Goal: Task Accomplishment & Management: Use online tool/utility

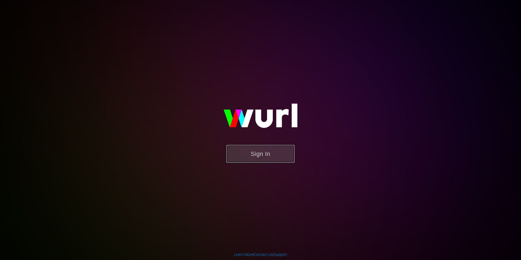
click at [263, 151] on button "Sign In" at bounding box center [261, 154] width 68 height 18
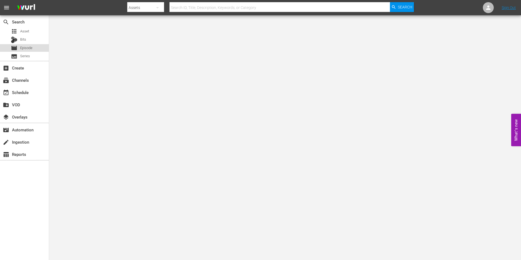
click at [25, 51] on div "movie Episode" at bounding box center [22, 48] width 22 height 8
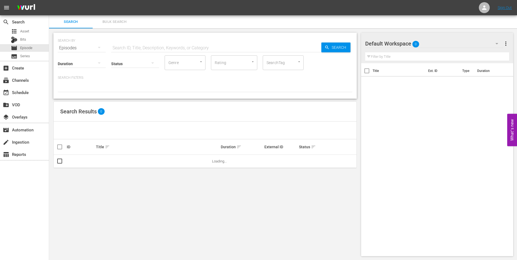
click at [434, 45] on div "Default Workspace 0" at bounding box center [434, 43] width 139 height 15
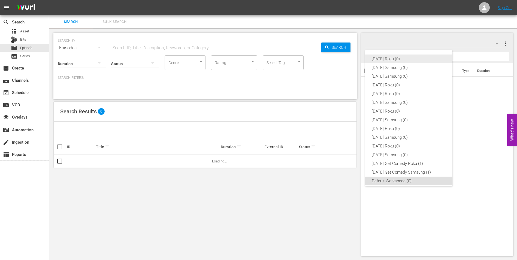
scroll to position [3, 0]
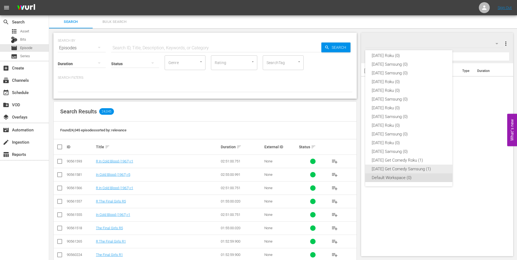
click at [401, 168] on div "[DATE] Get Comedy Samsung (1)" at bounding box center [409, 169] width 74 height 9
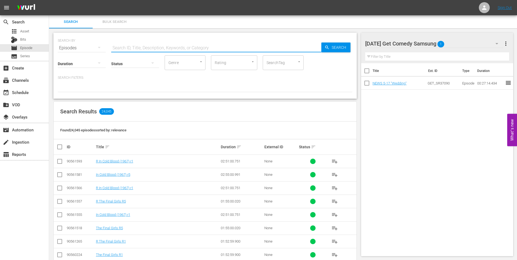
click at [146, 47] on input "text" at bounding box center [216, 47] width 210 height 13
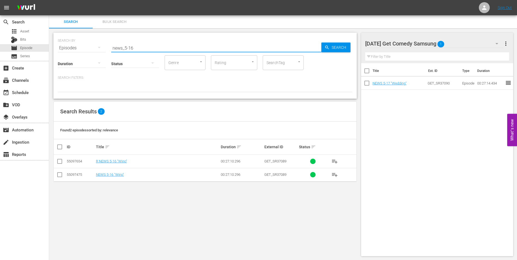
type input "news_5-16"
click at [61, 178] on input "checkbox" at bounding box center [59, 176] width 7 height 7
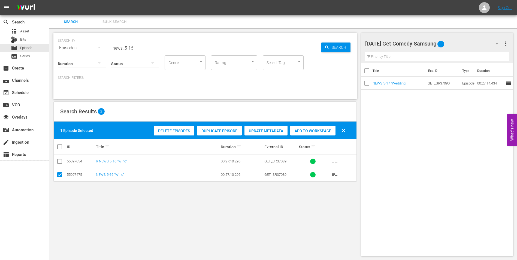
click at [305, 133] on span "Add to Workspace" at bounding box center [312, 131] width 45 height 4
click at [461, 44] on div "[DATE] Get Comedy Samsung 2" at bounding box center [434, 43] width 139 height 15
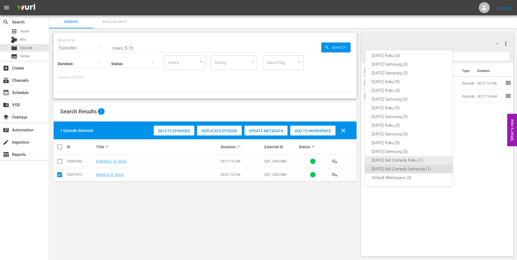
click at [385, 161] on div "[DATE] Get Comedy Roku (1)" at bounding box center [409, 160] width 74 height 9
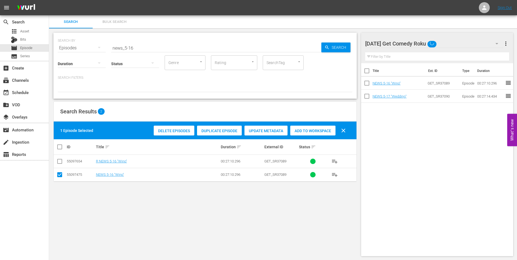
click at [63, 176] on input "checkbox" at bounding box center [59, 176] width 7 height 7
checkbox input "false"
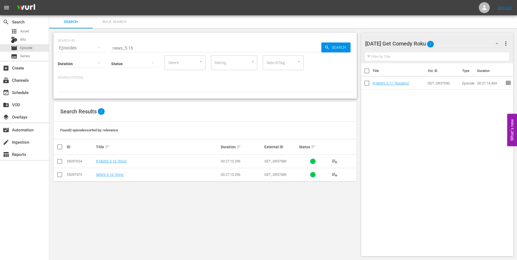
click at [59, 160] on input "checkbox" at bounding box center [59, 162] width 7 height 7
checkbox input "true"
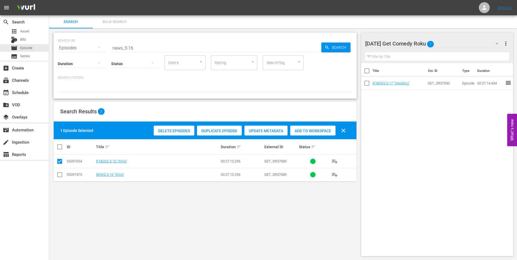
click at [315, 133] on span "Add to Workspace" at bounding box center [312, 131] width 45 height 4
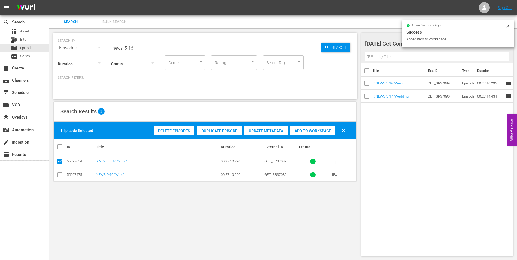
drag, startPoint x: 132, startPoint y: 48, endPoint x: 143, endPoint y: 50, distance: 12.0
click at [143, 50] on input "news_5-16" at bounding box center [216, 47] width 210 height 13
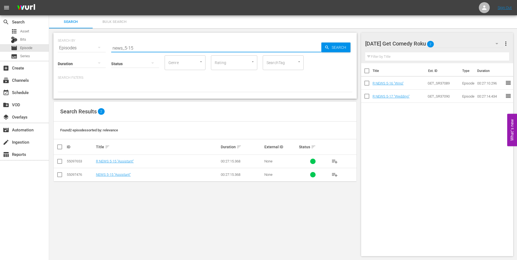
type input "news_5-15"
click at [60, 163] on input "checkbox" at bounding box center [59, 162] width 7 height 7
checkbox input "true"
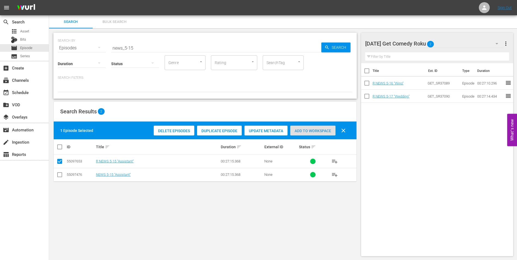
click at [312, 127] on div "Add to Workspace" at bounding box center [312, 131] width 45 height 10
click at [448, 42] on div "[DATE] Get Comedy Roku 3" at bounding box center [434, 43] width 139 height 15
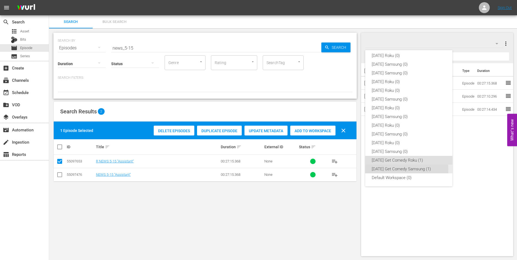
click at [398, 170] on div "[DATE] Get Comedy Samsung (1)" at bounding box center [409, 169] width 74 height 9
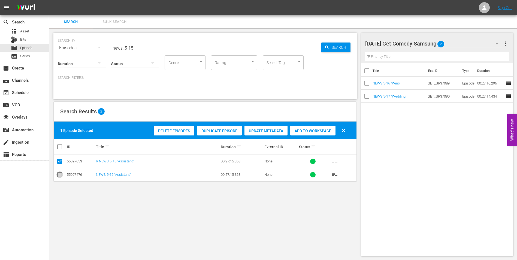
click at [62, 177] on input "checkbox" at bounding box center [59, 176] width 7 height 7
checkbox input "true"
click at [58, 161] on input "checkbox" at bounding box center [59, 162] width 7 height 7
checkbox input "false"
click at [323, 130] on span "Add to Workspace" at bounding box center [312, 131] width 45 height 4
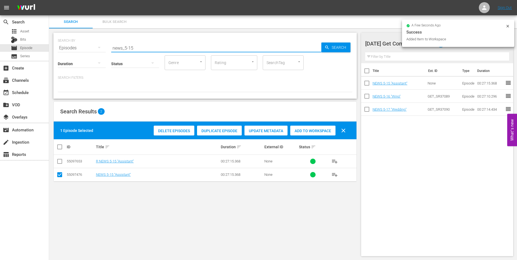
drag, startPoint x: 182, startPoint y: 47, endPoint x: 52, endPoint y: 36, distance: 130.3
click at [52, 36] on div "SEARCH BY Search By Episodes Search ID, Title, Description, Keywords, or Catego…" at bounding box center [205, 144] width 312 height 232
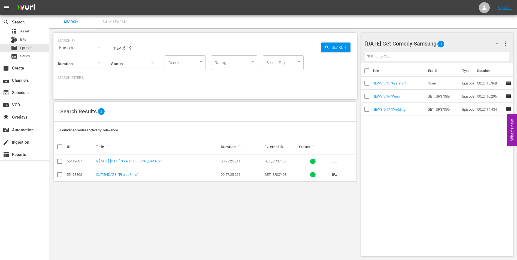
type input "may_6-19"
drag, startPoint x: 61, startPoint y: 175, endPoint x: 65, endPoint y: 175, distance: 4.1
click at [61, 175] on input "checkbox" at bounding box center [59, 176] width 7 height 7
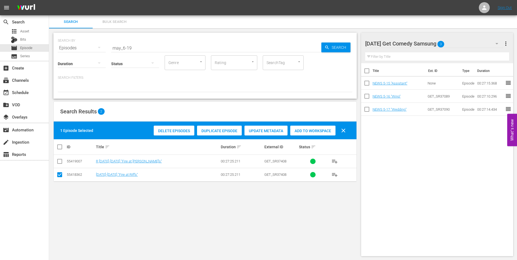
click at [322, 131] on span "Add to Workspace" at bounding box center [312, 131] width 45 height 4
click at [452, 43] on div "[DATE] Get Comedy Samsung 4" at bounding box center [434, 43] width 139 height 15
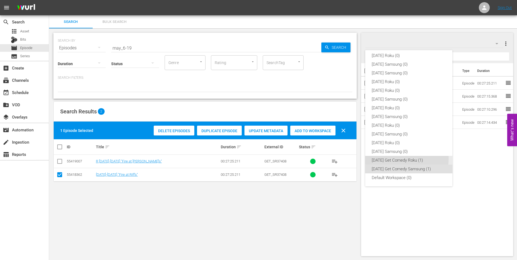
click at [385, 158] on div "[DATE] Get Comedy Roku (1)" at bounding box center [409, 160] width 74 height 9
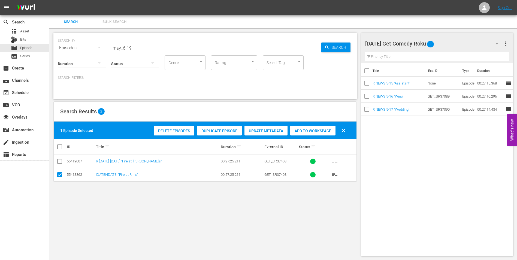
click at [58, 176] on input "checkbox" at bounding box center [59, 176] width 7 height 7
checkbox input "false"
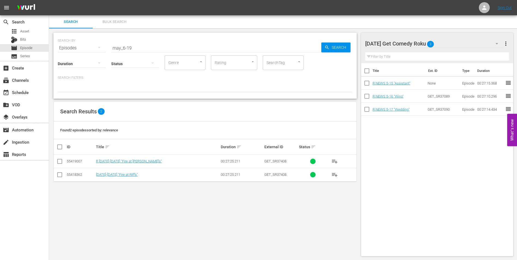
click at [61, 162] on input "checkbox" at bounding box center [59, 162] width 7 height 7
checkbox input "true"
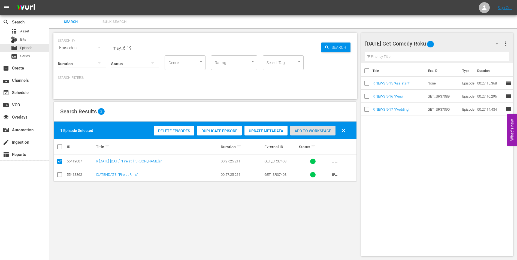
click at [323, 130] on span "Add to Workspace" at bounding box center [312, 131] width 45 height 4
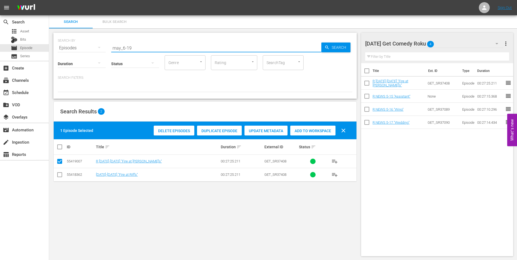
drag, startPoint x: 130, startPoint y: 49, endPoint x: 134, endPoint y: 49, distance: 4.1
click at [134, 49] on input "may_6-19" at bounding box center [216, 47] width 210 height 13
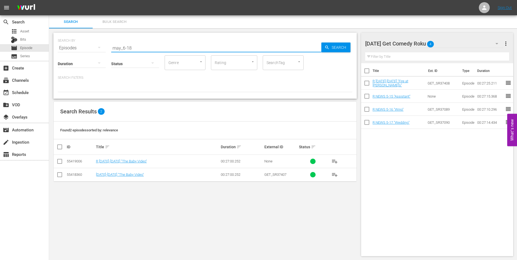
type input "may_6-18"
click at [59, 162] on input "checkbox" at bounding box center [59, 162] width 7 height 7
checkbox input "true"
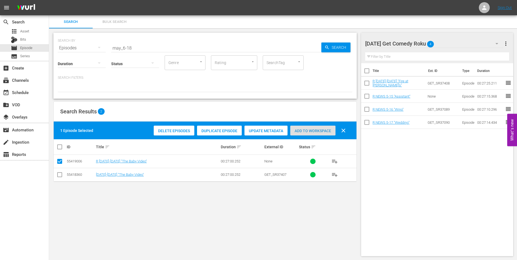
click at [313, 133] on span "Add to Workspace" at bounding box center [312, 131] width 45 height 4
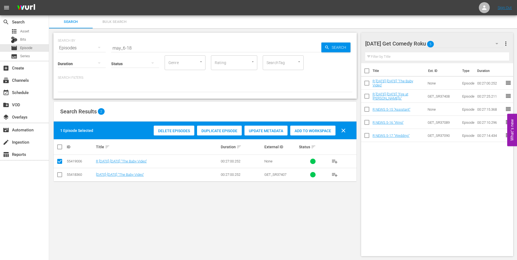
click at [449, 43] on div "[DATE] Get Comedy Roku 5" at bounding box center [434, 43] width 139 height 15
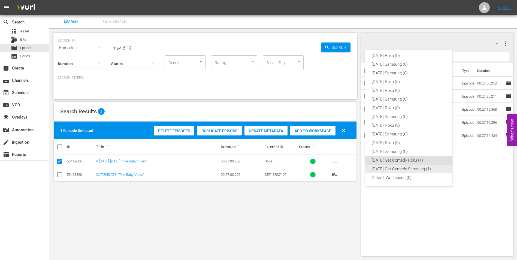
click at [403, 169] on div "[DATE] Get Comedy Samsung (1)" at bounding box center [409, 169] width 74 height 9
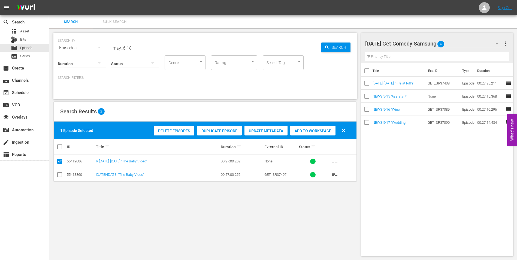
click at [59, 175] on input "checkbox" at bounding box center [59, 176] width 7 height 7
checkbox input "true"
click at [59, 162] on input "checkbox" at bounding box center [59, 162] width 7 height 7
checkbox input "false"
click at [316, 133] on div "Add to Workspace" at bounding box center [312, 131] width 45 height 10
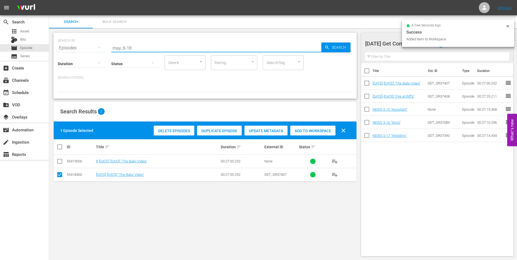
drag, startPoint x: 129, startPoint y: 46, endPoint x: 140, endPoint y: 48, distance: 11.5
click at [140, 48] on input "may_6-18" at bounding box center [216, 47] width 210 height 13
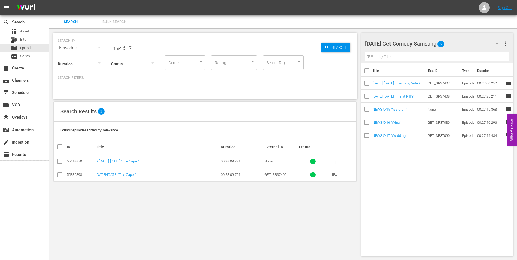
type input "may_6-17"
click at [60, 175] on input "checkbox" at bounding box center [59, 176] width 7 height 7
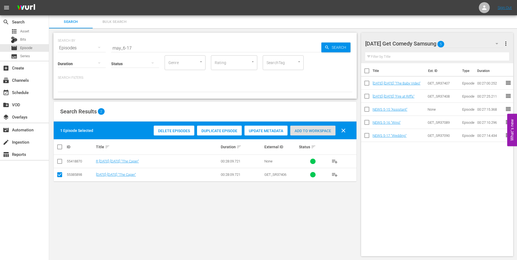
click at [314, 131] on span "Add to Workspace" at bounding box center [312, 131] width 45 height 4
click at [461, 44] on div "[DATE] Get Comedy Samsung 6" at bounding box center [434, 43] width 139 height 15
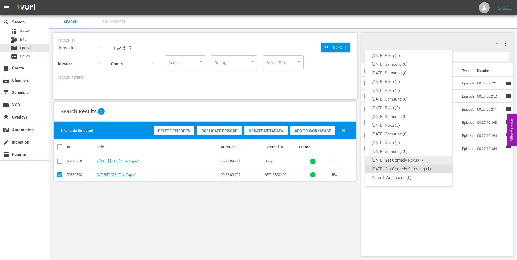
click at [392, 160] on div "[DATE] Get Comedy Roku (1)" at bounding box center [409, 160] width 74 height 9
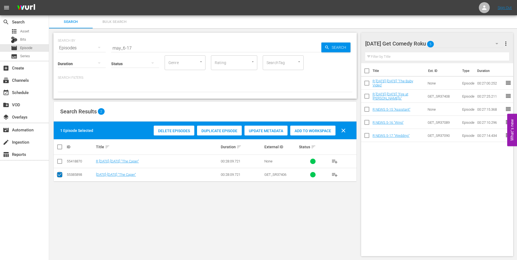
click at [61, 176] on input "checkbox" at bounding box center [59, 176] width 7 height 7
checkbox input "false"
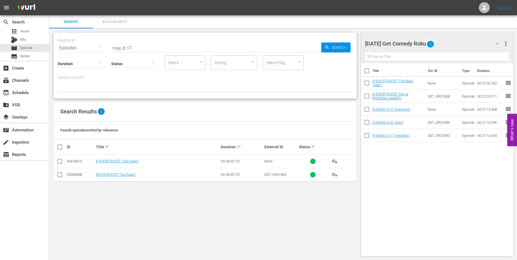
click at [59, 158] on icon at bounding box center [59, 161] width 7 height 7
click at [60, 164] on input "checkbox" at bounding box center [59, 162] width 7 height 7
checkbox input "true"
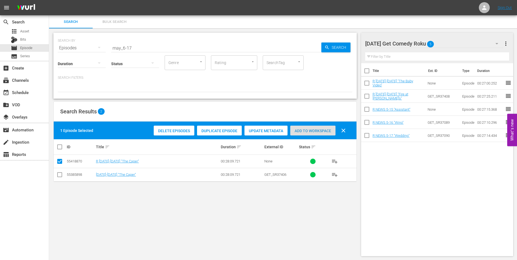
click at [318, 131] on span "Add to Workspace" at bounding box center [312, 131] width 45 height 4
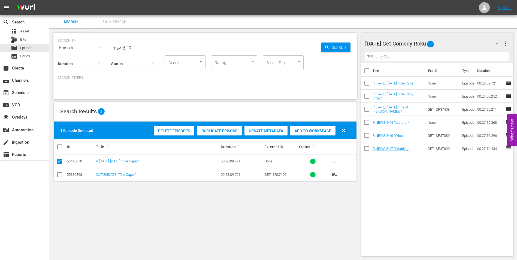
drag, startPoint x: 129, startPoint y: 46, endPoint x: 133, endPoint y: 47, distance: 4.2
click at [133, 47] on input "may_6-17" at bounding box center [216, 47] width 210 height 13
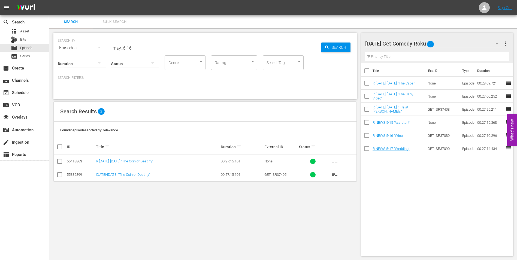
type input "may_6-16"
click at [62, 164] on input "checkbox" at bounding box center [59, 162] width 7 height 7
checkbox input "true"
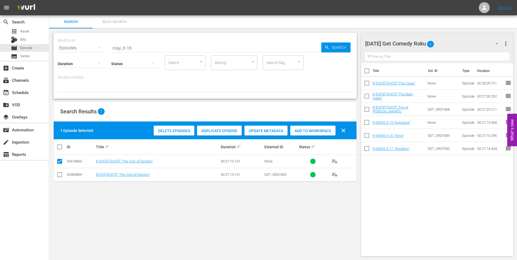
click at [321, 129] on span "Add to Workspace" at bounding box center [312, 131] width 45 height 4
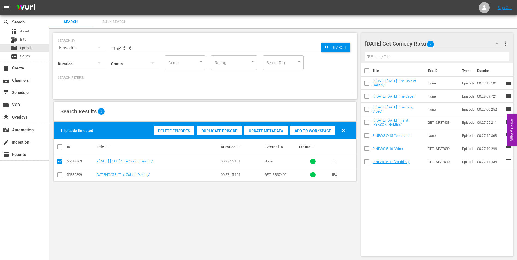
click at [453, 43] on div "[DATE] Get Comedy Roku 7" at bounding box center [434, 43] width 139 height 15
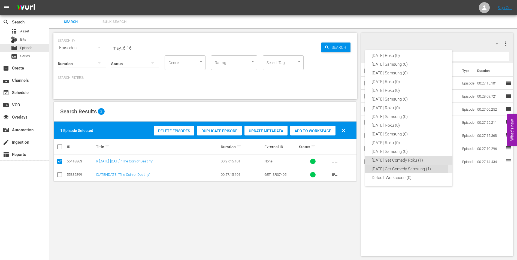
drag, startPoint x: 388, startPoint y: 169, endPoint x: 293, endPoint y: 178, distance: 95.1
click at [387, 169] on div "[DATE] Get Comedy Samsung (1)" at bounding box center [409, 169] width 74 height 9
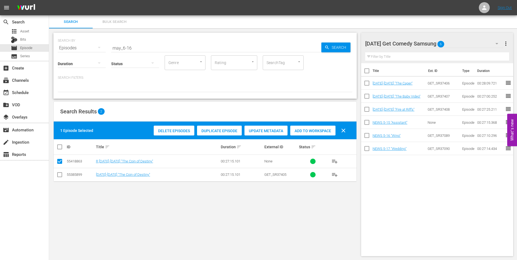
click at [60, 176] on input "checkbox" at bounding box center [59, 176] width 7 height 7
checkbox input "true"
click at [60, 163] on input "checkbox" at bounding box center [59, 162] width 7 height 7
checkbox input "false"
click at [311, 127] on div "Add to Workspace" at bounding box center [312, 131] width 45 height 10
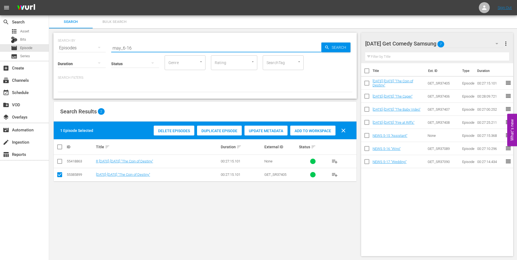
drag, startPoint x: 147, startPoint y: 49, endPoint x: 78, endPoint y: 45, distance: 69.1
click at [80, 45] on div "SEARCH BY Search By Episodes Search ID, Title, Description, Keywords, or Catego…" at bounding box center [205, 45] width 295 height 20
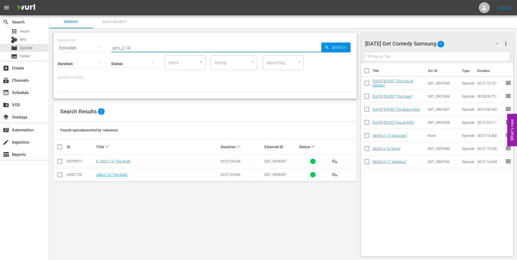
type input "jsm_2-14"
click at [59, 174] on input "checkbox" at bounding box center [59, 176] width 7 height 7
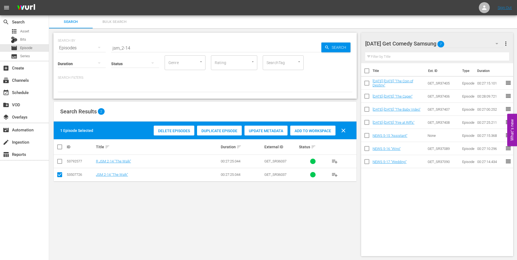
click at [311, 130] on span "Add to Workspace" at bounding box center [312, 131] width 45 height 4
click at [459, 44] on div "[DATE] Get Comedy Samsung 8" at bounding box center [434, 43] width 139 height 15
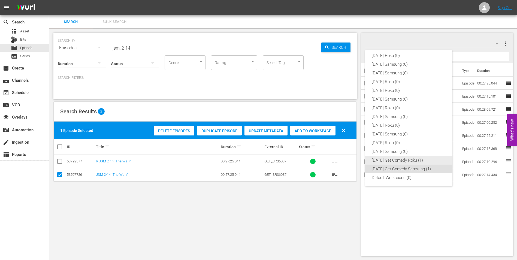
click at [396, 163] on div "[DATE] Get Comedy Roku (1)" at bounding box center [409, 160] width 74 height 9
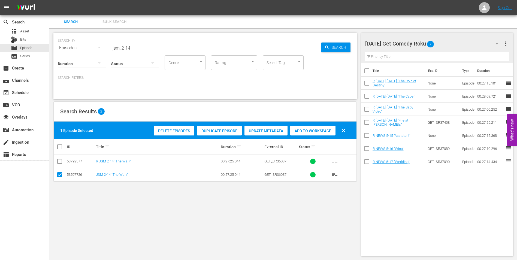
click at [64, 171] on td at bounding box center [60, 174] width 12 height 13
click at [60, 175] on input "checkbox" at bounding box center [59, 176] width 7 height 7
checkbox input "false"
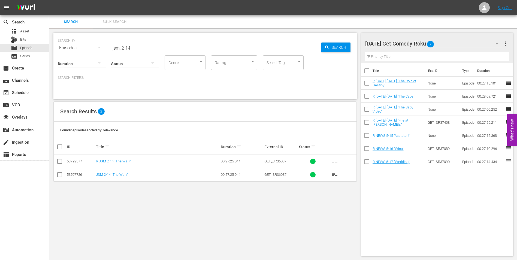
click at [60, 164] on input "checkbox" at bounding box center [59, 162] width 7 height 7
checkbox input "true"
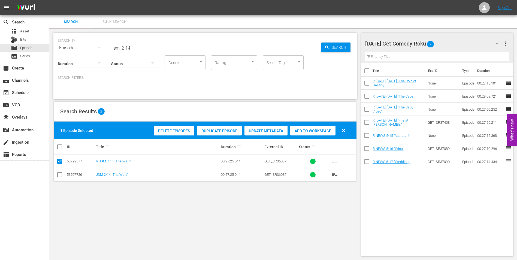
click at [304, 130] on span "Add to Workspace" at bounding box center [312, 131] width 45 height 4
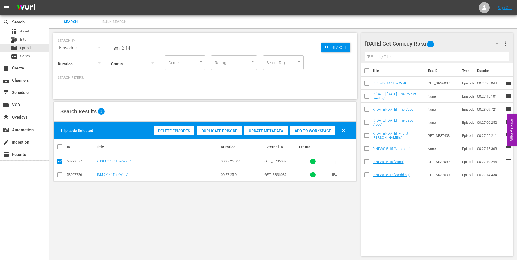
click at [446, 43] on div "[DATE] Get Comedy Roku 8" at bounding box center [434, 43] width 139 height 15
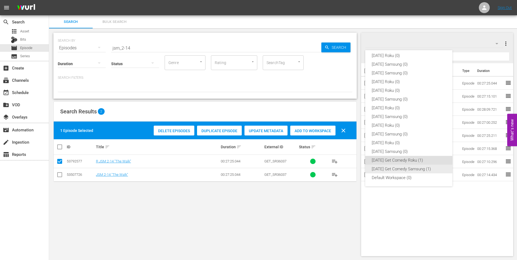
click at [400, 169] on div "[DATE] Get Comedy Samsung (1)" at bounding box center [409, 169] width 74 height 9
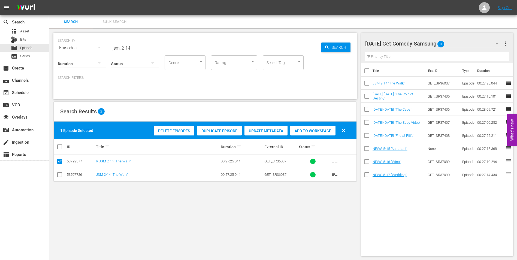
drag, startPoint x: 127, startPoint y: 47, endPoint x: 147, endPoint y: 50, distance: 20.1
click at [147, 50] on input "jsm_2-14" at bounding box center [216, 47] width 210 height 13
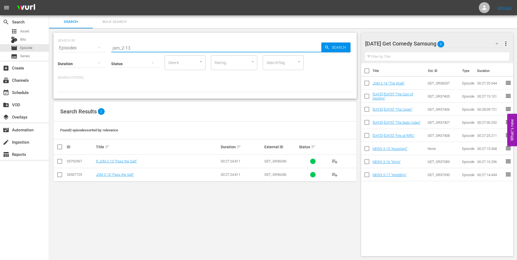
type input "jsm_2-13"
click at [60, 174] on input "checkbox" at bounding box center [59, 176] width 7 height 7
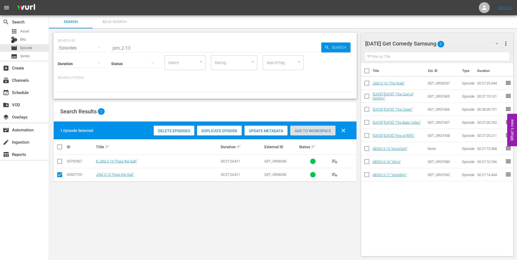
click at [304, 132] on span "Add to Workspace" at bounding box center [312, 131] width 45 height 4
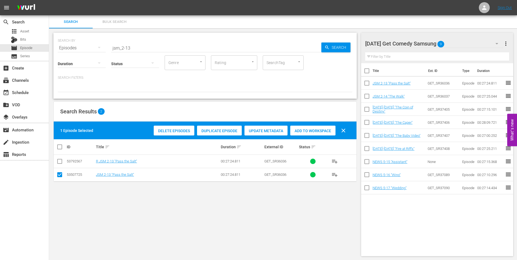
click at [452, 47] on div "[DATE] Get Comedy Samsung 9" at bounding box center [434, 43] width 139 height 15
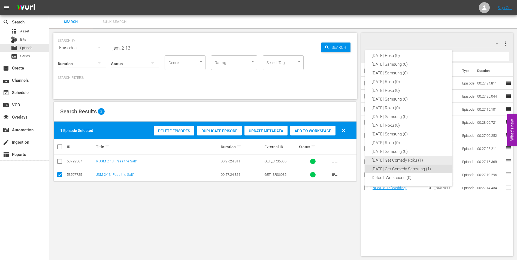
click at [381, 161] on div "[DATE] Get Comedy Roku (1)" at bounding box center [409, 160] width 74 height 9
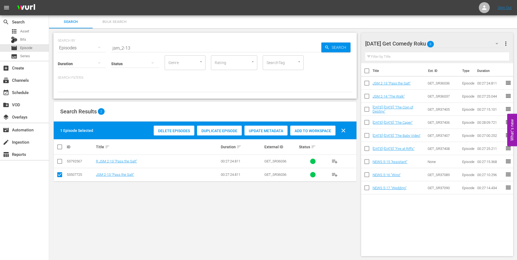
click at [60, 176] on input "checkbox" at bounding box center [59, 176] width 7 height 7
checkbox input "false"
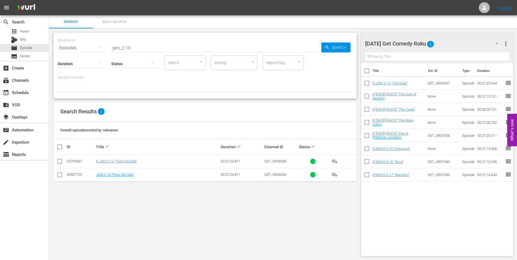
click at [60, 160] on input "checkbox" at bounding box center [59, 162] width 7 height 7
checkbox input "true"
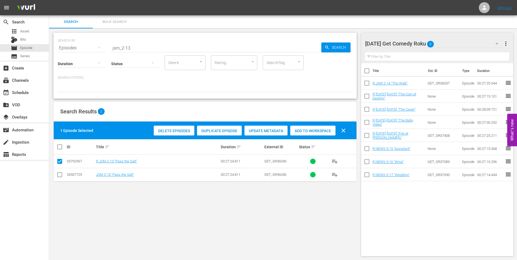
click at [309, 130] on span "Add to Workspace" at bounding box center [312, 131] width 45 height 4
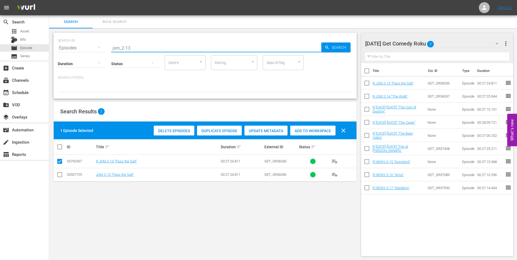
drag, startPoint x: 128, startPoint y: 49, endPoint x: 143, endPoint y: 49, distance: 14.5
click at [143, 49] on input "jsm_2-13" at bounding box center [216, 47] width 210 height 13
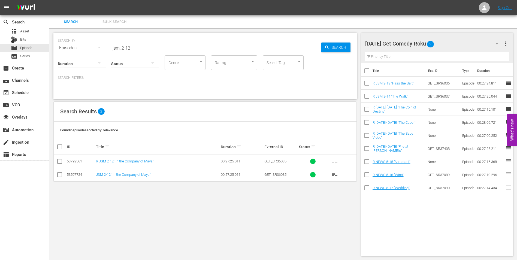
type input "jsm_2-12"
click at [61, 162] on input "checkbox" at bounding box center [59, 162] width 7 height 7
checkbox input "true"
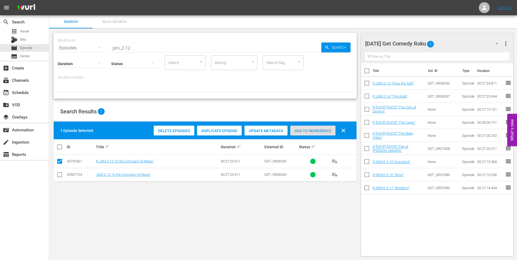
click at [315, 133] on span "Add to Workspace" at bounding box center [312, 131] width 45 height 4
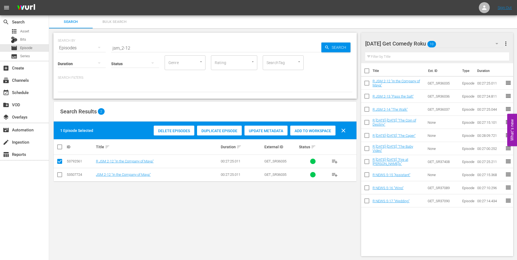
click at [456, 45] on div "[DATE] Get Comedy Roku 10" at bounding box center [434, 43] width 139 height 15
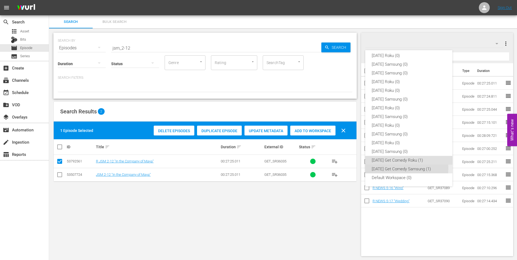
click at [389, 168] on div "[DATE] Get Comedy Samsung (1)" at bounding box center [409, 169] width 74 height 9
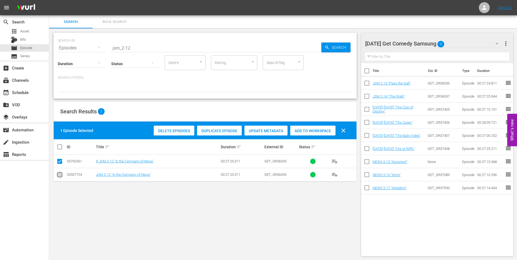
click at [59, 176] on input "checkbox" at bounding box center [59, 176] width 7 height 7
checkbox input "true"
click at [59, 163] on input "checkbox" at bounding box center [59, 162] width 7 height 7
checkbox input "false"
click at [318, 131] on span "Add to Workspace" at bounding box center [312, 131] width 45 height 4
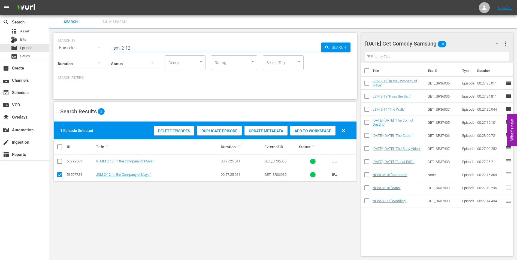
drag, startPoint x: 128, startPoint y: 48, endPoint x: 160, endPoint y: 52, distance: 32.9
click at [160, 52] on input "jsm_2-12" at bounding box center [216, 47] width 210 height 13
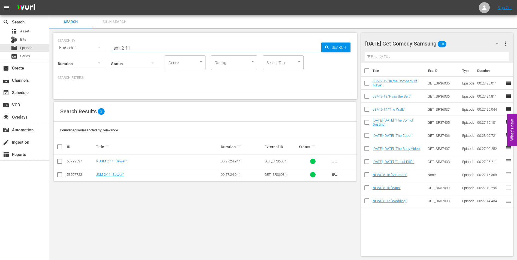
type input "jsm_2-11"
click at [60, 175] on input "checkbox" at bounding box center [59, 176] width 7 height 7
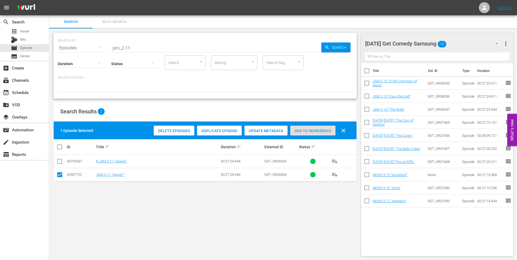
click at [299, 132] on span "Add to Workspace" at bounding box center [312, 131] width 45 height 4
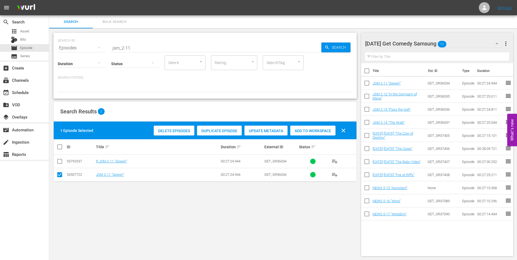
click at [457, 42] on div "[DATE] Get Comedy Samsung 11" at bounding box center [434, 43] width 139 height 15
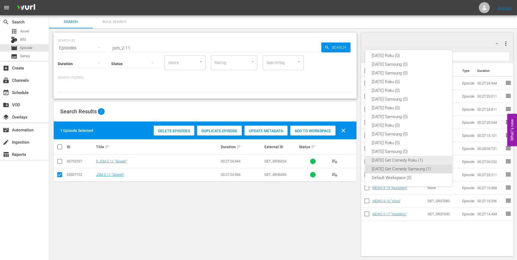
click at [373, 161] on div "[DATE] Get Comedy Roku (1)" at bounding box center [409, 160] width 74 height 9
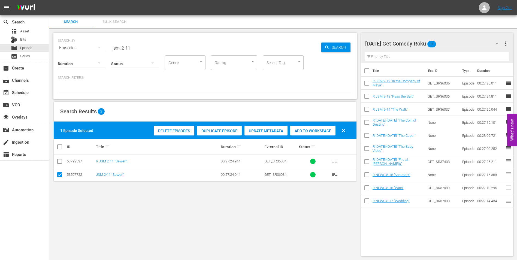
click at [62, 175] on input "checkbox" at bounding box center [59, 176] width 7 height 7
checkbox input "false"
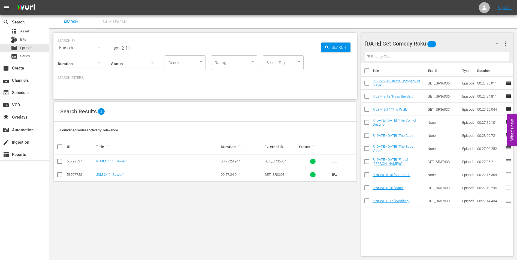
click at [60, 164] on input "checkbox" at bounding box center [59, 162] width 7 height 7
checkbox input "true"
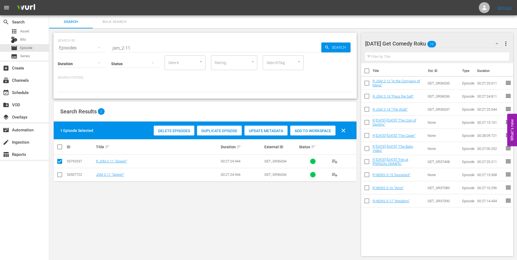
click at [324, 129] on span "Add to Workspace" at bounding box center [312, 131] width 45 height 4
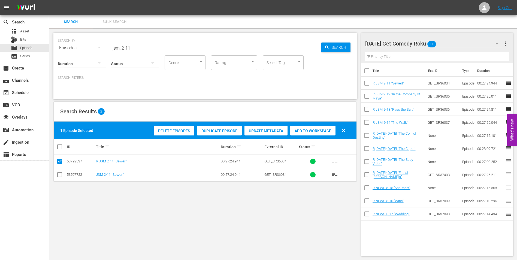
drag, startPoint x: 135, startPoint y: 47, endPoint x: 81, endPoint y: 45, distance: 54.0
click at [81, 45] on div "SEARCH BY Search By Episodes Search ID, Title, Description, Keywords, or Catego…" at bounding box center [205, 45] width 295 height 20
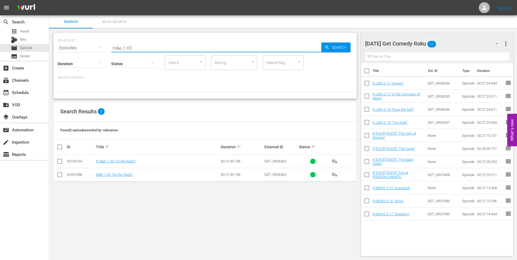
type input "m&e_1-03"
click at [60, 161] on input "checkbox" at bounding box center [59, 162] width 7 height 7
checkbox input "true"
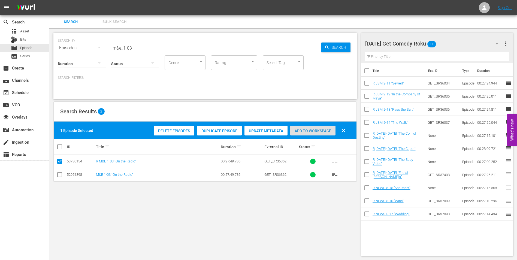
click at [323, 132] on span "Add to Workspace" at bounding box center [312, 131] width 45 height 4
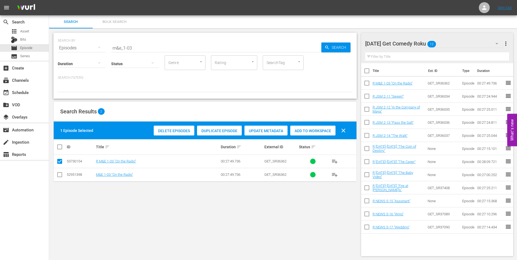
click at [455, 42] on div "[DATE] Get Comedy Roku 12" at bounding box center [434, 43] width 139 height 15
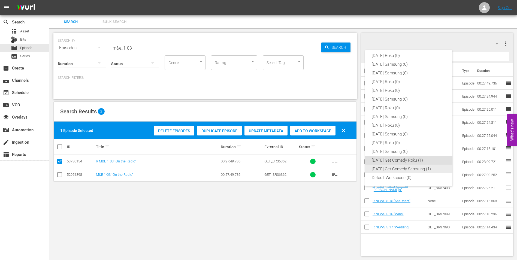
click at [391, 170] on div "[DATE] Get Comedy Samsung (1)" at bounding box center [409, 169] width 74 height 9
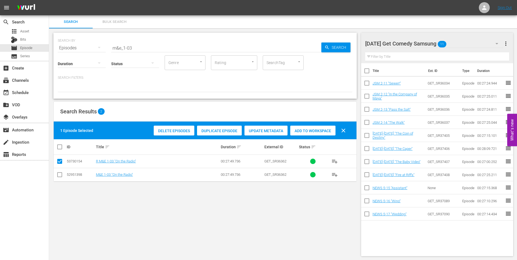
drag, startPoint x: 58, startPoint y: 176, endPoint x: 59, endPoint y: 160, distance: 16.1
click at [58, 175] on input "checkbox" at bounding box center [59, 176] width 7 height 7
checkbox input "true"
click at [59, 158] on icon at bounding box center [59, 161] width 7 height 7
click at [59, 160] on input "checkbox" at bounding box center [59, 162] width 7 height 7
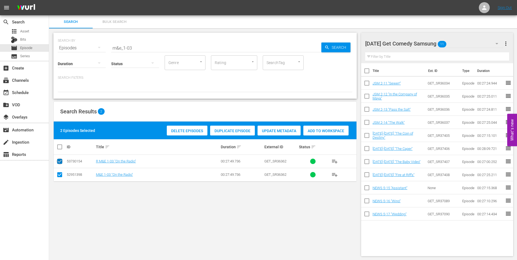
checkbox input "false"
click at [320, 131] on span "Add to Workspace" at bounding box center [312, 131] width 45 height 4
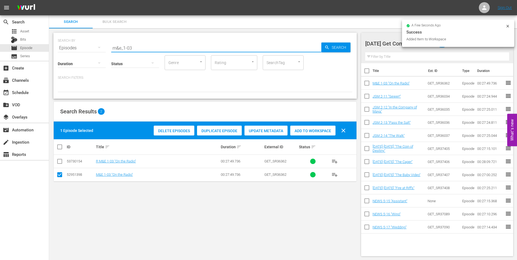
drag, startPoint x: 129, startPoint y: 49, endPoint x: 136, endPoint y: 50, distance: 7.7
click at [136, 50] on div "SEARCH BY Search By Episodes Search ID, Title, Description, Keywords, or Catego…" at bounding box center [205, 66] width 304 height 66
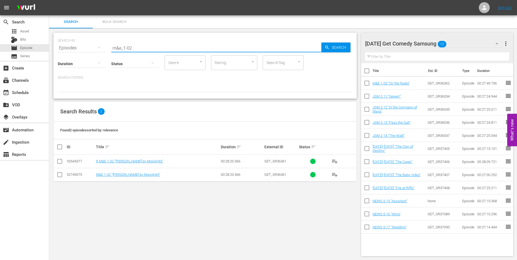
type input "m&e_1-02"
click at [60, 175] on input "checkbox" at bounding box center [59, 176] width 7 height 7
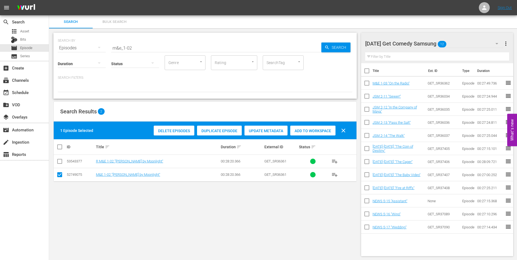
click at [323, 134] on div "Add to Workspace" at bounding box center [312, 131] width 45 height 10
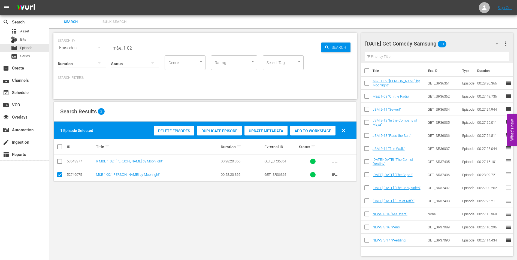
click at [463, 42] on div "[DATE] Get Comedy Samsung 13" at bounding box center [434, 43] width 139 height 15
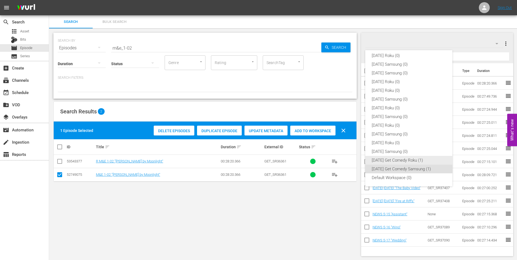
click at [390, 160] on div "[DATE] Get Comedy Roku (1)" at bounding box center [409, 160] width 74 height 9
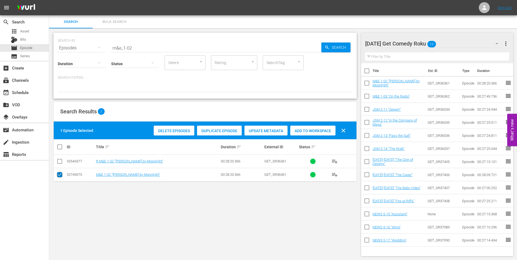
click at [60, 174] on input "checkbox" at bounding box center [59, 176] width 7 height 7
checkbox input "false"
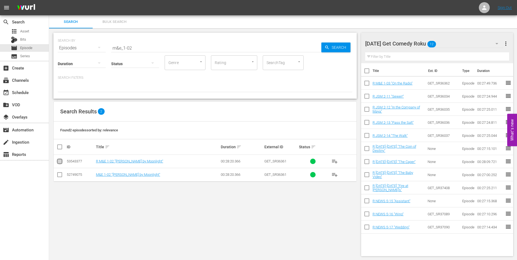
click at [60, 160] on input "checkbox" at bounding box center [59, 162] width 7 height 7
checkbox input "true"
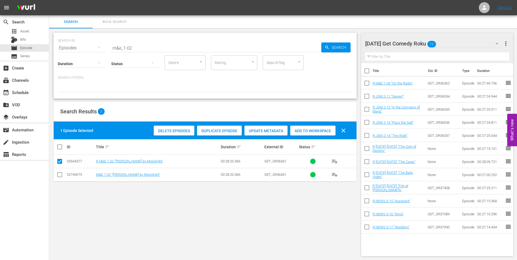
click at [321, 131] on span "Add to Workspace" at bounding box center [312, 131] width 45 height 4
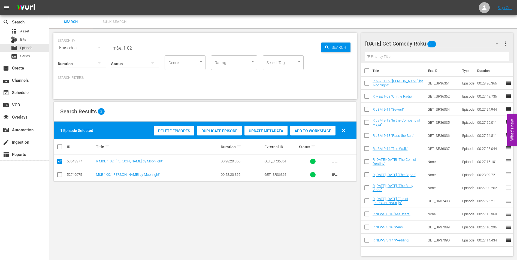
drag, startPoint x: 152, startPoint y: 49, endPoint x: 93, endPoint y: 49, distance: 58.6
click at [94, 49] on div "SEARCH BY Search By Episodes Search ID, Title, Description, Keywords, or Catego…" at bounding box center [205, 45] width 295 height 20
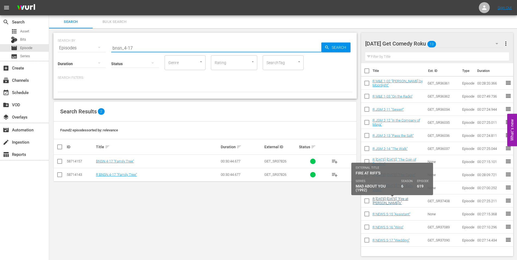
scroll to position [1, 0]
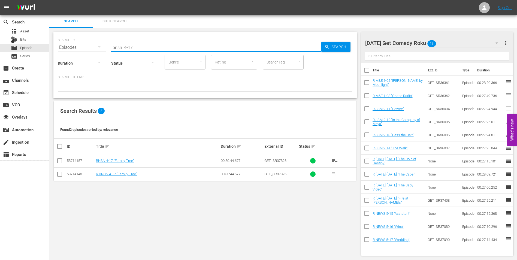
type input "bnsn_4-17"
drag, startPoint x: 58, startPoint y: 175, endPoint x: 62, endPoint y: 175, distance: 3.6
click at [58, 175] on input "checkbox" at bounding box center [59, 175] width 7 height 7
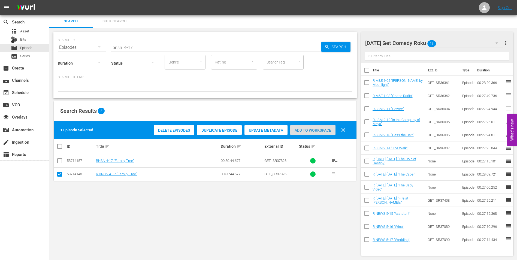
click at [324, 130] on span "Add to Workspace" at bounding box center [312, 130] width 45 height 4
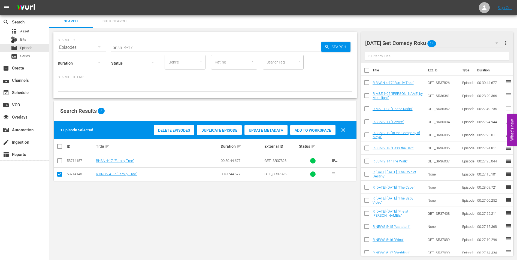
click at [441, 43] on div "[DATE] Get Comedy Roku 14" at bounding box center [434, 42] width 139 height 15
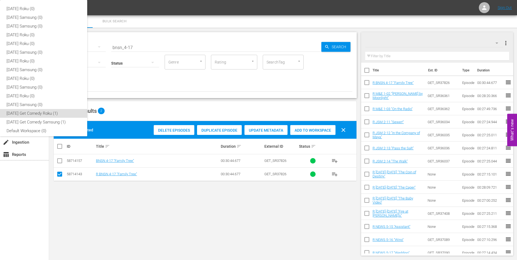
scroll to position [3, 0]
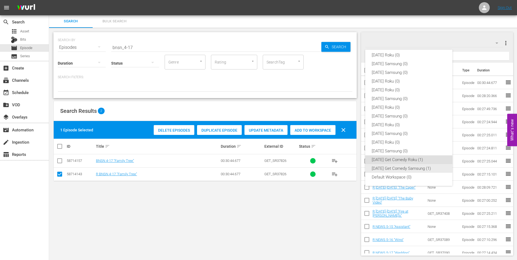
click at [389, 167] on div "[DATE] Get Comedy Samsung (1)" at bounding box center [409, 168] width 74 height 9
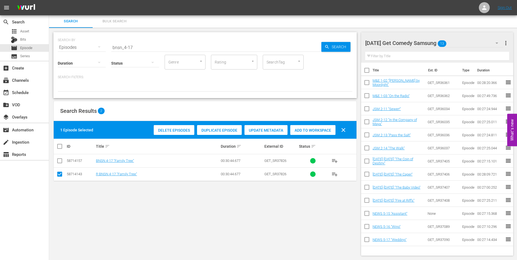
click at [57, 174] on input "checkbox" at bounding box center [59, 175] width 7 height 7
checkbox input "false"
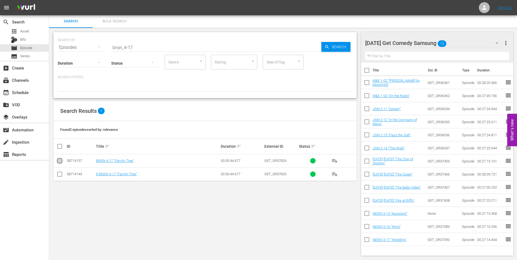
click at [60, 162] on input "checkbox" at bounding box center [59, 162] width 7 height 7
checkbox input "true"
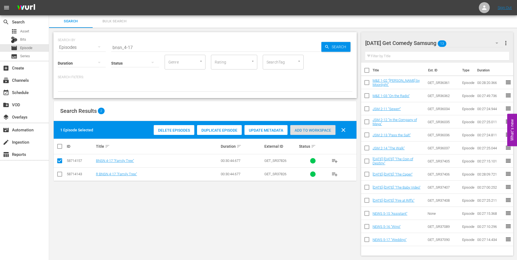
click at [308, 133] on div "Add to Workspace" at bounding box center [312, 130] width 45 height 10
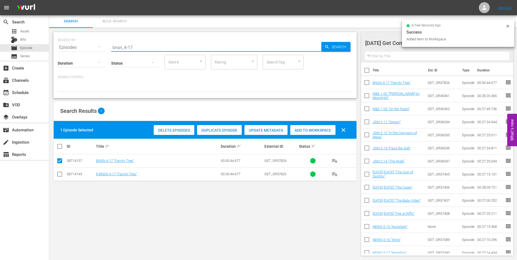
drag, startPoint x: 129, startPoint y: 47, endPoint x: 139, endPoint y: 48, distance: 10.4
click at [137, 48] on input "bnsn_4-17" at bounding box center [216, 47] width 210 height 13
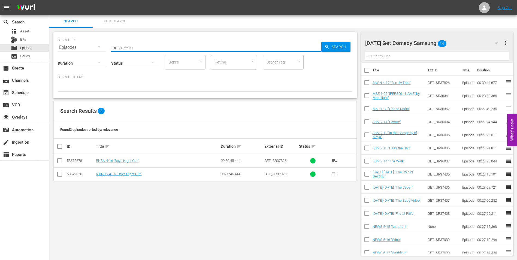
type input "bnsn_4-16"
click at [60, 162] on input "checkbox" at bounding box center [59, 162] width 7 height 7
checkbox input "true"
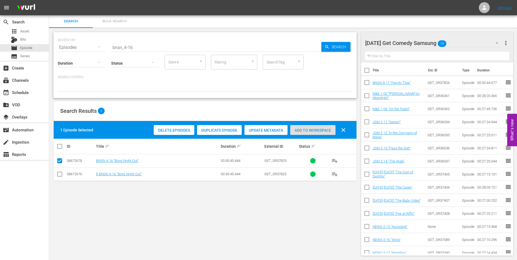
click at [316, 129] on span "Add to Workspace" at bounding box center [312, 130] width 45 height 4
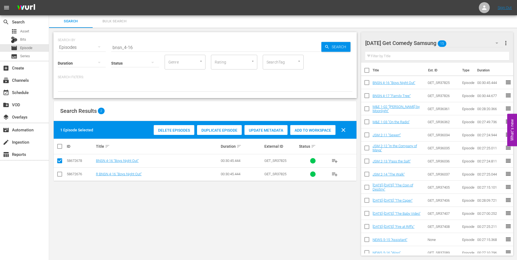
click at [472, 40] on div "[DATE] Get Comedy Samsung 15" at bounding box center [434, 42] width 139 height 15
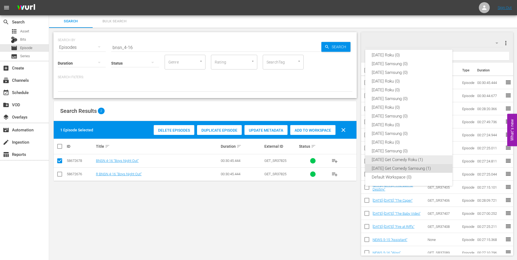
click at [380, 160] on div "[DATE] Get Comedy Roku (1)" at bounding box center [409, 159] width 74 height 9
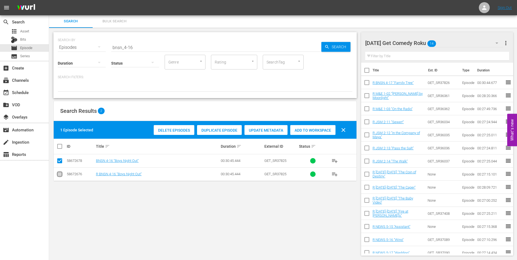
click at [58, 176] on input "checkbox" at bounding box center [59, 175] width 7 height 7
checkbox input "true"
click at [59, 161] on input "checkbox" at bounding box center [59, 162] width 7 height 7
checkbox input "false"
click at [323, 130] on span "Add to Workspace" at bounding box center [312, 130] width 45 height 4
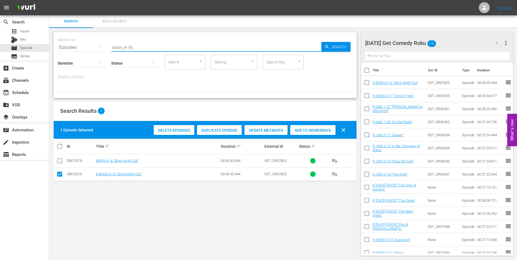
drag, startPoint x: 135, startPoint y: 50, endPoint x: 86, endPoint y: 44, distance: 49.9
click at [86, 44] on div "SEARCH BY Search By Episodes Search ID, Title, Description, Keywords, or Catego…" at bounding box center [205, 44] width 295 height 20
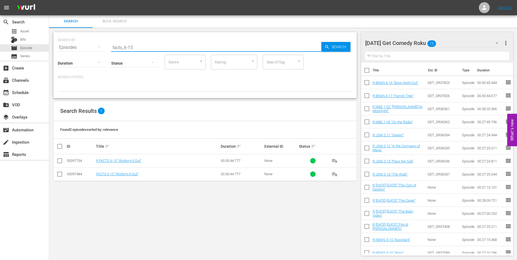
type input "facts_6-15"
click at [60, 163] on input "checkbox" at bounding box center [59, 162] width 7 height 7
checkbox input "true"
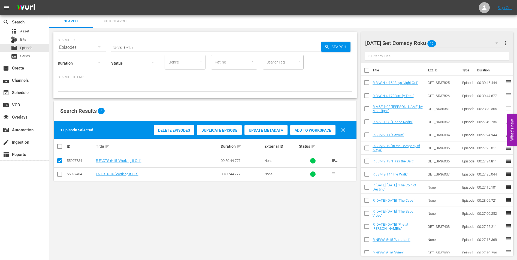
click at [327, 128] on span "Add to Workspace" at bounding box center [312, 130] width 45 height 4
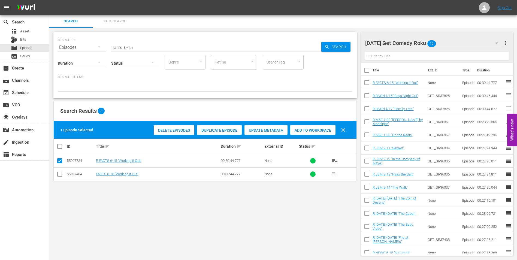
click at [456, 41] on div "[DATE] Get Comedy Roku 16" at bounding box center [434, 42] width 139 height 15
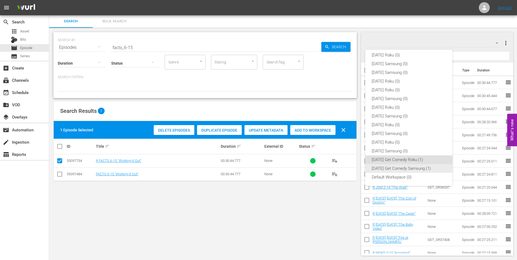
click at [404, 169] on div "[DATE] Get Comedy Samsung (1)" at bounding box center [409, 168] width 74 height 9
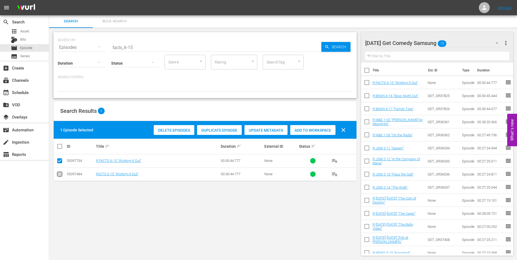
click at [58, 175] on input "checkbox" at bounding box center [59, 175] width 7 height 7
checkbox input "true"
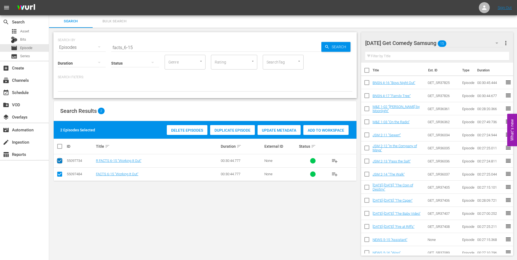
click at [59, 164] on input "checkbox" at bounding box center [59, 162] width 7 height 7
checkbox input "false"
click at [329, 128] on div "Add to Workspace" at bounding box center [312, 130] width 45 height 10
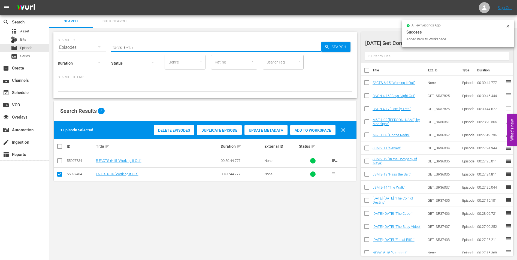
drag, startPoint x: 130, startPoint y: 47, endPoint x: 182, endPoint y: 55, distance: 52.7
click at [182, 55] on div "SEARCH BY Search By Episodes Search ID, Title, Description, Keywords, or Catego…" at bounding box center [205, 65] width 304 height 66
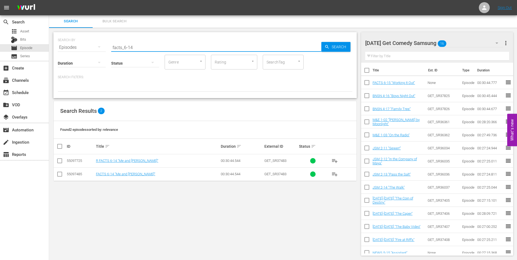
type input "facts_6-14"
click at [59, 175] on input "checkbox" at bounding box center [59, 175] width 7 height 7
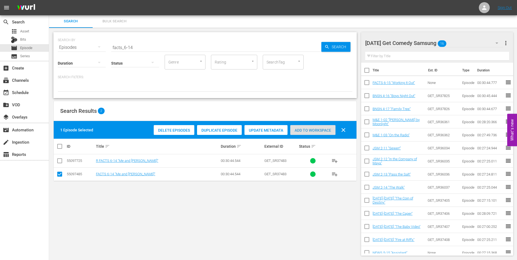
click at [328, 129] on span "Add to Workspace" at bounding box center [312, 130] width 45 height 4
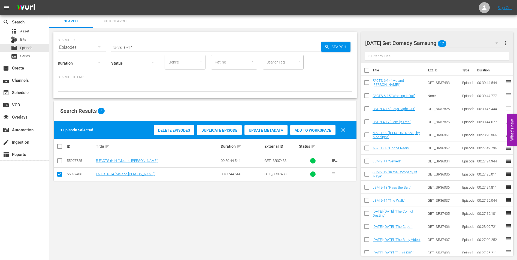
click at [455, 42] on div "[DATE] Get Comedy Samsung 17" at bounding box center [434, 42] width 139 height 15
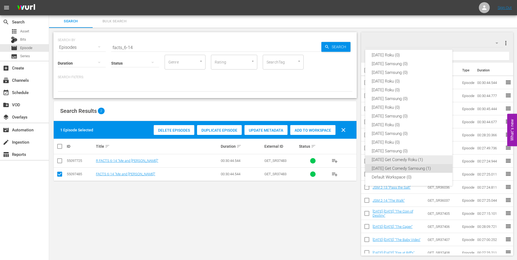
click at [389, 158] on div "[DATE] Get Comedy Roku (1)" at bounding box center [409, 159] width 74 height 9
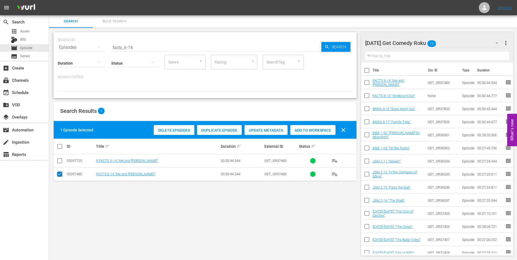
click at [62, 176] on input "checkbox" at bounding box center [59, 175] width 7 height 7
checkbox input "false"
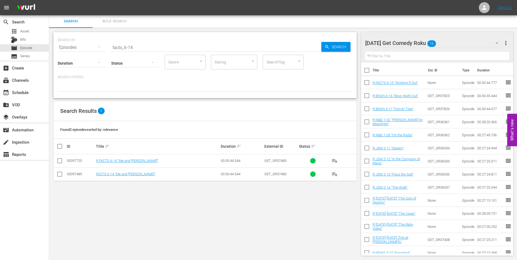
click at [58, 161] on input "checkbox" at bounding box center [59, 162] width 7 height 7
checkbox input "true"
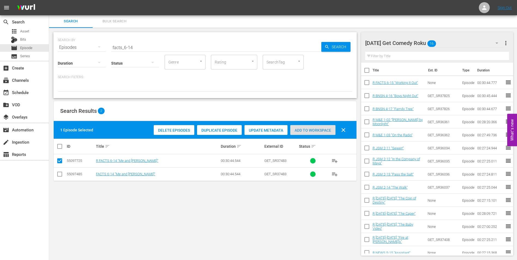
click at [304, 128] on span "Add to Workspace" at bounding box center [312, 130] width 45 height 4
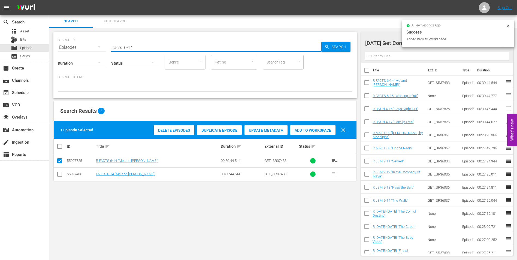
click at [129, 47] on input "facts_6-14" at bounding box center [216, 47] width 210 height 13
drag, startPoint x: 130, startPoint y: 46, endPoint x: 176, endPoint y: 52, distance: 46.2
click at [174, 52] on input "facts_6-14" at bounding box center [216, 47] width 210 height 13
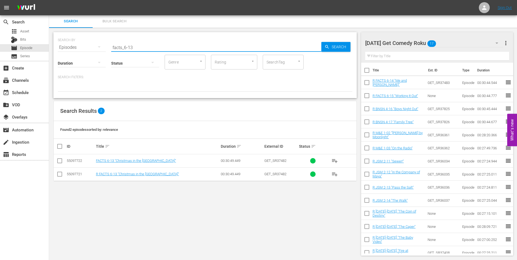
type input "facts_6-13"
click at [61, 177] on input "checkbox" at bounding box center [59, 175] width 7 height 7
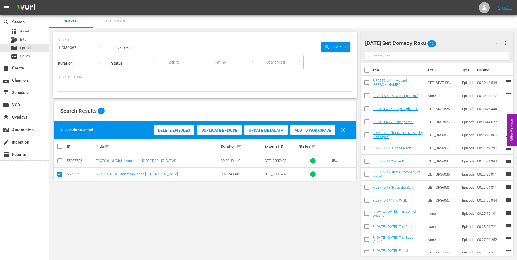
click at [301, 130] on span "Add to Workspace" at bounding box center [312, 130] width 45 height 4
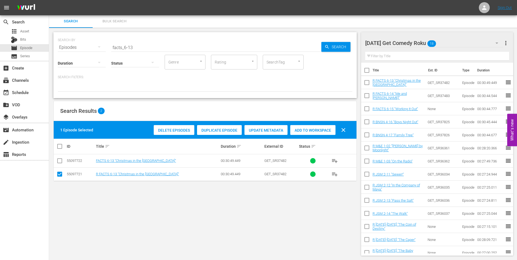
click at [446, 42] on div "[DATE] Get Comedy Roku 18" at bounding box center [434, 42] width 139 height 15
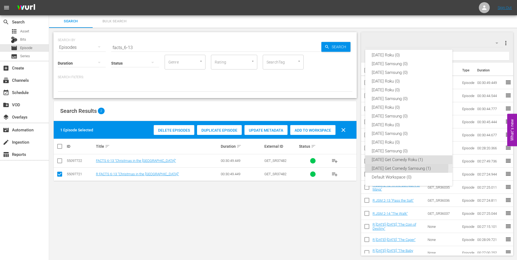
click at [384, 167] on div "[DATE] Get Comedy Samsung (1)" at bounding box center [409, 168] width 74 height 9
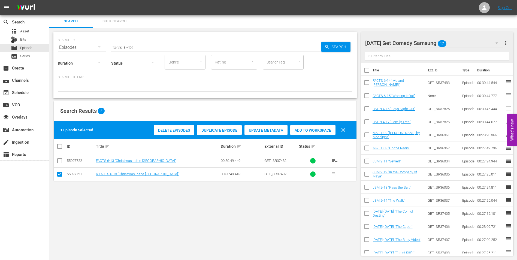
drag, startPoint x: 61, startPoint y: 175, endPoint x: 60, endPoint y: 167, distance: 7.8
click at [61, 175] on input "checkbox" at bounding box center [59, 175] width 7 height 7
checkbox input "false"
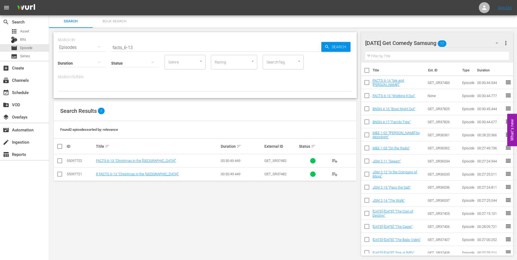
click at [60, 161] on input "checkbox" at bounding box center [59, 162] width 7 height 7
checkbox input "true"
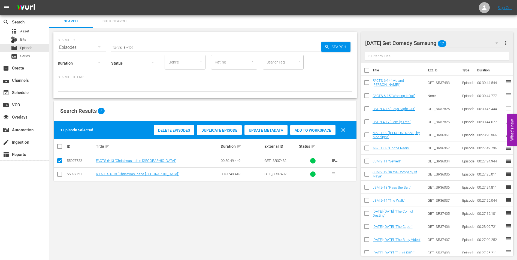
click at [308, 128] on span "Add to Workspace" at bounding box center [312, 130] width 45 height 4
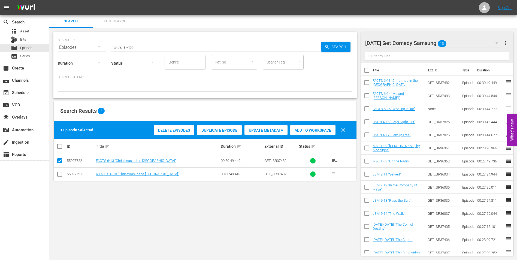
click at [466, 40] on div "[DATE] Get Comedy Samsung 18" at bounding box center [434, 42] width 139 height 15
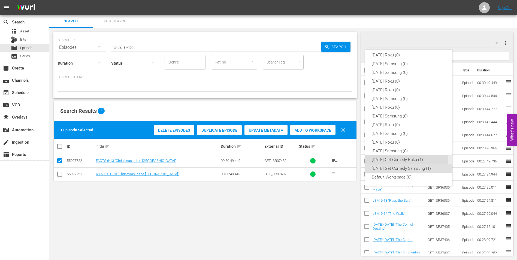
click at [406, 159] on div "[DATE] Get Comedy Roku (1)" at bounding box center [409, 159] width 74 height 9
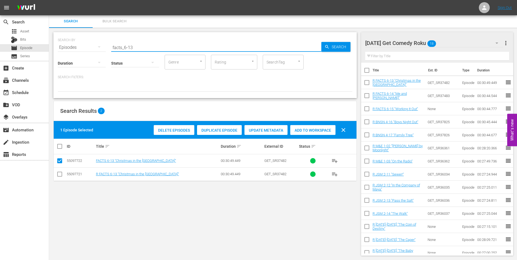
drag, startPoint x: 131, startPoint y: 45, endPoint x: 137, endPoint y: 47, distance: 6.1
click at [137, 47] on input "facts_6-13" at bounding box center [216, 47] width 210 height 13
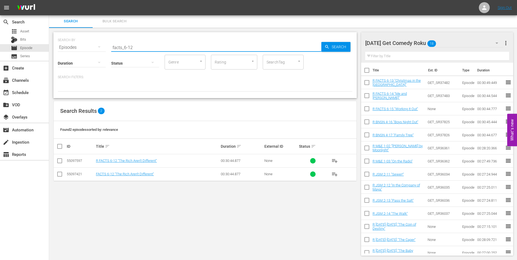
type input "facts_6-12"
click at [59, 162] on input "checkbox" at bounding box center [59, 162] width 7 height 7
checkbox input "true"
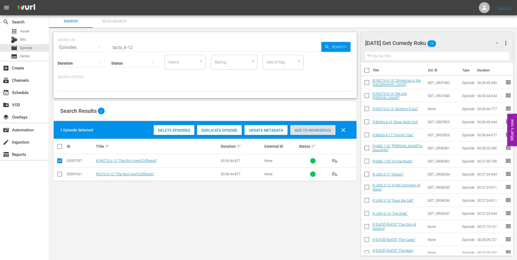
click at [328, 132] on span "Add to Workspace" at bounding box center [312, 130] width 45 height 4
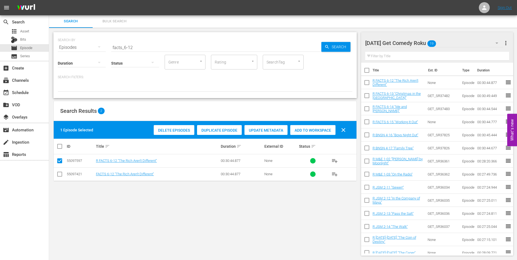
click at [445, 41] on div "[DATE] Get Comedy Roku 19" at bounding box center [434, 42] width 139 height 15
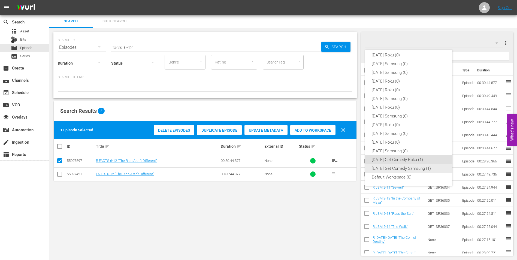
click at [400, 169] on div "[DATE] Get Comedy Samsung (1)" at bounding box center [409, 168] width 74 height 9
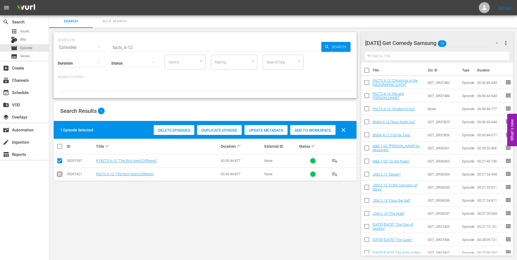
click at [58, 176] on input "checkbox" at bounding box center [59, 175] width 7 height 7
checkbox input "true"
click at [59, 163] on input "checkbox" at bounding box center [59, 162] width 7 height 7
checkbox input "false"
click at [303, 133] on div "Add to Workspace" at bounding box center [312, 130] width 45 height 10
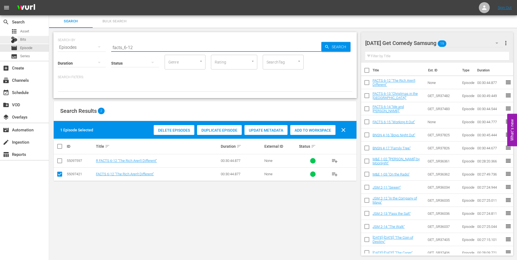
drag, startPoint x: 145, startPoint y: 46, endPoint x: 24, endPoint y: 38, distance: 121.6
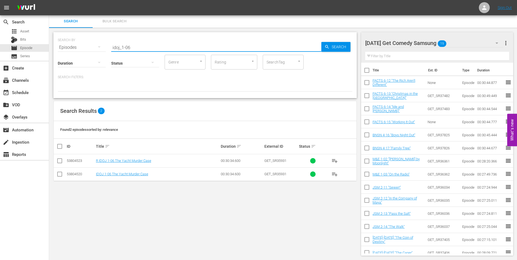
type input "idoj_1-06"
click at [59, 173] on input "checkbox" at bounding box center [59, 175] width 7 height 7
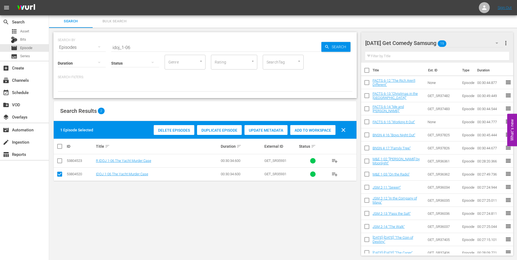
click at [307, 129] on span "Add to Workspace" at bounding box center [312, 130] width 45 height 4
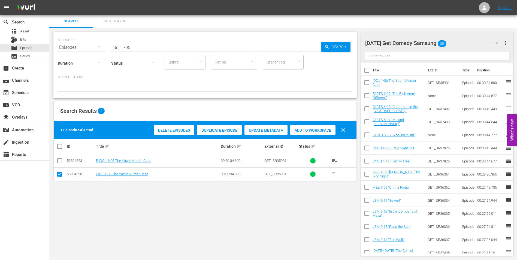
click at [459, 42] on div "[DATE] Get Comedy Samsung 20" at bounding box center [434, 42] width 139 height 15
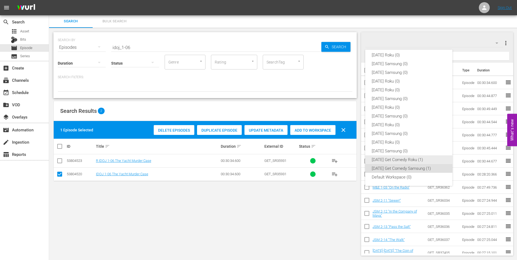
click at [387, 162] on div "[DATE] Get Comedy Roku (1)" at bounding box center [409, 159] width 74 height 9
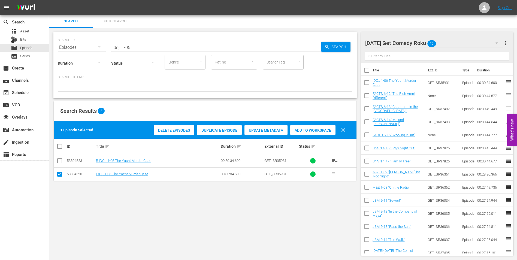
click at [60, 178] on input "checkbox" at bounding box center [59, 175] width 7 height 7
checkbox input "false"
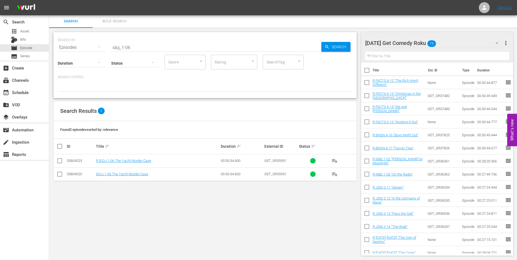
click at [60, 163] on input "checkbox" at bounding box center [59, 162] width 7 height 7
checkbox input "true"
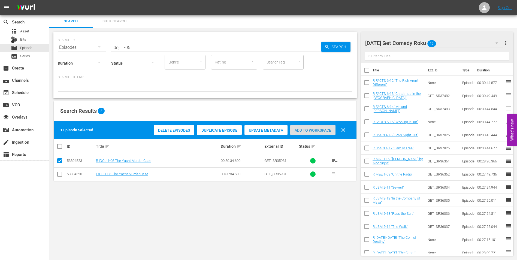
click at [314, 129] on span "Add to Workspace" at bounding box center [312, 130] width 45 height 4
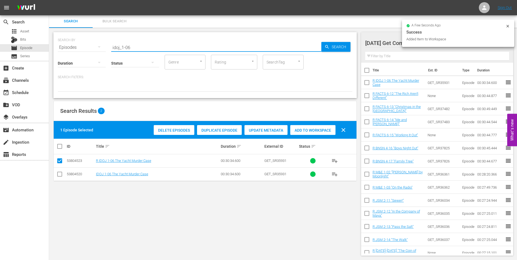
drag, startPoint x: 127, startPoint y: 47, endPoint x: 137, endPoint y: 47, distance: 9.8
click at [136, 47] on input "idoj_1-06" at bounding box center [216, 47] width 210 height 13
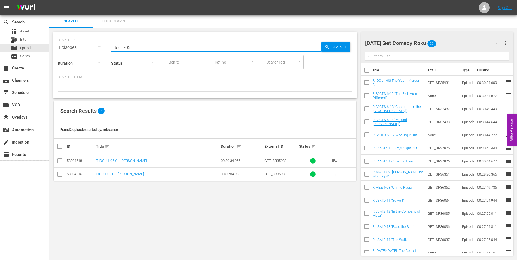
type input "idoj_1-05"
click at [58, 160] on input "checkbox" at bounding box center [59, 162] width 7 height 7
checkbox input "true"
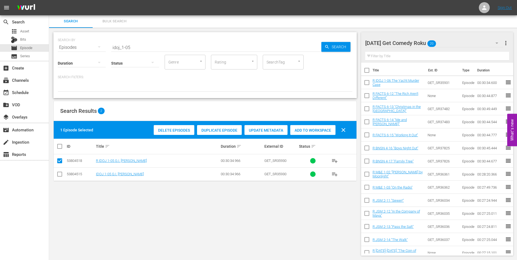
click at [302, 129] on span "Add to Workspace" at bounding box center [312, 130] width 45 height 4
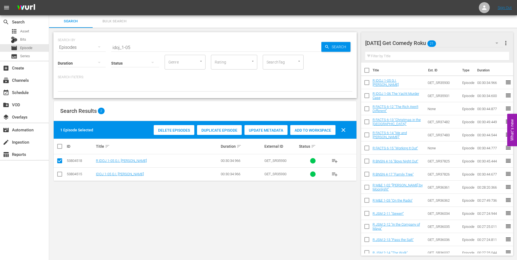
click at [455, 44] on div "[DATE] Get Comedy Roku 21" at bounding box center [434, 42] width 139 height 15
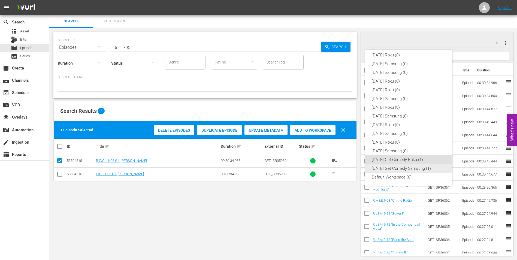
click at [383, 168] on div "[DATE] Get Comedy Samsung (1)" at bounding box center [409, 168] width 74 height 9
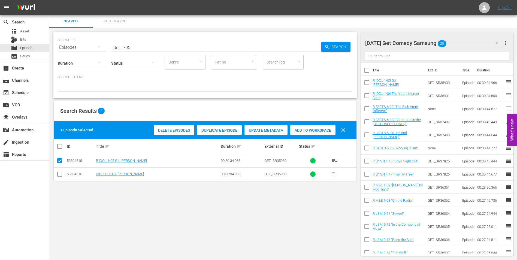
click at [57, 175] on input "checkbox" at bounding box center [59, 175] width 7 height 7
checkbox input "true"
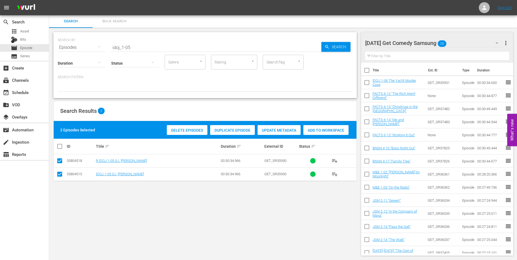
click at [59, 161] on input "checkbox" at bounding box center [59, 162] width 7 height 7
checkbox input "false"
click at [312, 131] on span "Add to Workspace" at bounding box center [312, 130] width 45 height 4
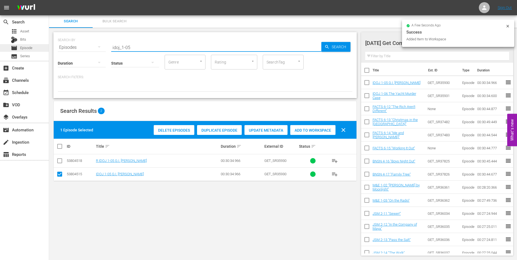
drag, startPoint x: 140, startPoint y: 46, endPoint x: 35, endPoint y: 44, distance: 104.2
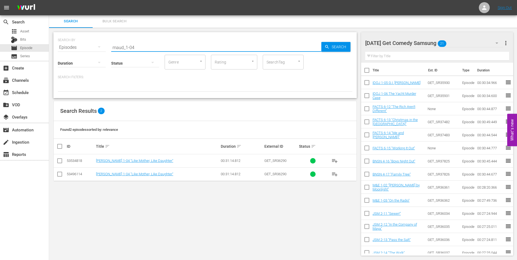
type input "maud_1-04"
click at [59, 174] on input "checkbox" at bounding box center [59, 175] width 7 height 7
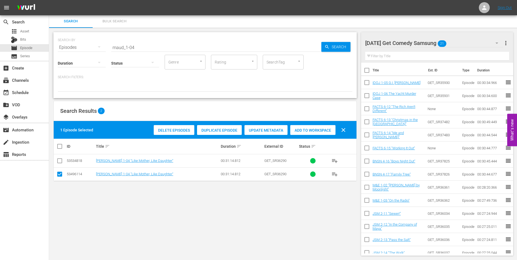
click at [311, 131] on span "Add to Workspace" at bounding box center [312, 130] width 45 height 4
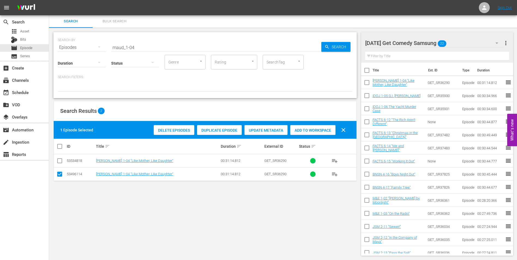
click at [458, 42] on div "[DATE] Get Comedy Samsung 22" at bounding box center [434, 42] width 139 height 15
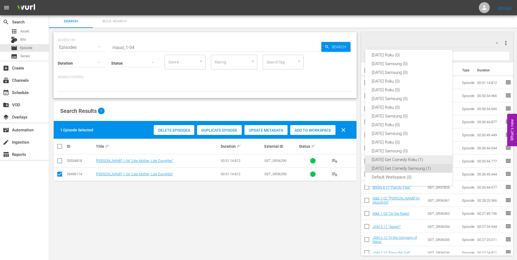
click at [376, 160] on div "[DATE] Get Comedy Roku (1)" at bounding box center [409, 159] width 74 height 9
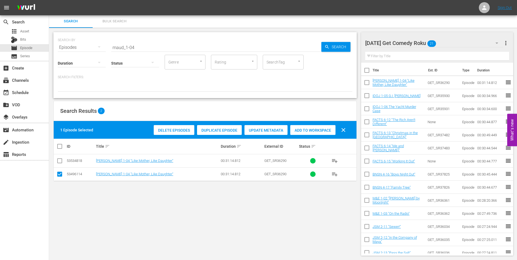
click at [60, 175] on input "checkbox" at bounding box center [59, 175] width 7 height 7
checkbox input "false"
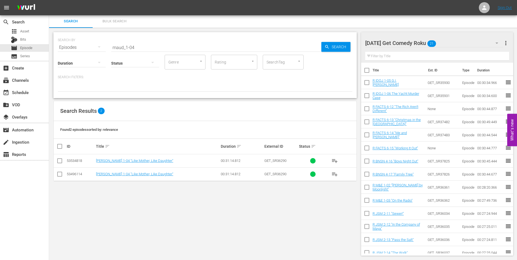
click at [60, 162] on input "checkbox" at bounding box center [59, 162] width 7 height 7
checkbox input "true"
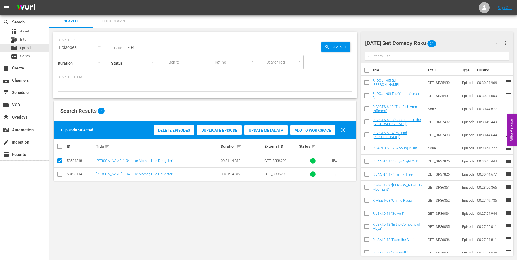
click at [325, 130] on span "Add to Workspace" at bounding box center [312, 130] width 45 height 4
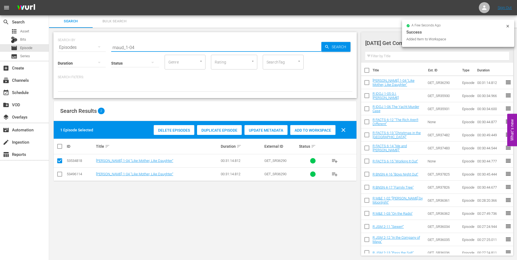
drag, startPoint x: 132, startPoint y: 47, endPoint x: 170, endPoint y: 53, distance: 38.5
click at [169, 53] on input "maud_1-04" at bounding box center [216, 47] width 210 height 13
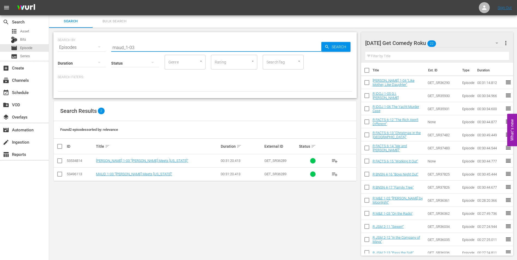
type input "maud_1-03"
click at [60, 159] on input "checkbox" at bounding box center [59, 162] width 7 height 7
checkbox input "true"
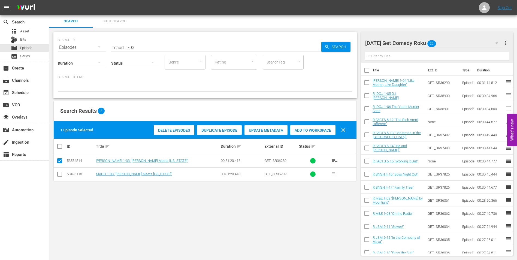
click at [317, 128] on span "Add to Workspace" at bounding box center [312, 130] width 45 height 4
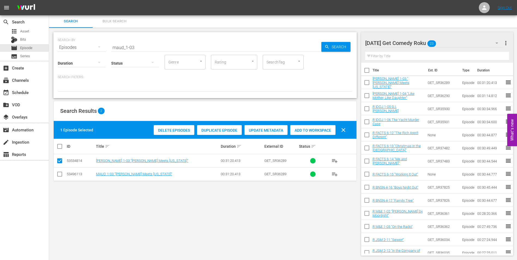
click at [456, 41] on div "[DATE] Get Comedy Roku 23" at bounding box center [434, 42] width 139 height 15
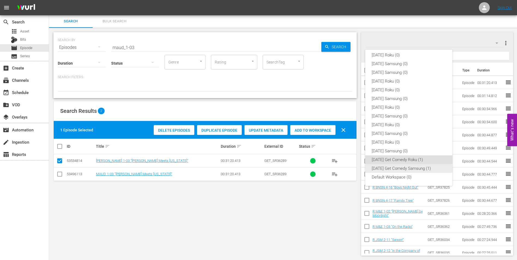
click at [412, 167] on div "[DATE] Get Comedy Samsung (1)" at bounding box center [409, 168] width 74 height 9
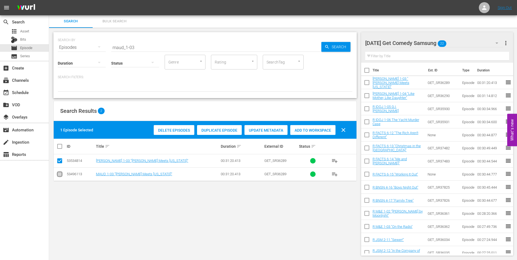
click at [62, 176] on input "checkbox" at bounding box center [59, 175] width 7 height 7
checkbox input "true"
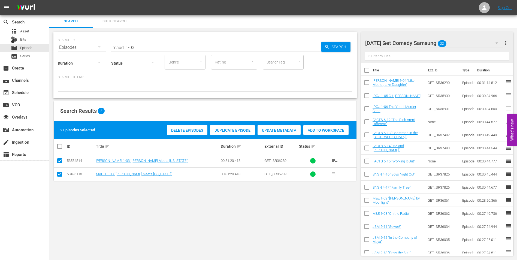
click at [58, 160] on input "checkbox" at bounding box center [59, 162] width 7 height 7
checkbox input "false"
click at [306, 130] on span "Add to Workspace" at bounding box center [312, 130] width 45 height 4
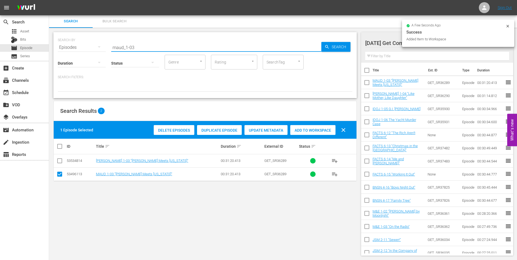
drag, startPoint x: 148, startPoint y: 48, endPoint x: 62, endPoint y: 44, distance: 85.5
click at [64, 43] on div "SEARCH BY Search By Episodes Search ID, Title, Description, Keywords, or Catego…" at bounding box center [205, 44] width 295 height 20
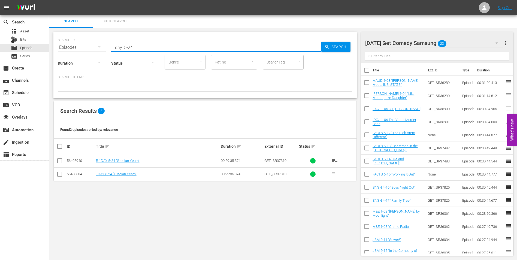
type input "1day_5-24"
click at [57, 176] on input "checkbox" at bounding box center [59, 175] width 7 height 7
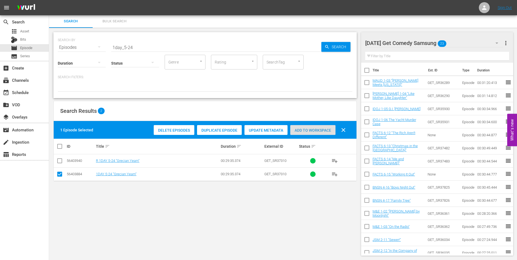
click at [314, 126] on div "Add to Workspace" at bounding box center [312, 130] width 45 height 10
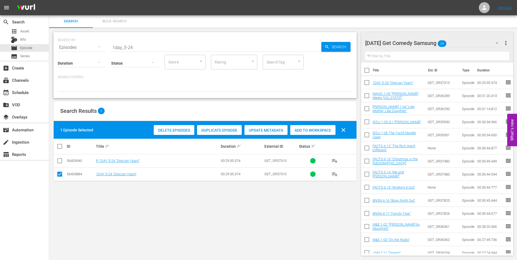
click at [473, 40] on div "[DATE] Get Comedy Samsung 24" at bounding box center [434, 42] width 139 height 15
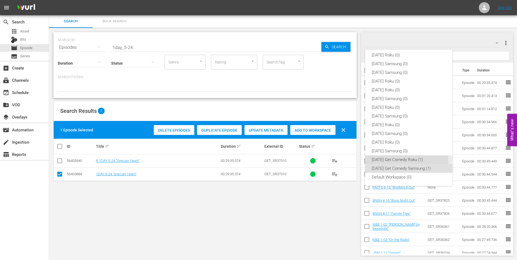
click at [389, 159] on div "[DATE] Get Comedy Roku (1)" at bounding box center [409, 159] width 74 height 9
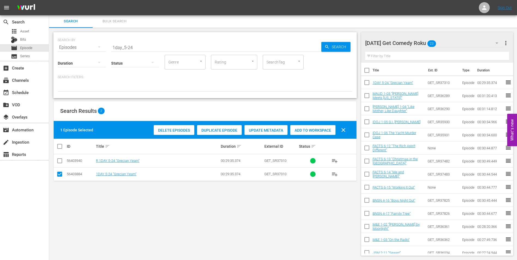
click at [59, 175] on input "checkbox" at bounding box center [59, 175] width 7 height 7
checkbox input "false"
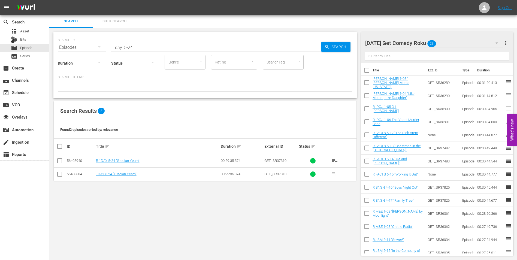
click at [58, 161] on input "checkbox" at bounding box center [59, 162] width 7 height 7
checkbox input "true"
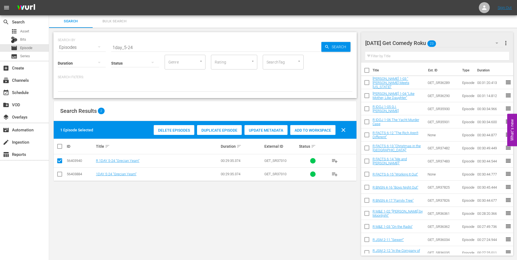
click at [317, 128] on span "Add to Workspace" at bounding box center [312, 130] width 45 height 4
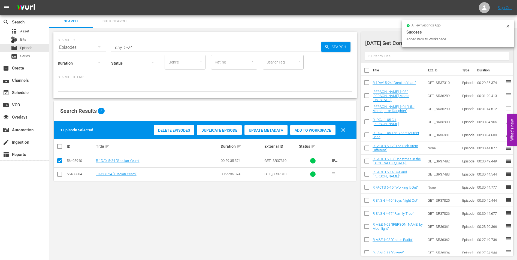
scroll to position [0, 0]
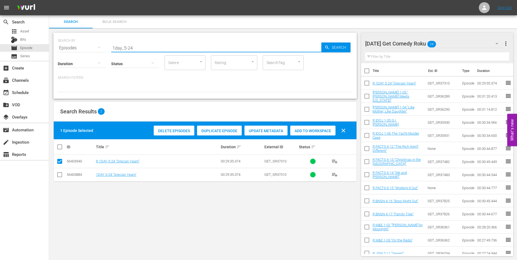
drag, startPoint x: 170, startPoint y: 48, endPoint x: 63, endPoint y: 46, distance: 106.9
click at [63, 46] on div "SEARCH BY Search By Episodes Search ID, Title, Description, Keywords, or Catego…" at bounding box center [205, 45] width 295 height 20
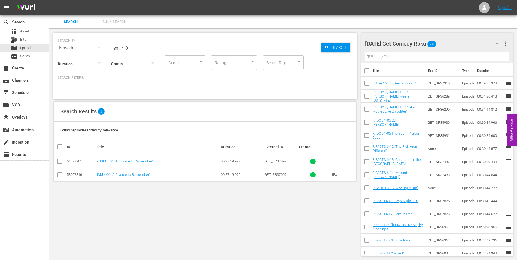
type input "jsm_4-01"
click at [59, 162] on input "checkbox" at bounding box center [59, 162] width 7 height 7
checkbox input "true"
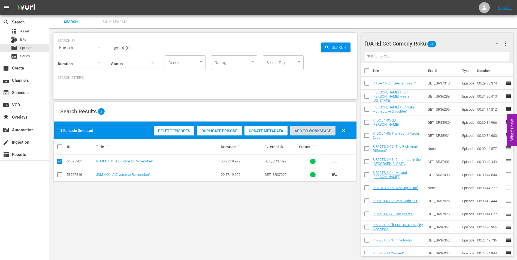
click at [315, 128] on div "Add to Workspace" at bounding box center [312, 131] width 45 height 10
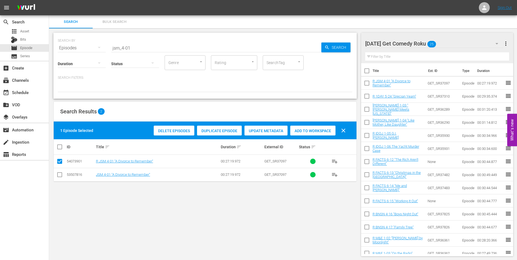
click at [454, 44] on div "[DATE] Get Comedy Roku 25" at bounding box center [434, 43] width 139 height 15
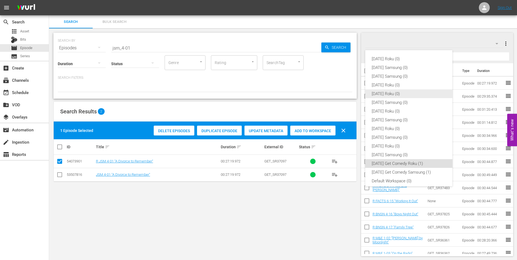
scroll to position [3, 0]
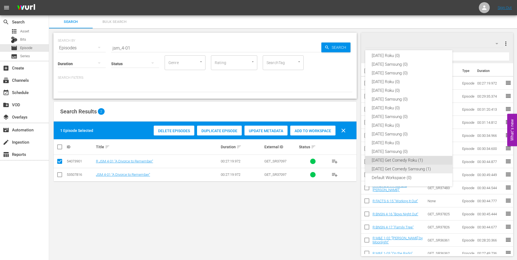
click at [386, 170] on div "[DATE] Get Comedy Samsung (1)" at bounding box center [409, 169] width 74 height 9
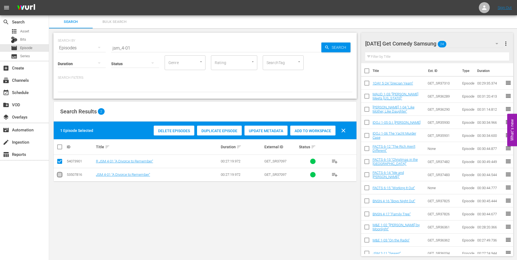
click at [61, 177] on input "checkbox" at bounding box center [59, 176] width 7 height 7
checkbox input "true"
click at [60, 161] on input "checkbox" at bounding box center [59, 162] width 7 height 7
checkbox input "false"
click at [304, 131] on span "Add to Workspace" at bounding box center [312, 131] width 45 height 4
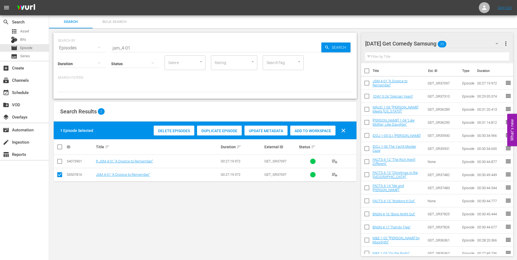
click at [462, 42] on div "[DATE] Get Comedy Samsung 25" at bounding box center [434, 43] width 139 height 15
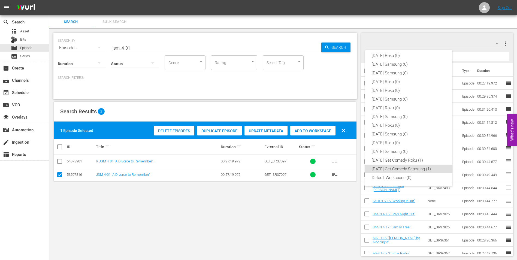
click at [20, 38] on div "[DATE] Roku (0) [DATE] Samsung (0) [DATE] Samsung (0) [DATE] Roku (0) [DATE] Ro…" at bounding box center [258, 130] width 517 height 260
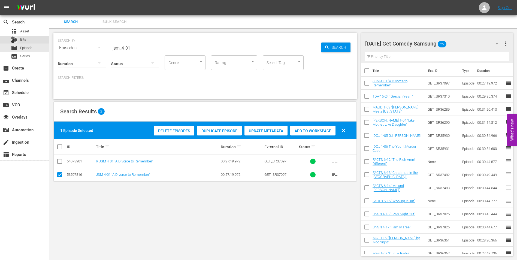
click at [23, 38] on span "Bits" at bounding box center [23, 39] width 6 height 5
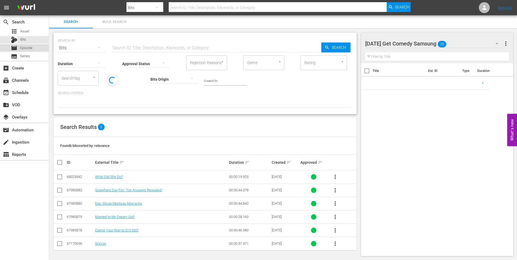
click at [29, 49] on span "Episode" at bounding box center [26, 47] width 12 height 5
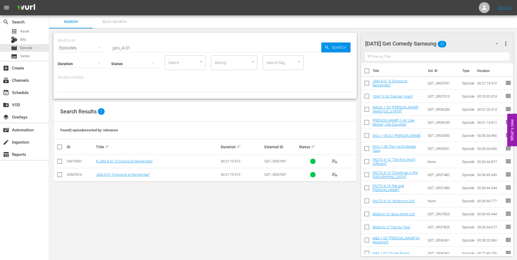
click at [462, 44] on div "[DATE] Get Comedy Samsung 25" at bounding box center [434, 43] width 139 height 15
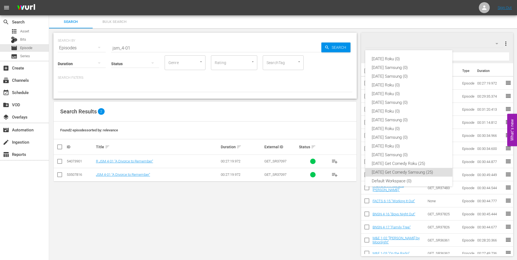
scroll to position [3, 0]
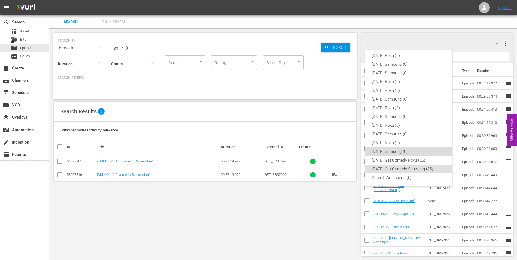
click at [418, 152] on div "[DATE] Samsung (0)" at bounding box center [409, 151] width 74 height 9
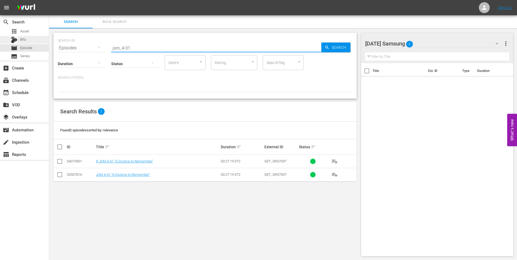
drag, startPoint x: 148, startPoint y: 46, endPoint x: 44, endPoint y: 42, distance: 103.7
click at [49, 0] on div "search Search apps Asset Bits movie Episode subtitles Series add_box Create sub…" at bounding box center [283, 0] width 468 height 0
type input "news_5-20"
click at [60, 175] on input "checkbox" at bounding box center [59, 176] width 7 height 7
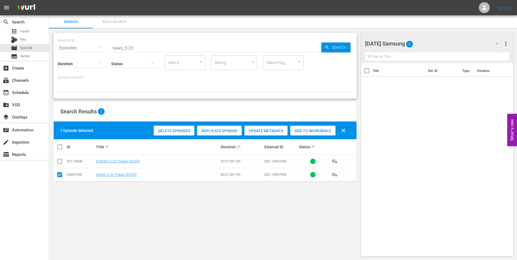
click at [320, 133] on div "Add to Workspace" at bounding box center [312, 131] width 45 height 10
click at [423, 41] on div at bounding box center [394, 44] width 58 height 14
click at [414, 24] on div "Search Bulk Search" at bounding box center [283, 21] width 468 height 13
click at [443, 41] on div "[DATE] Samsung 1" at bounding box center [434, 43] width 139 height 15
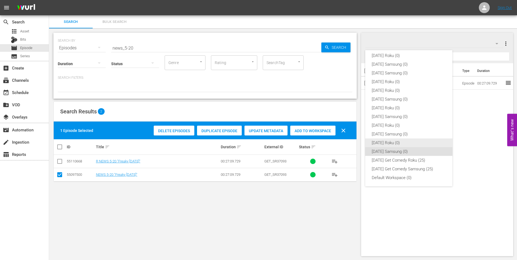
click at [402, 143] on div "[DATE] Roku (0)" at bounding box center [409, 143] width 74 height 9
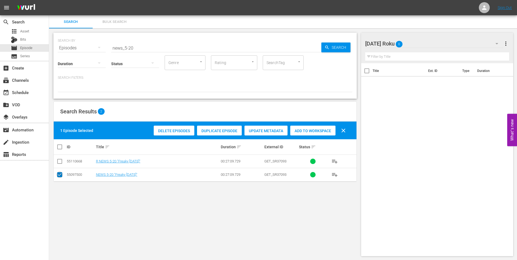
click at [58, 178] on input "checkbox" at bounding box center [59, 176] width 7 height 7
checkbox input "false"
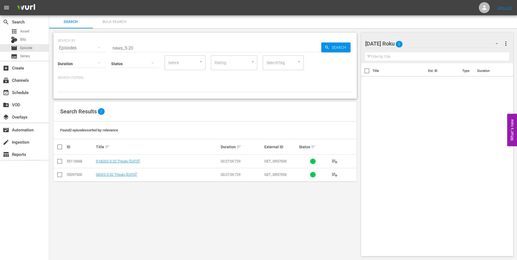
click at [60, 162] on input "checkbox" at bounding box center [59, 162] width 7 height 7
checkbox input "true"
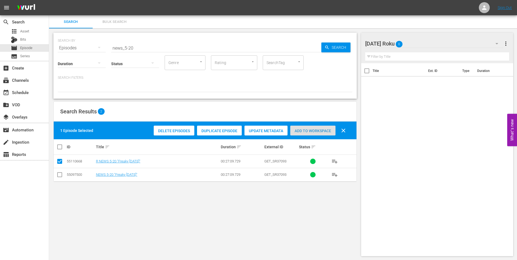
click at [321, 133] on span "Add to Workspace" at bounding box center [312, 131] width 45 height 4
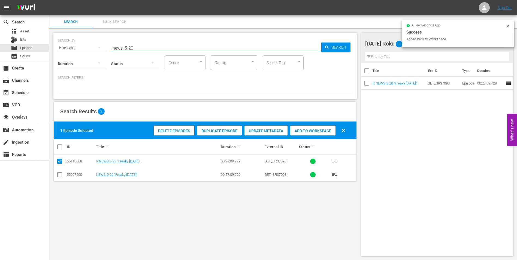
drag, startPoint x: 130, startPoint y: 48, endPoint x: 158, endPoint y: 50, distance: 28.8
click at [157, 50] on input "news_5-20" at bounding box center [216, 47] width 210 height 13
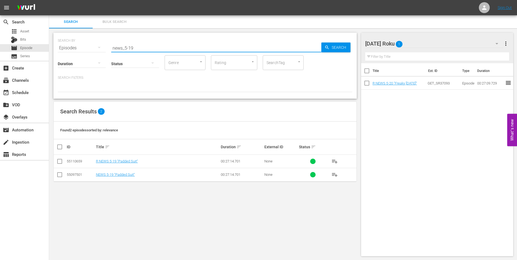
type input "news_5-19"
click at [61, 162] on input "checkbox" at bounding box center [59, 162] width 7 height 7
checkbox input "true"
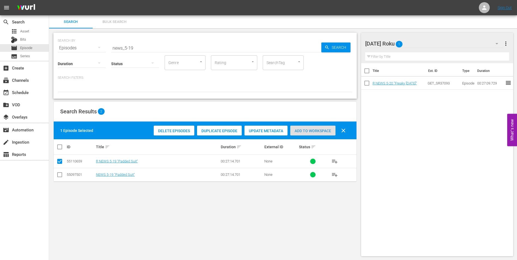
click at [318, 133] on span "Add to Workspace" at bounding box center [312, 131] width 45 height 4
click at [437, 42] on div "[DATE] Roku 2" at bounding box center [434, 43] width 139 height 15
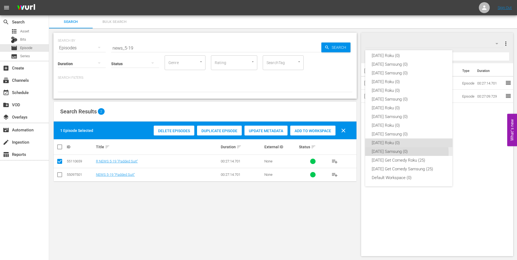
click at [400, 153] on div "[DATE] Samsung (0)" at bounding box center [409, 151] width 74 height 9
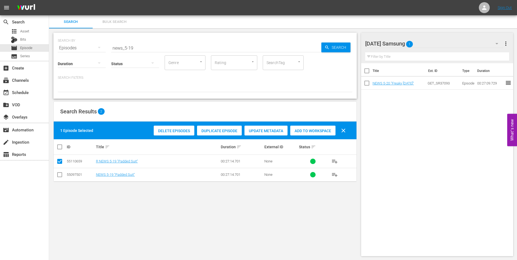
click at [59, 176] on input "checkbox" at bounding box center [59, 176] width 7 height 7
checkbox input "true"
click at [61, 161] on input "checkbox" at bounding box center [59, 162] width 7 height 7
checkbox input "false"
click at [324, 131] on span "Add to Workspace" at bounding box center [312, 131] width 45 height 4
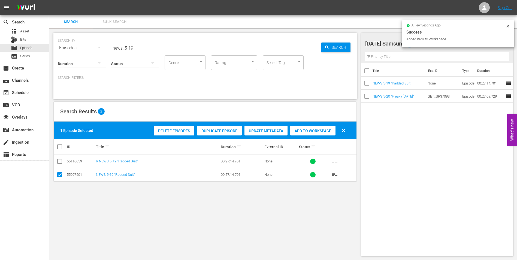
drag, startPoint x: 130, startPoint y: 46, endPoint x: 148, endPoint y: 51, distance: 18.6
click at [148, 51] on div "SEARCH BY Search By Episodes Search ID, Title, Description, Keywords, or Catego…" at bounding box center [205, 66] width 304 height 66
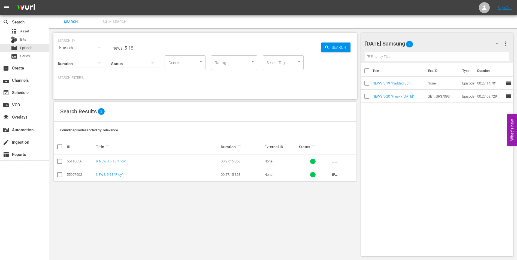
type input "news_5-18"
click at [61, 174] on input "checkbox" at bounding box center [59, 176] width 7 height 7
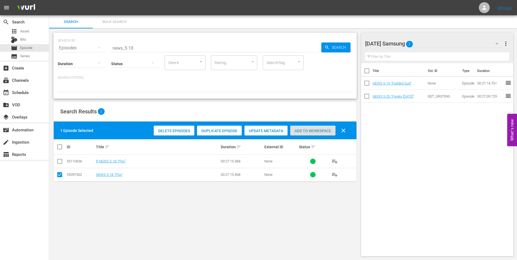
click at [315, 129] on span "Add to Workspace" at bounding box center [312, 131] width 45 height 4
click at [440, 42] on div "[DATE] Samsung 3" at bounding box center [434, 43] width 139 height 15
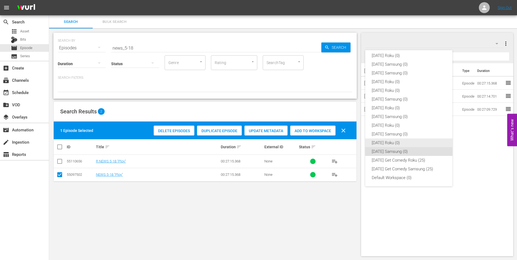
click at [389, 142] on div "[DATE] Roku (0)" at bounding box center [409, 143] width 74 height 9
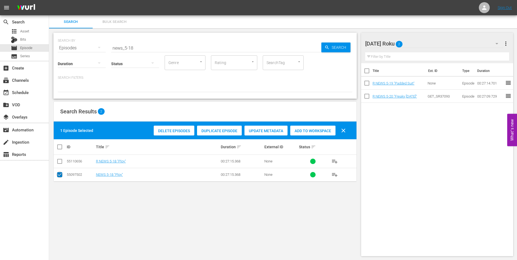
click at [58, 176] on input "checkbox" at bounding box center [59, 176] width 7 height 7
checkbox input "false"
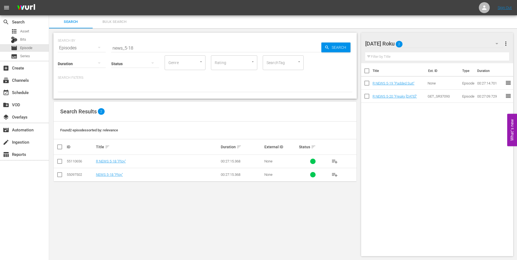
click at [58, 161] on input "checkbox" at bounding box center [59, 162] width 7 height 7
checkbox input "true"
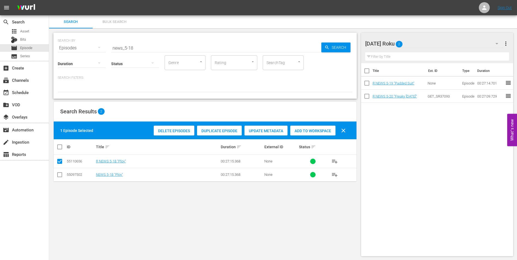
click at [313, 131] on span "Add to Workspace" at bounding box center [312, 131] width 45 height 4
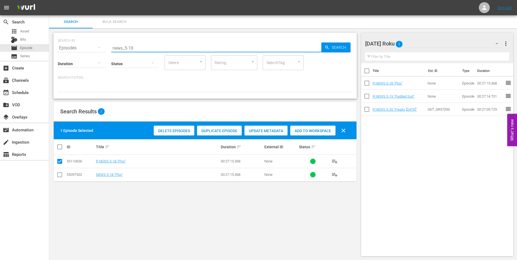
drag, startPoint x: 143, startPoint y: 47, endPoint x: 55, endPoint y: 43, distance: 88.5
click at [55, 43] on div "SEARCH BY Search By Episodes Search ID, Title, Description, Keywords, or Catego…" at bounding box center [205, 66] width 304 height 66
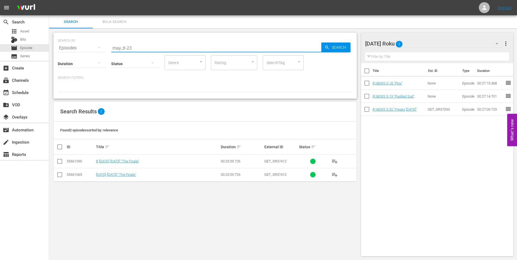
type input "may_6-23"
click at [60, 162] on input "checkbox" at bounding box center [59, 162] width 7 height 7
checkbox input "true"
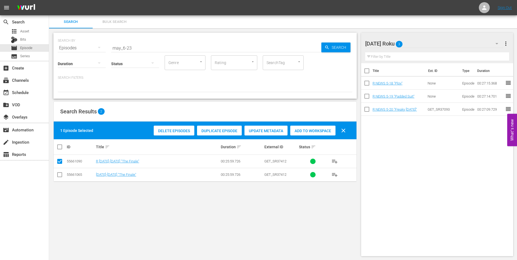
click at [324, 132] on span "Add to Workspace" at bounding box center [312, 131] width 45 height 4
click at [440, 43] on div "[DATE] Roku 4" at bounding box center [434, 43] width 139 height 15
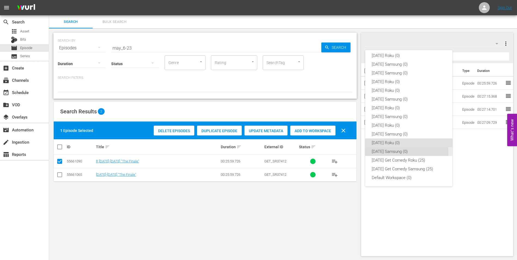
click at [381, 153] on div "[DATE] Samsung (0)" at bounding box center [409, 151] width 74 height 9
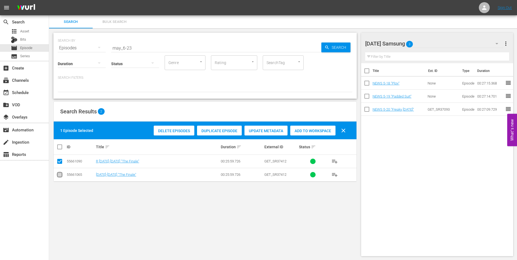
click at [58, 175] on input "checkbox" at bounding box center [59, 176] width 7 height 7
checkbox input "true"
click at [58, 160] on input "checkbox" at bounding box center [59, 162] width 7 height 7
checkbox input "false"
click at [322, 132] on span "Add to Workspace" at bounding box center [312, 131] width 45 height 4
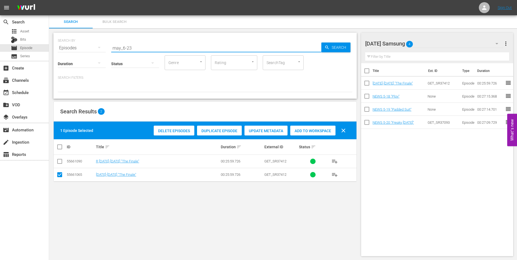
drag, startPoint x: 129, startPoint y: 49, endPoint x: 153, endPoint y: 52, distance: 23.7
click at [153, 52] on div "SEARCH BY Search By Episodes Search ID, Title, Description, Keywords, or Catego…" at bounding box center [205, 66] width 304 height 66
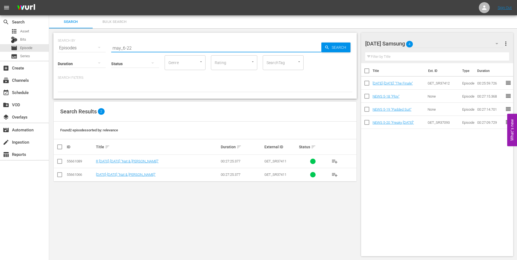
type input "may_6-22"
click at [58, 176] on input "checkbox" at bounding box center [59, 176] width 7 height 7
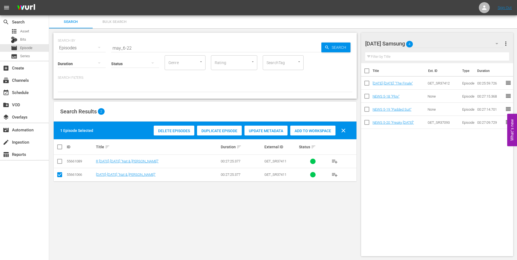
click at [321, 133] on span "Add to Workspace" at bounding box center [312, 131] width 45 height 4
click at [444, 40] on div "[DATE] Samsung 5" at bounding box center [434, 43] width 139 height 15
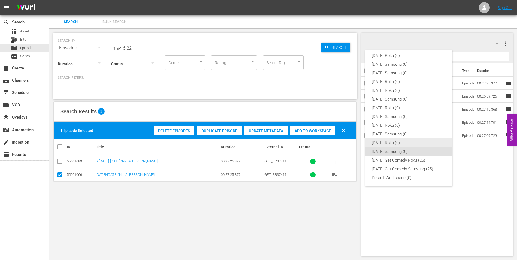
click at [384, 142] on div "[DATE] Roku (0)" at bounding box center [409, 143] width 74 height 9
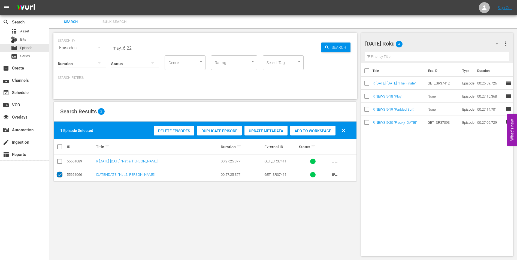
click at [59, 175] on input "checkbox" at bounding box center [59, 176] width 7 height 7
checkbox input "false"
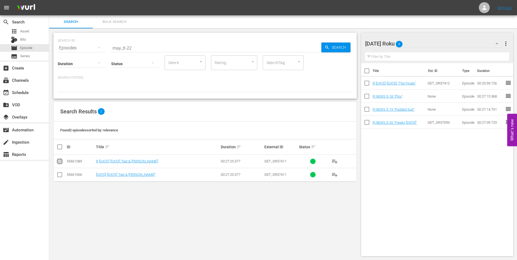
click at [59, 164] on input "checkbox" at bounding box center [59, 162] width 7 height 7
checkbox input "true"
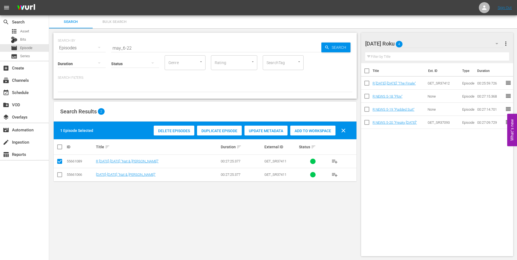
click at [324, 131] on span "Add to Workspace" at bounding box center [312, 131] width 45 height 4
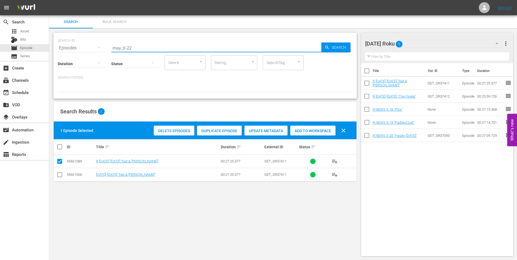
drag, startPoint x: 128, startPoint y: 48, endPoint x: 139, endPoint y: 49, distance: 11.0
click at [139, 49] on input "may_6-22" at bounding box center [216, 47] width 210 height 13
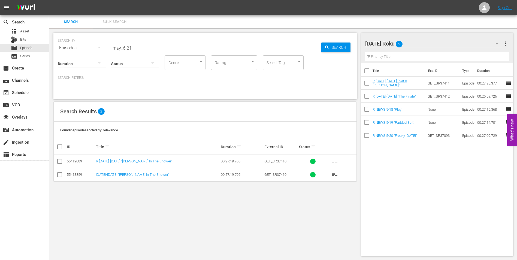
type input "may_6-21"
click at [62, 161] on input "checkbox" at bounding box center [59, 162] width 7 height 7
checkbox input "true"
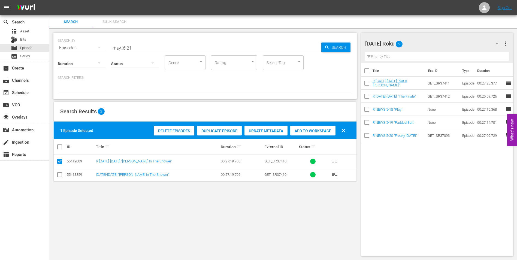
click at [324, 132] on span "Add to Workspace" at bounding box center [312, 131] width 45 height 4
click at [422, 41] on div "[DATE] Roku 6" at bounding box center [434, 43] width 139 height 15
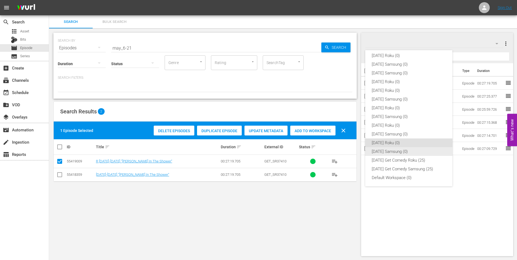
click at [389, 153] on div "[DATE] Samsung (0)" at bounding box center [409, 151] width 74 height 9
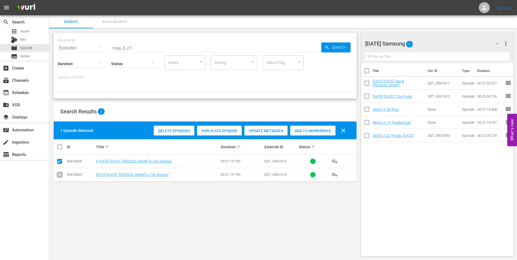
click at [60, 175] on input "checkbox" at bounding box center [59, 176] width 7 height 7
checkbox input "true"
click at [60, 162] on input "checkbox" at bounding box center [59, 162] width 7 height 7
checkbox input "false"
click at [317, 131] on span "Add to Workspace" at bounding box center [312, 131] width 45 height 4
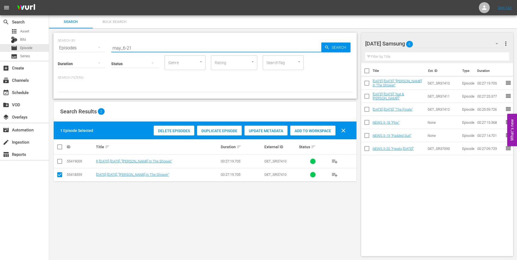
drag, startPoint x: 128, startPoint y: 47, endPoint x: 143, endPoint y: 50, distance: 15.8
click at [143, 50] on input "may_6-21" at bounding box center [216, 47] width 210 height 13
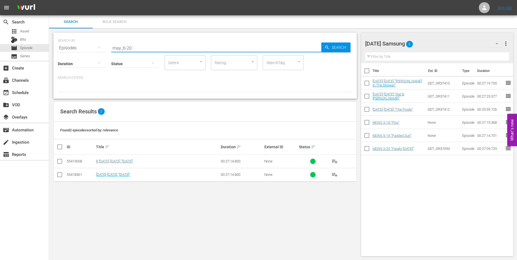
type input "may_6-20"
click at [60, 178] on input "checkbox" at bounding box center [59, 176] width 7 height 7
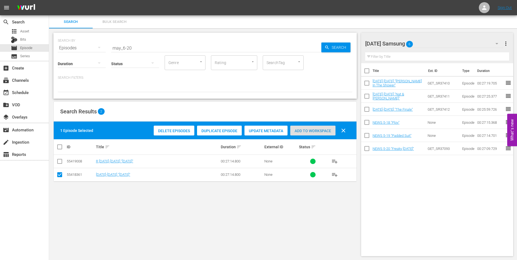
click at [323, 130] on span "Add to Workspace" at bounding box center [312, 131] width 45 height 4
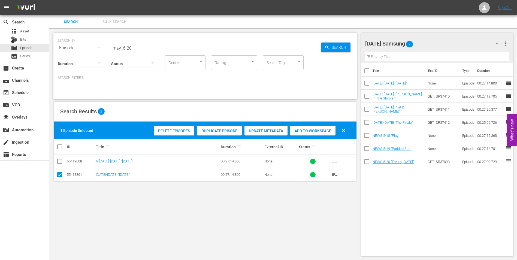
click at [435, 43] on div "[DATE] Samsung 7" at bounding box center [434, 43] width 139 height 15
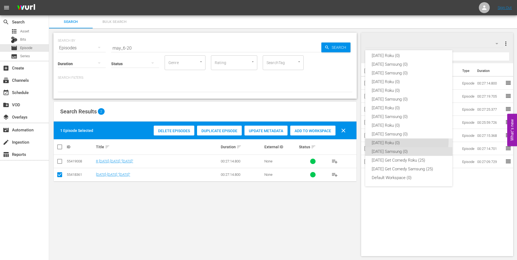
click at [394, 141] on div "[DATE] Roku (0)" at bounding box center [409, 143] width 74 height 9
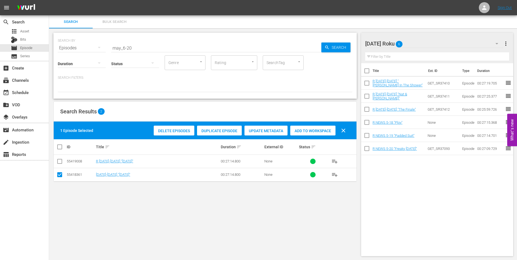
click at [62, 174] on input "checkbox" at bounding box center [59, 176] width 7 height 7
checkbox input "false"
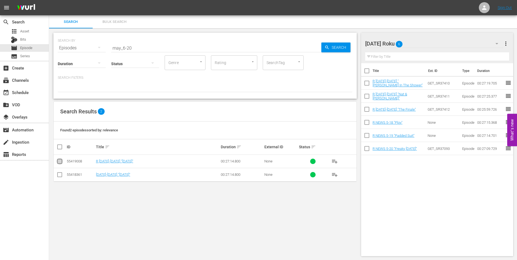
click at [60, 161] on input "checkbox" at bounding box center [59, 162] width 7 height 7
checkbox input "true"
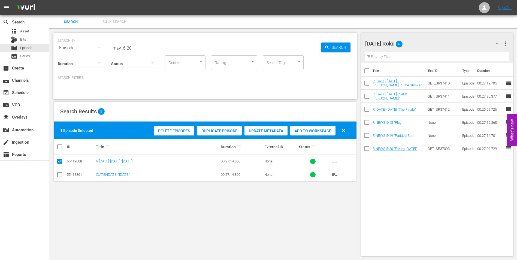
click at [302, 127] on div "Add to Workspace" at bounding box center [312, 131] width 45 height 10
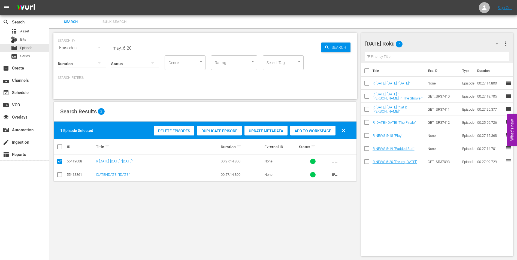
click at [318, 228] on div "SEARCH BY Search By Episodes Search ID, Title, Description, Keywords, or Catego…" at bounding box center [205, 144] width 312 height 232
drag, startPoint x: 140, startPoint y: 48, endPoint x: 63, endPoint y: 41, distance: 76.9
click at [63, 41] on div "SEARCH BY Search By Episodes Search ID, Title, Description, Keywords, or Catego…" at bounding box center [205, 45] width 295 height 20
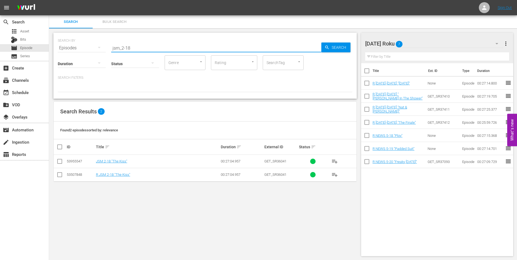
type input "jsm_2-18"
click at [59, 177] on input "checkbox" at bounding box center [59, 176] width 7 height 7
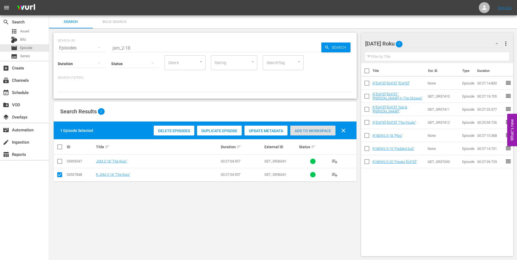
click at [324, 132] on span "Add to Workspace" at bounding box center [312, 131] width 45 height 4
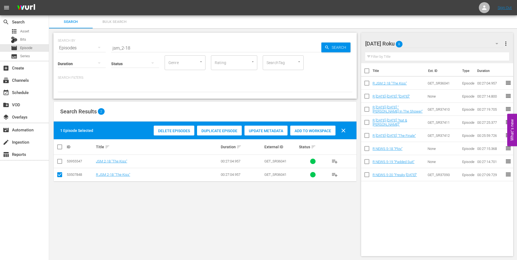
click at [429, 44] on div "[DATE] Roku 8" at bounding box center [434, 43] width 139 height 15
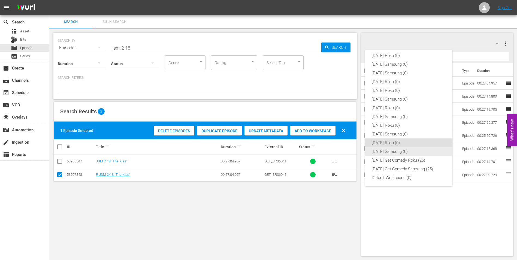
click at [383, 153] on div "[DATE] Samsung (0)" at bounding box center [409, 151] width 74 height 9
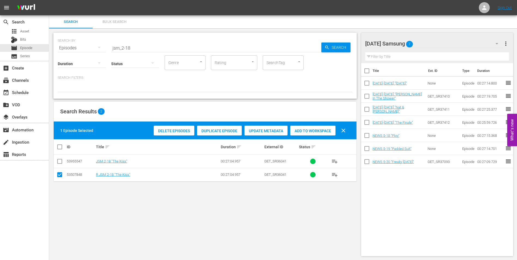
click at [58, 175] on input "checkbox" at bounding box center [59, 176] width 7 height 7
checkbox input "false"
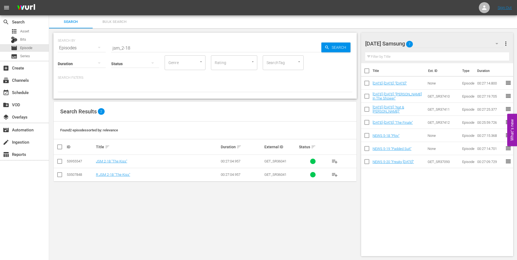
click at [60, 161] on input "checkbox" at bounding box center [59, 162] width 7 height 7
checkbox input "true"
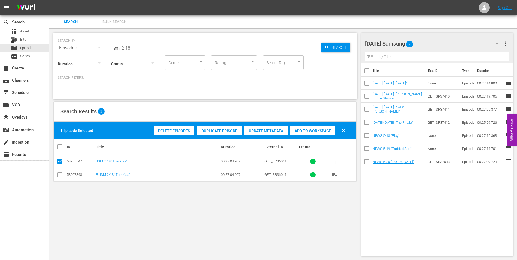
click at [312, 129] on span "Add to Workspace" at bounding box center [312, 131] width 45 height 4
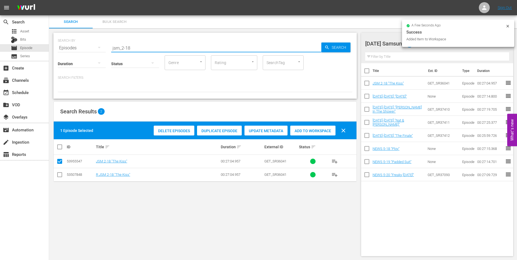
drag, startPoint x: 127, startPoint y: 47, endPoint x: 151, endPoint y: 50, distance: 23.9
click at [151, 50] on input "jsm_2-18" at bounding box center [216, 47] width 210 height 13
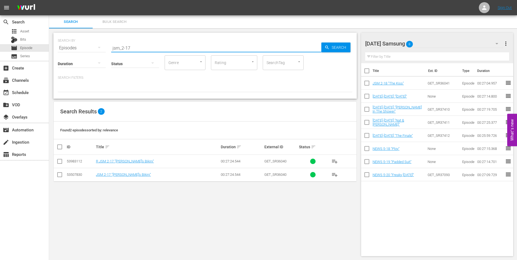
type input "jsm_2-17"
click at [61, 176] on input "checkbox" at bounding box center [59, 176] width 7 height 7
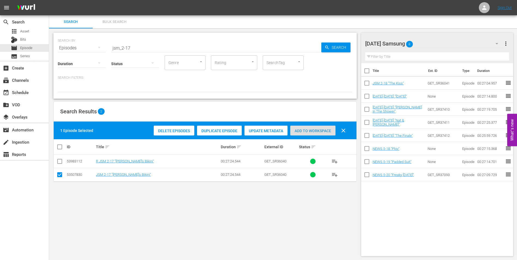
click at [321, 131] on span "Add to Workspace" at bounding box center [312, 131] width 45 height 4
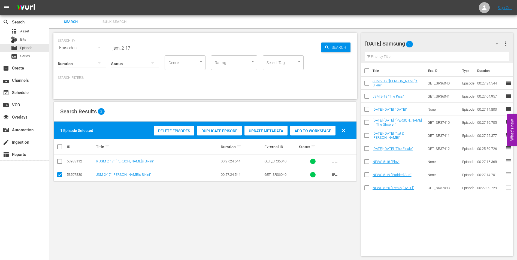
click at [431, 44] on div "[DATE] Samsung 9" at bounding box center [434, 43] width 139 height 15
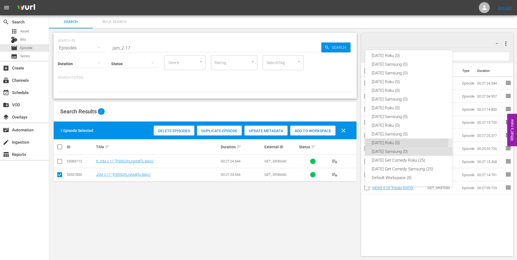
click at [378, 141] on div "[DATE] Roku (0)" at bounding box center [409, 143] width 74 height 9
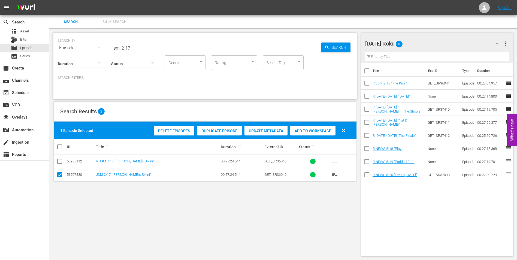
click at [59, 176] on input "checkbox" at bounding box center [59, 176] width 7 height 7
checkbox input "false"
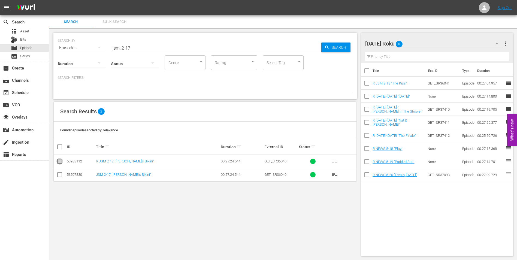
click at [59, 158] on icon at bounding box center [59, 161] width 7 height 7
click at [59, 161] on input "checkbox" at bounding box center [59, 162] width 7 height 7
checkbox input "true"
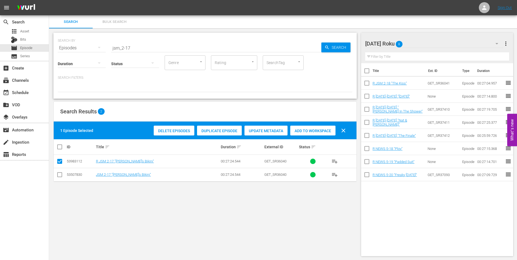
click at [324, 129] on span "Add to Workspace" at bounding box center [312, 131] width 45 height 4
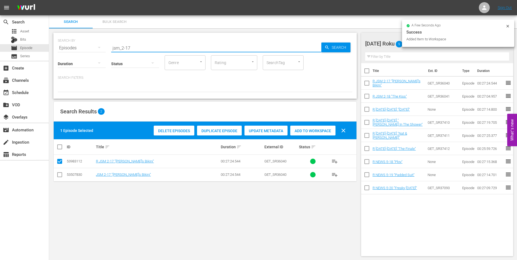
drag, startPoint x: 127, startPoint y: 46, endPoint x: 139, endPoint y: 50, distance: 11.6
click at [135, 49] on input "jsm_2-17" at bounding box center [216, 47] width 210 height 13
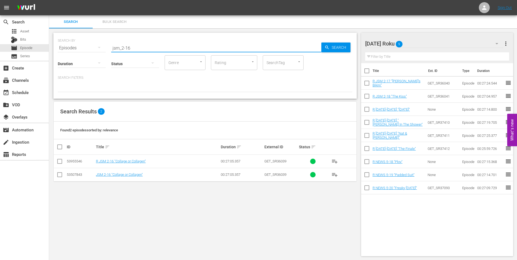
type input "jsm_2-16"
click at [58, 161] on input "checkbox" at bounding box center [59, 162] width 7 height 7
checkbox input "true"
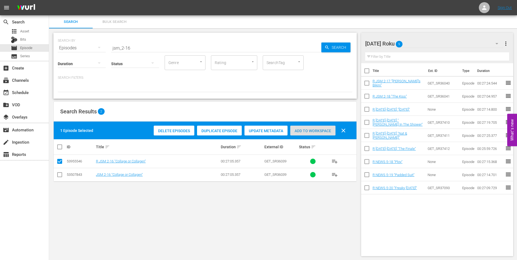
click at [314, 130] on span "Add to Workspace" at bounding box center [312, 131] width 45 height 4
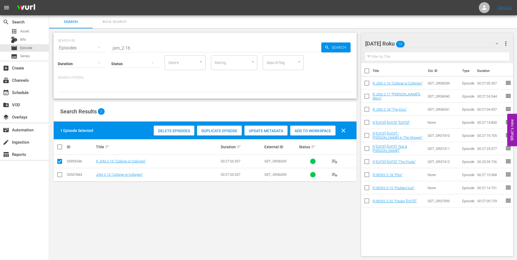
click at [428, 43] on div "[DATE] Roku 10" at bounding box center [434, 43] width 139 height 15
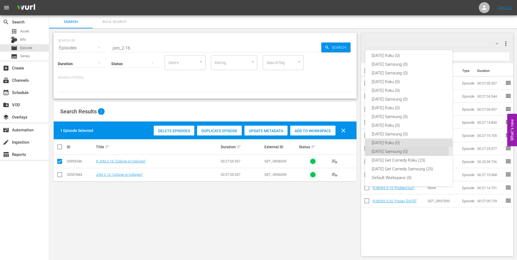
click at [403, 151] on div "[DATE] Samsung (0)" at bounding box center [409, 151] width 74 height 9
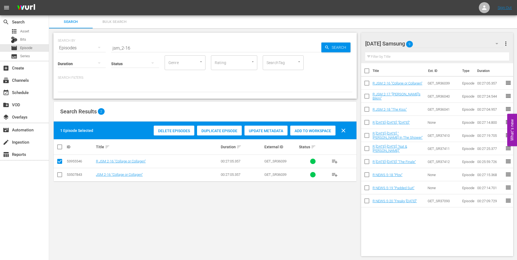
click at [59, 175] on input "checkbox" at bounding box center [59, 176] width 7 height 7
checkbox input "true"
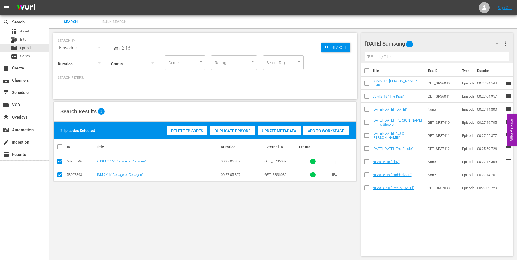
click at [59, 160] on input "checkbox" at bounding box center [59, 162] width 7 height 7
checkbox input "false"
click at [310, 129] on span "Add to Workspace" at bounding box center [312, 131] width 45 height 4
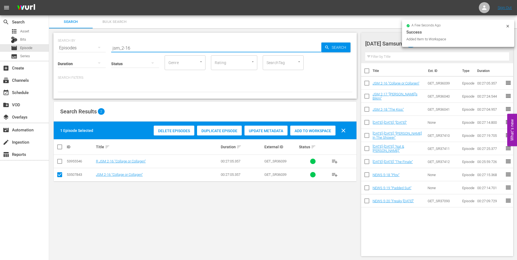
drag, startPoint x: 128, startPoint y: 49, endPoint x: 164, endPoint y: 55, distance: 37.1
click at [164, 54] on input "jsm_2-16" at bounding box center [216, 47] width 210 height 13
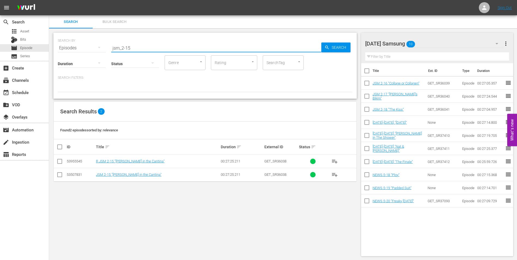
type input "jsm_2-15"
click at [61, 175] on input "checkbox" at bounding box center [59, 176] width 7 height 7
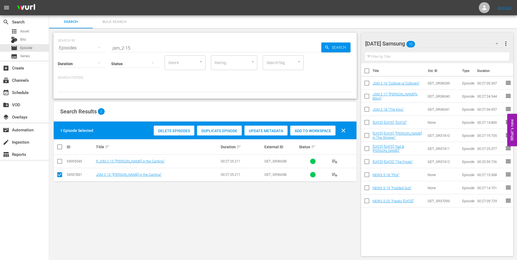
click at [314, 129] on span "Add to Workspace" at bounding box center [312, 131] width 45 height 4
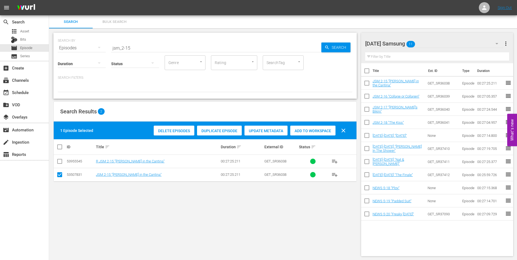
click at [440, 38] on div "[DATE] Samsung 11" at bounding box center [434, 43] width 139 height 15
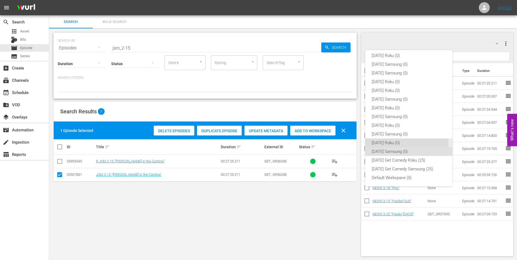
click at [380, 143] on div "[DATE] Roku (0)" at bounding box center [409, 143] width 74 height 9
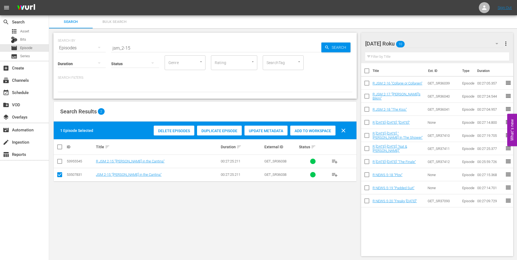
click at [61, 175] on input "checkbox" at bounding box center [59, 176] width 7 height 7
checkbox input "false"
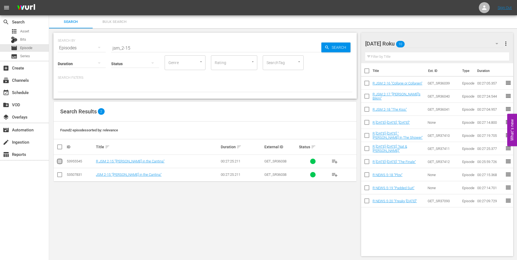
drag, startPoint x: 61, startPoint y: 161, endPoint x: 191, endPoint y: 157, distance: 130.1
click at [61, 161] on input "checkbox" at bounding box center [59, 162] width 7 height 7
checkbox input "true"
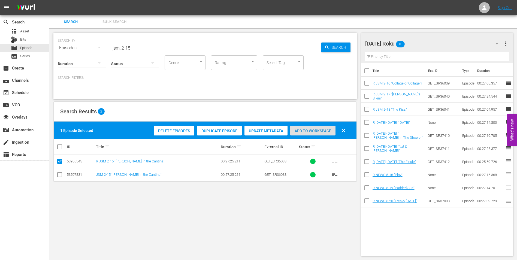
click at [306, 131] on span "Add to Workspace" at bounding box center [312, 131] width 45 height 4
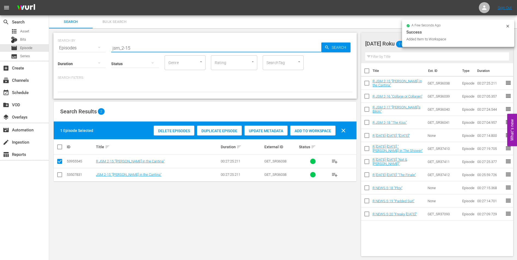
drag, startPoint x: 148, startPoint y: 50, endPoint x: 53, endPoint y: 41, distance: 95.6
click at [56, 41] on div "SEARCH BY Search By Episodes Search ID, Title, Description, Keywords, or Catego…" at bounding box center [205, 66] width 304 height 66
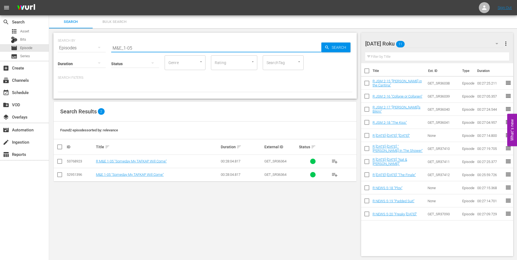
type input "M&E_1-05"
click at [59, 162] on input "checkbox" at bounding box center [59, 162] width 7 height 7
checkbox input "true"
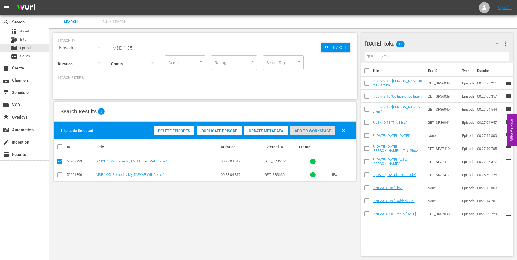
click at [304, 132] on span "Add to Workspace" at bounding box center [312, 131] width 45 height 4
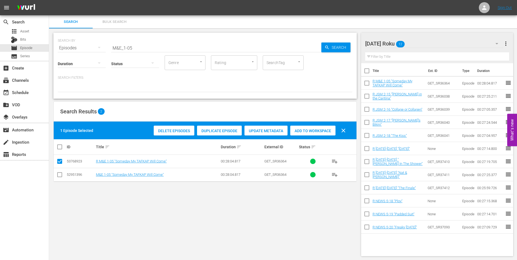
click at [428, 43] on div "[DATE] Roku 12" at bounding box center [434, 43] width 139 height 15
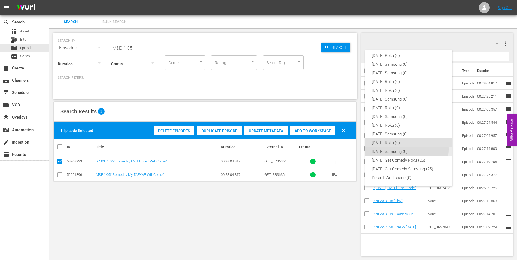
click at [399, 149] on div "[DATE] Samsung (0)" at bounding box center [409, 151] width 74 height 9
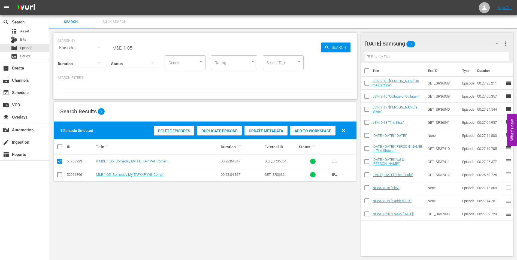
click at [60, 176] on input "checkbox" at bounding box center [59, 176] width 7 height 7
checkbox input "true"
click at [60, 164] on input "checkbox" at bounding box center [59, 162] width 7 height 7
checkbox input "false"
click at [317, 131] on span "Add to Workspace" at bounding box center [312, 131] width 45 height 4
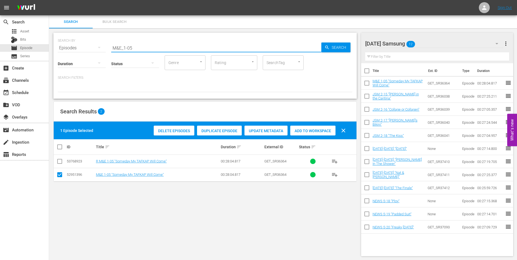
drag, startPoint x: 130, startPoint y: 45, endPoint x: 138, endPoint y: 47, distance: 8.5
click at [138, 47] on input "M&E_1-05" at bounding box center [216, 47] width 210 height 13
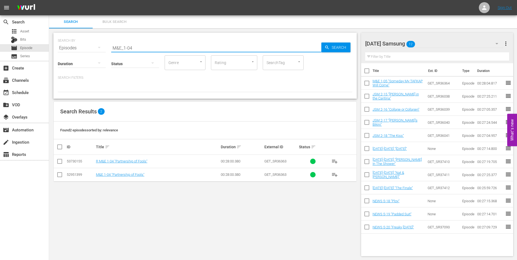
type input "M&E_1-04"
click at [60, 175] on input "checkbox" at bounding box center [59, 176] width 7 height 7
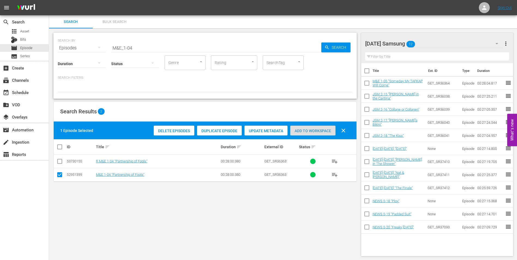
click at [307, 130] on span "Add to Workspace" at bounding box center [312, 131] width 45 height 4
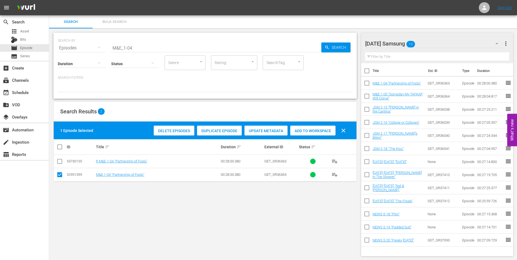
click at [442, 42] on div "[DATE] Samsung 13" at bounding box center [434, 43] width 139 height 15
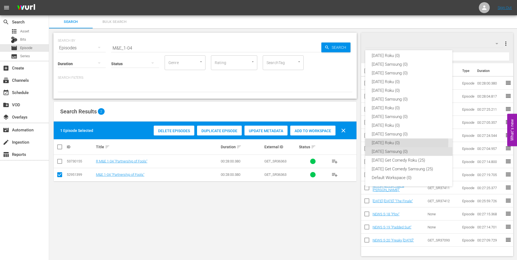
click at [389, 142] on div "[DATE] Roku (0)" at bounding box center [409, 143] width 74 height 9
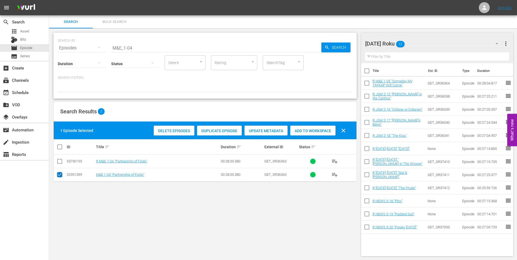
click at [62, 174] on input "checkbox" at bounding box center [59, 176] width 7 height 7
checkbox input "false"
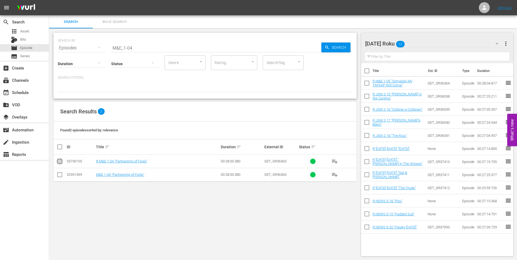
click at [59, 160] on input "checkbox" at bounding box center [59, 162] width 7 height 7
checkbox input "true"
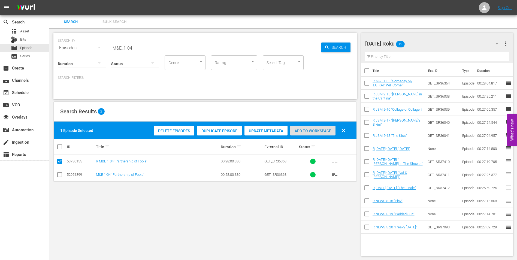
click at [316, 129] on span "Add to Workspace" at bounding box center [312, 131] width 45 height 4
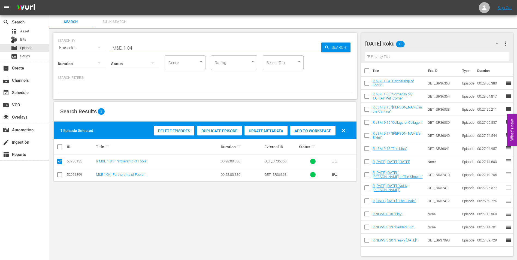
drag, startPoint x: 140, startPoint y: 47, endPoint x: 80, endPoint y: 44, distance: 60.6
click at [80, 44] on div "SEARCH BY Search By Episodes Search ID, Title, Description, Keywords, or Catego…" at bounding box center [205, 45] width 295 height 20
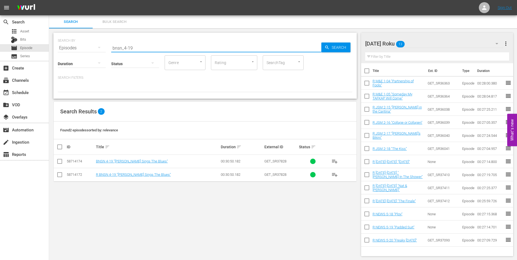
type input "bnsn_4-19"
click at [57, 175] on input "checkbox" at bounding box center [59, 176] width 7 height 7
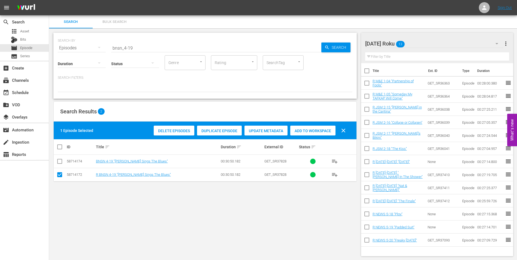
click at [329, 132] on span "Add to Workspace" at bounding box center [312, 131] width 45 height 4
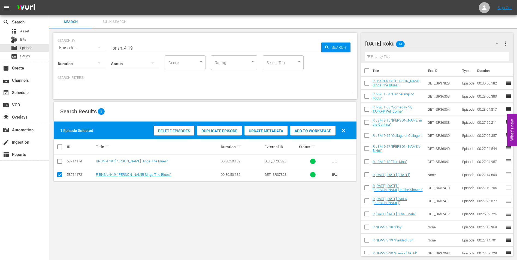
click at [433, 44] on div "[DATE] Roku 14" at bounding box center [434, 43] width 139 height 15
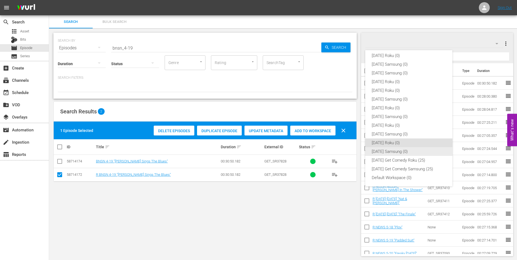
click at [380, 151] on div "[DATE] Samsung (0)" at bounding box center [409, 151] width 74 height 9
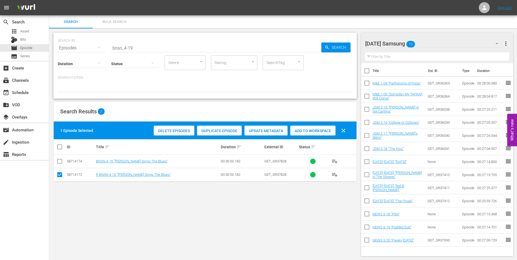
drag, startPoint x: 59, startPoint y: 176, endPoint x: 58, endPoint y: 166, distance: 10.5
click at [59, 176] on input "checkbox" at bounding box center [59, 176] width 7 height 7
checkbox input "false"
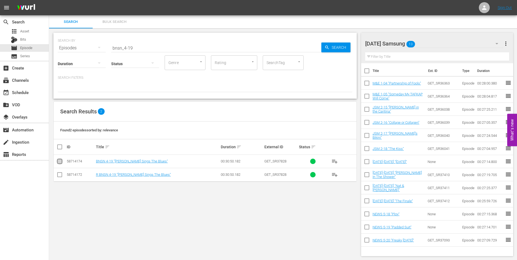
click at [58, 163] on input "checkbox" at bounding box center [59, 162] width 7 height 7
checkbox input "true"
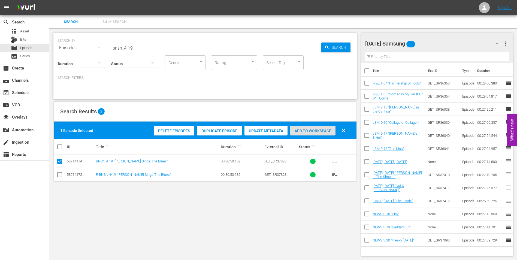
click at [306, 132] on span "Add to Workspace" at bounding box center [312, 131] width 45 height 4
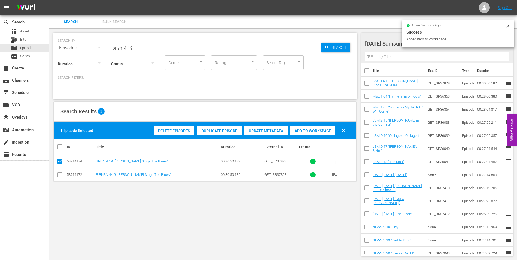
drag, startPoint x: 130, startPoint y: 48, endPoint x: 146, endPoint y: 48, distance: 16.4
click at [146, 48] on input "bnsn_4-19" at bounding box center [216, 47] width 210 height 13
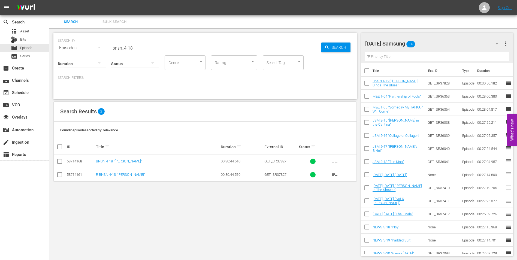
type input "bnsn_4-18"
click at [60, 161] on input "checkbox" at bounding box center [59, 162] width 7 height 7
checkbox input "true"
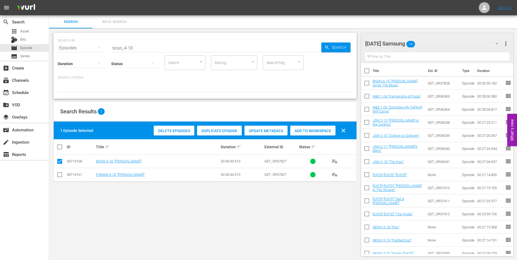
click at [322, 138] on div "1 Episode Selected Delete Episodes Duplicate Episode Update Metadata Add to Wor…" at bounding box center [205, 131] width 303 height 18
click at [324, 132] on span "Add to Workspace" at bounding box center [312, 131] width 45 height 4
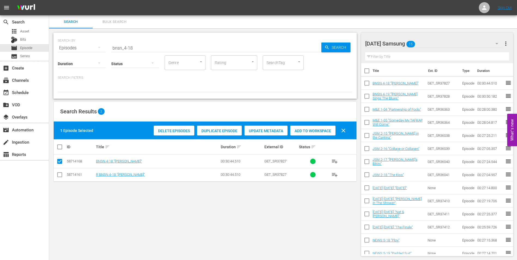
click at [437, 43] on div "[DATE] Samsung 15" at bounding box center [434, 43] width 139 height 15
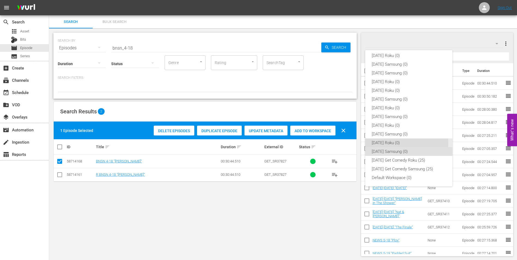
click at [393, 144] on div "[DATE] Roku (0)" at bounding box center [409, 143] width 74 height 9
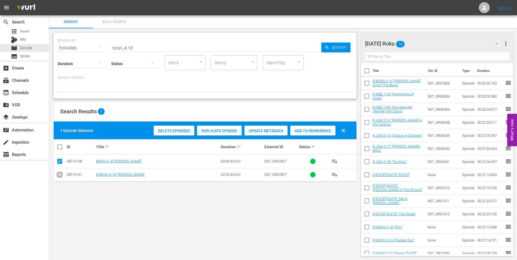
click at [59, 174] on input "checkbox" at bounding box center [59, 176] width 7 height 7
checkbox input "true"
click at [60, 163] on input "checkbox" at bounding box center [59, 162] width 7 height 7
checkbox input "false"
click at [317, 130] on span "Add to Workspace" at bounding box center [312, 131] width 45 height 4
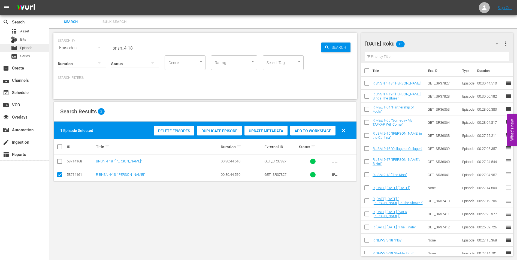
drag, startPoint x: 145, startPoint y: 48, endPoint x: 45, endPoint y: 47, distance: 99.5
click at [49, 0] on div "search Search apps Asset Bits movie Episode subtitles Series add_box Create sub…" at bounding box center [283, 0] width 468 height 0
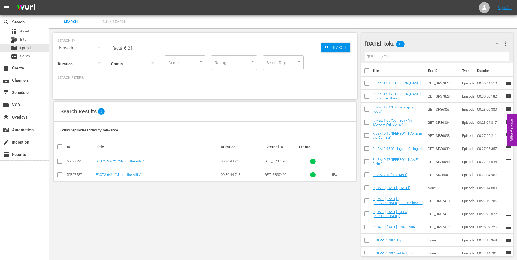
type input "facts_6-21"
click at [61, 161] on input "checkbox" at bounding box center [59, 162] width 7 height 7
checkbox input "true"
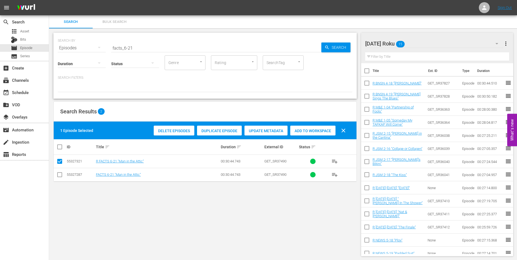
click at [322, 132] on span "Add to Workspace" at bounding box center [312, 131] width 45 height 4
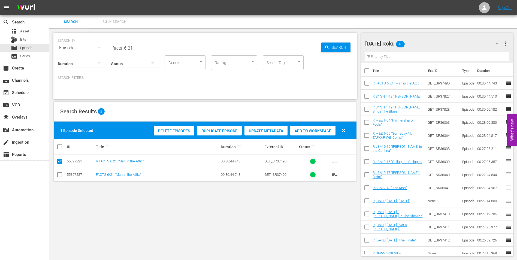
click at [435, 44] on div "[DATE] Roku 16" at bounding box center [434, 43] width 139 height 15
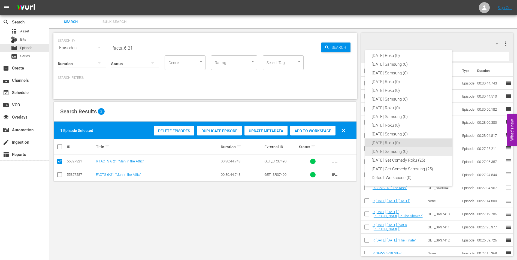
click at [383, 149] on div "[DATE] Samsung (0)" at bounding box center [409, 151] width 74 height 9
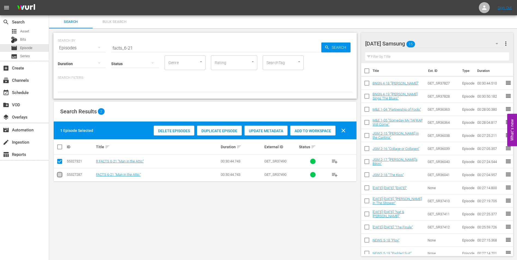
click at [61, 173] on input "checkbox" at bounding box center [59, 176] width 7 height 7
checkbox input "true"
click at [59, 162] on input "checkbox" at bounding box center [59, 162] width 7 height 7
checkbox input "false"
click at [305, 130] on span "Add to Workspace" at bounding box center [312, 131] width 45 height 4
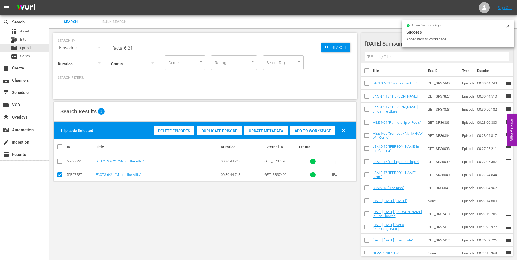
drag, startPoint x: 127, startPoint y: 47, endPoint x: 168, endPoint y: 48, distance: 40.6
click at [156, 49] on input "facts_6-21" at bounding box center [216, 47] width 210 height 13
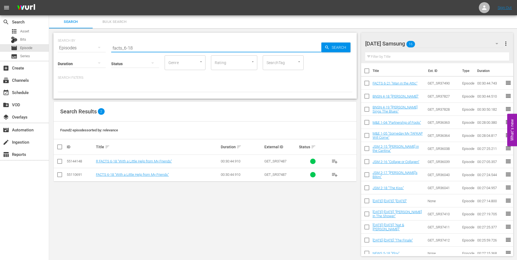
type input "facts_6-18"
click at [59, 174] on input "checkbox" at bounding box center [59, 176] width 7 height 7
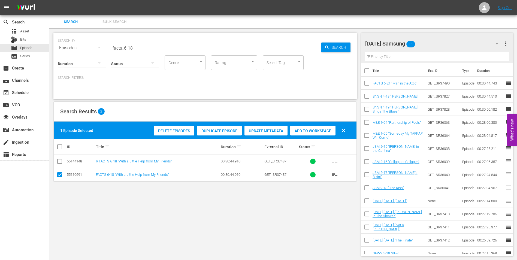
click at [319, 131] on span "Add to Workspace" at bounding box center [312, 131] width 45 height 4
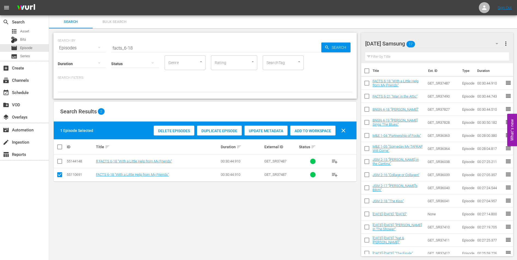
click at [436, 44] on div "[DATE] Samsung 17" at bounding box center [434, 43] width 139 height 15
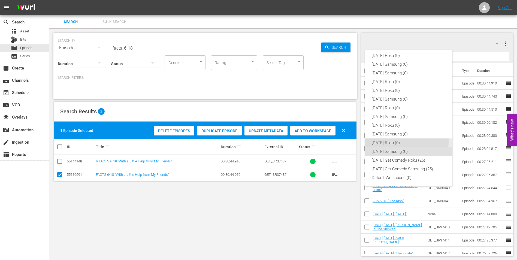
click at [380, 141] on div "[DATE] Roku (0)" at bounding box center [409, 143] width 74 height 9
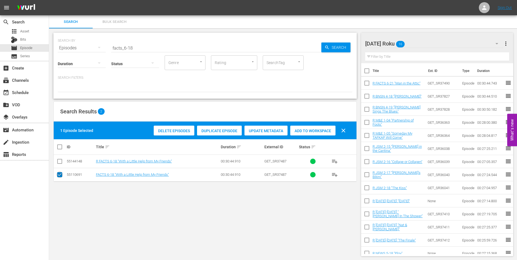
click at [59, 175] on input "checkbox" at bounding box center [59, 176] width 7 height 7
checkbox input "false"
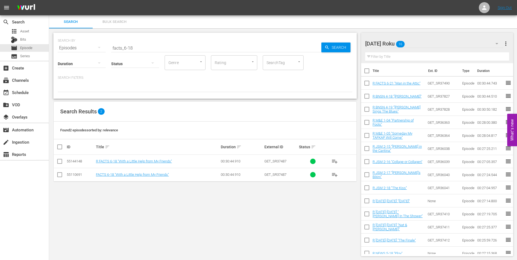
click at [56, 162] on td at bounding box center [60, 161] width 12 height 13
click at [60, 161] on input "checkbox" at bounding box center [59, 162] width 7 height 7
checkbox input "true"
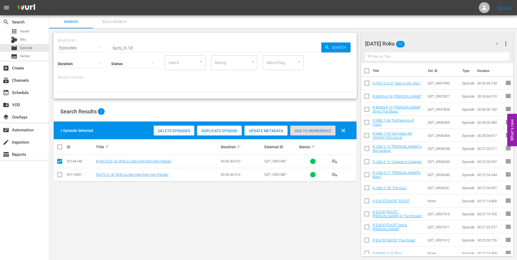
click at [326, 130] on span "Add to Workspace" at bounding box center [312, 131] width 45 height 4
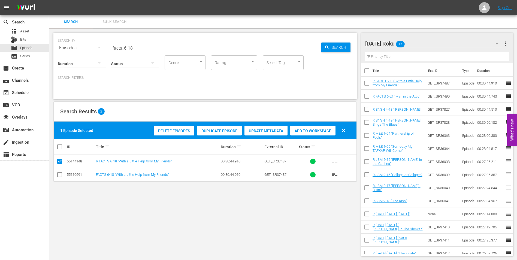
click at [130, 49] on input "facts_6-18" at bounding box center [216, 47] width 210 height 13
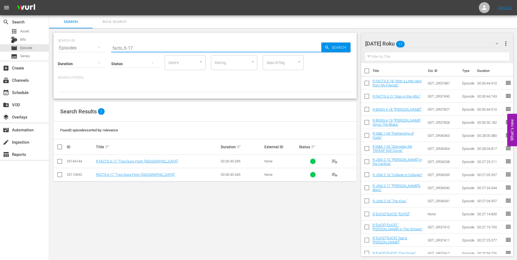
type input "facts_6-17"
click at [60, 161] on input "checkbox" at bounding box center [59, 162] width 7 height 7
checkbox input "true"
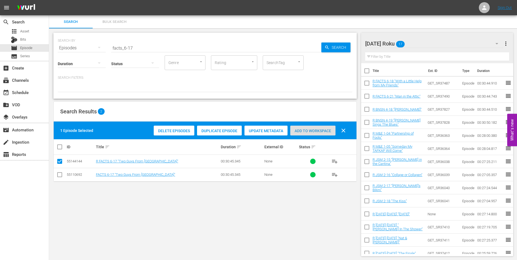
click at [314, 129] on span "Add to Workspace" at bounding box center [312, 131] width 45 height 4
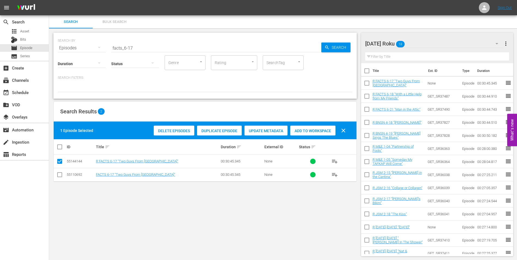
click at [426, 45] on div "[DATE] Roku 18" at bounding box center [434, 43] width 139 height 15
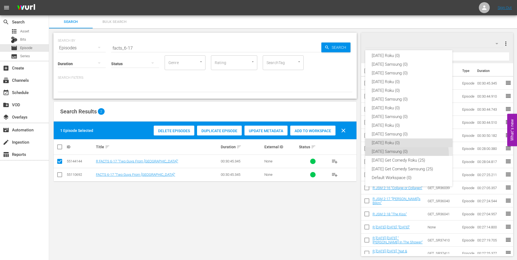
click at [393, 155] on div "[DATE] Samsung (0)" at bounding box center [409, 151] width 74 height 9
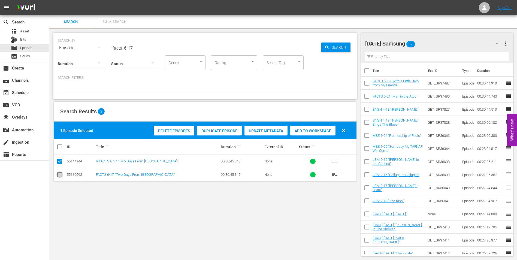
click at [60, 175] on input "checkbox" at bounding box center [59, 176] width 7 height 7
checkbox input "true"
click at [61, 162] on input "checkbox" at bounding box center [59, 162] width 7 height 7
checkbox input "false"
click at [305, 131] on span "Add to Workspace" at bounding box center [312, 131] width 45 height 4
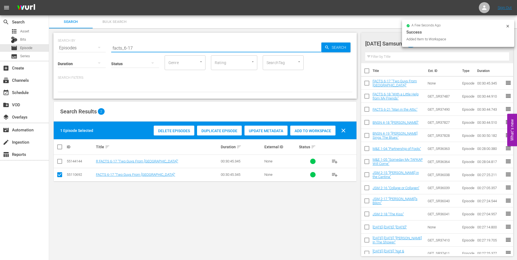
drag, startPoint x: 131, startPoint y: 49, endPoint x: 138, endPoint y: 50, distance: 7.5
click at [138, 50] on input "facts_6-17" at bounding box center [216, 47] width 210 height 13
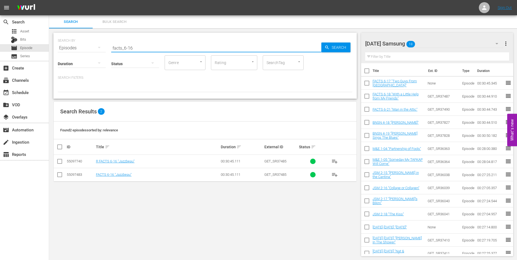
type input "facts_6-16"
click at [61, 177] on input "checkbox" at bounding box center [59, 176] width 7 height 7
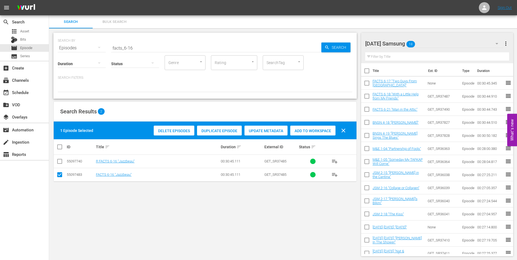
click at [322, 129] on span "Add to Workspace" at bounding box center [312, 131] width 45 height 4
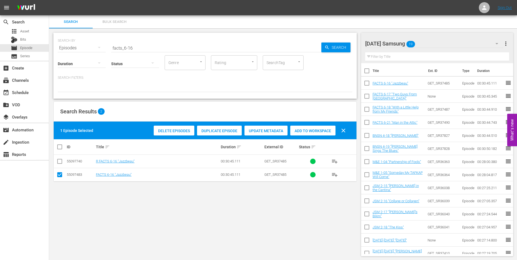
click at [433, 45] on div "[DATE] Samsung 19" at bounding box center [434, 43] width 139 height 15
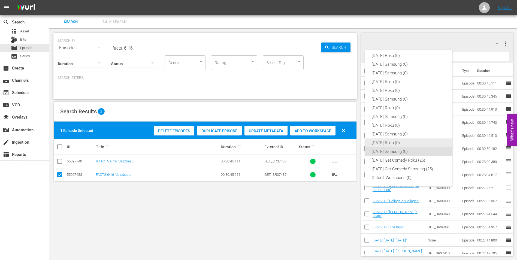
click at [394, 141] on div "[DATE] Roku (0)" at bounding box center [409, 143] width 74 height 9
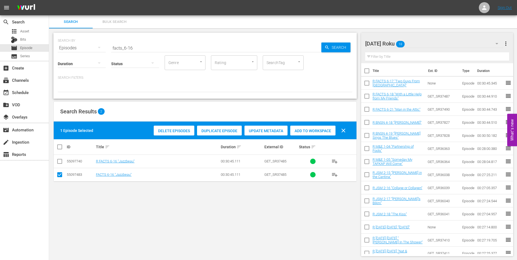
drag, startPoint x: 61, startPoint y: 174, endPoint x: 59, endPoint y: 161, distance: 12.5
click at [61, 173] on input "checkbox" at bounding box center [59, 176] width 7 height 7
checkbox input "false"
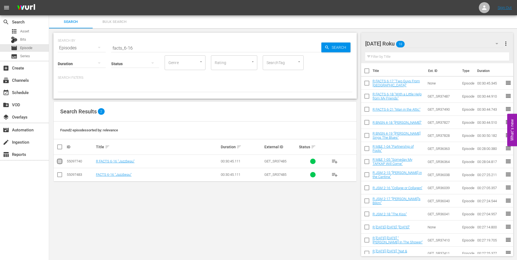
click at [59, 160] on input "checkbox" at bounding box center [59, 162] width 7 height 7
checkbox input "true"
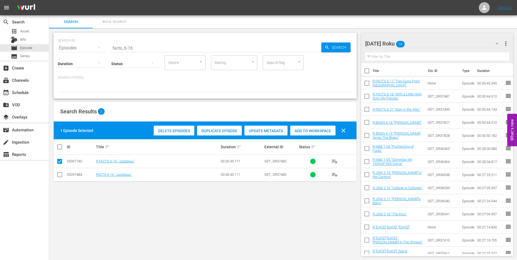
click at [309, 129] on span "Add to Workspace" at bounding box center [312, 131] width 45 height 4
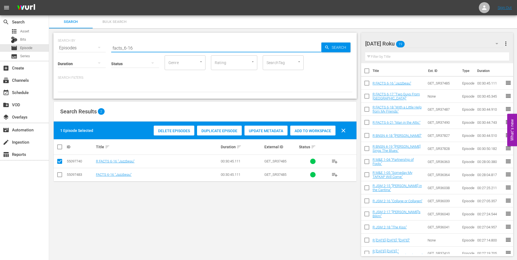
drag, startPoint x: 142, startPoint y: 45, endPoint x: 72, endPoint y: 38, distance: 70.4
click at [73, 38] on div "SEARCH BY Search By Episodes Search ID, Title, Description, Keywords, or Catego…" at bounding box center [205, 45] width 295 height 20
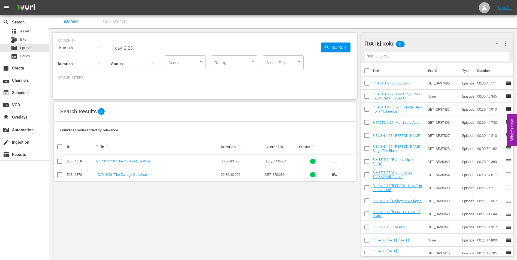
type input "1day_2-23"
click at [59, 160] on input "checkbox" at bounding box center [59, 162] width 7 height 7
checkbox input "true"
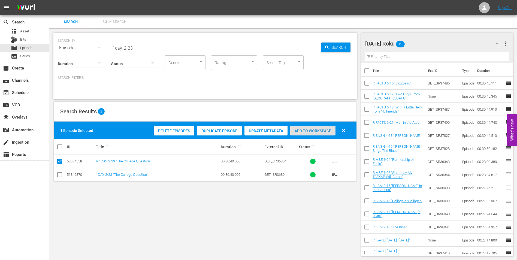
click at [320, 131] on span "Add to Workspace" at bounding box center [312, 131] width 45 height 4
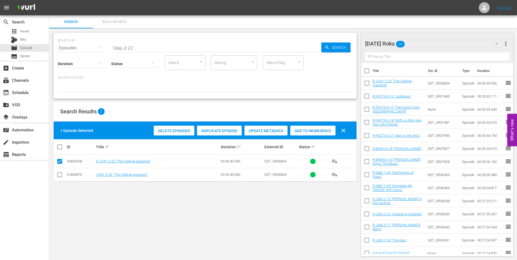
click at [430, 43] on div "[DATE] Roku 20" at bounding box center [434, 43] width 139 height 15
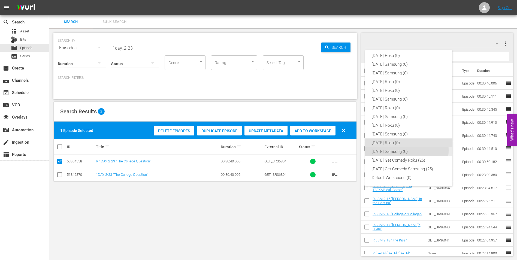
click at [401, 150] on div "[DATE] Samsung (0)" at bounding box center [409, 151] width 74 height 9
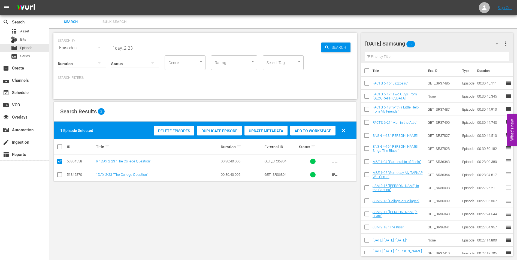
click at [61, 176] on input "checkbox" at bounding box center [59, 176] width 7 height 7
checkbox input "true"
click at [60, 160] on input "checkbox" at bounding box center [59, 162] width 7 height 7
checkbox input "false"
click at [306, 129] on span "Add to Workspace" at bounding box center [312, 131] width 45 height 4
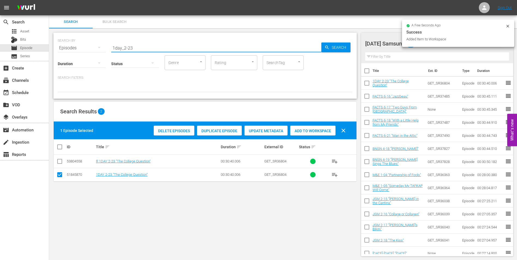
drag, startPoint x: 130, startPoint y: 50, endPoint x: 145, endPoint y: 51, distance: 14.5
click at [145, 51] on div "SEARCH BY Search By Episodes Search ID, Title, Description, Keywords, or Catego…" at bounding box center [205, 66] width 304 height 66
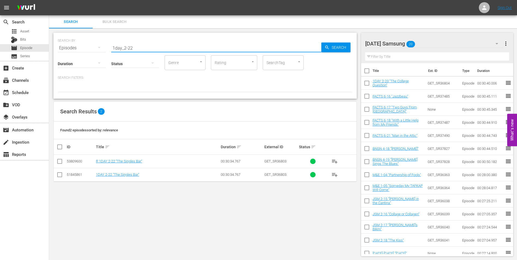
type input "1day_2-22"
click at [59, 173] on input "checkbox" at bounding box center [59, 176] width 7 height 7
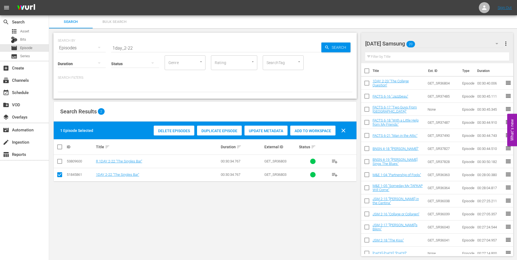
click at [319, 131] on span "Add to Workspace" at bounding box center [312, 131] width 45 height 4
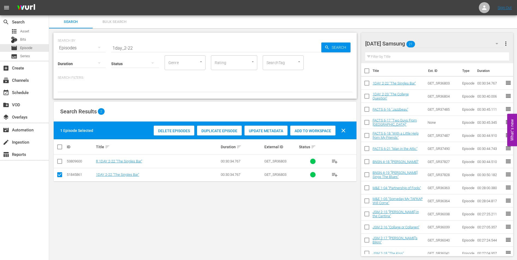
click at [444, 41] on div "[DATE] Samsung 21" at bounding box center [434, 43] width 139 height 15
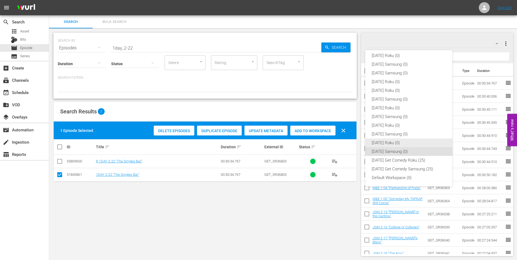
click at [381, 142] on div "[DATE] Roku (0)" at bounding box center [409, 143] width 74 height 9
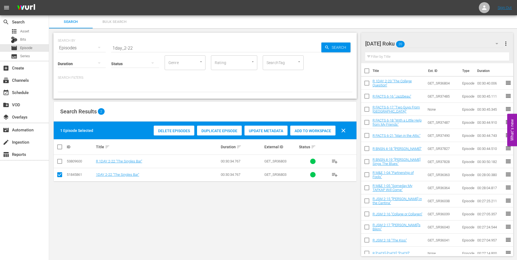
click at [59, 173] on input "checkbox" at bounding box center [59, 176] width 7 height 7
checkbox input "false"
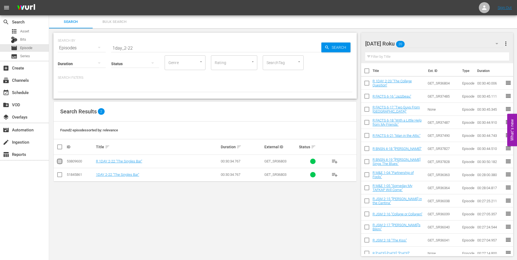
click at [59, 164] on input "checkbox" at bounding box center [59, 162] width 7 height 7
checkbox input "true"
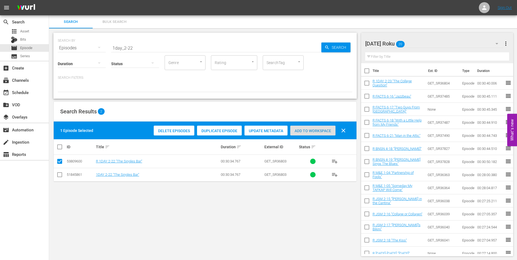
click at [323, 131] on span "Add to Workspace" at bounding box center [312, 131] width 45 height 4
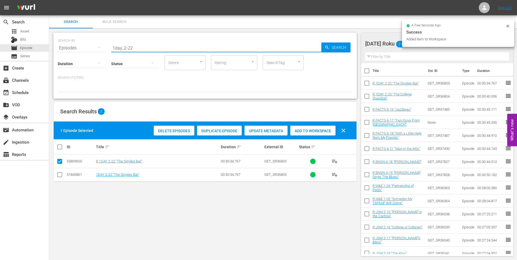
drag, startPoint x: 143, startPoint y: 47, endPoint x: 78, endPoint y: 48, distance: 65.2
click at [79, 47] on div "SEARCH BY Search By Episodes Search ID, Title, Description, Keywords, or Catego…" at bounding box center [205, 45] width 295 height 20
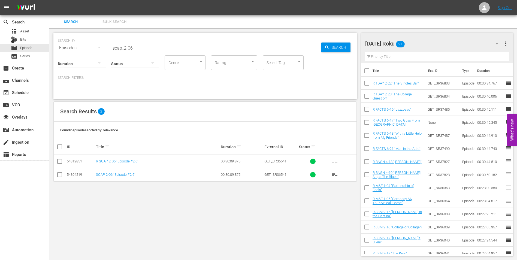
type input "soap_2-06"
click at [59, 161] on input "checkbox" at bounding box center [59, 162] width 7 height 7
checkbox input "true"
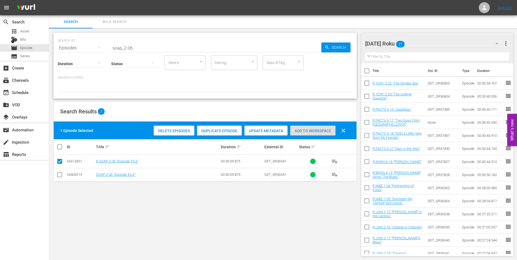
click at [316, 133] on div "Add to Workspace" at bounding box center [312, 131] width 45 height 10
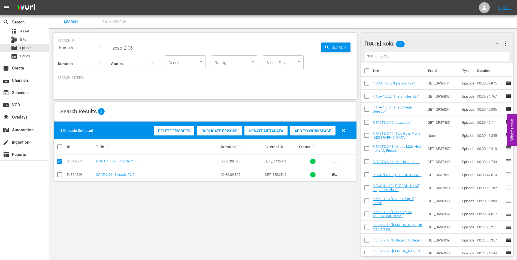
click at [429, 43] on div "[DATE] Roku 22" at bounding box center [434, 43] width 139 height 15
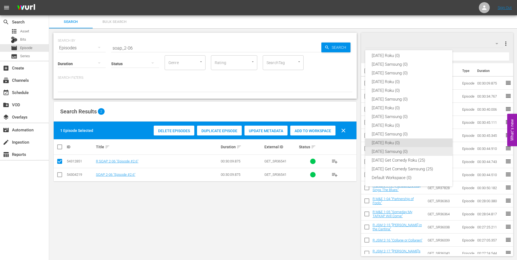
click at [383, 154] on div "[DATE] Samsung (0)" at bounding box center [409, 151] width 74 height 9
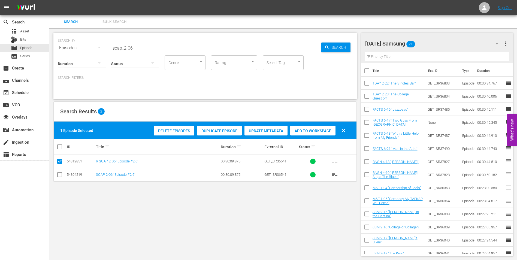
click at [59, 176] on input "checkbox" at bounding box center [59, 176] width 7 height 7
checkbox input "true"
click at [61, 163] on input "checkbox" at bounding box center [59, 162] width 7 height 7
checkbox input "false"
click at [314, 133] on div "Add to Workspace" at bounding box center [312, 131] width 45 height 10
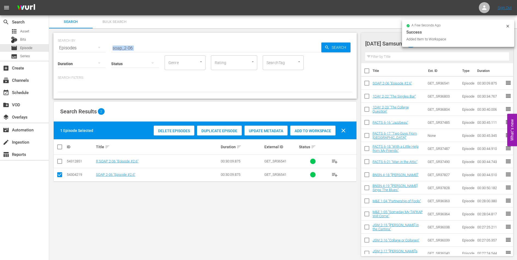
drag, startPoint x: 130, startPoint y: 50, endPoint x: 132, endPoint y: 47, distance: 4.3
click at [132, 47] on div "SEARCH BY Search By Episodes Search ID, Title, Description, Keywords, or Catego…" at bounding box center [205, 66] width 304 height 66
drag, startPoint x: 130, startPoint y: 47, endPoint x: 142, endPoint y: 49, distance: 11.6
click at [140, 48] on input "soap_2-06" at bounding box center [216, 47] width 210 height 13
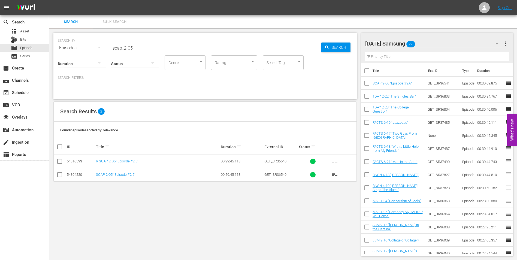
type input "soap_2-05"
click at [59, 176] on input "checkbox" at bounding box center [59, 176] width 7 height 7
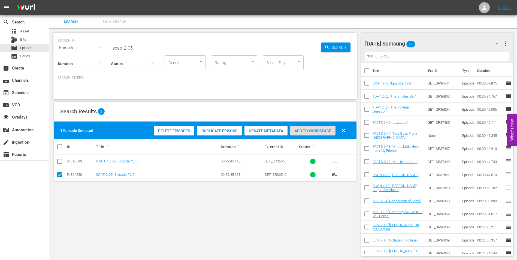
click at [319, 131] on span "Add to Workspace" at bounding box center [312, 131] width 45 height 4
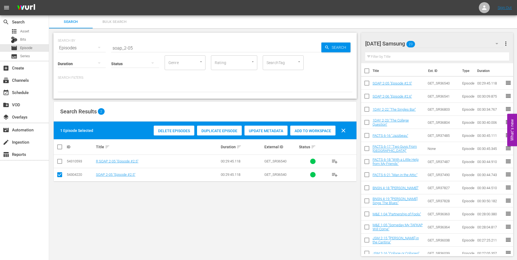
click at [436, 41] on div "[DATE] Samsung 23" at bounding box center [434, 43] width 139 height 15
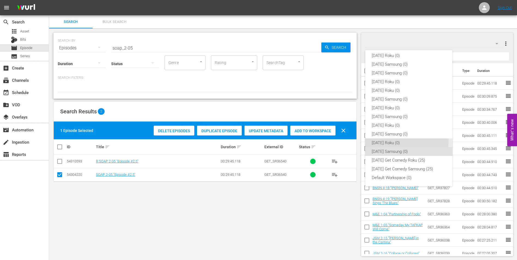
click at [384, 141] on div "[DATE] Roku (0)" at bounding box center [409, 143] width 74 height 9
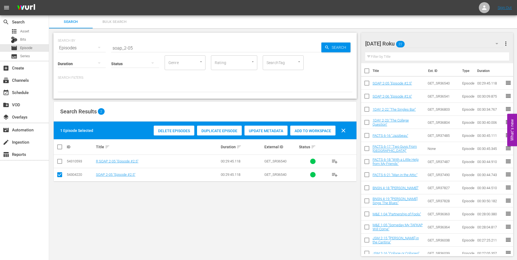
click at [58, 176] on input "checkbox" at bounding box center [59, 176] width 7 height 7
checkbox input "false"
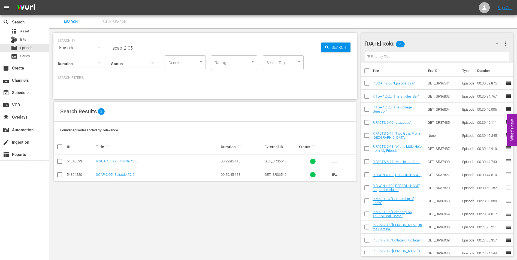
click at [58, 164] on input "checkbox" at bounding box center [59, 162] width 7 height 7
checkbox input "true"
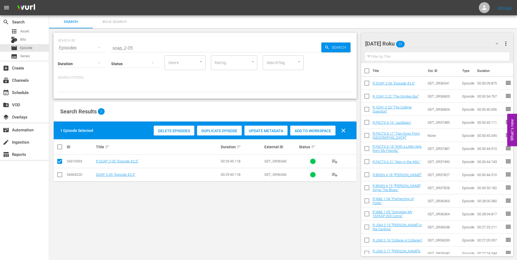
click at [326, 132] on span "Add to Workspace" at bounding box center [312, 131] width 45 height 4
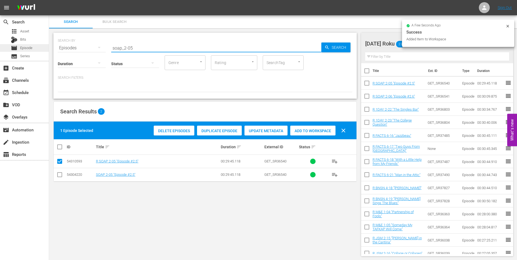
drag, startPoint x: 155, startPoint y: 47, endPoint x: 42, endPoint y: 47, distance: 112.6
click at [49, 0] on div "search Search apps Asset Bits movie Episode subtitles Series add_box Create sub…" at bounding box center [283, 0] width 468 height 0
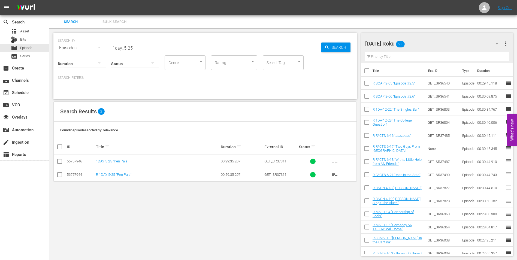
type input "1day_5-25"
click at [343, 226] on div "SEARCH BY Search By Episodes Search ID, Title, Description, Keywords, or Catego…" at bounding box center [205, 144] width 312 height 232
click at [281, 229] on div "SEARCH BY Search By Episodes Search ID, Title, Description, Keywords, or Catego…" at bounding box center [205, 144] width 312 height 232
click at [59, 176] on input "checkbox" at bounding box center [59, 176] width 7 height 7
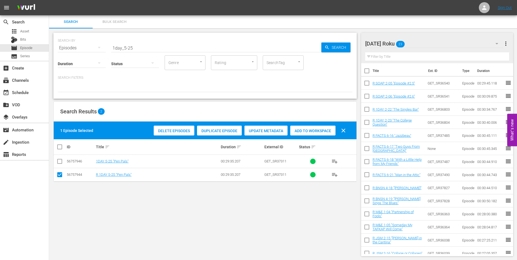
click at [314, 130] on span "Add to Workspace" at bounding box center [312, 131] width 45 height 4
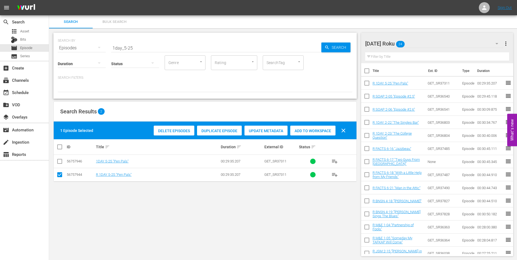
click at [423, 46] on div "[DATE] Roku 24" at bounding box center [434, 43] width 139 height 15
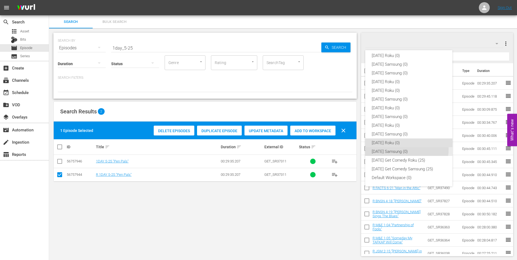
click at [400, 149] on div "[DATE] Samsung (0)" at bounding box center [409, 151] width 74 height 9
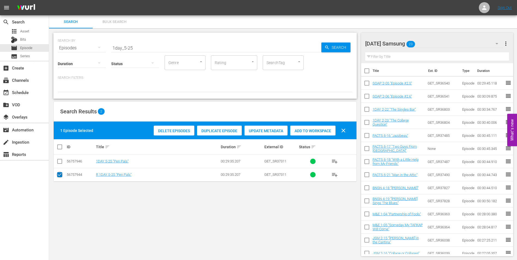
click at [62, 178] on input "checkbox" at bounding box center [59, 176] width 7 height 7
checkbox input "false"
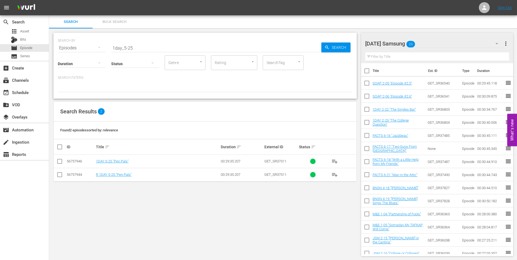
click at [60, 164] on input "checkbox" at bounding box center [59, 162] width 7 height 7
checkbox input "true"
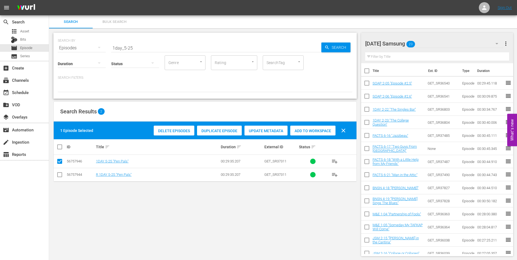
click at [311, 130] on span "Add to Workspace" at bounding box center [312, 131] width 45 height 4
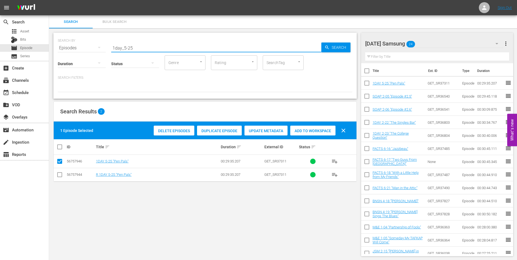
drag, startPoint x: 105, startPoint y: 42, endPoint x: 80, endPoint y: 40, distance: 24.9
click at [81, 40] on div "SEARCH BY Search By Episodes Search ID, Title, Description, Keywords, or Catego…" at bounding box center [205, 45] width 295 height 20
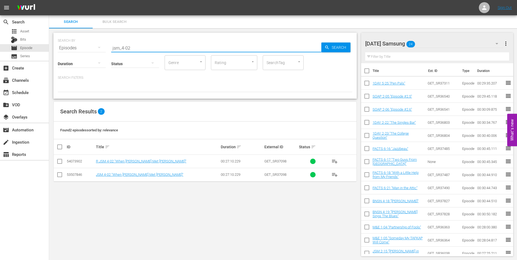
type input "jsm_4-02"
click at [61, 162] on input "checkbox" at bounding box center [59, 162] width 7 height 7
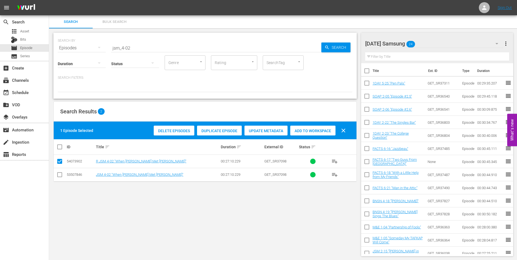
click at [60, 160] on input "checkbox" at bounding box center [59, 162] width 7 height 7
checkbox input "false"
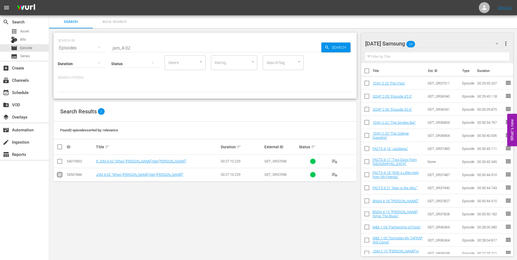
click at [61, 176] on input "checkbox" at bounding box center [59, 176] width 7 height 7
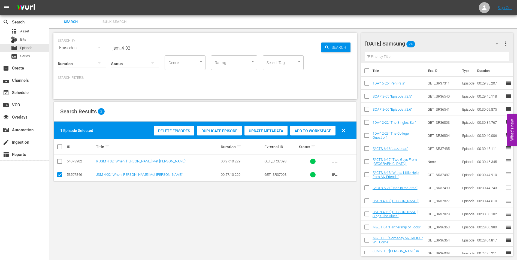
click at [327, 134] on div "Add to Workspace" at bounding box center [312, 131] width 45 height 10
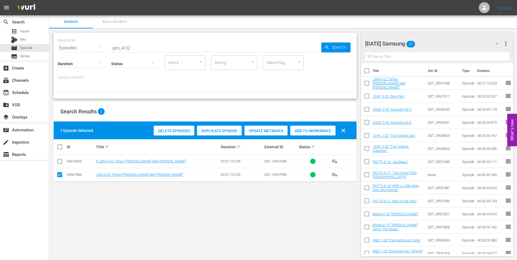
click at [323, 224] on div "SEARCH BY Search By Episodes Search ID, Title, Description, Keywords, or Catego…" at bounding box center [205, 144] width 312 height 232
click at [264, 209] on div "SEARCH BY Search By Episodes Search ID, Title, Description, Keywords, or Catego…" at bounding box center [205, 144] width 312 height 232
click at [451, 43] on div "[DATE] Samsung 25" at bounding box center [434, 43] width 139 height 15
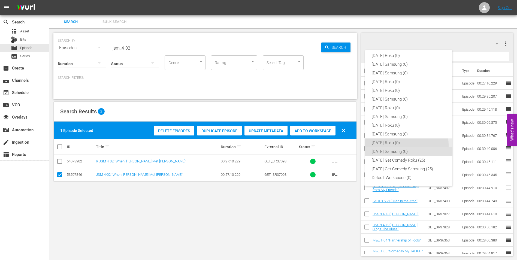
click at [395, 145] on div "[DATE] Roku (0)" at bounding box center [409, 143] width 74 height 9
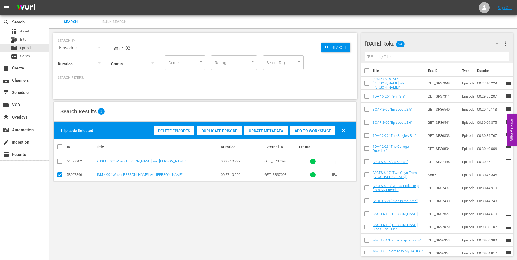
click at [62, 175] on input "checkbox" at bounding box center [59, 176] width 7 height 7
checkbox input "false"
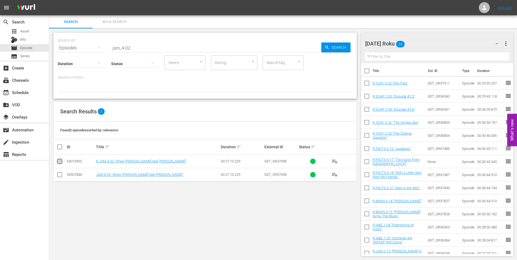
click at [59, 162] on input "checkbox" at bounding box center [59, 162] width 7 height 7
checkbox input "true"
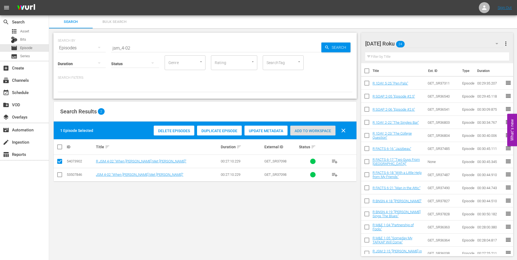
click at [306, 129] on span "Add to Workspace" at bounding box center [312, 131] width 45 height 4
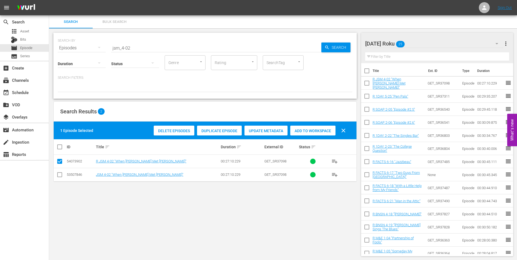
click at [262, 233] on div "SEARCH BY Search By Episodes Search ID, Title, Description, Keywords, or Catego…" at bounding box center [205, 144] width 312 height 232
click at [417, 43] on div "[DATE] Roku 25" at bounding box center [434, 43] width 139 height 15
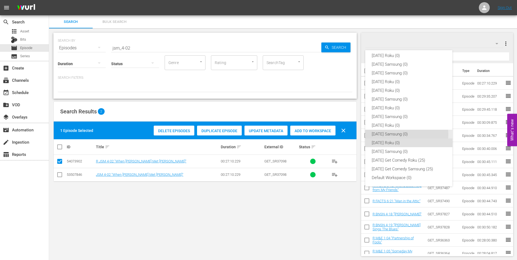
click at [398, 134] on div "[DATE] Samsung (0)" at bounding box center [409, 134] width 74 height 9
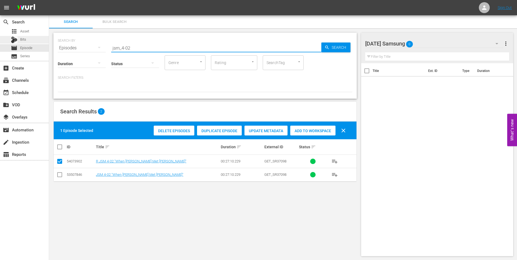
drag, startPoint x: 148, startPoint y: 49, endPoint x: 44, endPoint y: 40, distance: 103.8
click at [49, 0] on div "search Search apps Asset Bits movie Episode subtitles Series add_box Create sub…" at bounding box center [283, 0] width 468 height 0
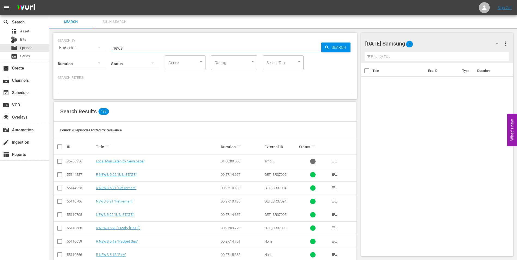
click at [200, 44] on input "news" at bounding box center [216, 47] width 210 height 13
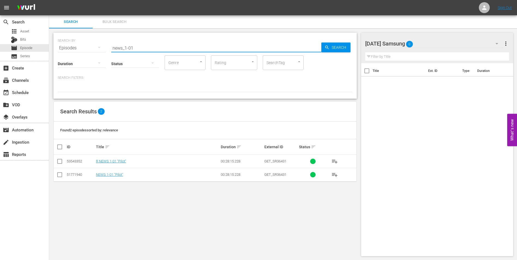
type input "news_1-01"
click at [61, 176] on input "checkbox" at bounding box center [59, 176] width 7 height 7
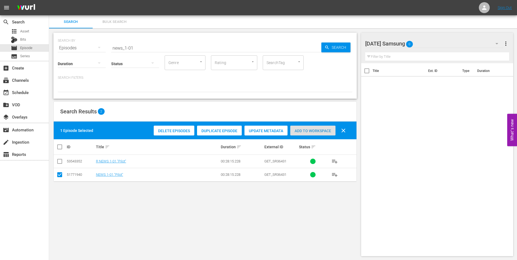
click at [314, 131] on span "Add to Workspace" at bounding box center [312, 131] width 45 height 4
click at [444, 45] on div "[DATE] Samsung 1" at bounding box center [434, 43] width 139 height 15
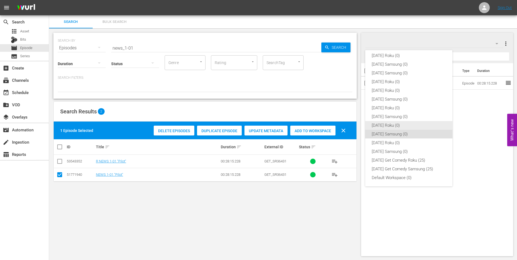
click at [386, 125] on div "[DATE] Roku (0)" at bounding box center [409, 125] width 74 height 9
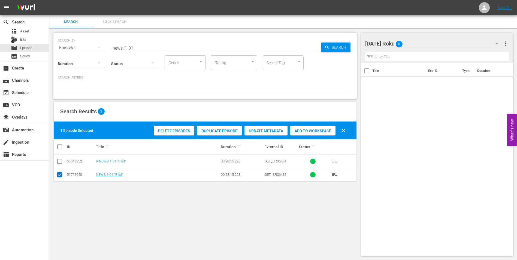
click at [60, 175] on input "checkbox" at bounding box center [59, 176] width 7 height 7
checkbox input "false"
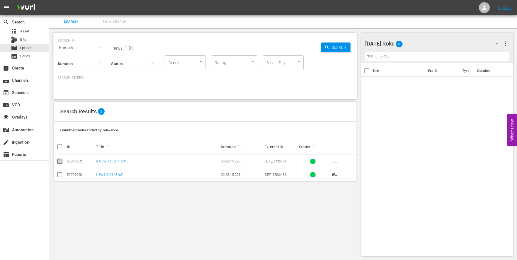
click at [60, 162] on input "checkbox" at bounding box center [59, 162] width 7 height 7
checkbox input "true"
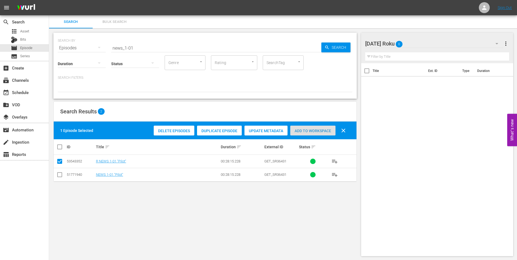
click at [319, 131] on span "Add to Workspace" at bounding box center [312, 131] width 45 height 4
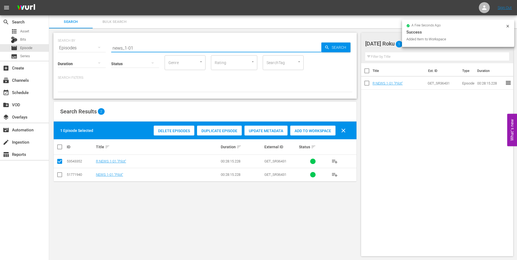
drag, startPoint x: 125, startPoint y: 48, endPoint x: 158, endPoint y: 56, distance: 33.8
click at [155, 52] on div "SEARCH BY Search By Episodes Search ID, Title, Description, Keywords, or Catego…" at bounding box center [205, 66] width 304 height 66
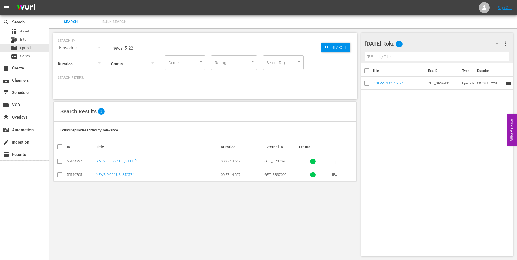
type input "news_5-22"
click at [58, 161] on input "checkbox" at bounding box center [59, 162] width 7 height 7
checkbox input "true"
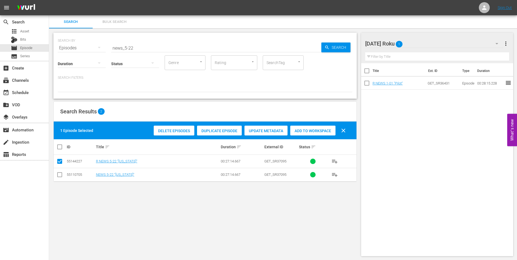
click at [311, 131] on span "Add to Workspace" at bounding box center [312, 131] width 45 height 4
click at [437, 44] on div "[DATE] Roku 2" at bounding box center [434, 43] width 139 height 15
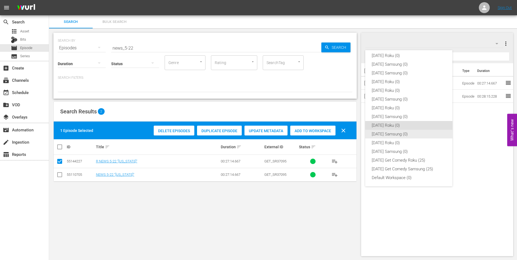
click at [392, 131] on div "[DATE] Samsung (0)" at bounding box center [409, 134] width 74 height 9
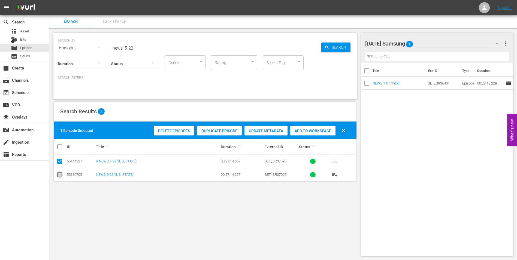
click at [61, 174] on input "checkbox" at bounding box center [59, 176] width 7 height 7
checkbox input "true"
click at [61, 160] on input "checkbox" at bounding box center [59, 162] width 7 height 7
checkbox input "false"
click at [305, 131] on span "Add to Workspace" at bounding box center [312, 131] width 45 height 4
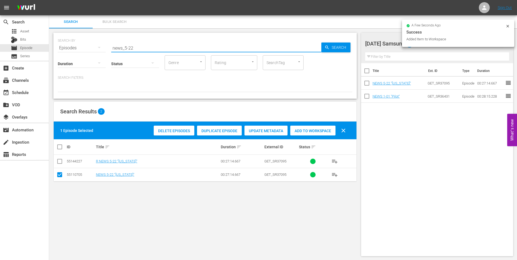
drag, startPoint x: 130, startPoint y: 47, endPoint x: 159, endPoint y: 52, distance: 29.4
click at [158, 52] on div "SEARCH BY Search By Episodes Search ID, Title, Description, Keywords, or Catego…" at bounding box center [205, 66] width 304 height 66
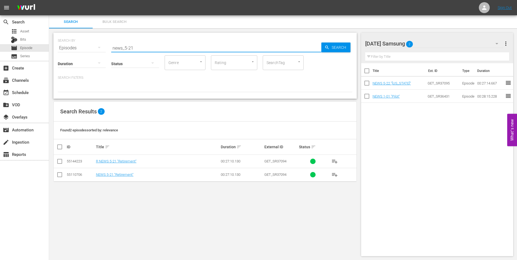
type input "news_5-21"
click at [62, 175] on input "checkbox" at bounding box center [59, 176] width 7 height 7
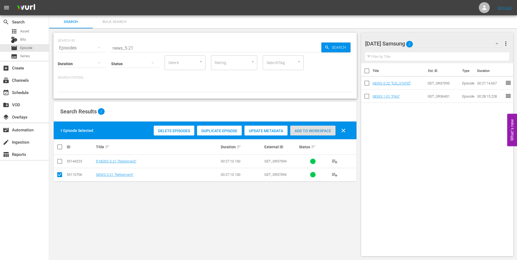
click at [300, 133] on span "Add to Workspace" at bounding box center [312, 131] width 45 height 4
click at [440, 42] on div "[DATE] Samsung 3" at bounding box center [434, 43] width 139 height 15
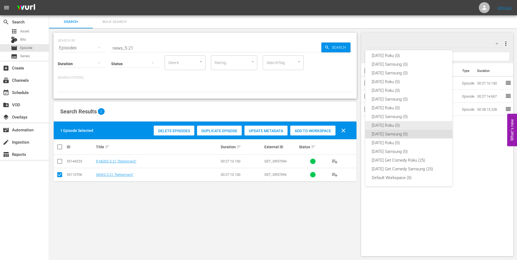
click at [382, 127] on div "[DATE] Roku (0)" at bounding box center [409, 125] width 74 height 9
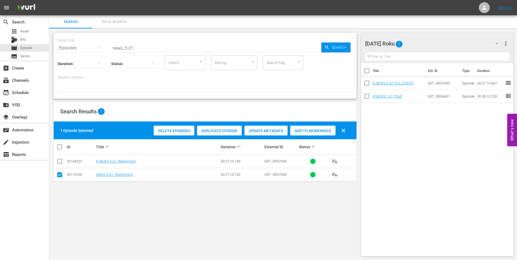
drag, startPoint x: 58, startPoint y: 175, endPoint x: 60, endPoint y: 171, distance: 4.1
click at [58, 174] on input "checkbox" at bounding box center [59, 176] width 7 height 7
checkbox input "false"
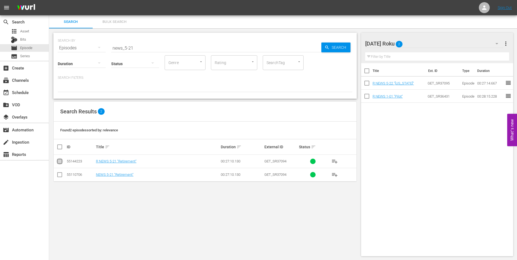
click at [62, 160] on input "checkbox" at bounding box center [59, 162] width 7 height 7
checkbox input "true"
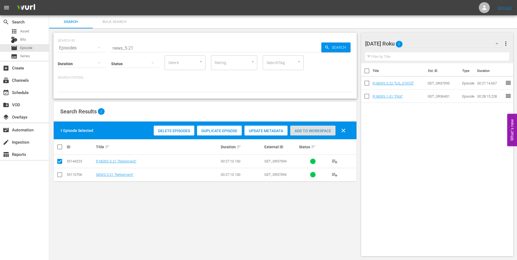
click at [314, 128] on div "Add to Workspace" at bounding box center [312, 131] width 45 height 10
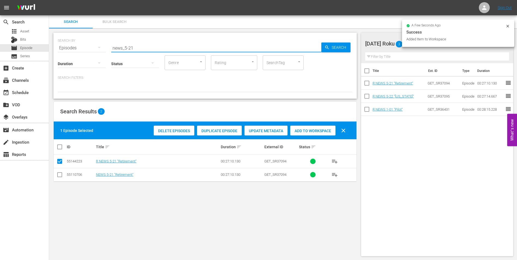
drag, startPoint x: 137, startPoint y: 47, endPoint x: 82, endPoint y: 48, distance: 55.4
click at [82, 48] on div "SEARCH BY Search By Episodes Search ID, Title, Description, Keywords, or Catego…" at bounding box center [205, 45] width 295 height 20
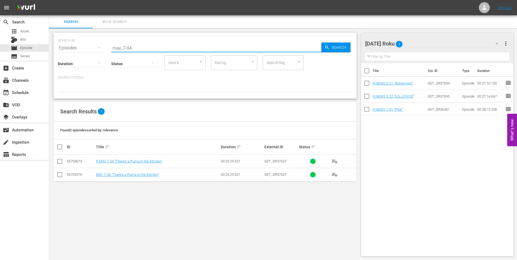
type input "may_7-04"
click at [59, 163] on input "checkbox" at bounding box center [59, 162] width 7 height 7
checkbox input "true"
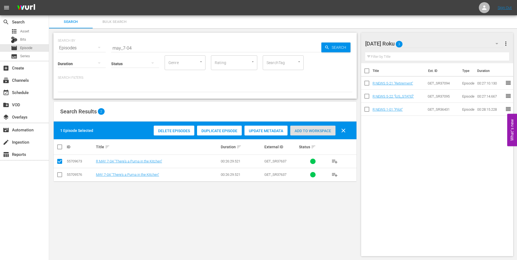
click at [310, 132] on span "Add to Workspace" at bounding box center [312, 131] width 45 height 4
click at [423, 44] on div "[DATE] Roku 4" at bounding box center [434, 43] width 139 height 15
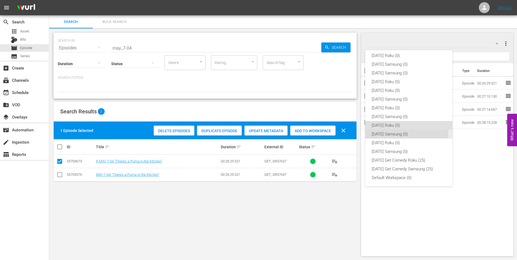
click at [389, 134] on div "[DATE] Samsung (0)" at bounding box center [409, 134] width 74 height 9
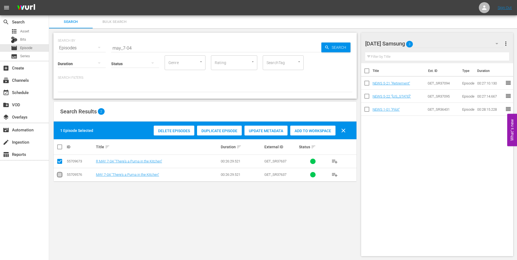
click at [59, 174] on input "checkbox" at bounding box center [59, 176] width 7 height 7
checkbox input "true"
click at [59, 157] on td at bounding box center [60, 161] width 12 height 13
click at [59, 161] on input "checkbox" at bounding box center [59, 162] width 7 height 7
checkbox input "false"
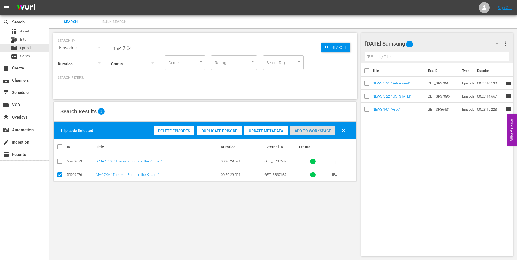
click at [305, 132] on span "Add to Workspace" at bounding box center [312, 131] width 45 height 4
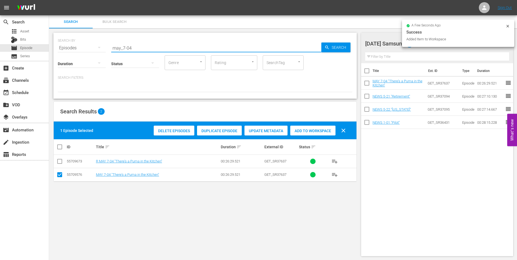
click at [128, 48] on input "may_7-04" at bounding box center [216, 47] width 210 height 13
click at [131, 47] on input "may_7-04" at bounding box center [216, 47] width 210 height 13
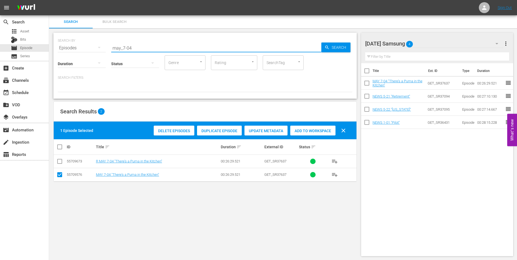
drag, startPoint x: 129, startPoint y: 47, endPoint x: 137, endPoint y: 48, distance: 8.2
click at [137, 48] on input "may_7-04" at bounding box center [216, 47] width 210 height 13
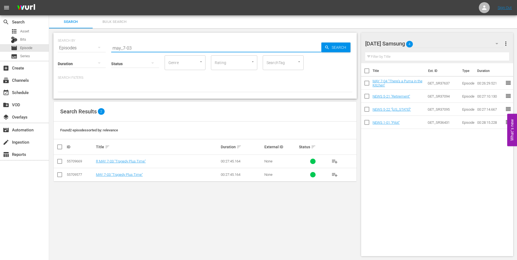
type input "may_7-03"
click at [61, 175] on input "checkbox" at bounding box center [59, 176] width 7 height 7
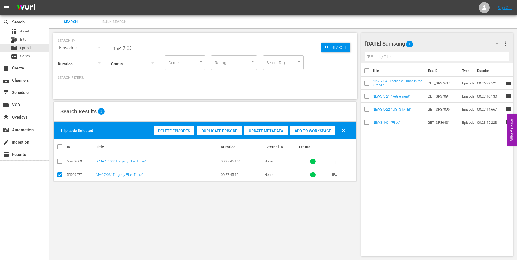
click at [315, 131] on span "Add to Workspace" at bounding box center [312, 131] width 45 height 4
click at [447, 43] on div "[DATE] Samsung 5" at bounding box center [434, 43] width 139 height 15
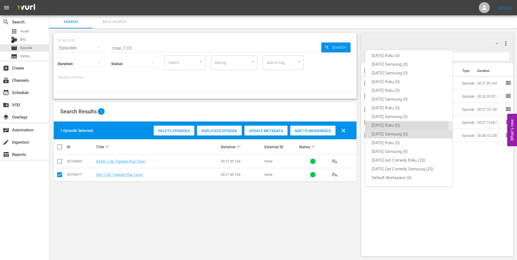
click at [394, 123] on div "[DATE] Roku (0)" at bounding box center [409, 125] width 74 height 9
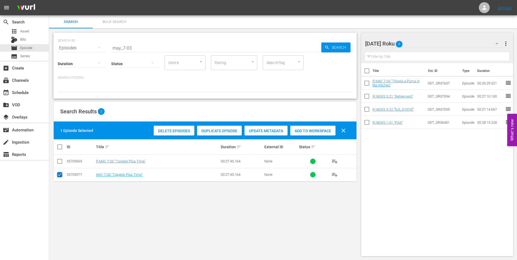
click at [61, 176] on input "checkbox" at bounding box center [59, 176] width 7 height 7
checkbox input "false"
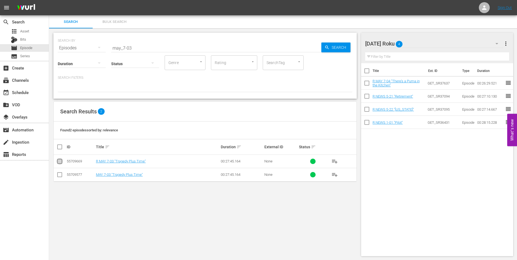
click at [60, 163] on input "checkbox" at bounding box center [59, 162] width 7 height 7
checkbox input "true"
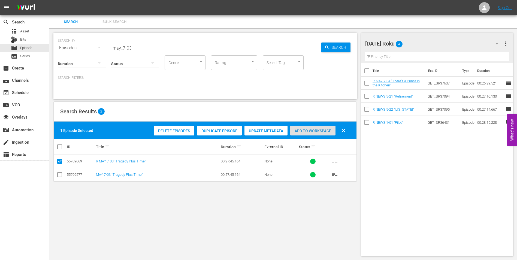
click at [311, 130] on span "Add to Workspace" at bounding box center [312, 131] width 45 height 4
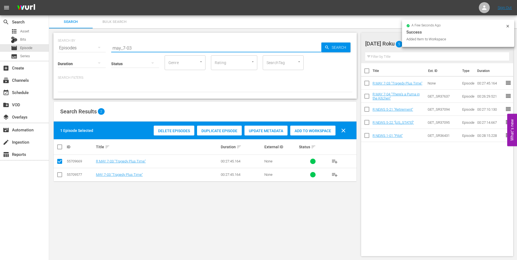
drag, startPoint x: 128, startPoint y: 49, endPoint x: 148, endPoint y: 52, distance: 20.0
click at [147, 52] on div "SEARCH BY Search By Episodes Search ID, Title, Description, Keywords, or Catego…" at bounding box center [205, 66] width 304 height 66
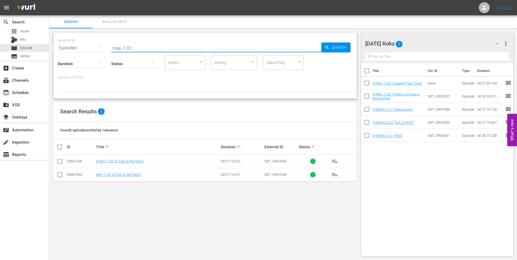
type input "may_7-02"
click at [61, 162] on input "checkbox" at bounding box center [59, 162] width 7 height 7
checkbox input "true"
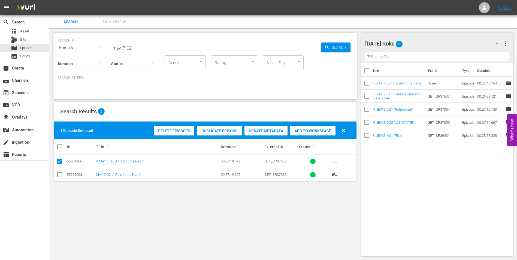
click at [314, 131] on span "Add to Workspace" at bounding box center [312, 131] width 45 height 4
click at [436, 42] on div "[DATE] Roku 6" at bounding box center [434, 43] width 139 height 15
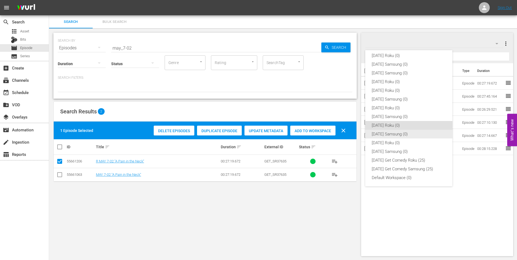
click at [398, 135] on div "[DATE] Samsung (0)" at bounding box center [409, 134] width 74 height 9
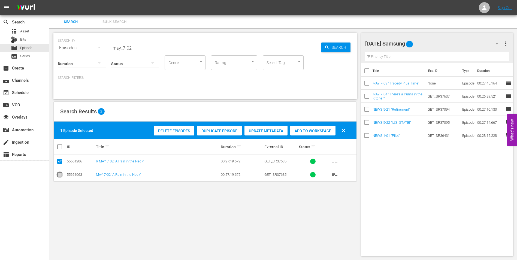
click at [58, 172] on icon at bounding box center [59, 175] width 7 height 7
click at [62, 178] on input "checkbox" at bounding box center [59, 176] width 7 height 7
checkbox input "true"
click at [59, 160] on input "checkbox" at bounding box center [59, 162] width 7 height 7
checkbox input "false"
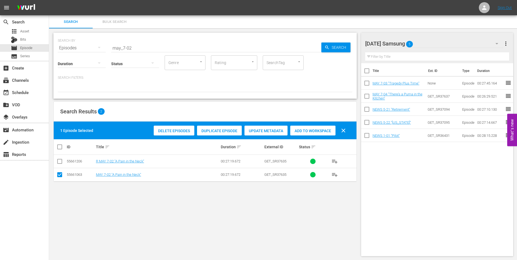
click at [299, 131] on span "Add to Workspace" at bounding box center [312, 131] width 45 height 4
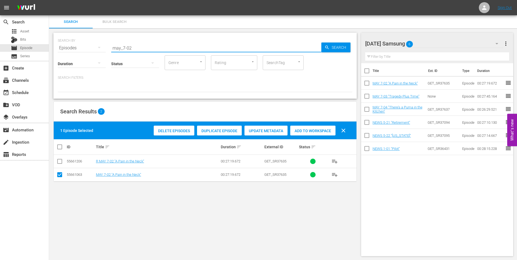
drag, startPoint x: 128, startPoint y: 47, endPoint x: 155, endPoint y: 52, distance: 26.6
click at [155, 52] on div "SEARCH BY Search By Episodes Search ID, Title, Description, Keywords, or Catego…" at bounding box center [205, 66] width 304 height 66
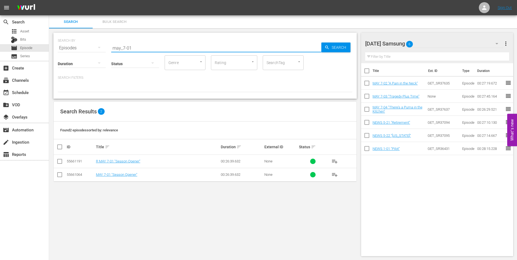
type input "may_7-01"
click at [62, 175] on input "checkbox" at bounding box center [59, 176] width 7 height 7
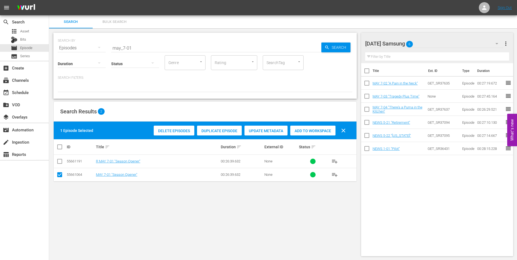
drag, startPoint x: 318, startPoint y: 130, endPoint x: 320, endPoint y: 127, distance: 3.3
click at [318, 130] on span "Add to Workspace" at bounding box center [312, 131] width 45 height 4
click at [438, 43] on div "[DATE] Samsung 7" at bounding box center [434, 43] width 139 height 15
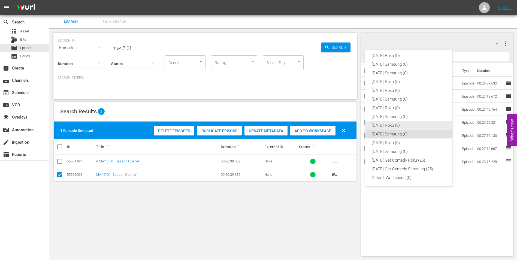
click at [395, 125] on div "[DATE] Roku (0)" at bounding box center [409, 125] width 74 height 9
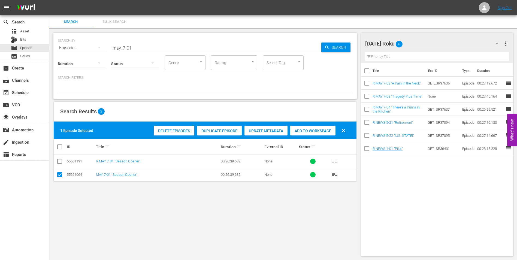
click at [59, 175] on input "checkbox" at bounding box center [59, 176] width 7 height 7
checkbox input "false"
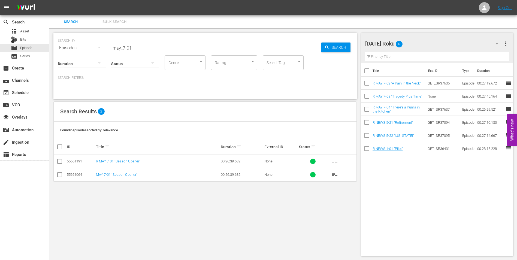
click at [59, 164] on input "checkbox" at bounding box center [59, 162] width 7 height 7
checkbox input "true"
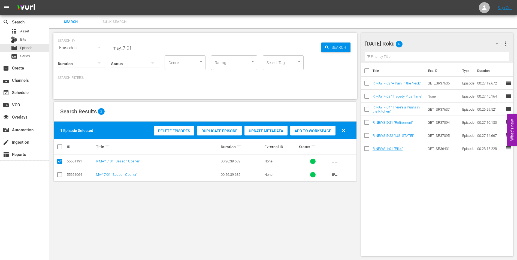
click at [321, 131] on span "Add to Workspace" at bounding box center [312, 131] width 45 height 4
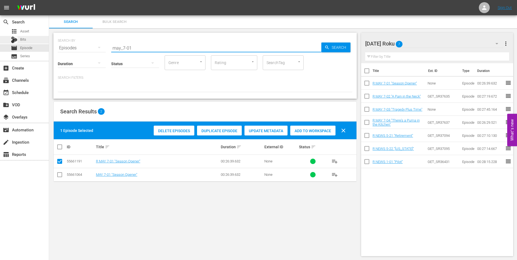
drag, startPoint x: 154, startPoint y: 48, endPoint x: 37, endPoint y: 43, distance: 117.6
click at [49, 0] on div "search Search apps Asset Bits movie Episode subtitles Series add_box Create sub…" at bounding box center [283, 0] width 468 height 0
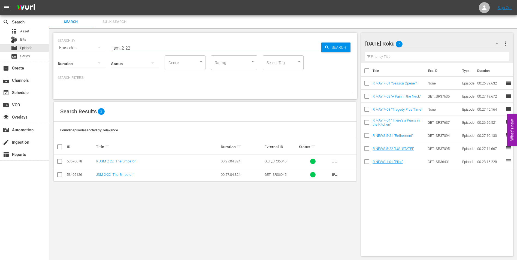
type input "jsm_2-22"
click at [61, 163] on input "checkbox" at bounding box center [59, 162] width 7 height 7
checkbox input "true"
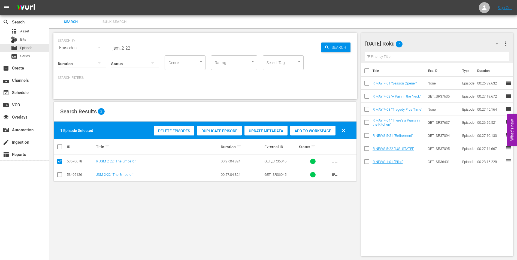
click at [323, 133] on div "Add to Workspace" at bounding box center [312, 131] width 45 height 10
click at [433, 42] on div "[DATE] Roku 8" at bounding box center [434, 43] width 139 height 15
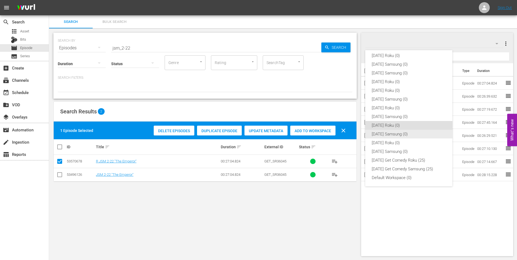
click at [383, 135] on div "[DATE] Samsung (0)" at bounding box center [409, 134] width 74 height 9
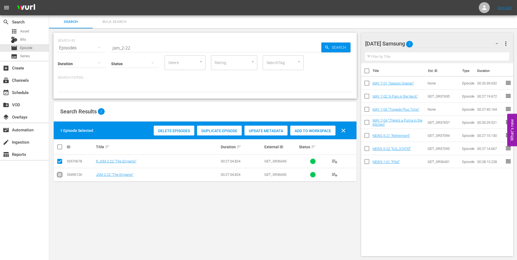
drag, startPoint x: 59, startPoint y: 176, endPoint x: 60, endPoint y: 162, distance: 14.2
click at [59, 176] on input "checkbox" at bounding box center [59, 176] width 7 height 7
checkbox input "true"
click at [60, 162] on input "checkbox" at bounding box center [59, 162] width 7 height 7
checkbox input "false"
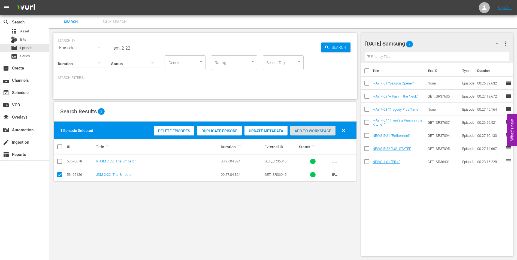
click at [311, 132] on span "Add to Workspace" at bounding box center [312, 131] width 45 height 4
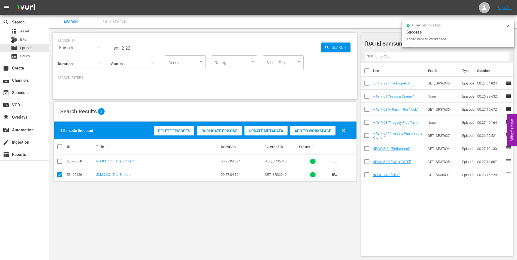
drag, startPoint x: 127, startPoint y: 47, endPoint x: 149, endPoint y: 49, distance: 21.3
click at [149, 49] on input "jsm_2-22" at bounding box center [216, 47] width 210 height 13
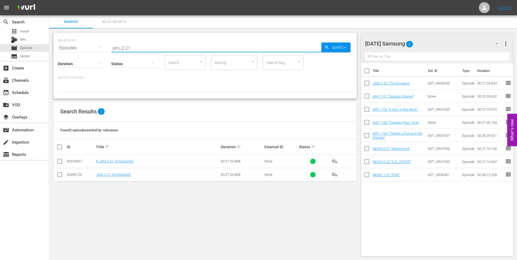
type input "jsm_2-21"
click at [59, 176] on input "checkbox" at bounding box center [59, 176] width 7 height 7
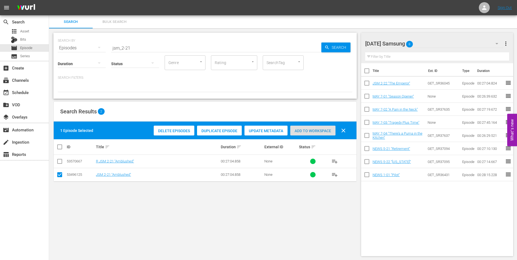
click at [325, 130] on span "Add to Workspace" at bounding box center [312, 131] width 45 height 4
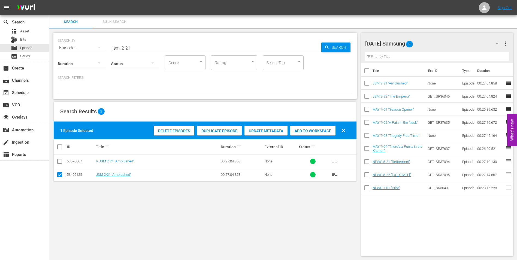
click at [317, 221] on div "SEARCH BY Search By Episodes Search ID, Title, Description, Keywords, or Catego…" at bounding box center [205, 144] width 312 height 232
click at [324, 241] on div "SEARCH BY Search By Episodes Search ID, Title, Description, Keywords, or Catego…" at bounding box center [205, 144] width 312 height 232
click at [341, 215] on div "SEARCH BY Search By Episodes Search ID, Title, Description, Keywords, or Catego…" at bounding box center [205, 144] width 312 height 232
click at [331, 236] on div "SEARCH BY Search By Episodes Search ID, Title, Description, Keywords, or Catego…" at bounding box center [205, 144] width 312 height 232
click at [434, 42] on div "[DATE] Samsung 9" at bounding box center [434, 43] width 139 height 15
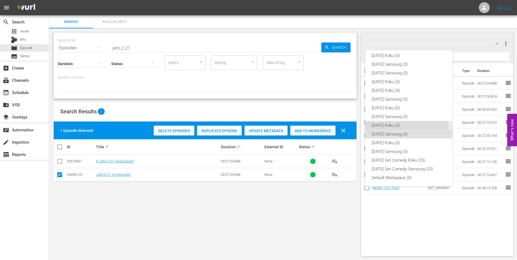
click at [395, 128] on div "[DATE] Roku (0)" at bounding box center [409, 125] width 74 height 9
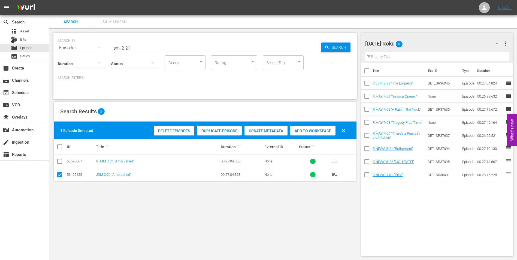
click at [59, 175] on input "checkbox" at bounding box center [59, 176] width 7 height 7
checkbox input "false"
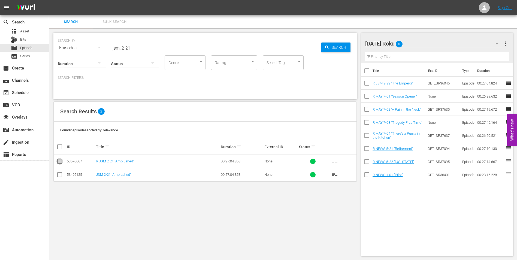
click at [60, 161] on input "checkbox" at bounding box center [59, 162] width 7 height 7
checkbox input "true"
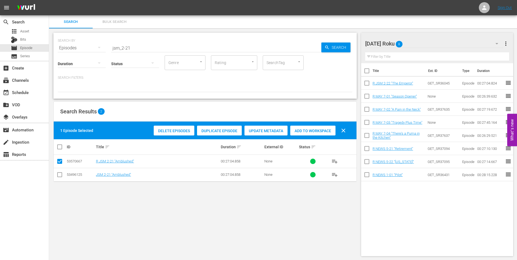
click at [314, 131] on span "Add to Workspace" at bounding box center [312, 131] width 45 height 4
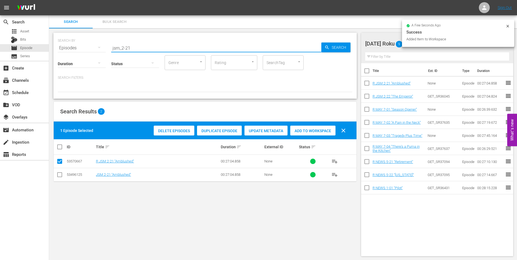
drag, startPoint x: 127, startPoint y: 46, endPoint x: 138, endPoint y: 47, distance: 11.0
click at [135, 46] on input "jsm_2-21" at bounding box center [216, 47] width 210 height 13
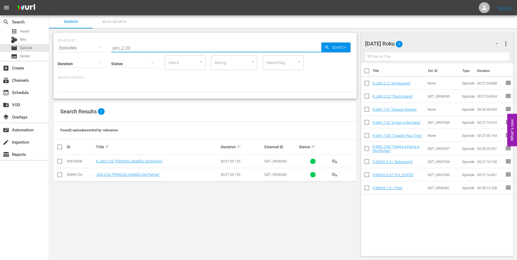
click at [59, 163] on input "checkbox" at bounding box center [59, 162] width 7 height 7
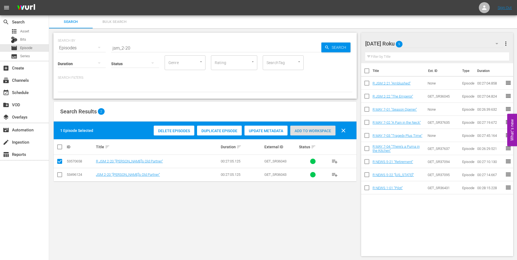
click at [321, 130] on span "Add to Workspace" at bounding box center [312, 131] width 45 height 4
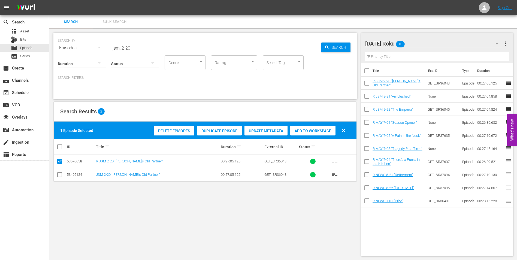
click at [436, 42] on div "[DATE] Roku 10" at bounding box center [434, 43] width 139 height 15
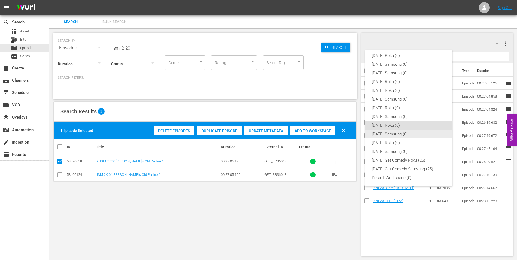
click at [394, 134] on div "[DATE] Samsung (0)" at bounding box center [409, 134] width 74 height 9
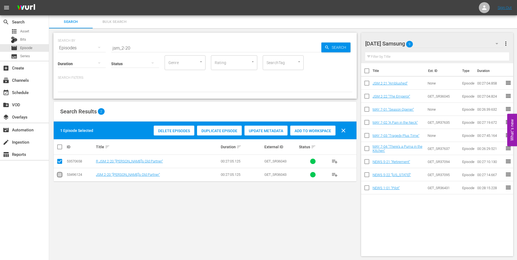
drag, startPoint x: 61, startPoint y: 176, endPoint x: 61, endPoint y: 166, distance: 9.8
click at [61, 175] on input "checkbox" at bounding box center [59, 176] width 7 height 7
click at [61, 164] on input "checkbox" at bounding box center [59, 162] width 7 height 7
click at [321, 130] on span "Add to Workspace" at bounding box center [312, 131] width 45 height 4
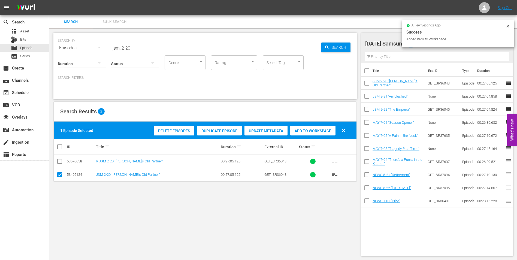
drag, startPoint x: 125, startPoint y: 47, endPoint x: 139, endPoint y: 50, distance: 14.1
click at [139, 50] on input "jsm_2-20" at bounding box center [216, 47] width 210 height 13
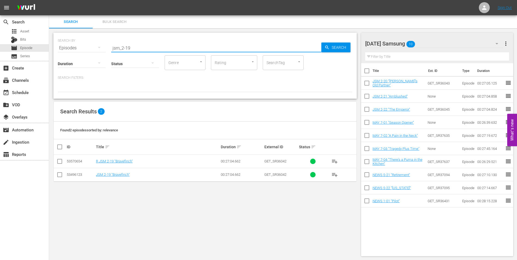
click at [62, 174] on input "checkbox" at bounding box center [59, 176] width 7 height 7
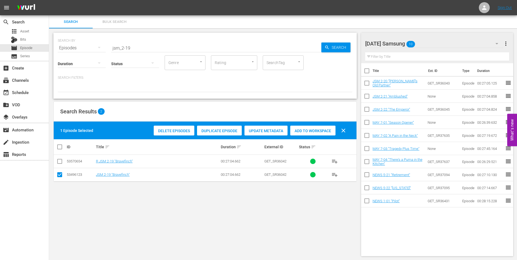
click at [305, 131] on span "Add to Workspace" at bounding box center [312, 131] width 45 height 4
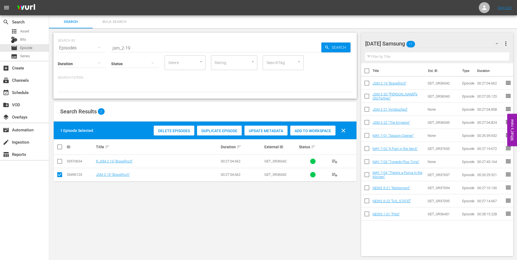
click at [442, 44] on div "[DATE] Samsung 11" at bounding box center [434, 43] width 139 height 15
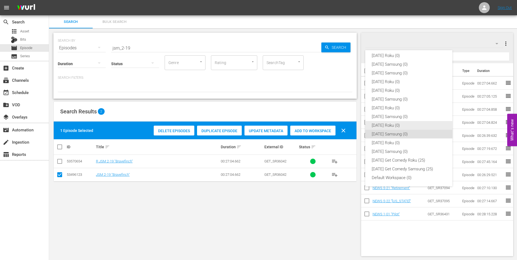
click at [379, 125] on div "[DATE] Roku (0)" at bounding box center [409, 125] width 74 height 9
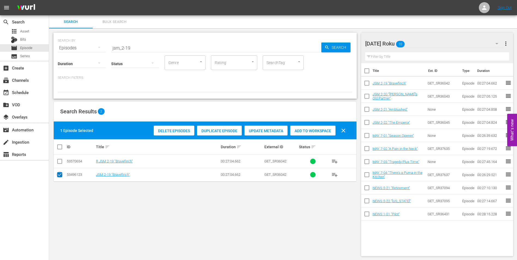
click at [61, 175] on input "checkbox" at bounding box center [59, 176] width 7 height 7
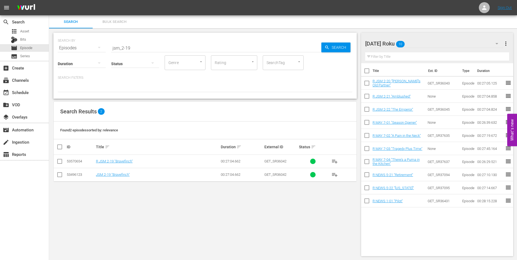
click at [61, 164] on input "checkbox" at bounding box center [59, 162] width 7 height 7
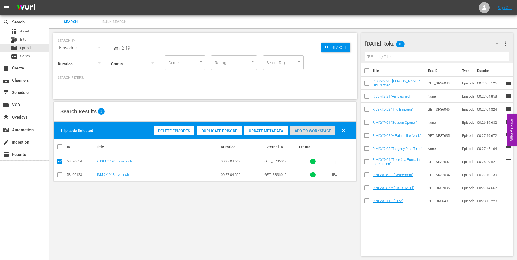
click at [320, 130] on span "Add to Workspace" at bounding box center [312, 131] width 45 height 4
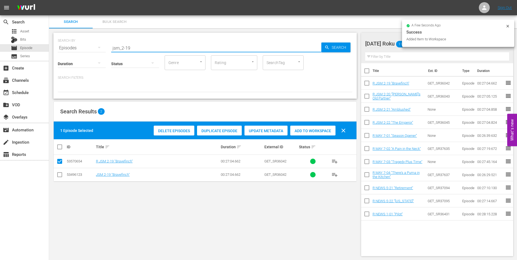
drag, startPoint x: 133, startPoint y: 49, endPoint x: 89, endPoint y: 47, distance: 43.9
click at [89, 47] on div "SEARCH BY Search By Episodes Search ID, Title, Description, Keywords, or Catego…" at bounding box center [205, 45] width 295 height 20
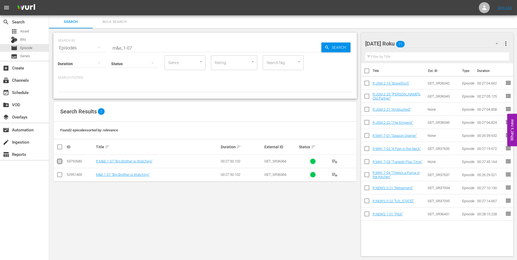
click at [61, 162] on input "checkbox" at bounding box center [59, 162] width 7 height 7
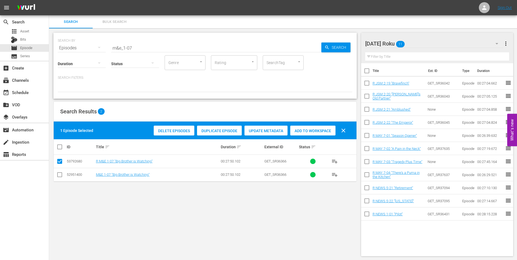
click at [314, 130] on span "Add to Workspace" at bounding box center [312, 131] width 45 height 4
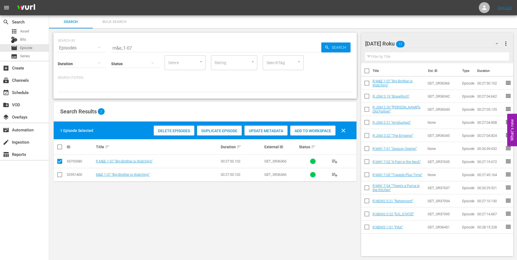
click at [436, 43] on div "[DATE] Roku 12" at bounding box center [434, 43] width 139 height 15
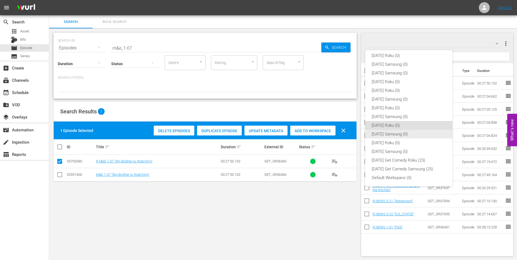
click at [387, 135] on div "[DATE] Samsung (0)" at bounding box center [409, 134] width 74 height 9
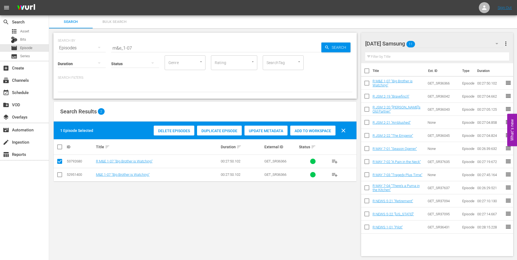
click at [59, 173] on input "checkbox" at bounding box center [59, 176] width 7 height 7
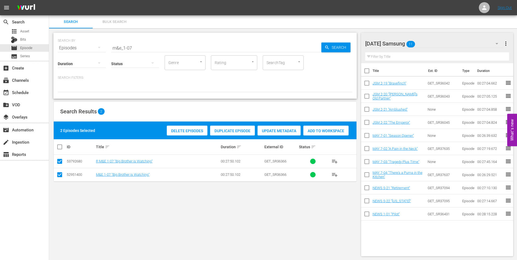
click at [59, 163] on input "checkbox" at bounding box center [59, 162] width 7 height 7
click at [310, 129] on span "Add to Workspace" at bounding box center [312, 131] width 45 height 4
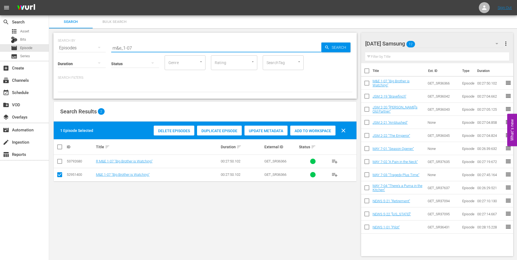
drag, startPoint x: 130, startPoint y: 45, endPoint x: 146, endPoint y: 47, distance: 16.0
click at [146, 47] on input "m&e_1-07" at bounding box center [216, 47] width 210 height 13
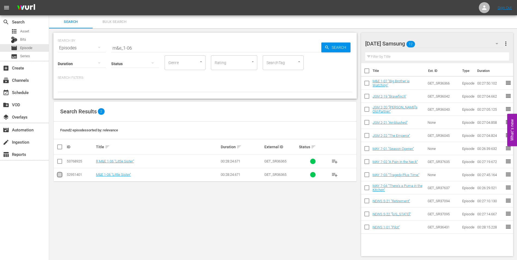
drag, startPoint x: 59, startPoint y: 173, endPoint x: 103, endPoint y: 179, distance: 44.9
click at [59, 174] on input "checkbox" at bounding box center [59, 176] width 7 height 7
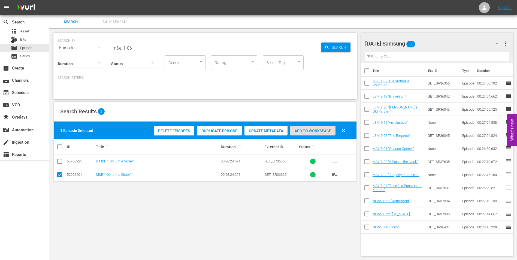
click at [323, 130] on span "Add to Workspace" at bounding box center [312, 131] width 45 height 4
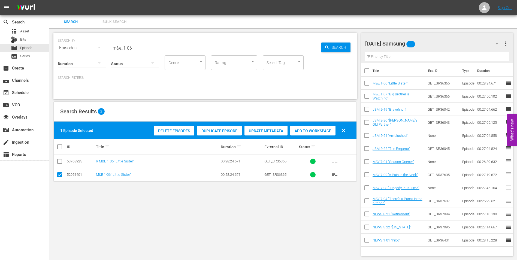
click at [439, 40] on div "[DATE] Samsung 13" at bounding box center [434, 43] width 139 height 15
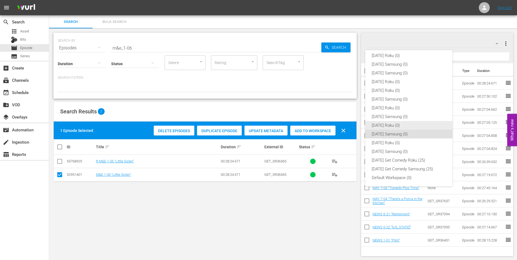
click at [387, 125] on div "[DATE] Roku (0)" at bounding box center [409, 125] width 74 height 9
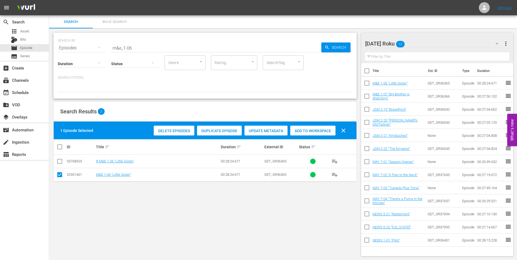
click at [59, 175] on input "checkbox" at bounding box center [59, 176] width 7 height 7
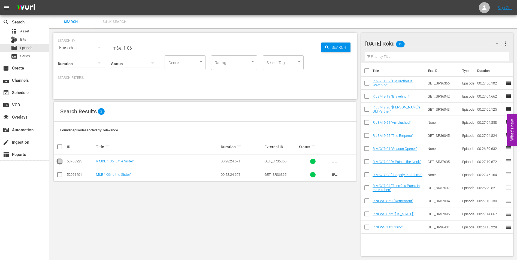
click at [60, 164] on input "checkbox" at bounding box center [59, 162] width 7 height 7
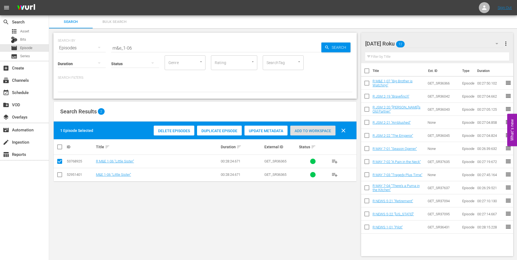
click at [315, 126] on div "Add to Workspace" at bounding box center [312, 131] width 45 height 10
click at [315, 129] on span "Add to Workspace" at bounding box center [312, 131] width 45 height 4
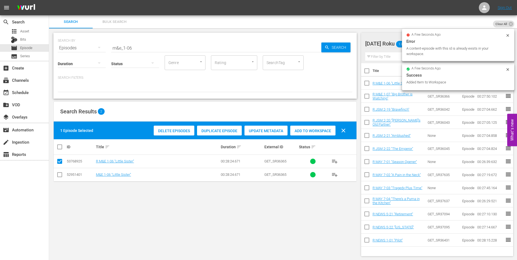
click at [265, 208] on div "SEARCH BY Search By Episodes Search ID, Title, Description, Keywords, or Catego…" at bounding box center [205, 144] width 312 height 232
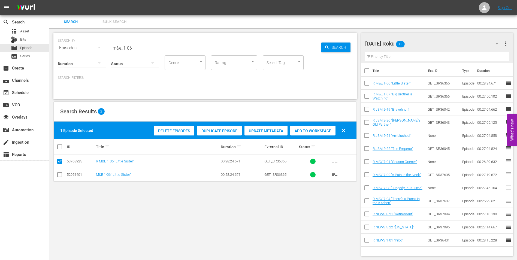
drag, startPoint x: 143, startPoint y: 44, endPoint x: 74, endPoint y: 45, distance: 69.3
click at [75, 45] on div "SEARCH BY Search By Episodes Search ID, Title, Description, Keywords, or Catego…" at bounding box center [205, 45] width 295 height 20
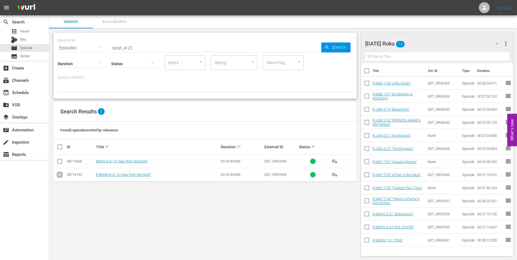
click at [59, 176] on input "checkbox" at bounding box center [59, 176] width 7 height 7
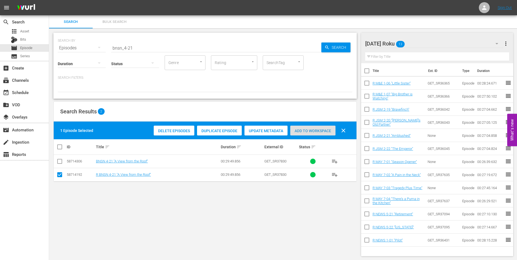
click at [314, 129] on span "Add to Workspace" at bounding box center [312, 131] width 45 height 4
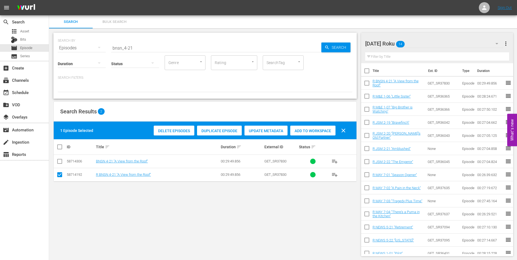
click at [430, 43] on div "[DATE] Roku 14" at bounding box center [434, 43] width 139 height 15
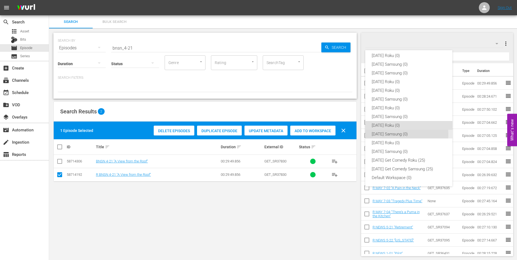
click at [376, 134] on div "[DATE] Samsung (0)" at bounding box center [409, 134] width 74 height 9
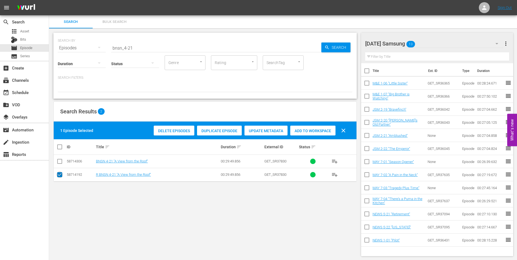
click at [57, 173] on input "checkbox" at bounding box center [59, 176] width 7 height 7
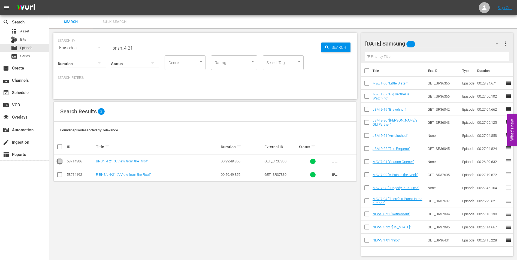
click at [59, 164] on input "checkbox" at bounding box center [59, 162] width 7 height 7
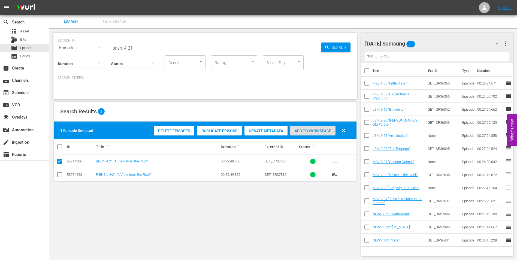
click at [313, 131] on span "Add to Workspace" at bounding box center [312, 131] width 45 height 4
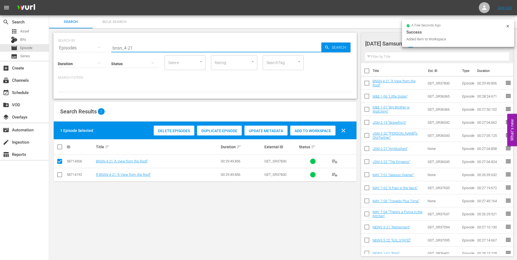
drag, startPoint x: 131, startPoint y: 50, endPoint x: 138, endPoint y: 51, distance: 7.2
click at [138, 51] on div "SEARCH BY Search By Episodes Search ID, Title, Description, Keywords, or Catego…" at bounding box center [205, 66] width 304 height 66
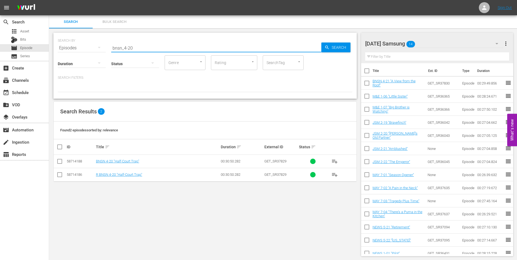
click at [59, 164] on input "checkbox" at bounding box center [59, 162] width 7 height 7
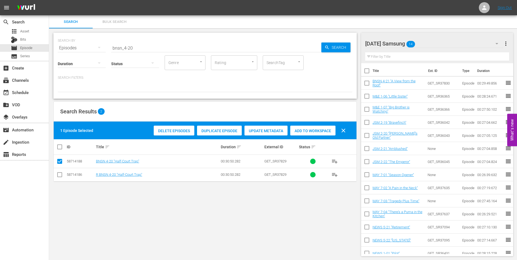
drag, startPoint x: 312, startPoint y: 132, endPoint x: 315, endPoint y: 131, distance: 3.7
click at [312, 132] on span "Add to Workspace" at bounding box center [312, 131] width 45 height 4
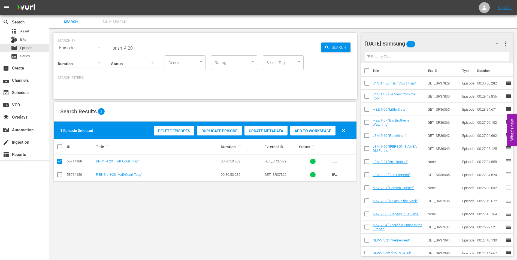
click at [443, 45] on div "[DATE] Samsung 15" at bounding box center [434, 43] width 139 height 15
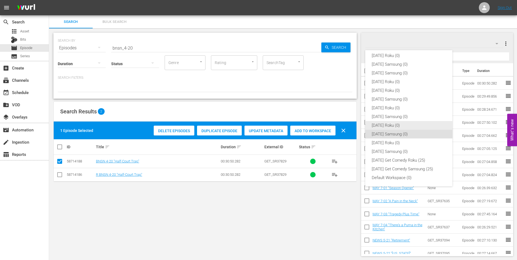
click at [396, 126] on div "[DATE] Roku (0)" at bounding box center [409, 125] width 74 height 9
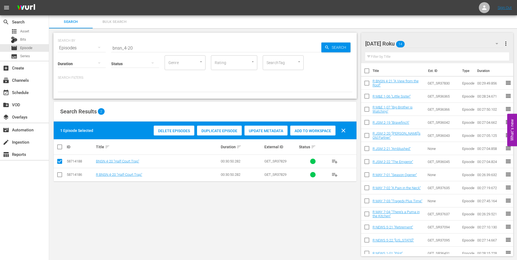
click at [58, 173] on input "checkbox" at bounding box center [59, 176] width 7 height 7
click at [60, 164] on input "checkbox" at bounding box center [59, 162] width 7 height 7
click at [300, 129] on span "Add to Workspace" at bounding box center [312, 131] width 45 height 4
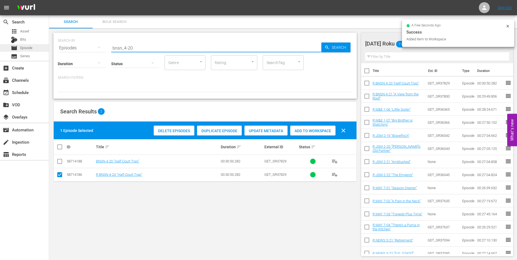
drag, startPoint x: 159, startPoint y: 46, endPoint x: 38, endPoint y: 49, distance: 120.5
click at [49, 0] on div "search Search apps Asset Bits movie Episode subtitles Series add_box Create sub…" at bounding box center [283, 0] width 468 height 0
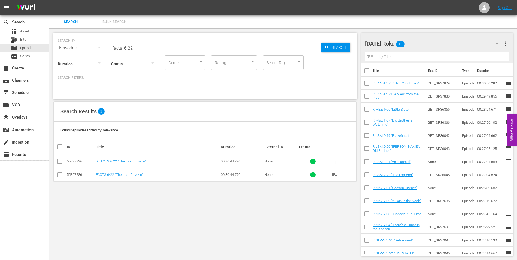
click at [59, 162] on input "checkbox" at bounding box center [59, 162] width 7 height 7
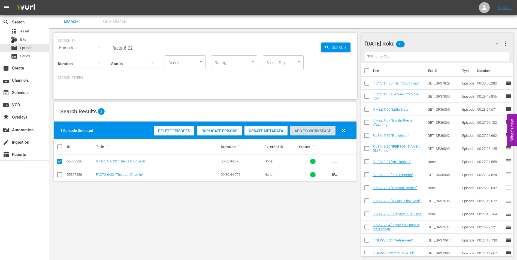
click at [323, 133] on span "Add to Workspace" at bounding box center [312, 131] width 45 height 4
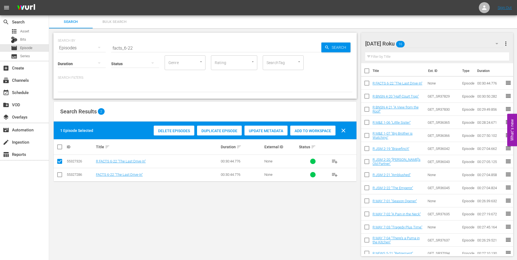
click at [427, 43] on div "[DATE] Roku 16" at bounding box center [434, 43] width 139 height 15
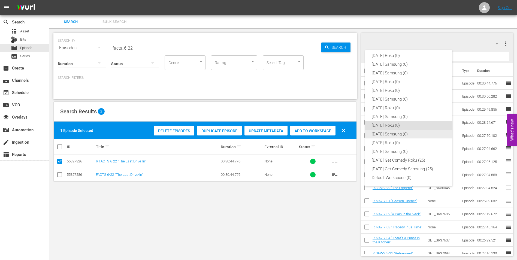
click at [396, 135] on div "[DATE] Samsung (0)" at bounding box center [409, 134] width 74 height 9
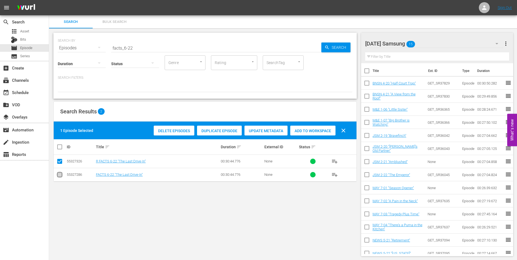
click at [59, 175] on input "checkbox" at bounding box center [59, 176] width 7 height 7
click at [59, 160] on input "checkbox" at bounding box center [59, 162] width 7 height 7
click at [320, 131] on span "Add to Workspace" at bounding box center [312, 131] width 45 height 4
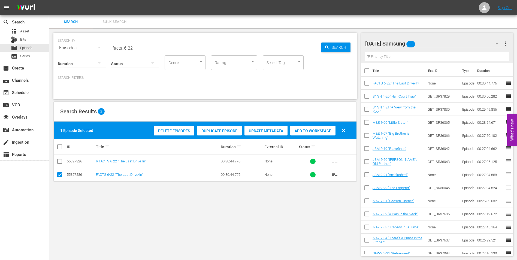
drag, startPoint x: 129, startPoint y: 46, endPoint x: 141, endPoint y: 52, distance: 13.2
click at [140, 47] on input "facts_6-22" at bounding box center [216, 47] width 210 height 13
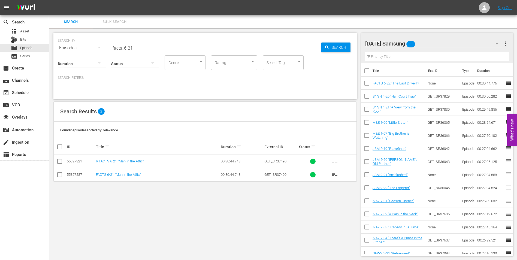
click at [58, 177] on input "checkbox" at bounding box center [59, 176] width 7 height 7
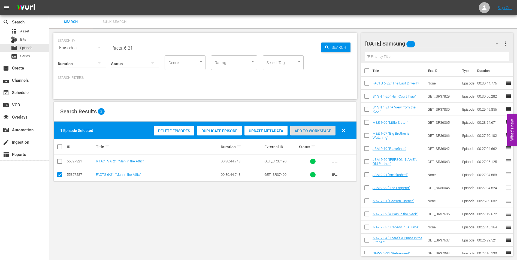
click at [303, 133] on div "Add to Workspace" at bounding box center [312, 131] width 45 height 10
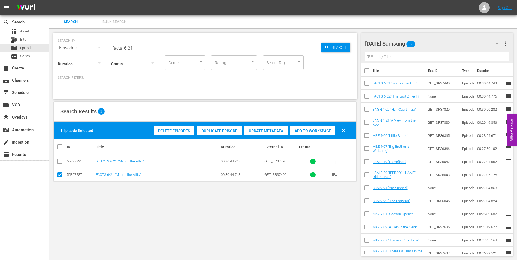
click at [441, 43] on div "[DATE] Samsung 17" at bounding box center [434, 43] width 139 height 15
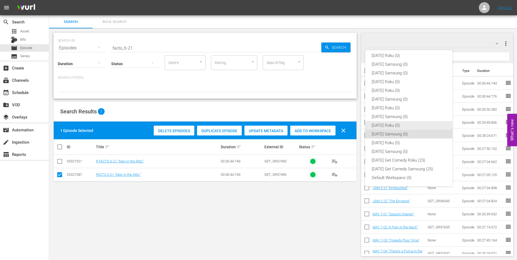
click at [376, 126] on div "[DATE] Roku (0)" at bounding box center [409, 125] width 74 height 9
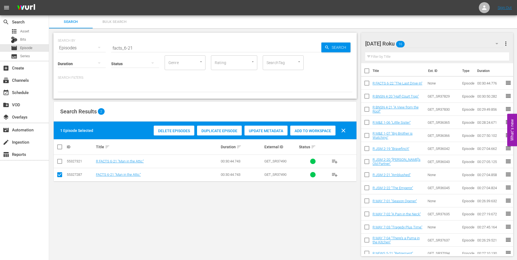
click at [61, 176] on input "checkbox" at bounding box center [59, 176] width 7 height 7
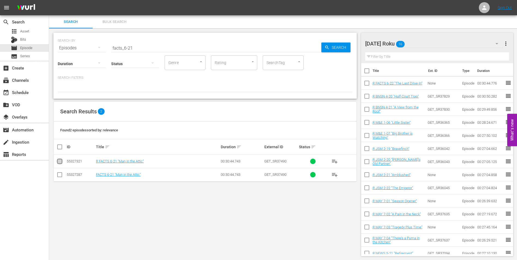
click at [59, 163] on input "checkbox" at bounding box center [59, 162] width 7 height 7
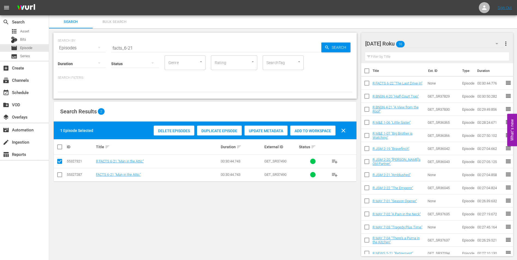
click at [321, 131] on span "Add to Workspace" at bounding box center [312, 131] width 45 height 4
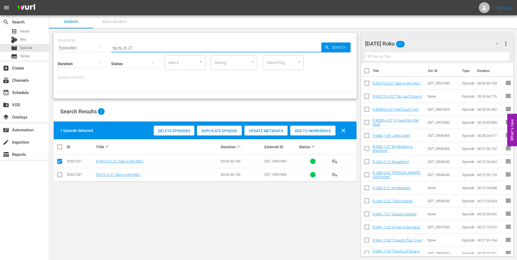
drag, startPoint x: 130, startPoint y: 48, endPoint x: 154, endPoint y: 52, distance: 24.4
click at [154, 52] on div "SEARCH BY Search By Episodes Search ID, Title, Description, Keywords, or Catego…" at bounding box center [205, 66] width 304 height 66
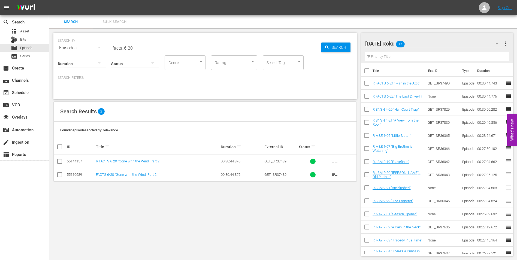
click at [59, 163] on input "checkbox" at bounding box center [59, 162] width 7 height 7
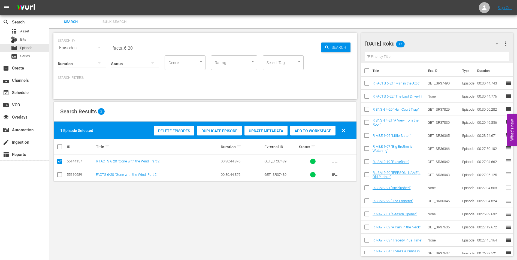
click at [321, 133] on span "Add to Workspace" at bounding box center [312, 131] width 45 height 4
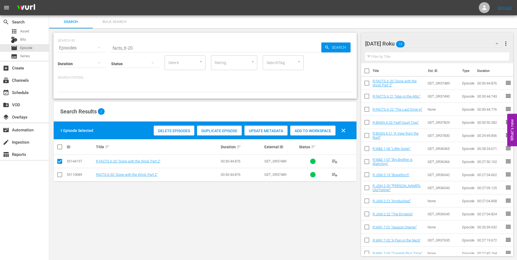
click at [435, 41] on div "[DATE] Roku 18" at bounding box center [434, 43] width 139 height 15
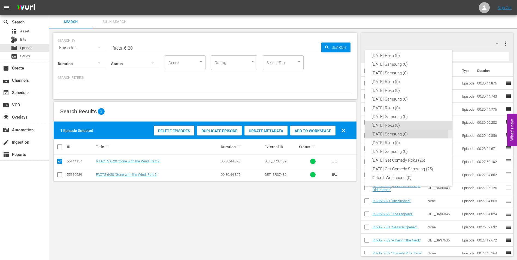
click at [398, 134] on div "[DATE] Samsung (0)" at bounding box center [409, 134] width 74 height 9
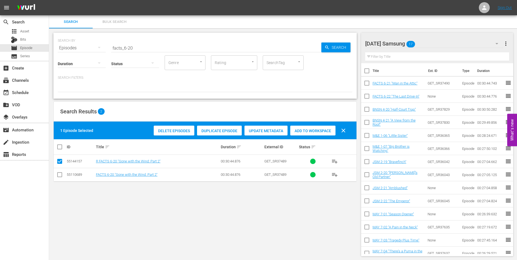
click at [61, 175] on input "checkbox" at bounding box center [59, 176] width 7 height 7
click at [60, 160] on input "checkbox" at bounding box center [59, 162] width 7 height 7
click at [315, 132] on span "Add to Workspace" at bounding box center [312, 131] width 45 height 4
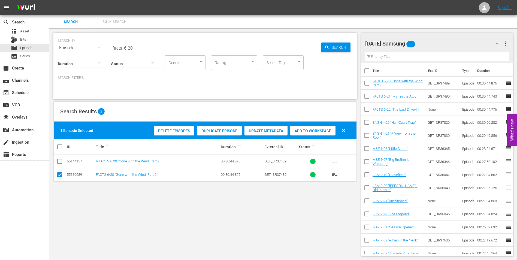
drag, startPoint x: 128, startPoint y: 49, endPoint x: 162, endPoint y: 50, distance: 34.1
click at [160, 50] on input "facts_6-20" at bounding box center [216, 47] width 210 height 13
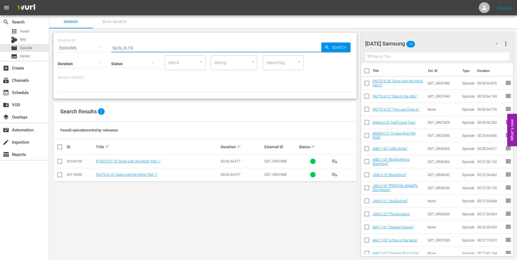
click at [59, 175] on input "checkbox" at bounding box center [59, 176] width 7 height 7
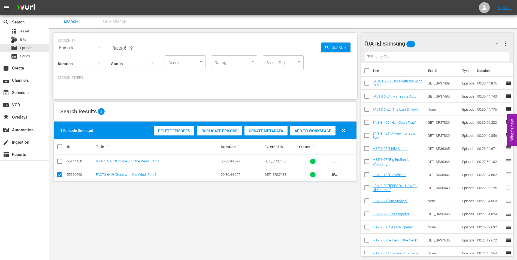
click at [327, 131] on span "Add to Workspace" at bounding box center [312, 131] width 45 height 4
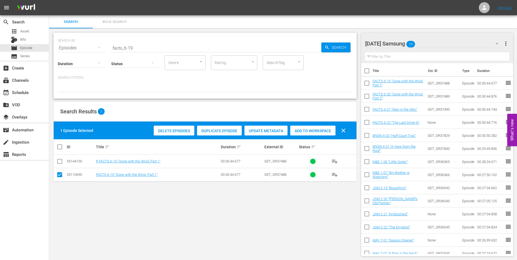
click at [442, 42] on div "[DATE] Samsung 19" at bounding box center [434, 43] width 139 height 15
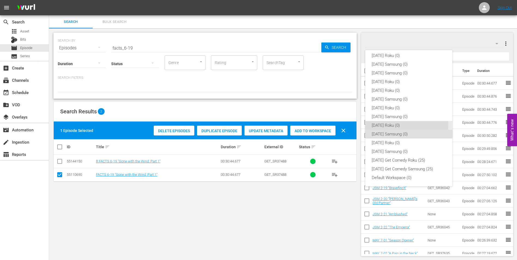
click at [388, 125] on div "[DATE] Roku (0)" at bounding box center [409, 125] width 74 height 9
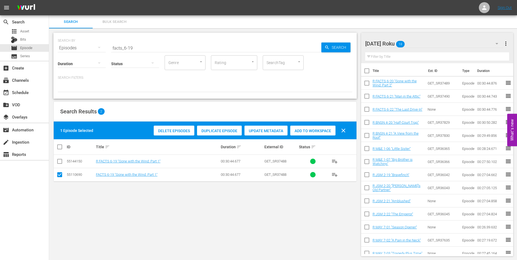
click at [59, 174] on input "checkbox" at bounding box center [59, 176] width 7 height 7
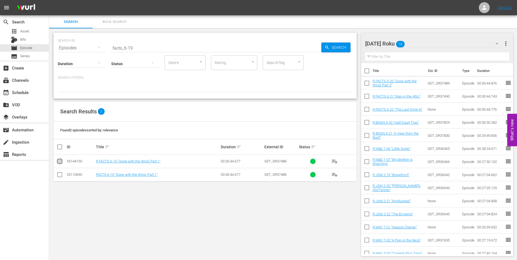
click at [59, 161] on input "checkbox" at bounding box center [59, 162] width 7 height 7
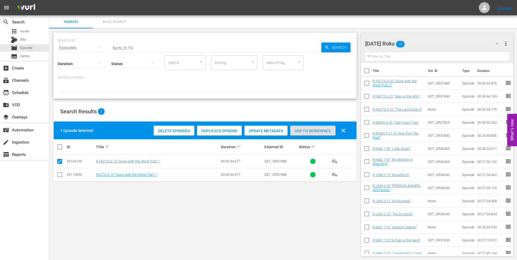
click at [327, 129] on span "Add to Workspace" at bounding box center [312, 131] width 45 height 4
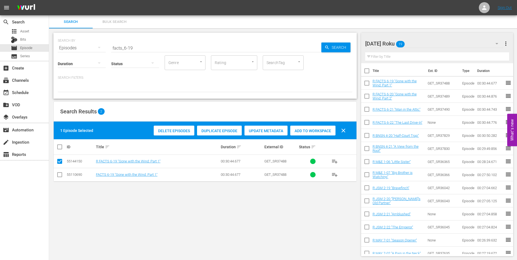
click at [316, 221] on div "SEARCH BY Search By Episodes Search ID, Title, Description, Keywords, or Catego…" at bounding box center [205, 144] width 312 height 232
drag, startPoint x: 145, startPoint y: 46, endPoint x: 53, endPoint y: 49, distance: 91.7
click at [53, 49] on div "SEARCH BY Search By Episodes Search ID, Title, Description, Keywords, or Catego…" at bounding box center [205, 144] width 312 height 232
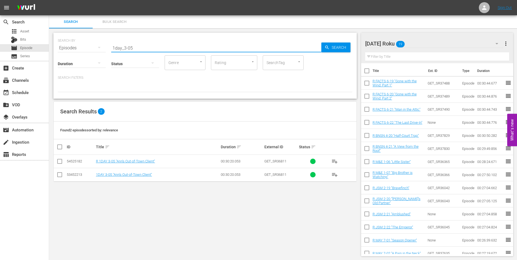
click at [59, 162] on input "checkbox" at bounding box center [59, 162] width 7 height 7
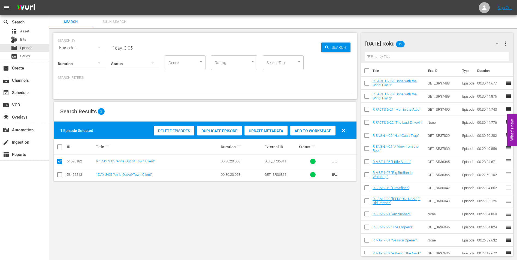
click at [320, 130] on span "Add to Workspace" at bounding box center [312, 131] width 45 height 4
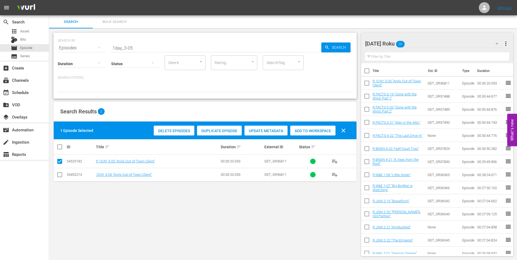
click at [430, 42] on div "[DATE] Roku 20" at bounding box center [434, 43] width 139 height 15
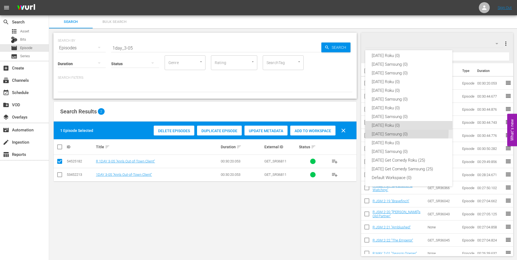
click at [399, 132] on div "[DATE] Samsung (0)" at bounding box center [409, 134] width 74 height 9
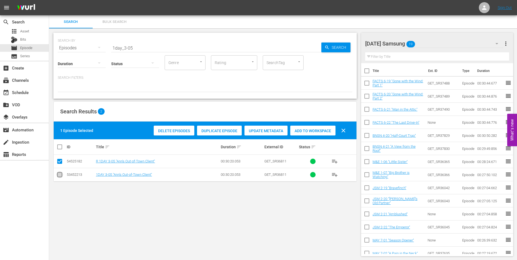
click at [62, 175] on input "checkbox" at bounding box center [59, 176] width 7 height 7
click at [57, 163] on input "checkbox" at bounding box center [59, 162] width 7 height 7
click at [312, 129] on span "Add to Workspace" at bounding box center [312, 131] width 45 height 4
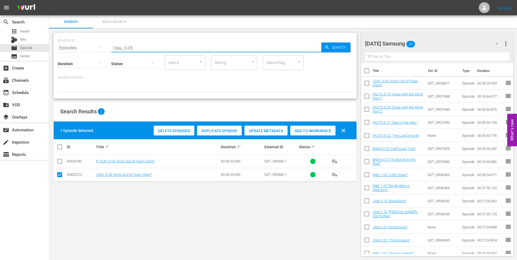
drag, startPoint x: 124, startPoint y: 48, endPoint x: 169, endPoint y: 46, distance: 45.0
click at [169, 46] on input "1day_3-05" at bounding box center [216, 47] width 210 height 13
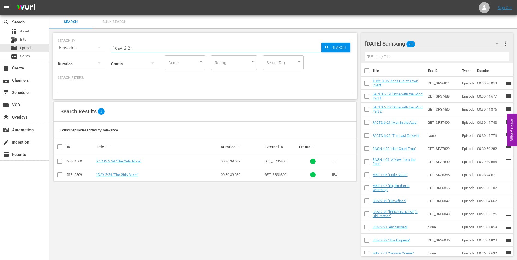
drag, startPoint x: 61, startPoint y: 176, endPoint x: 205, endPoint y: 168, distance: 144.8
click at [61, 176] on input "checkbox" at bounding box center [59, 176] width 7 height 7
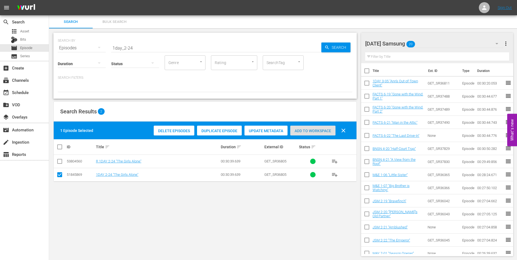
click at [312, 130] on span "Add to Workspace" at bounding box center [312, 131] width 45 height 4
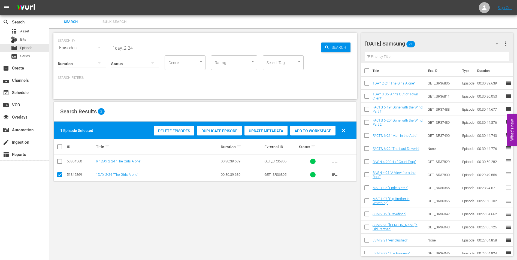
click at [443, 42] on div "[DATE] Samsung 21" at bounding box center [434, 43] width 139 height 15
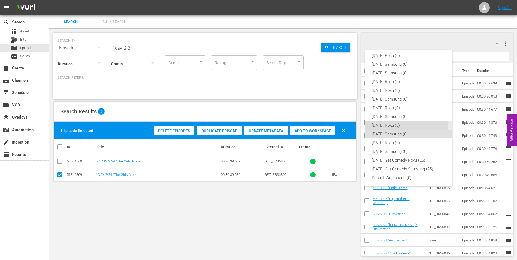
click at [390, 124] on div "[DATE] Roku (0)" at bounding box center [409, 125] width 74 height 9
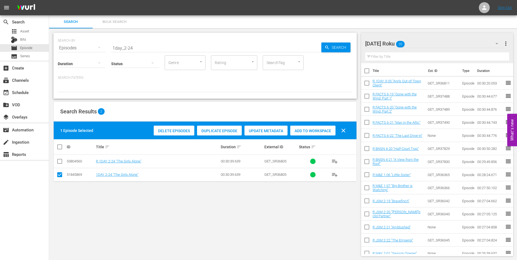
drag, startPoint x: 61, startPoint y: 176, endPoint x: 61, endPoint y: 161, distance: 15.3
click at [61, 175] on input "checkbox" at bounding box center [59, 176] width 7 height 7
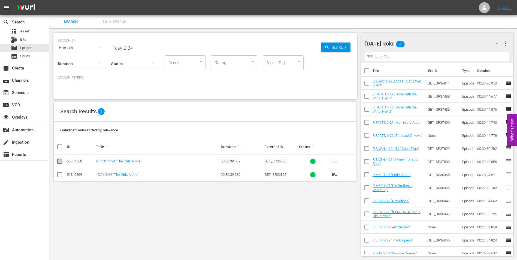
click at [61, 161] on input "checkbox" at bounding box center [59, 162] width 7 height 7
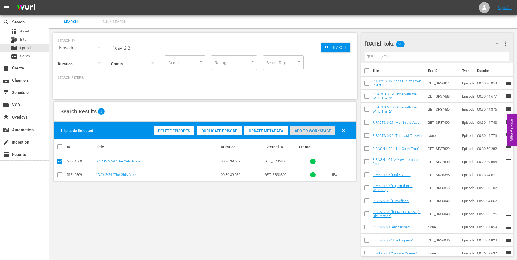
click at [307, 130] on span "Add to Workspace" at bounding box center [312, 131] width 45 height 4
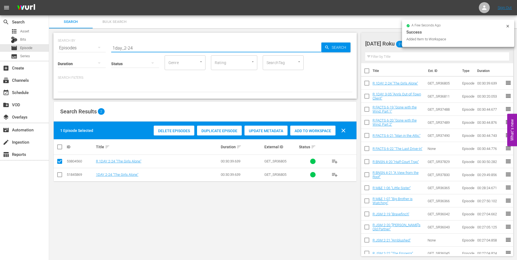
drag, startPoint x: 141, startPoint y: 47, endPoint x: 78, endPoint y: 47, distance: 62.7
click at [79, 48] on div "SEARCH BY Search By Episodes Search ID, Title, Description, Keywords, or Catego…" at bounding box center [205, 45] width 295 height 20
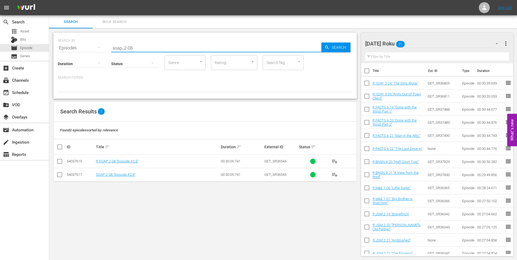
click at [58, 162] on input "checkbox" at bounding box center [59, 162] width 7 height 7
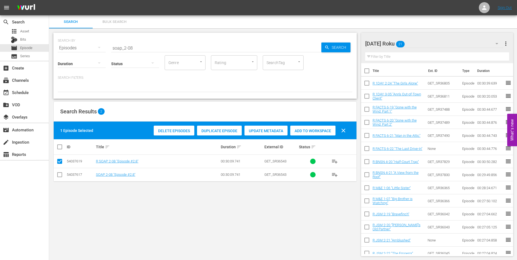
click at [318, 134] on div "Add to Workspace" at bounding box center [312, 131] width 45 height 10
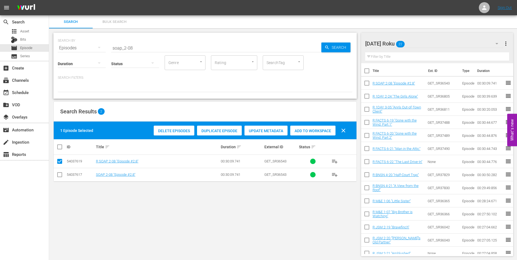
click at [432, 40] on div "[DATE] Roku 22" at bounding box center [434, 43] width 139 height 15
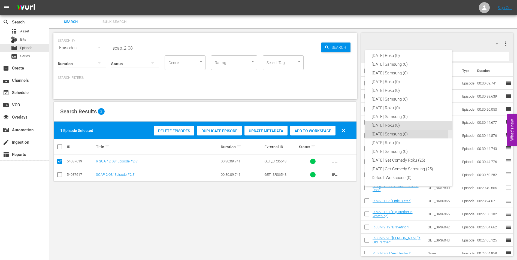
drag, startPoint x: 387, startPoint y: 133, endPoint x: 256, endPoint y: 202, distance: 148.2
click at [387, 134] on div "[DATE] Samsung (0)" at bounding box center [409, 134] width 74 height 9
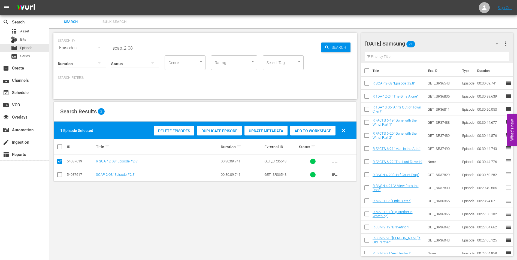
click at [58, 174] on input "checkbox" at bounding box center [59, 176] width 7 height 7
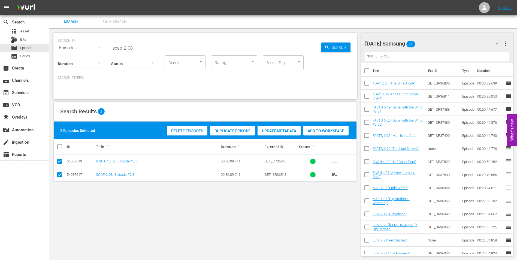
click at [58, 163] on input "checkbox" at bounding box center [59, 162] width 7 height 7
click at [320, 131] on span "Add to Workspace" at bounding box center [312, 131] width 45 height 4
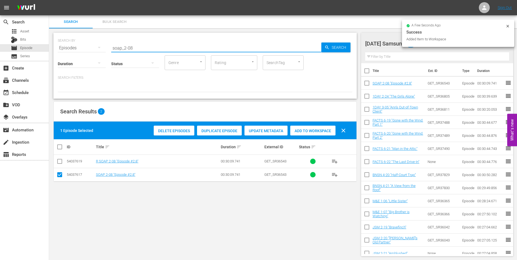
drag, startPoint x: 130, startPoint y: 47, endPoint x: 156, endPoint y: 50, distance: 26.1
click at [155, 50] on input "soap_2-08" at bounding box center [216, 47] width 210 height 13
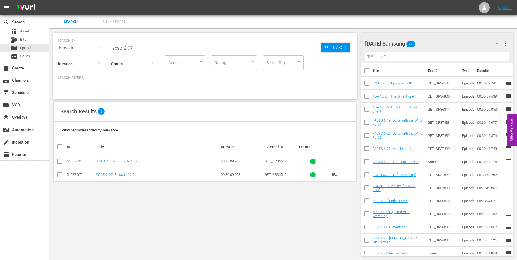
click at [60, 176] on input "checkbox" at bounding box center [59, 176] width 7 height 7
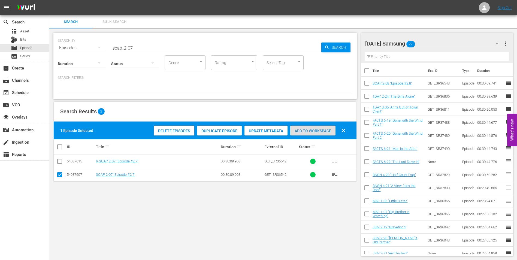
click at [314, 131] on span "Add to Workspace" at bounding box center [312, 131] width 45 height 4
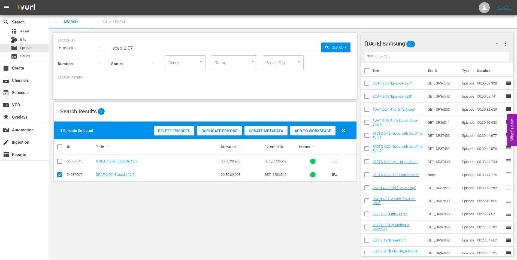
click at [438, 37] on div "[DATE] Samsung 23" at bounding box center [434, 43] width 139 height 15
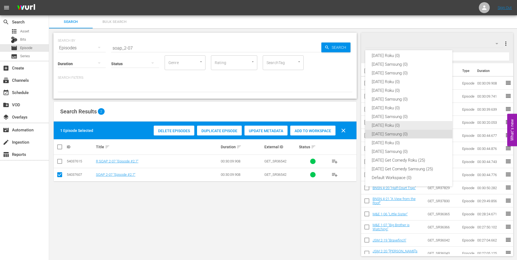
click at [395, 126] on div "[DATE] Roku (0)" at bounding box center [409, 125] width 74 height 9
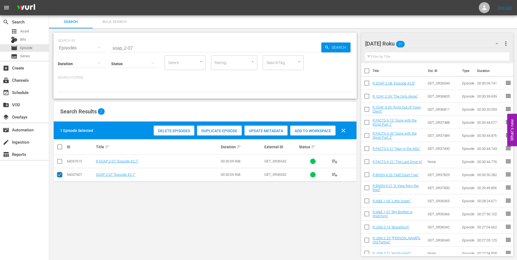
click at [58, 176] on input "checkbox" at bounding box center [59, 176] width 7 height 7
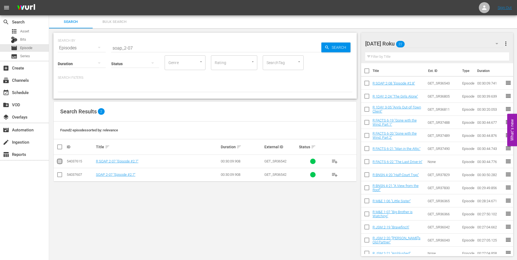
click at [60, 163] on input "checkbox" at bounding box center [59, 162] width 7 height 7
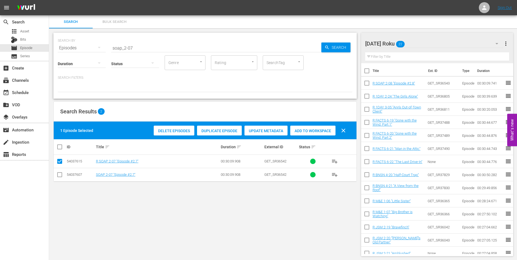
click at [308, 127] on div "Add to Workspace" at bounding box center [312, 131] width 45 height 10
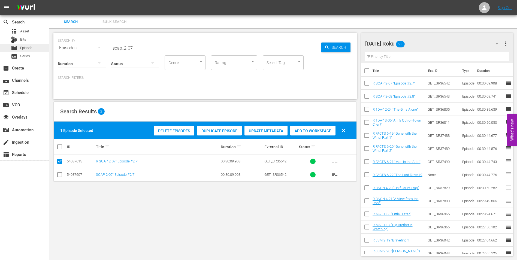
drag, startPoint x: 151, startPoint y: 48, endPoint x: 41, endPoint y: 45, distance: 110.5
click at [49, 0] on div "search Search apps Asset Bits movie Episode subtitles Series add_box Create sub…" at bounding box center [283, 0] width 468 height 0
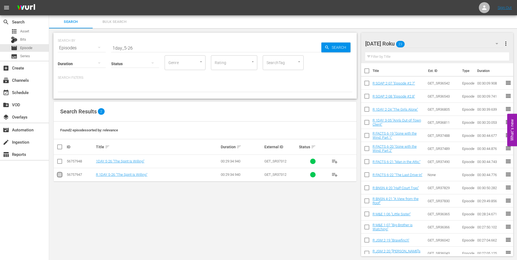
click at [59, 175] on input "checkbox" at bounding box center [59, 176] width 7 height 7
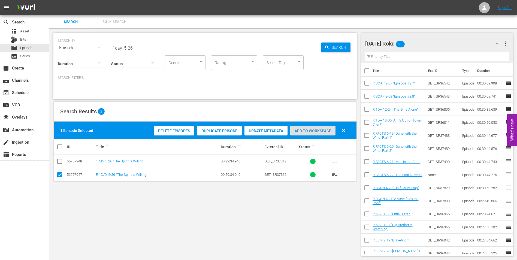
click at [307, 127] on div "Add to Workspace" at bounding box center [312, 131] width 45 height 10
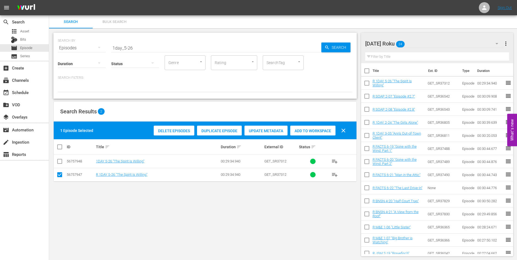
click at [440, 41] on div "[DATE] Roku 24" at bounding box center [434, 43] width 139 height 15
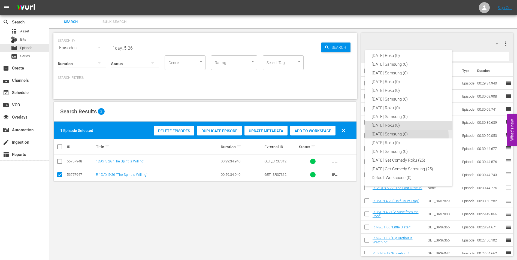
drag, startPoint x: 392, startPoint y: 136, endPoint x: 266, endPoint y: 158, distance: 128.2
click at [392, 136] on div "[DATE] Samsung (0)" at bounding box center [409, 134] width 74 height 9
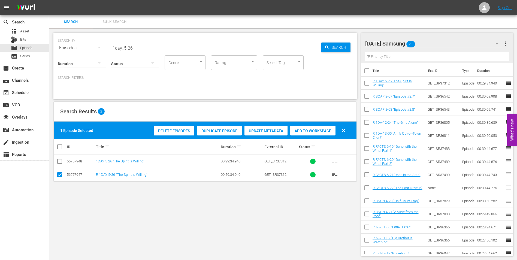
click at [59, 176] on input "checkbox" at bounding box center [59, 176] width 7 height 7
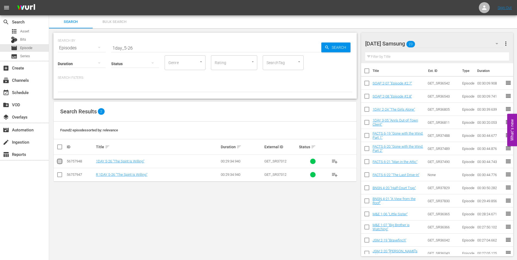
click at [59, 161] on input "checkbox" at bounding box center [59, 162] width 7 height 7
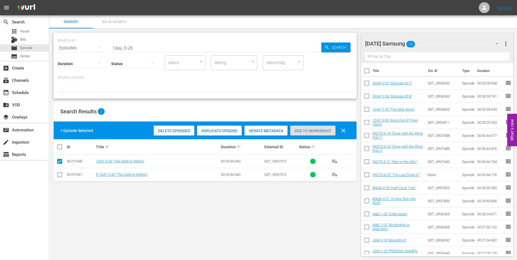
click at [320, 130] on span "Add to Workspace" at bounding box center [312, 131] width 45 height 4
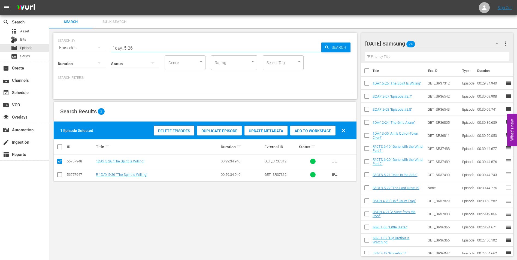
drag, startPoint x: 144, startPoint y: 47, endPoint x: 64, endPoint y: 48, distance: 80.2
click at [65, 48] on div "SEARCH BY Search By Episodes Search ID, Title, Description, Keywords, or Catego…" at bounding box center [205, 45] width 295 height 20
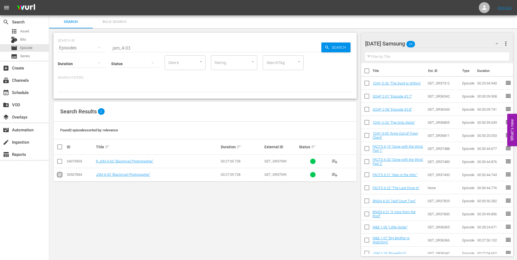
click at [60, 177] on input "checkbox" at bounding box center [59, 176] width 7 height 7
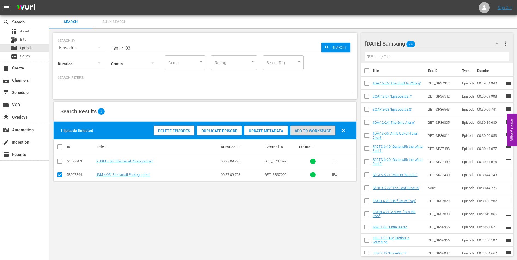
click at [314, 130] on span "Add to Workspace" at bounding box center [312, 131] width 45 height 4
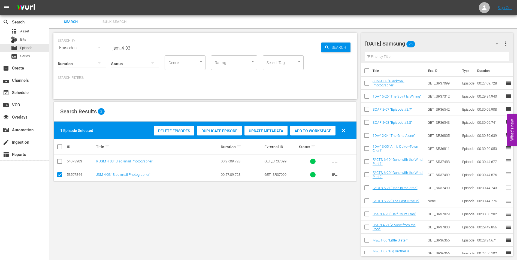
click at [440, 43] on div "[DATE] Samsung 25" at bounding box center [434, 43] width 139 height 15
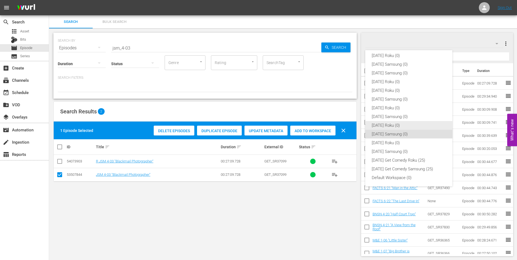
click at [399, 123] on div "[DATE] Roku (0)" at bounding box center [409, 125] width 74 height 9
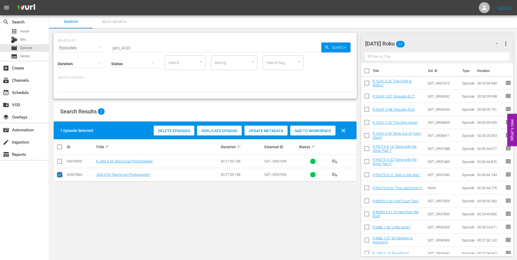
click at [62, 173] on input "checkbox" at bounding box center [59, 176] width 7 height 7
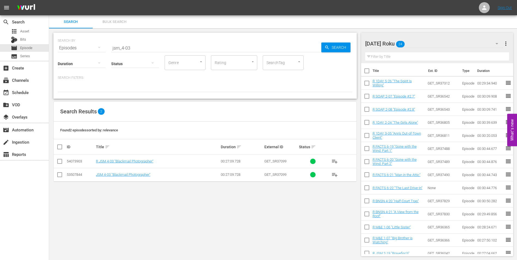
click at [60, 165] on input "checkbox" at bounding box center [59, 162] width 7 height 7
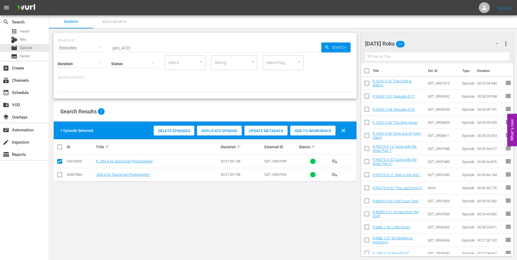
click at [327, 130] on span "Add to Workspace" at bounding box center [312, 131] width 45 height 4
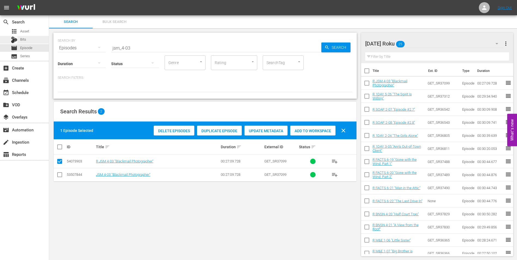
click at [25, 39] on span "Bits" at bounding box center [23, 39] width 6 height 5
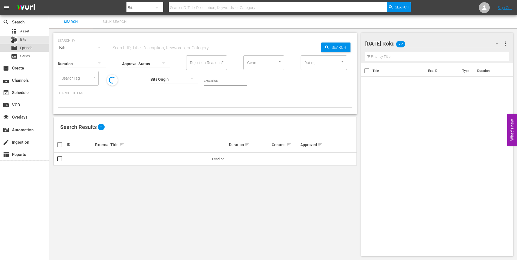
click at [24, 47] on span "Episode" at bounding box center [26, 47] width 12 height 5
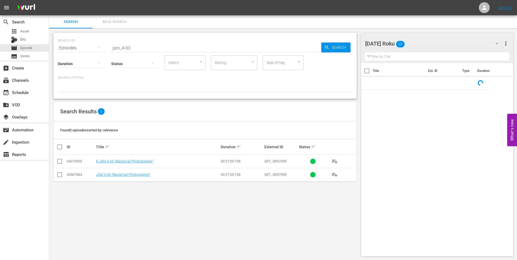
click at [437, 43] on div "[DATE] Roku 25" at bounding box center [434, 43] width 139 height 15
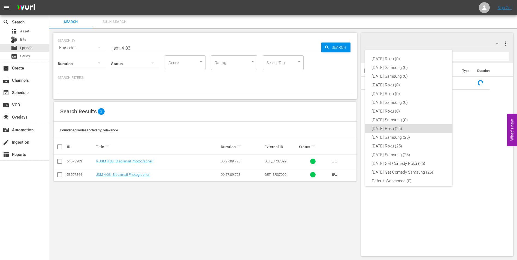
scroll to position [3, 0]
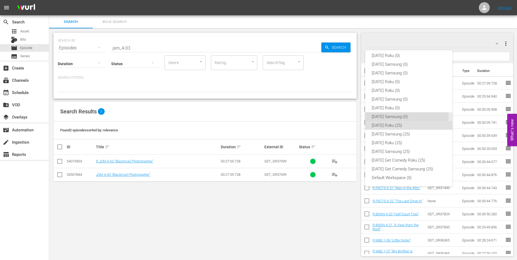
click at [398, 115] on div "[DATE] Samsung (0)" at bounding box center [409, 116] width 74 height 9
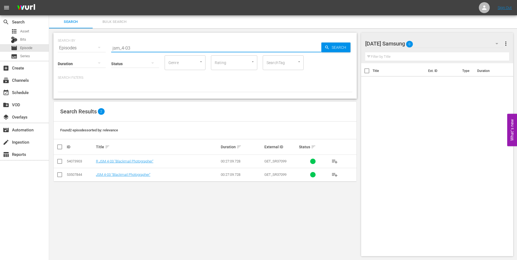
drag, startPoint x: 122, startPoint y: 44, endPoint x: 86, endPoint y: 41, distance: 36.9
click at [86, 41] on div "SEARCH BY Search By Episodes Search ID, Title, Description, Keywords, or Catego…" at bounding box center [205, 45] width 295 height 20
click at [60, 173] on input "checkbox" at bounding box center [59, 176] width 7 height 7
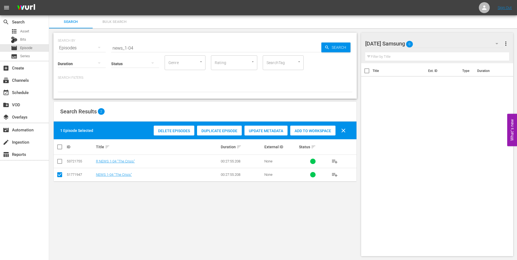
click at [325, 130] on span "Add to Workspace" at bounding box center [312, 131] width 45 height 4
click at [436, 46] on div "[DATE] Samsung 1" at bounding box center [434, 43] width 139 height 15
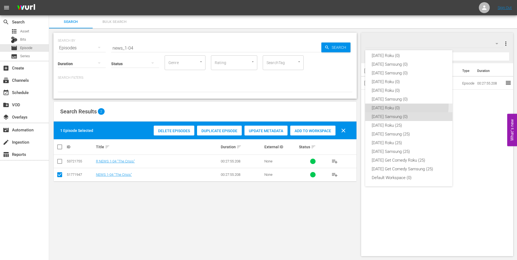
click at [395, 106] on div "[DATE] Roku (0)" at bounding box center [409, 108] width 74 height 9
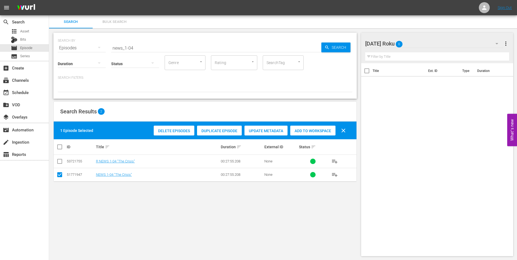
drag, startPoint x: 60, startPoint y: 176, endPoint x: 59, endPoint y: 161, distance: 14.2
click at [60, 175] on input "checkbox" at bounding box center [59, 176] width 7 height 7
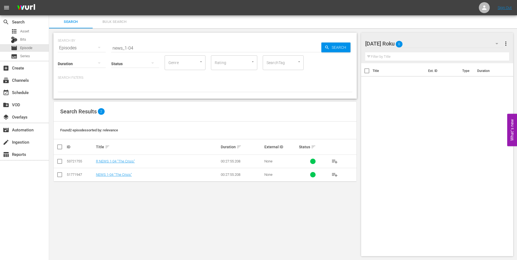
click at [59, 161] on input "checkbox" at bounding box center [59, 162] width 7 height 7
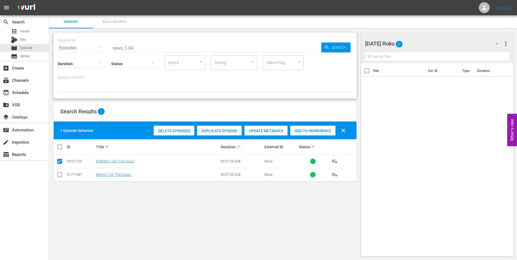
click at [315, 129] on span "Add to Workspace" at bounding box center [312, 131] width 45 height 4
drag, startPoint x: 130, startPoint y: 47, endPoint x: 166, endPoint y: 51, distance: 36.1
click at [165, 51] on input "news_1-04" at bounding box center [216, 47] width 210 height 13
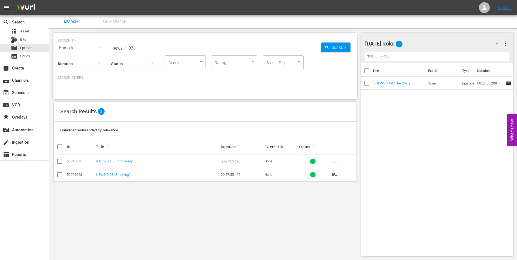
click at [59, 163] on input "checkbox" at bounding box center [59, 162] width 7 height 7
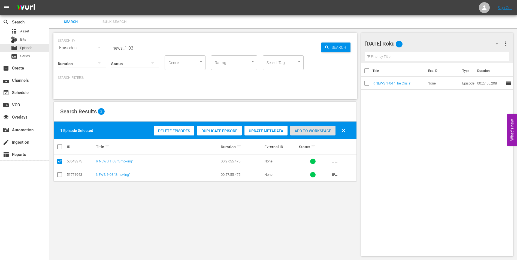
click at [319, 127] on div "Add to Workspace" at bounding box center [312, 131] width 45 height 10
click at [438, 44] on div "[DATE] Roku 2" at bounding box center [434, 43] width 139 height 15
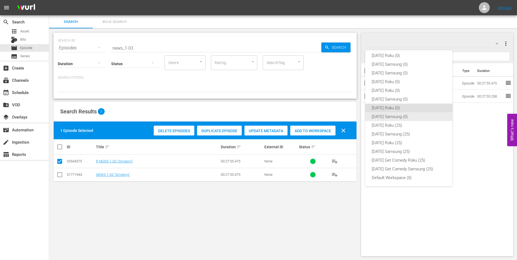
click at [383, 117] on div "[DATE] Samsung (0)" at bounding box center [409, 116] width 74 height 9
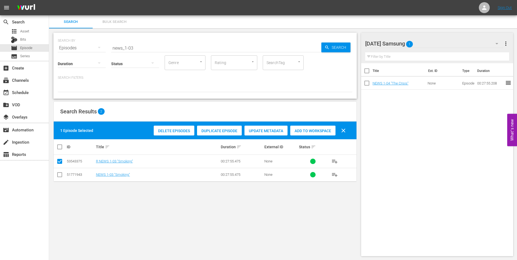
click at [59, 174] on input "checkbox" at bounding box center [59, 176] width 7 height 7
click at [60, 159] on input "checkbox" at bounding box center [59, 162] width 7 height 7
click at [310, 133] on div "Add to Workspace" at bounding box center [312, 131] width 45 height 10
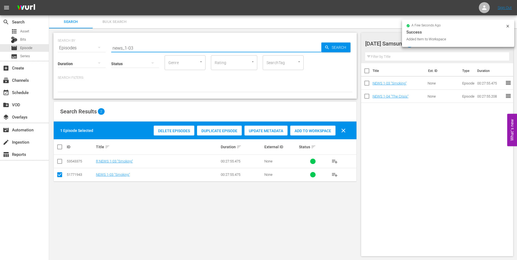
drag, startPoint x: 131, startPoint y: 46, endPoint x: 153, endPoint y: 47, distance: 21.9
click at [153, 47] on input "news_1-03" at bounding box center [216, 47] width 210 height 13
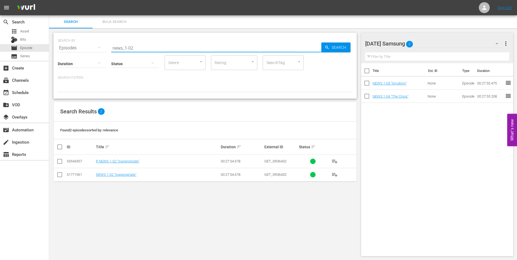
click at [61, 176] on input "checkbox" at bounding box center [59, 176] width 7 height 7
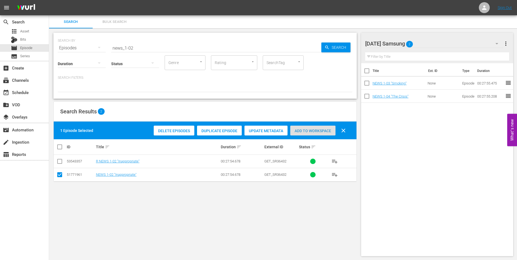
click at [302, 127] on div "Add to Workspace" at bounding box center [312, 131] width 45 height 10
click at [435, 44] on div "[DATE] Samsung 3" at bounding box center [434, 43] width 139 height 15
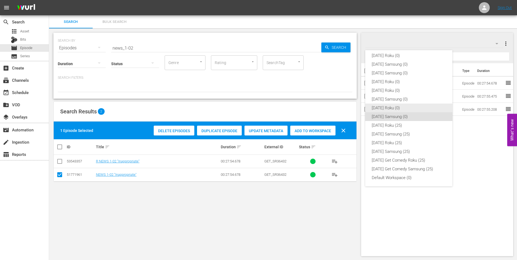
click at [378, 108] on div "[DATE] Roku (0)" at bounding box center [409, 108] width 74 height 9
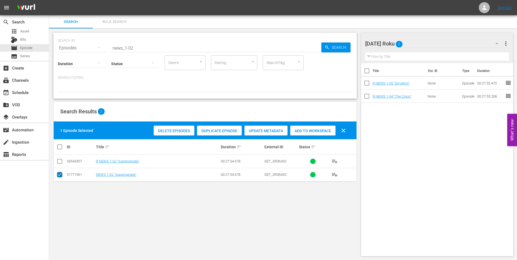
click at [59, 176] on input "checkbox" at bounding box center [59, 176] width 7 height 7
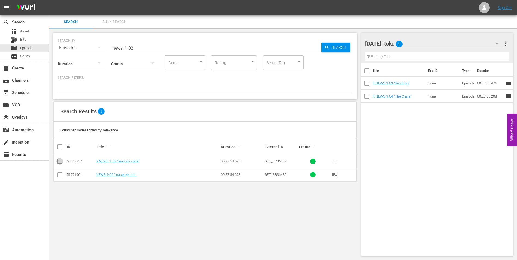
click at [60, 163] on input "checkbox" at bounding box center [59, 162] width 7 height 7
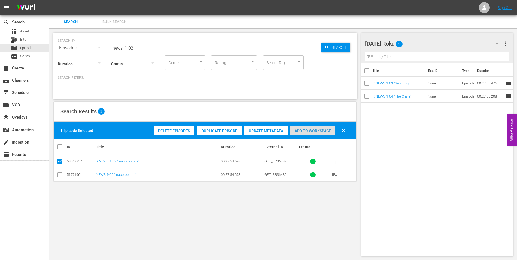
click at [321, 134] on div "Add to Workspace" at bounding box center [312, 131] width 45 height 10
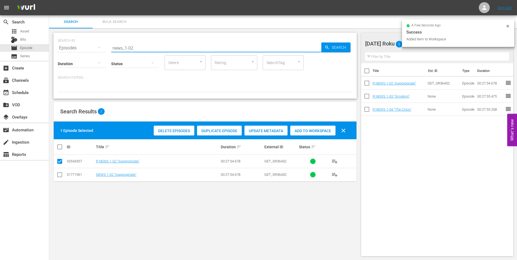
drag, startPoint x: 146, startPoint y: 47, endPoint x: 71, endPoint y: 50, distance: 74.5
click at [79, 49] on div "SEARCH BY Search By Episodes Search ID, Title, Description, Keywords, or Catego…" at bounding box center [205, 45] width 295 height 20
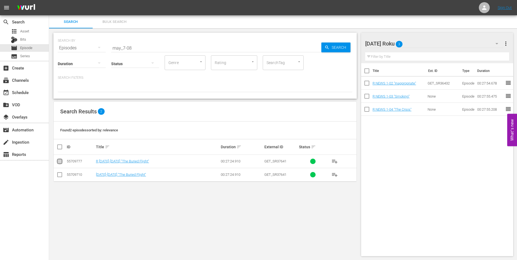
click at [58, 160] on input "checkbox" at bounding box center [59, 162] width 7 height 7
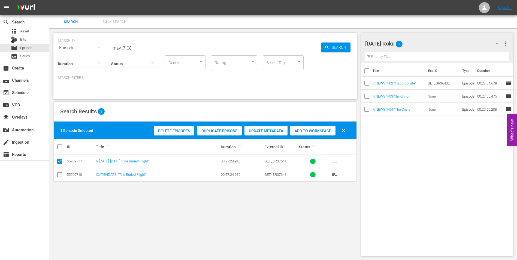
click at [311, 129] on span "Add to Workspace" at bounding box center [312, 131] width 45 height 4
click at [428, 43] on div "[DATE] Roku 4" at bounding box center [434, 43] width 139 height 15
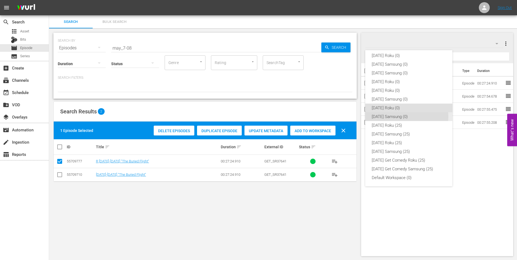
click at [396, 117] on div "[DATE] Samsung (0)" at bounding box center [409, 116] width 74 height 9
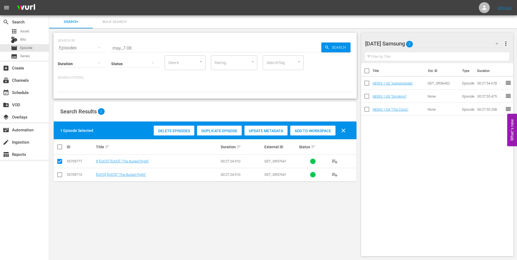
click at [59, 175] on input "checkbox" at bounding box center [59, 176] width 7 height 7
click at [60, 161] on input "checkbox" at bounding box center [59, 162] width 7 height 7
click at [309, 128] on div "Add to Workspace" at bounding box center [312, 131] width 45 height 10
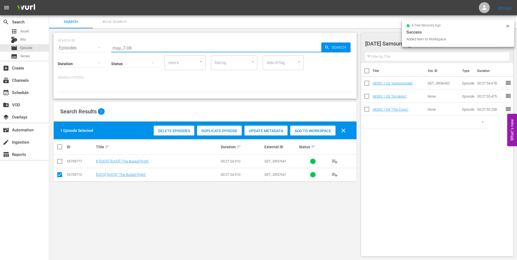
drag, startPoint x: 129, startPoint y: 45, endPoint x: 132, endPoint y: 49, distance: 4.7
click at [130, 46] on input "may_7-08" at bounding box center [216, 47] width 210 height 13
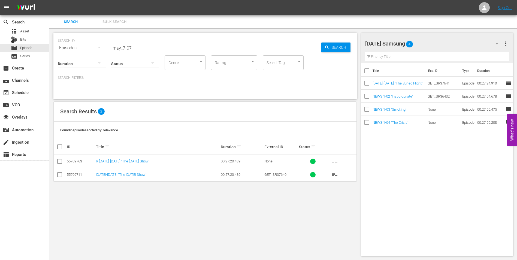
click at [59, 173] on input "checkbox" at bounding box center [59, 176] width 7 height 7
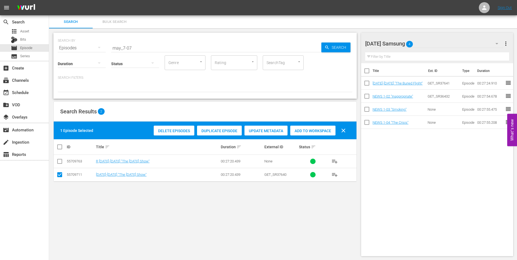
click at [311, 130] on span "Add to Workspace" at bounding box center [312, 131] width 45 height 4
click at [431, 44] on div "[DATE] Samsung 5" at bounding box center [434, 43] width 139 height 15
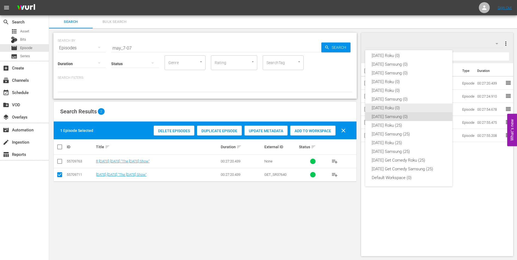
click at [392, 109] on div "[DATE] Roku (0)" at bounding box center [409, 108] width 74 height 9
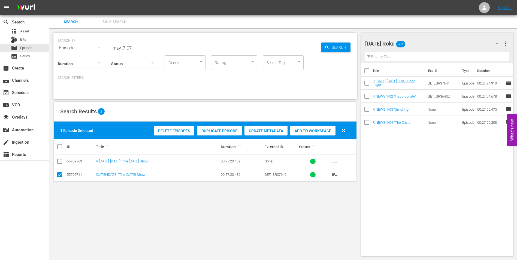
click at [62, 175] on input "checkbox" at bounding box center [59, 176] width 7 height 7
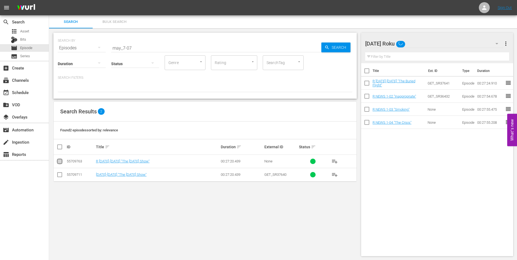
click at [61, 162] on input "checkbox" at bounding box center [59, 162] width 7 height 7
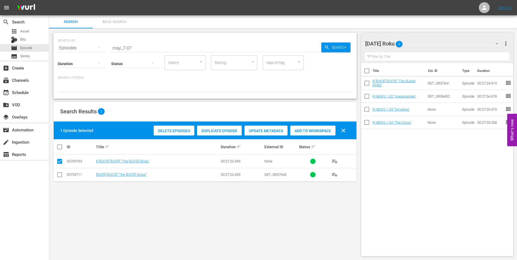
click at [312, 130] on span "Add to Workspace" at bounding box center [312, 131] width 45 height 4
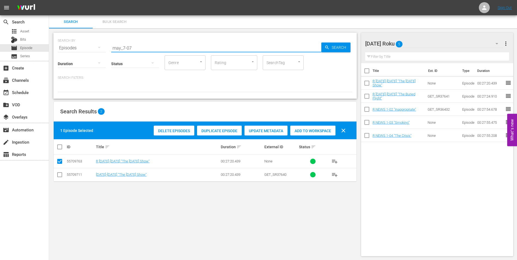
drag, startPoint x: 130, startPoint y: 47, endPoint x: 128, endPoint y: 48, distance: 2.8
click at [128, 48] on input "may_7-07" at bounding box center [216, 47] width 210 height 13
drag, startPoint x: 129, startPoint y: 48, endPoint x: 153, endPoint y: 50, distance: 24.1
click at [153, 50] on input "may_7-07" at bounding box center [216, 47] width 210 height 13
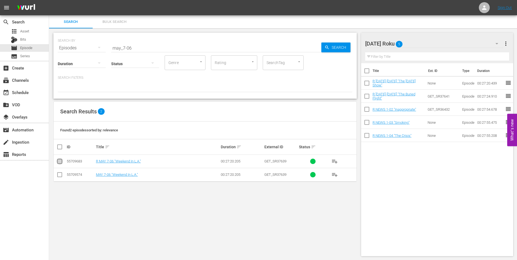
click at [61, 163] on input "checkbox" at bounding box center [59, 162] width 7 height 7
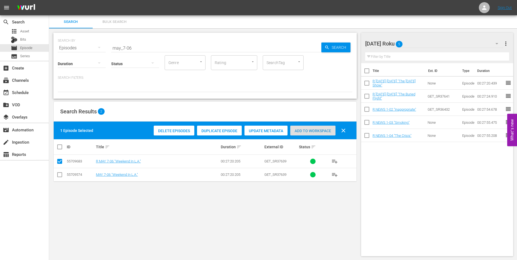
click at [300, 130] on span "Add to Workspace" at bounding box center [312, 131] width 45 height 4
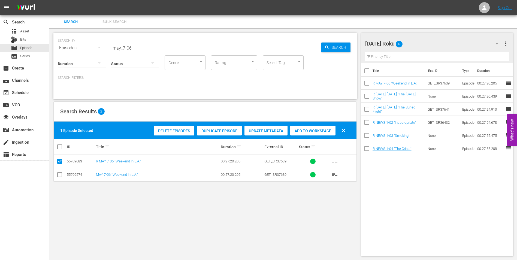
click at [441, 42] on div "[DATE] Roku 6" at bounding box center [434, 43] width 139 height 15
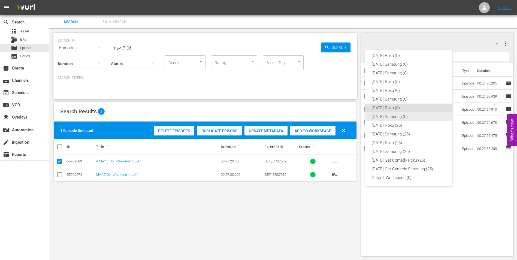
click at [397, 117] on div "[DATE] Samsung (0)" at bounding box center [409, 116] width 74 height 9
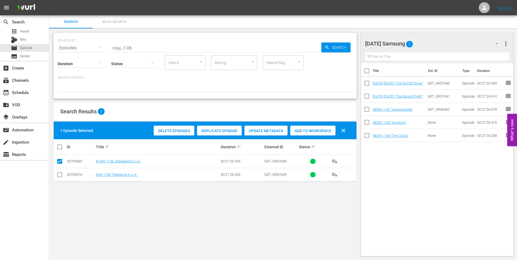
click at [59, 175] on input "checkbox" at bounding box center [59, 176] width 7 height 7
click at [59, 163] on input "checkbox" at bounding box center [59, 162] width 7 height 7
click at [297, 131] on span "Add to Workspace" at bounding box center [312, 131] width 45 height 4
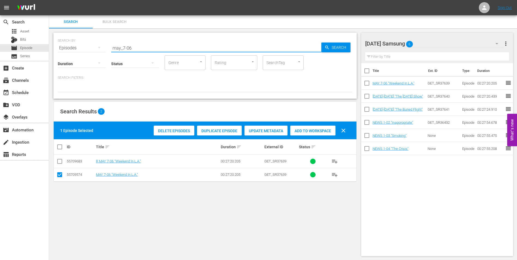
drag, startPoint x: 129, startPoint y: 48, endPoint x: 146, endPoint y: 48, distance: 16.4
click at [146, 48] on input "may_7-06" at bounding box center [216, 47] width 210 height 13
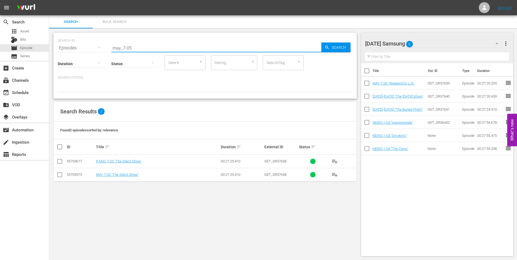
click at [59, 175] on input "checkbox" at bounding box center [59, 176] width 7 height 7
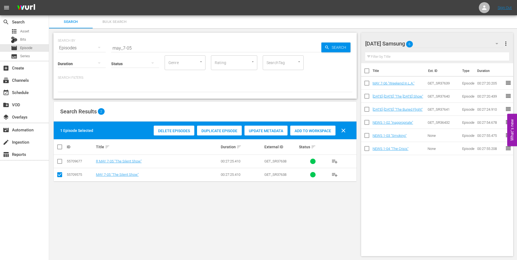
click at [314, 130] on span "Add to Workspace" at bounding box center [312, 131] width 45 height 4
click at [438, 43] on div "[DATE] Samsung 7" at bounding box center [434, 43] width 139 height 15
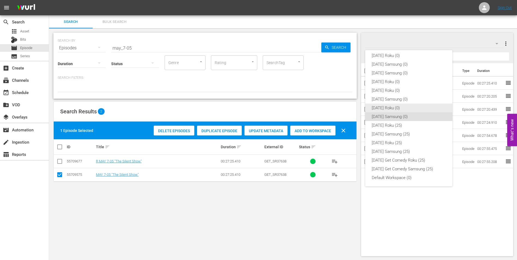
click at [391, 107] on div "[DATE] Roku (0)" at bounding box center [409, 108] width 74 height 9
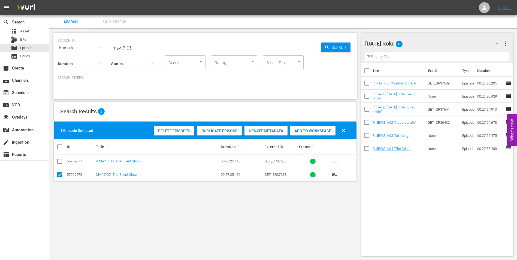
click at [61, 175] on input "checkbox" at bounding box center [59, 176] width 7 height 7
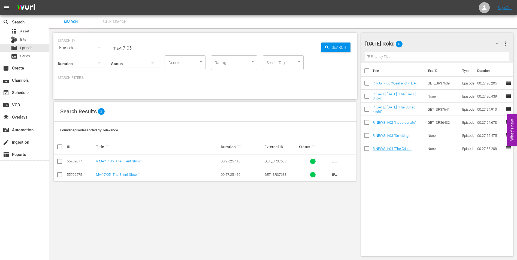
click at [59, 158] on td at bounding box center [60, 161] width 12 height 13
click at [59, 162] on input "checkbox" at bounding box center [59, 162] width 7 height 7
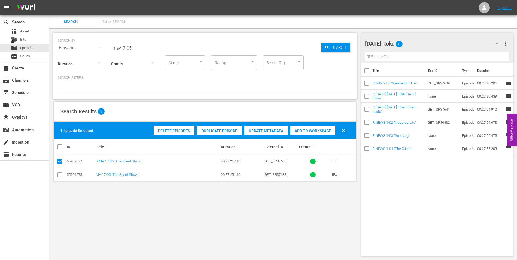
click at [323, 132] on span "Add to Workspace" at bounding box center [312, 131] width 45 height 4
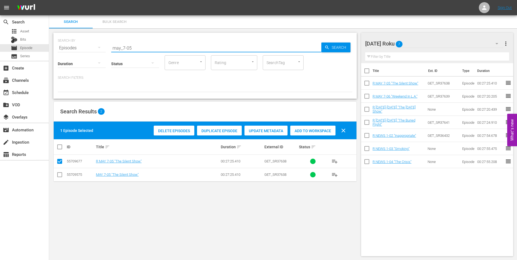
drag, startPoint x: 139, startPoint y: 49, endPoint x: 29, endPoint y: 44, distance: 110.3
click at [49, 0] on div "search Search apps Asset Bits movie Episode subtitles Series add_box Create sub…" at bounding box center [283, 0] width 468 height 0
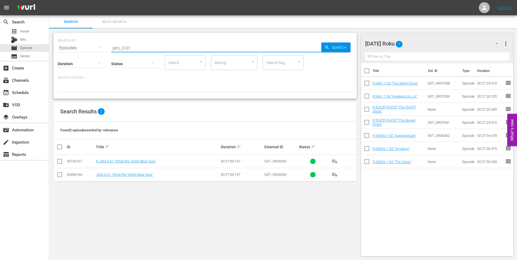
click at [59, 163] on input "checkbox" at bounding box center [59, 162] width 7 height 7
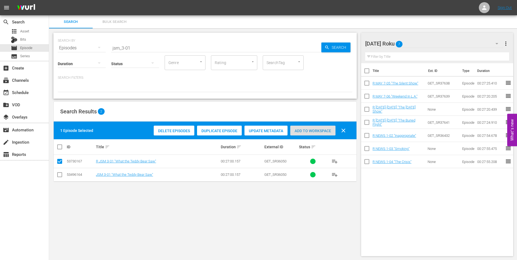
click at [317, 131] on span "Add to Workspace" at bounding box center [312, 131] width 45 height 4
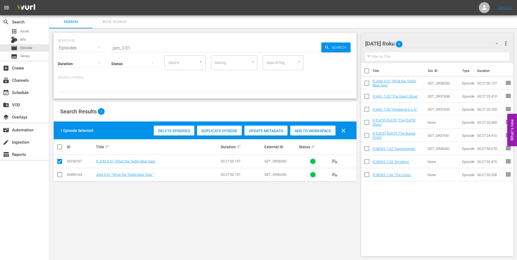
click at [434, 40] on div "[DATE] Roku 8" at bounding box center [434, 43] width 139 height 15
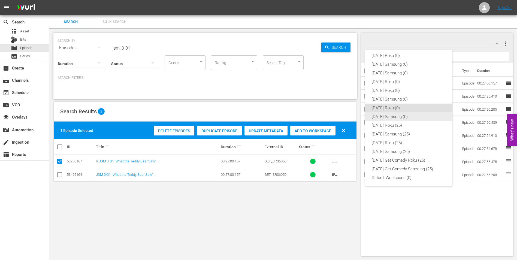
click at [381, 117] on div "[DATE] Samsung (0)" at bounding box center [409, 116] width 74 height 9
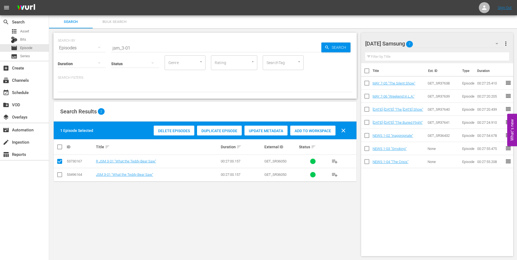
click at [61, 176] on input "checkbox" at bounding box center [59, 176] width 7 height 7
click at [60, 160] on input "checkbox" at bounding box center [59, 162] width 7 height 7
click at [326, 131] on span "Add to Workspace" at bounding box center [312, 131] width 45 height 4
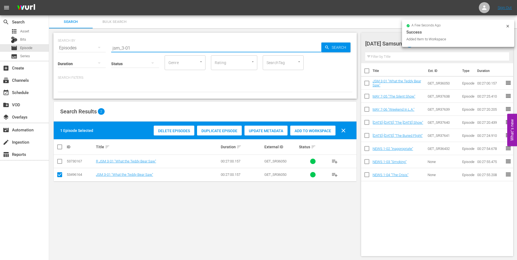
drag, startPoint x: 122, startPoint y: 46, endPoint x: 153, endPoint y: 51, distance: 31.7
click at [151, 50] on input "jsm_3-01" at bounding box center [216, 47] width 210 height 13
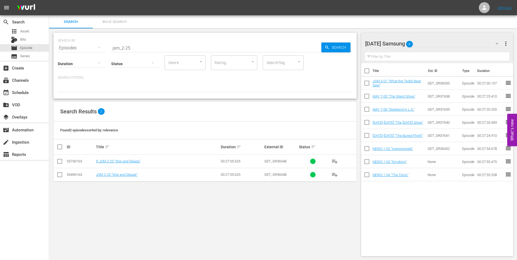
click at [338, 235] on div "SEARCH BY Search By Episodes Search ID, Title, Description, Keywords, or Catego…" at bounding box center [205, 144] width 312 height 232
click at [436, 38] on div "[DATE] Samsung 8" at bounding box center [434, 43] width 139 height 15
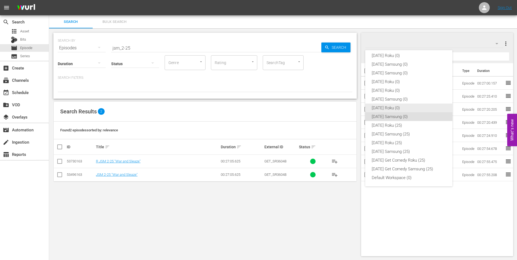
click at [398, 107] on div "[DATE] Roku (0)" at bounding box center [409, 108] width 74 height 9
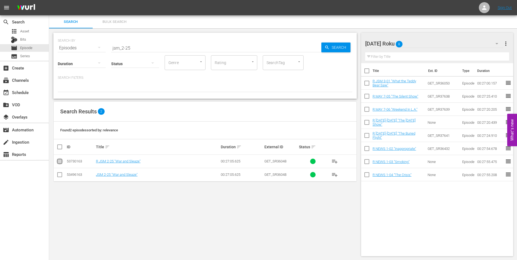
click at [59, 162] on input "checkbox" at bounding box center [59, 162] width 7 height 7
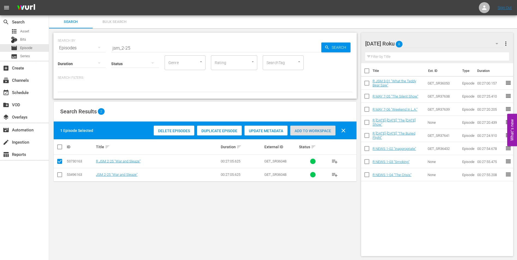
click at [324, 128] on div "Add to Workspace" at bounding box center [312, 131] width 45 height 10
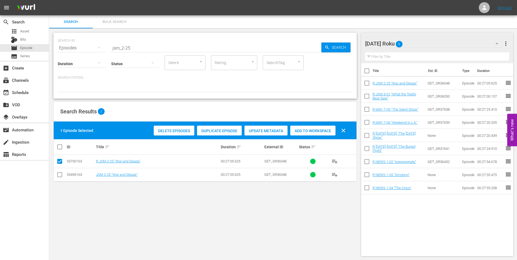
click at [429, 41] on div "[DATE] Roku 9" at bounding box center [434, 43] width 139 height 15
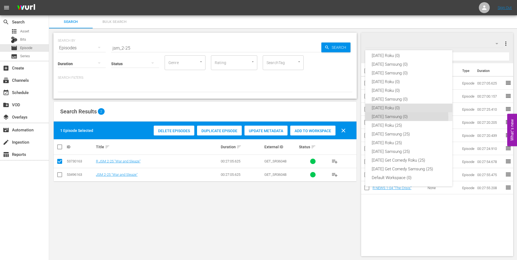
click at [392, 118] on div "[DATE] Samsung (0)" at bounding box center [409, 116] width 74 height 9
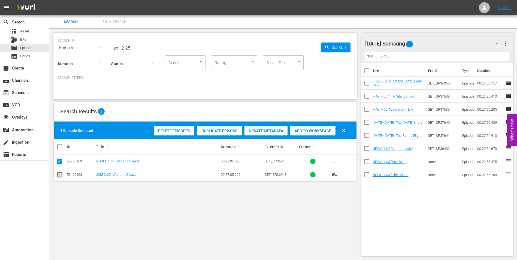
click at [60, 175] on input "checkbox" at bounding box center [59, 176] width 7 height 7
click at [59, 161] on input "checkbox" at bounding box center [59, 162] width 7 height 7
click at [326, 127] on div "Add to Workspace" at bounding box center [312, 131] width 45 height 10
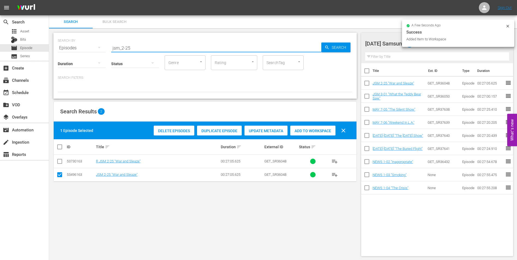
drag, startPoint x: 127, startPoint y: 46, endPoint x: 151, endPoint y: 57, distance: 25.5
click at [152, 56] on div "SEARCH BY Search By Episodes Search ID, Title, Description, Keywords, or Catego…" at bounding box center [205, 66] width 304 height 66
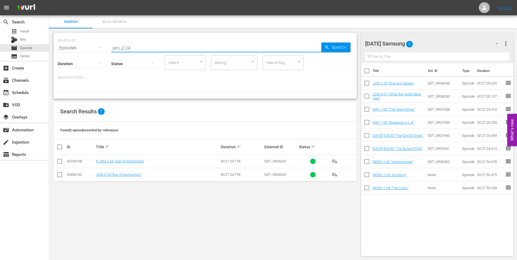
click at [58, 173] on input "checkbox" at bounding box center [59, 176] width 7 height 7
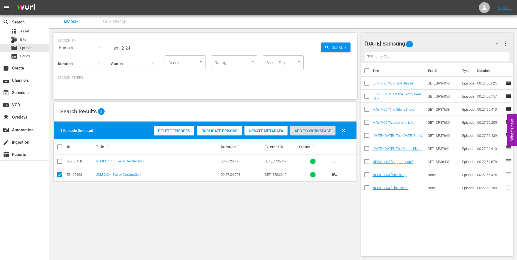
click at [319, 132] on span "Add to Workspace" at bounding box center [312, 131] width 45 height 4
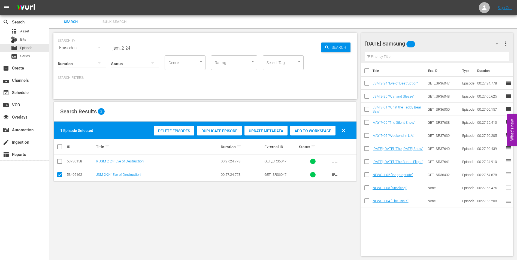
click at [435, 43] on div "[DATE] Samsung 10" at bounding box center [434, 43] width 139 height 15
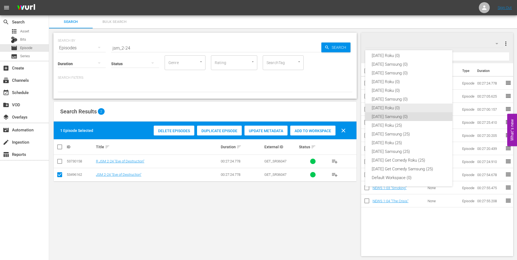
click at [386, 108] on div "[DATE] Roku (0)" at bounding box center [409, 108] width 74 height 9
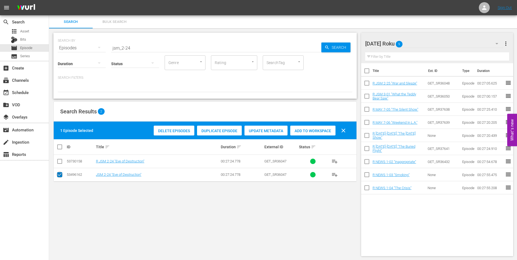
click at [61, 175] on input "checkbox" at bounding box center [59, 176] width 7 height 7
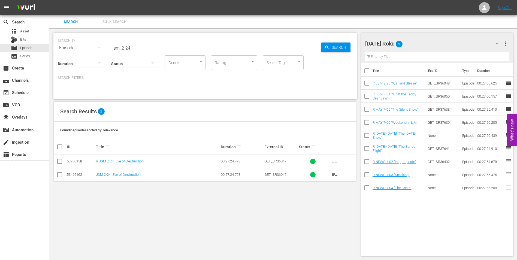
click at [60, 159] on input "checkbox" at bounding box center [59, 162] width 7 height 7
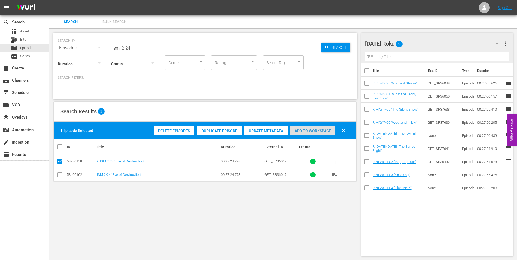
click at [318, 130] on span "Add to Workspace" at bounding box center [312, 131] width 45 height 4
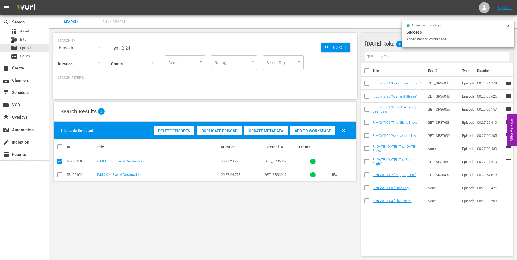
drag, startPoint x: 127, startPoint y: 49, endPoint x: 145, endPoint y: 51, distance: 17.8
click at [143, 50] on input "jsm_2-24" at bounding box center [216, 47] width 210 height 13
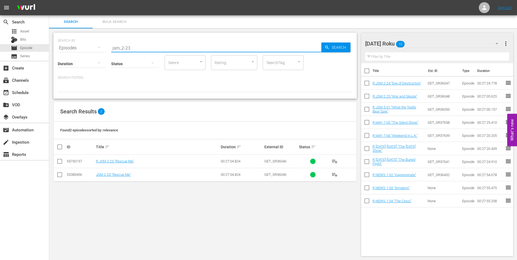
click at [60, 162] on input "checkbox" at bounding box center [59, 162] width 7 height 7
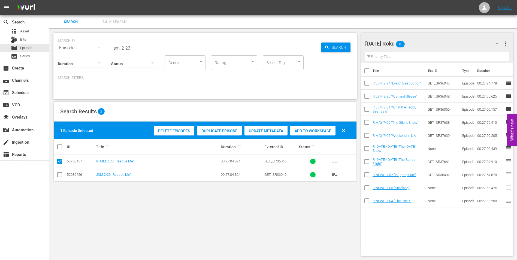
click at [326, 132] on span "Add to Workspace" at bounding box center [312, 131] width 45 height 4
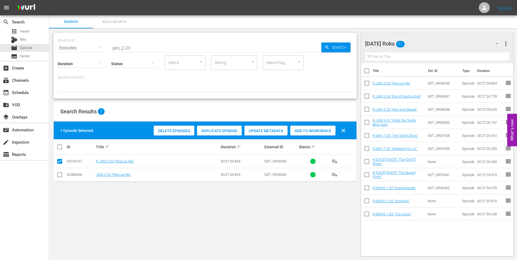
click at [425, 43] on div "[DATE] Roku 11" at bounding box center [434, 43] width 139 height 15
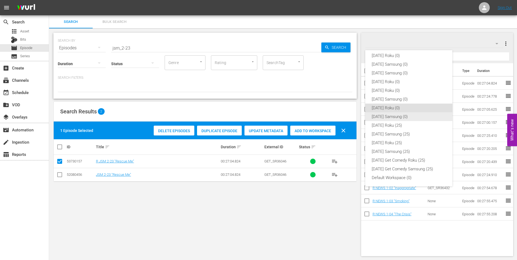
click at [393, 117] on div "[DATE] Samsung (0)" at bounding box center [409, 116] width 74 height 9
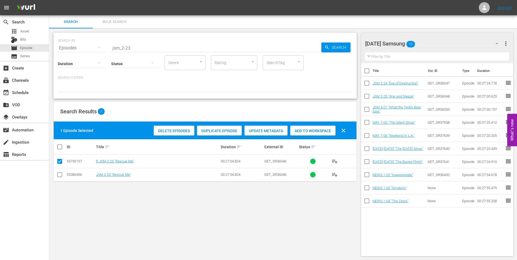
click at [59, 173] on input "checkbox" at bounding box center [59, 176] width 7 height 7
click at [59, 163] on input "checkbox" at bounding box center [59, 162] width 7 height 7
click at [309, 133] on span "Add to Workspace" at bounding box center [312, 131] width 45 height 4
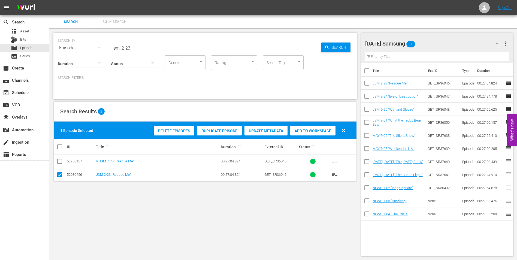
drag, startPoint x: 140, startPoint y: 49, endPoint x: 55, endPoint y: 44, distance: 84.7
click at [55, 44] on div "SEARCH BY Search By Episodes Search ID, Title, Description, Keywords, or Catego…" at bounding box center [205, 66] width 304 height 66
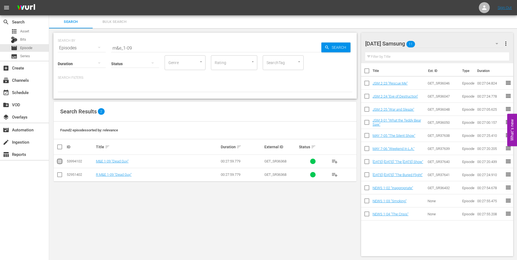
click at [59, 161] on input "checkbox" at bounding box center [59, 162] width 7 height 7
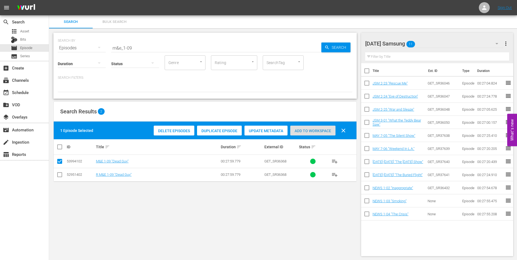
click at [311, 131] on span "Add to Workspace" at bounding box center [312, 131] width 45 height 4
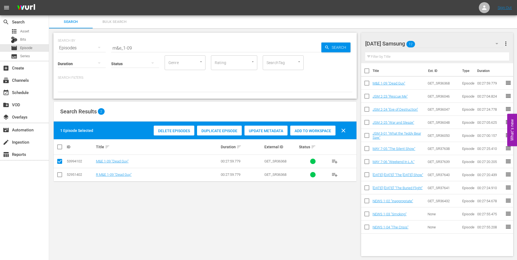
click at [441, 43] on div "[DATE] Samsung 12" at bounding box center [434, 43] width 139 height 15
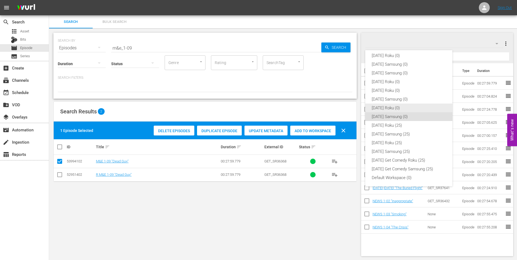
click at [387, 107] on div "[DATE] Roku (0)" at bounding box center [409, 108] width 74 height 9
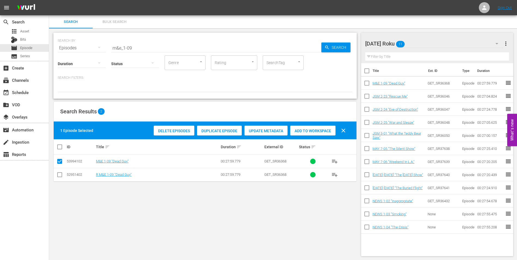
click at [60, 176] on input "checkbox" at bounding box center [59, 176] width 7 height 7
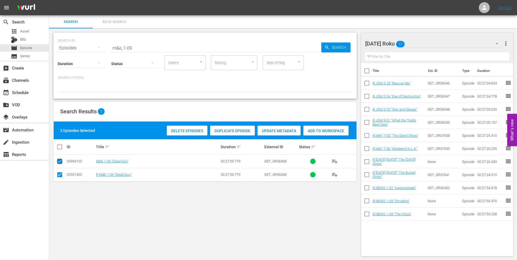
click at [60, 160] on input "checkbox" at bounding box center [59, 162] width 7 height 7
click at [322, 133] on div "Add to Workspace" at bounding box center [312, 131] width 45 height 10
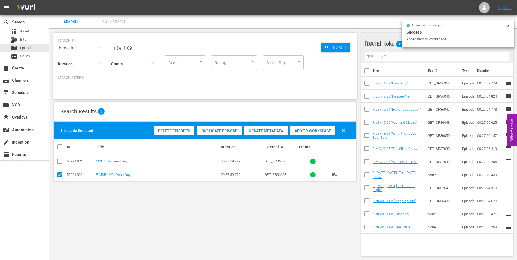
drag, startPoint x: 129, startPoint y: 46, endPoint x: 149, endPoint y: 47, distance: 19.9
click at [149, 47] on input "m&e_1-09" at bounding box center [216, 47] width 210 height 13
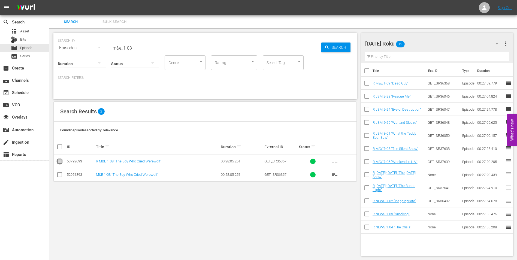
click at [58, 162] on input "checkbox" at bounding box center [59, 162] width 7 height 7
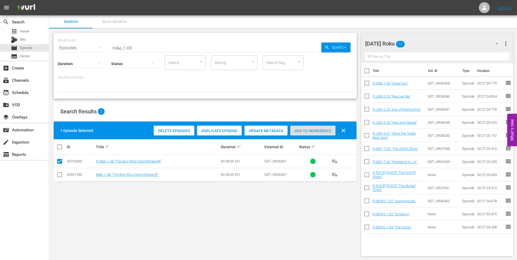
click at [324, 130] on span "Add to Workspace" at bounding box center [312, 131] width 45 height 4
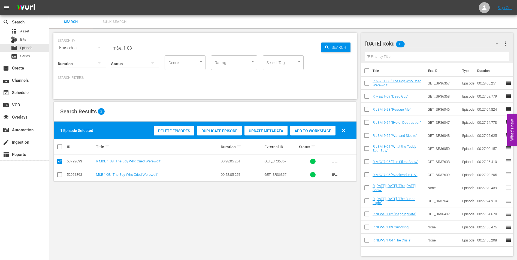
click at [425, 44] on div "[DATE] Roku 13" at bounding box center [434, 43] width 139 height 15
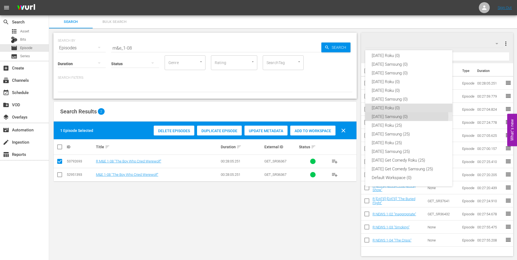
click at [400, 116] on div "[DATE] Samsung (0)" at bounding box center [409, 116] width 74 height 9
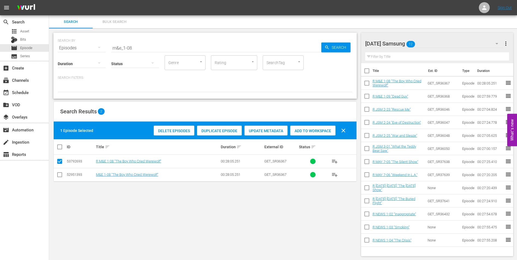
click at [59, 176] on input "checkbox" at bounding box center [59, 176] width 7 height 7
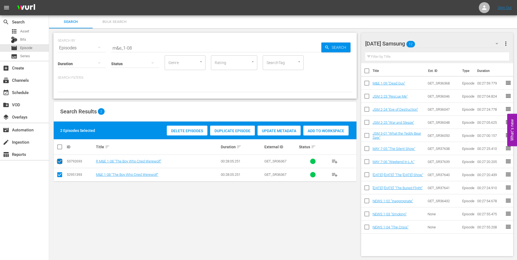
click at [60, 161] on input "checkbox" at bounding box center [59, 162] width 7 height 7
click at [326, 128] on div "Add to Workspace" at bounding box center [312, 131] width 45 height 10
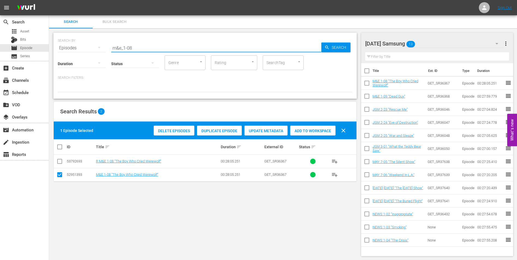
drag, startPoint x: 141, startPoint y: 48, endPoint x: 102, endPoint y: 46, distance: 39.3
click at [102, 46] on div "SEARCH BY Search By Episodes Search ID, Title, Description, Keywords, or Catego…" at bounding box center [205, 45] width 295 height 20
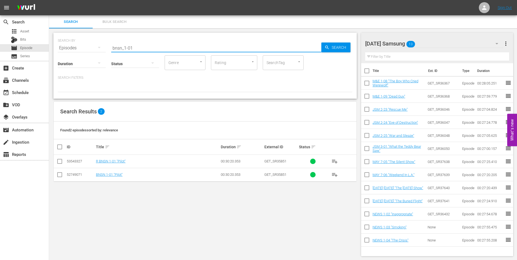
click at [58, 175] on input "checkbox" at bounding box center [59, 176] width 7 height 7
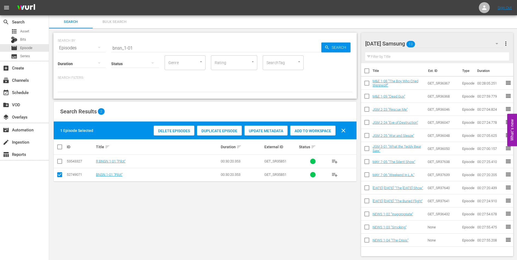
click at [327, 128] on div "Add to Workspace" at bounding box center [312, 131] width 45 height 10
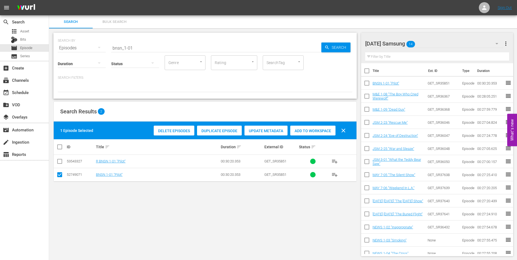
click at [428, 44] on div "[DATE] Samsung 14" at bounding box center [434, 43] width 139 height 15
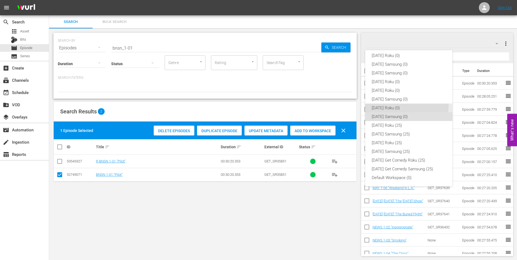
click at [387, 105] on div "[DATE] Roku (0)" at bounding box center [409, 108] width 74 height 9
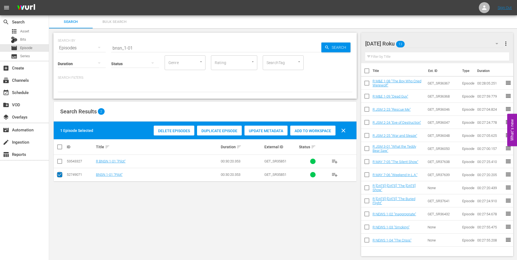
click at [58, 174] on input "checkbox" at bounding box center [59, 176] width 7 height 7
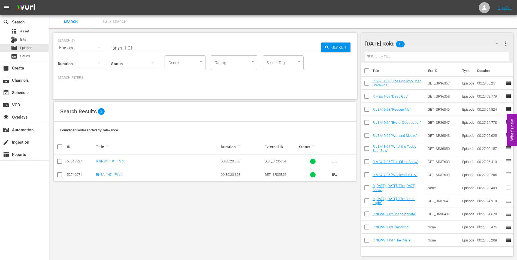
click at [59, 158] on td at bounding box center [60, 161] width 12 height 13
click at [59, 162] on input "checkbox" at bounding box center [59, 162] width 7 height 7
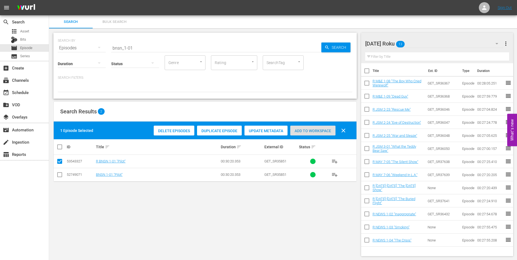
click at [302, 133] on div "Add to Workspace" at bounding box center [312, 131] width 45 height 10
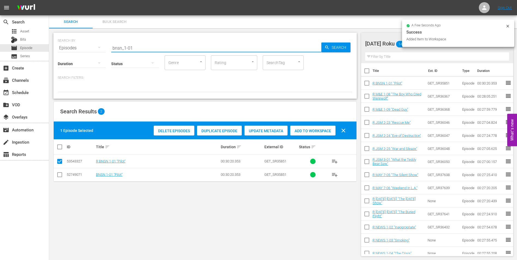
drag, startPoint x: 125, startPoint y: 47, endPoint x: 171, endPoint y: 49, distance: 46.4
click at [165, 49] on input "bnsn_1-01" at bounding box center [216, 47] width 210 height 13
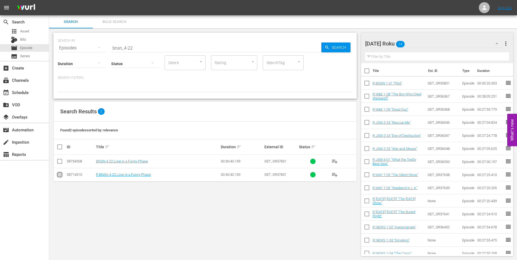
click at [62, 176] on input "checkbox" at bounding box center [59, 176] width 7 height 7
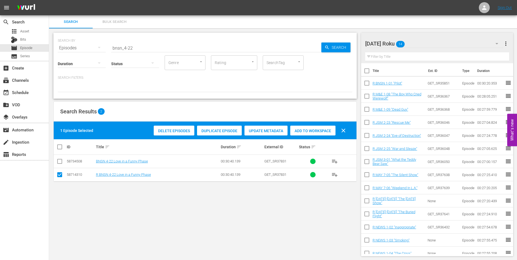
click at [318, 130] on span "Add to Workspace" at bounding box center [312, 131] width 45 height 4
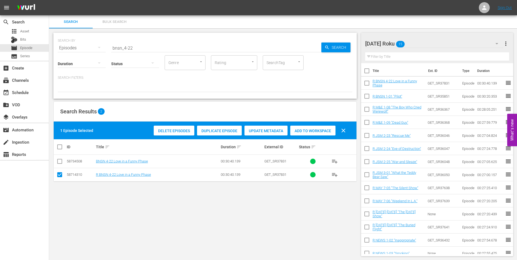
click at [430, 46] on div "[DATE] Roku 15" at bounding box center [434, 43] width 139 height 15
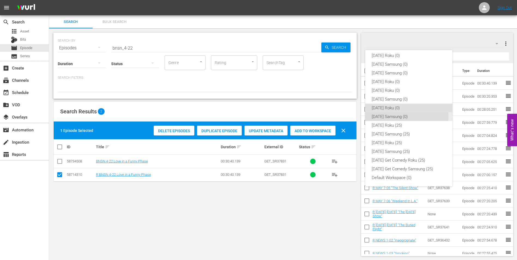
click at [378, 116] on div "[DATE] Samsung (0)" at bounding box center [409, 116] width 74 height 9
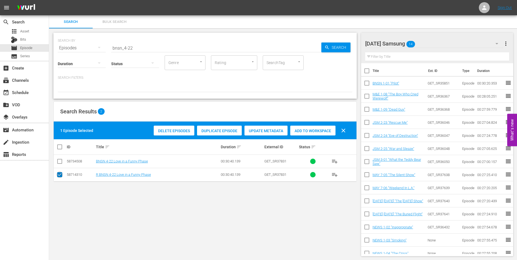
drag, startPoint x: 60, startPoint y: 176, endPoint x: 61, endPoint y: 165, distance: 11.7
click at [60, 176] on input "checkbox" at bounding box center [59, 176] width 7 height 7
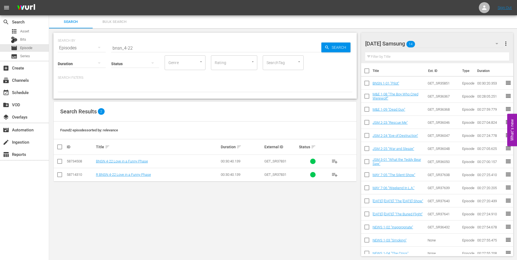
click at [60, 162] on input "checkbox" at bounding box center [59, 162] width 7 height 7
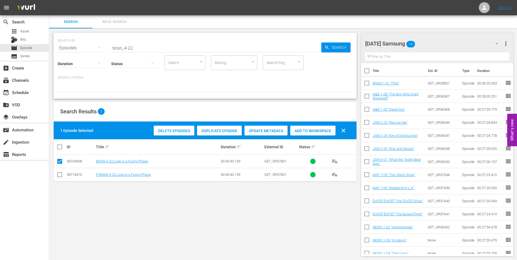
click at [302, 130] on span "Add to Workspace" at bounding box center [312, 131] width 45 height 4
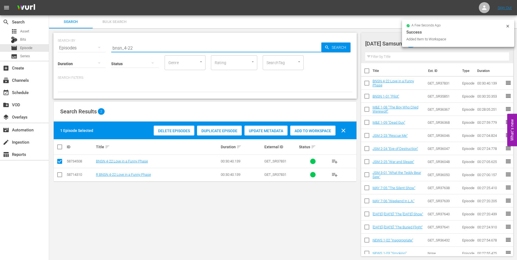
drag, startPoint x: 149, startPoint y: 46, endPoint x: 88, endPoint y: 47, distance: 60.8
click at [89, 46] on div "SEARCH BY Search By Episodes Search ID, Title, Description, Keywords, or Catego…" at bounding box center [205, 45] width 295 height 20
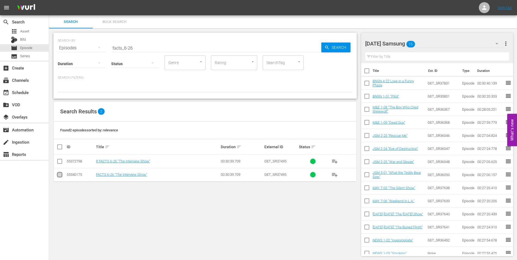
click at [61, 175] on input "checkbox" at bounding box center [59, 176] width 7 height 7
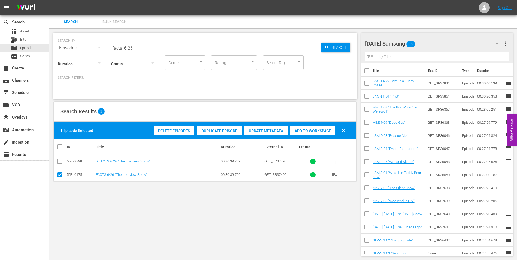
click at [325, 131] on span "Add to Workspace" at bounding box center [312, 131] width 45 height 4
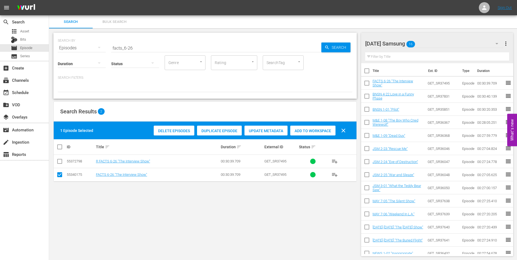
click at [438, 44] on div "[DATE] Samsung 16" at bounding box center [434, 43] width 139 height 15
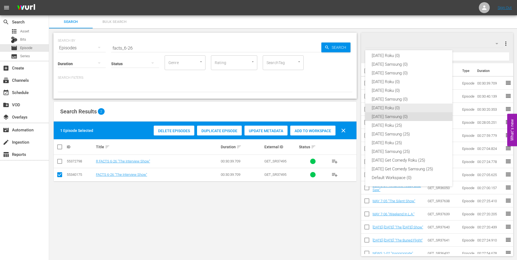
click at [391, 107] on div "[DATE] Roku (0)" at bounding box center [409, 108] width 74 height 9
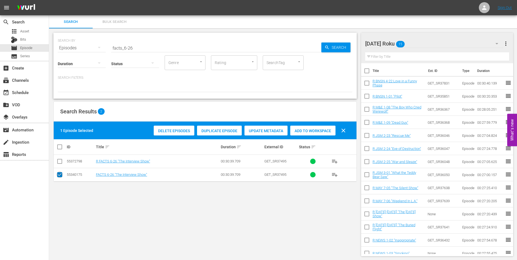
click at [58, 176] on input "checkbox" at bounding box center [59, 176] width 7 height 7
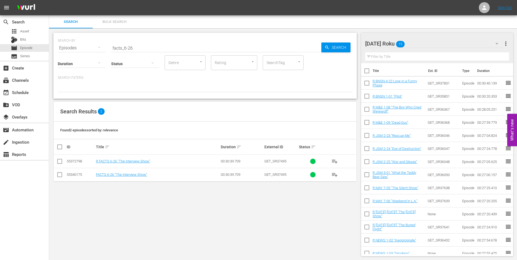
click at [59, 163] on input "checkbox" at bounding box center [59, 162] width 7 height 7
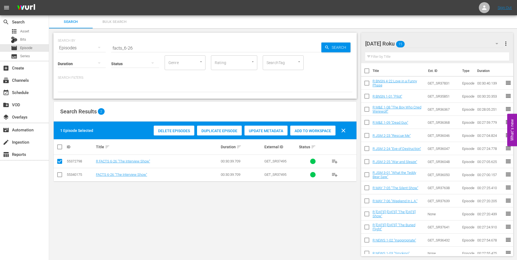
click at [324, 133] on span "Add to Workspace" at bounding box center [312, 131] width 45 height 4
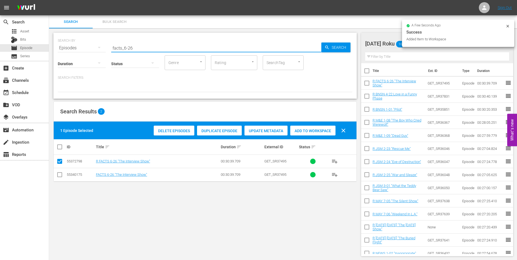
drag, startPoint x: 131, startPoint y: 48, endPoint x: 138, endPoint y: 49, distance: 6.8
click at [138, 49] on input "facts_6-26" at bounding box center [216, 47] width 210 height 13
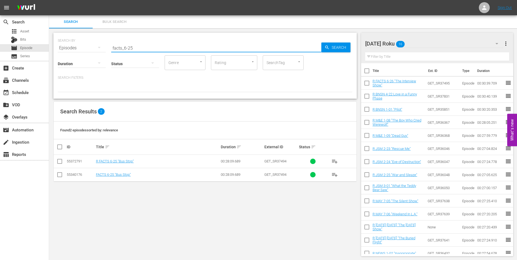
click at [58, 162] on input "checkbox" at bounding box center [59, 162] width 7 height 7
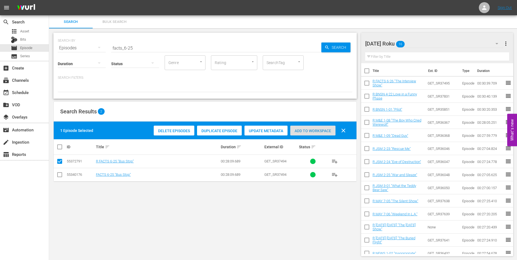
click at [321, 131] on span "Add to Workspace" at bounding box center [312, 131] width 45 height 4
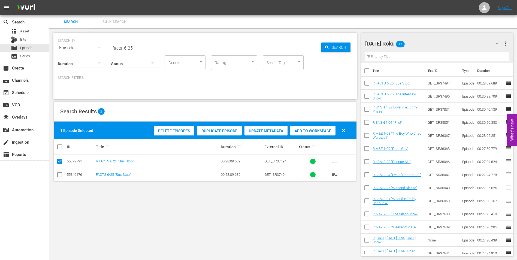
click at [425, 40] on div "[DATE] Roku 17" at bounding box center [434, 43] width 139 height 15
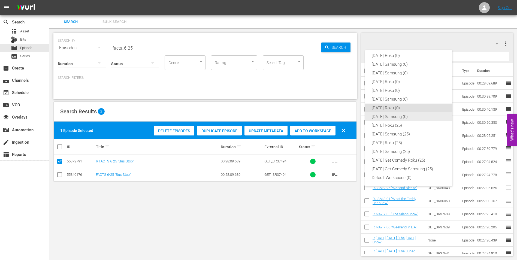
click at [383, 114] on div "[DATE] Samsung (0)" at bounding box center [409, 116] width 74 height 9
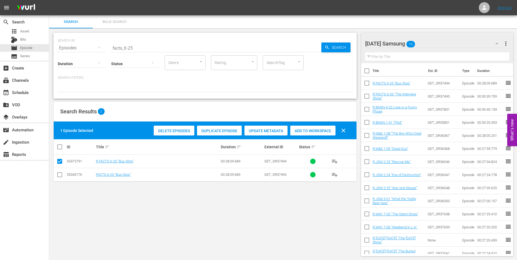
click at [61, 175] on input "checkbox" at bounding box center [59, 176] width 7 height 7
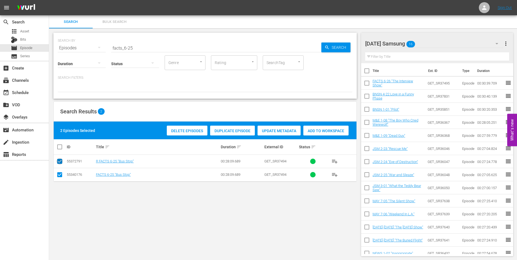
click at [59, 162] on input "checkbox" at bounding box center [59, 162] width 7 height 7
click at [312, 126] on div "Add to Workspace" at bounding box center [312, 131] width 45 height 10
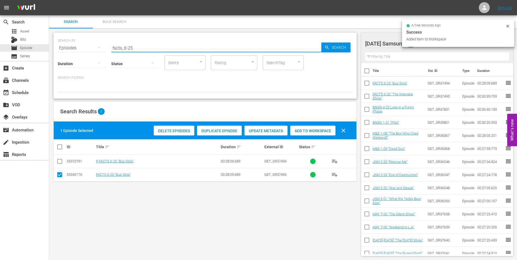
drag, startPoint x: 130, startPoint y: 49, endPoint x: 148, endPoint y: 52, distance: 18.0
click at [147, 52] on div "SEARCH BY Search By Episodes Search ID, Title, Description, Keywords, or Catego…" at bounding box center [205, 66] width 304 height 66
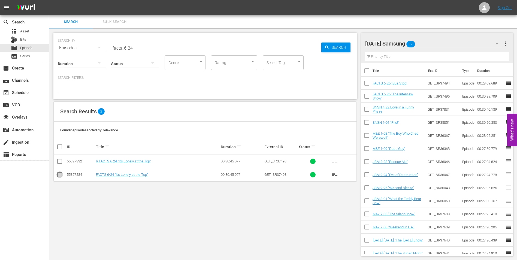
click at [58, 176] on input "checkbox" at bounding box center [59, 176] width 7 height 7
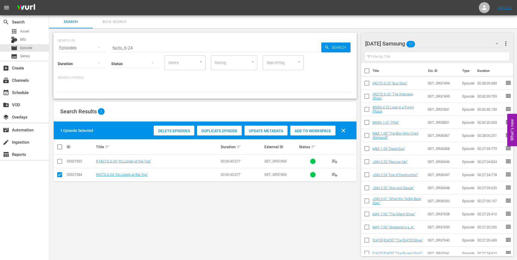
click at [312, 127] on div "Add to Workspace" at bounding box center [312, 131] width 45 height 10
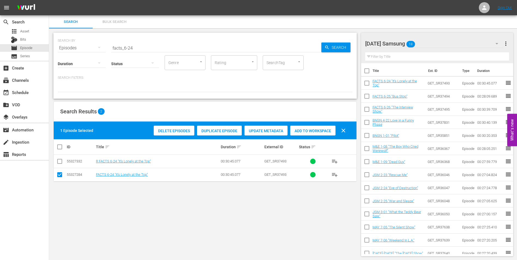
click at [435, 42] on div "[DATE] Samsung 18" at bounding box center [434, 43] width 139 height 15
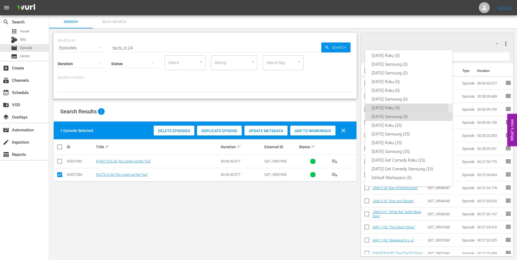
click at [386, 107] on div "[DATE] Roku (0)" at bounding box center [409, 108] width 74 height 9
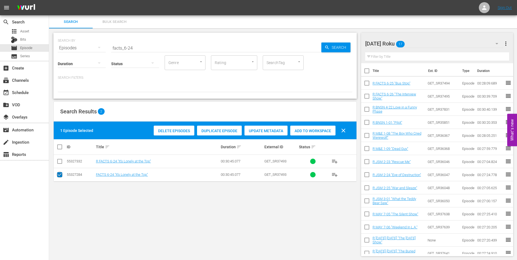
click at [58, 175] on input "checkbox" at bounding box center [59, 176] width 7 height 7
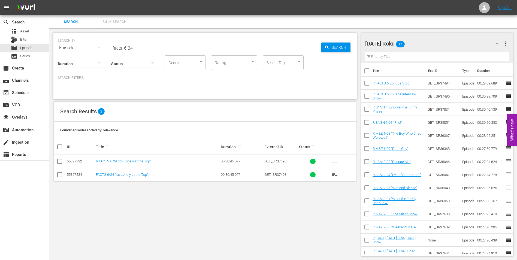
click at [59, 161] on input "checkbox" at bounding box center [59, 162] width 7 height 7
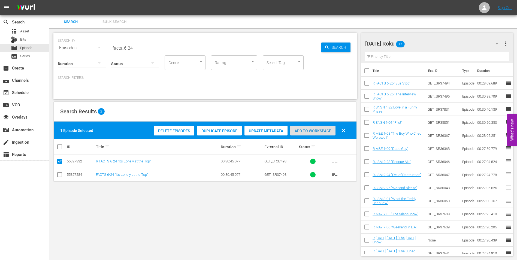
click at [323, 130] on span "Add to Workspace" at bounding box center [312, 131] width 45 height 4
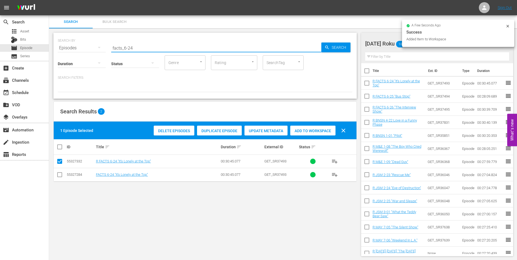
drag, startPoint x: 130, startPoint y: 48, endPoint x: 153, endPoint y: 50, distance: 23.5
click at [153, 50] on input "facts_6-24" at bounding box center [216, 47] width 210 height 13
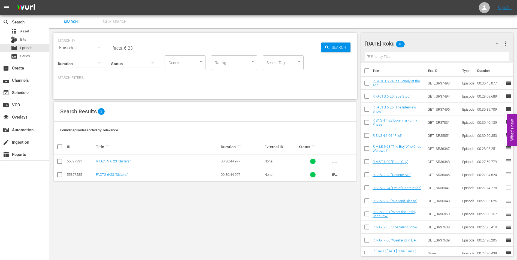
click at [58, 163] on input "checkbox" at bounding box center [59, 162] width 7 height 7
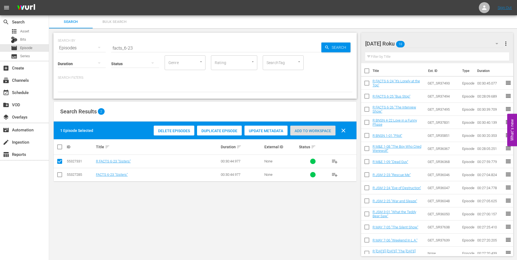
click at [308, 132] on span "Add to Workspace" at bounding box center [312, 131] width 45 height 4
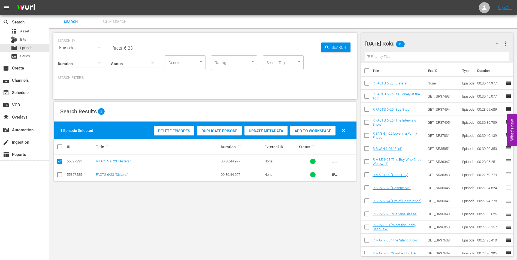
click at [429, 43] on div "[DATE] Roku 19" at bounding box center [434, 43] width 139 height 15
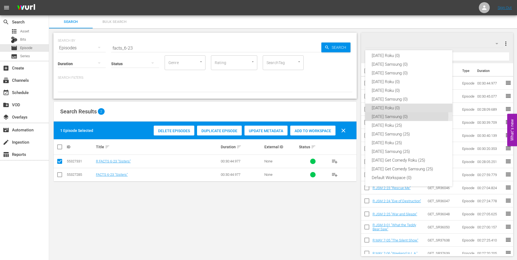
click at [390, 116] on div "[DATE] Samsung (0)" at bounding box center [409, 116] width 74 height 9
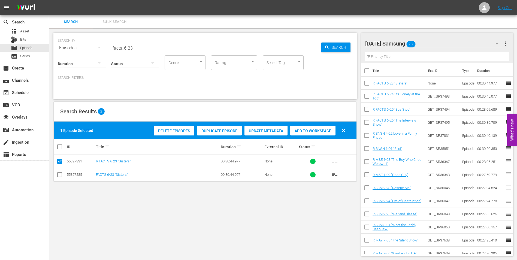
click at [59, 174] on input "checkbox" at bounding box center [59, 176] width 7 height 7
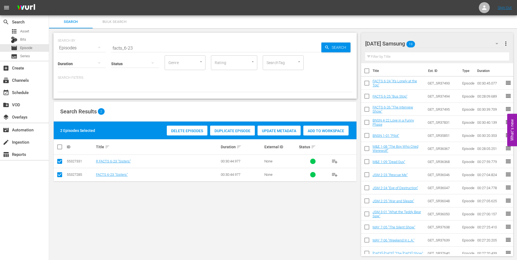
click at [58, 160] on input "checkbox" at bounding box center [59, 162] width 7 height 7
click at [320, 129] on span "Add to Workspace" at bounding box center [312, 131] width 45 height 4
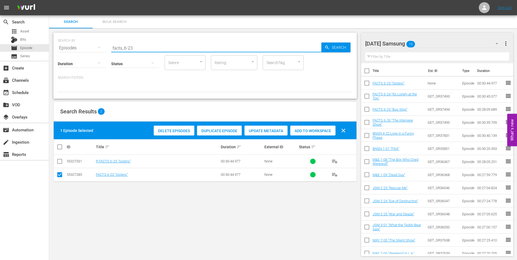
drag, startPoint x: 139, startPoint y: 49, endPoint x: 64, endPoint y: 48, distance: 75.5
click at [64, 48] on div "SEARCH BY Search By Episodes Search ID, Title, Description, Keywords, or Catego…" at bounding box center [205, 45] width 295 height 20
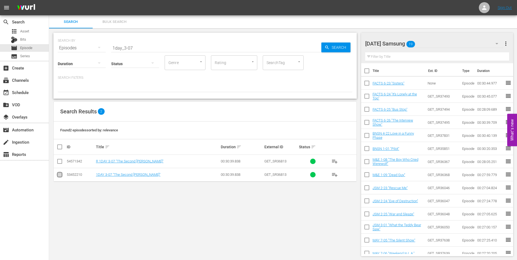
click at [60, 175] on input "checkbox" at bounding box center [59, 176] width 7 height 7
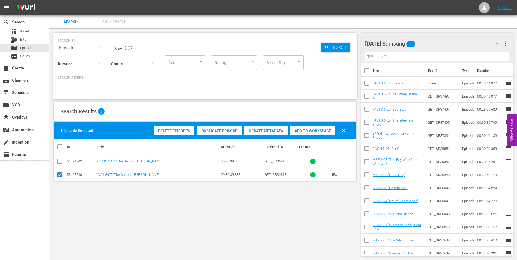
click at [308, 133] on span "Add to Workspace" at bounding box center [312, 131] width 45 height 4
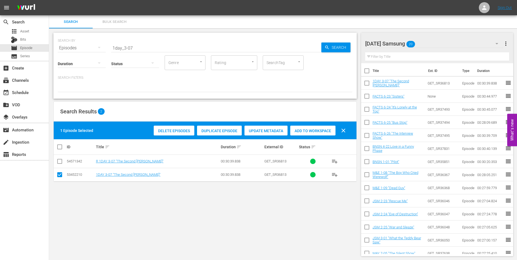
click at [442, 46] on div "[DATE] Samsung 20" at bounding box center [434, 43] width 139 height 15
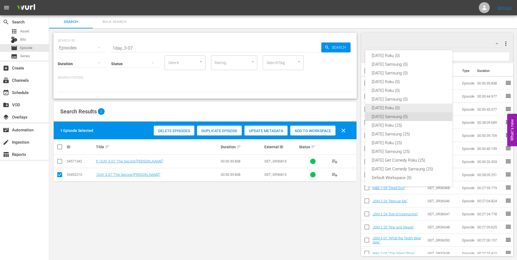
click at [387, 108] on div "[DATE] Roku (0)" at bounding box center [409, 108] width 74 height 9
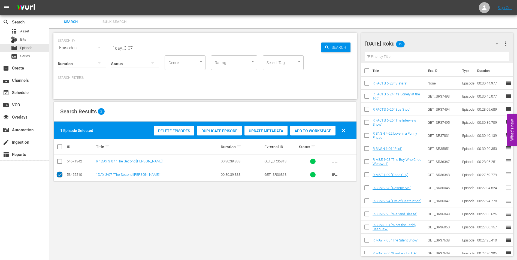
click at [60, 176] on input "checkbox" at bounding box center [59, 176] width 7 height 7
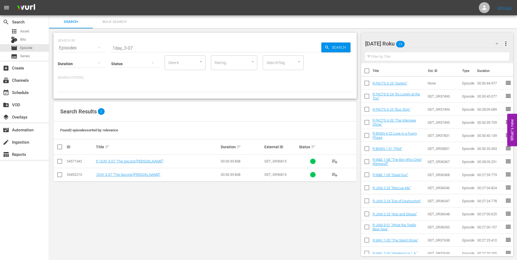
click at [61, 161] on input "checkbox" at bounding box center [59, 162] width 7 height 7
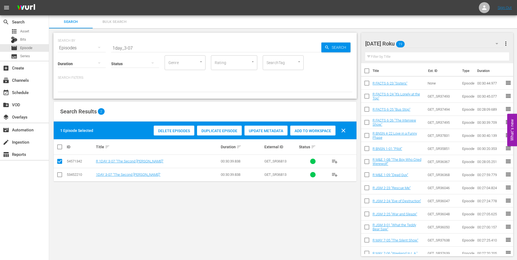
click at [317, 129] on span "Add to Workspace" at bounding box center [312, 131] width 45 height 4
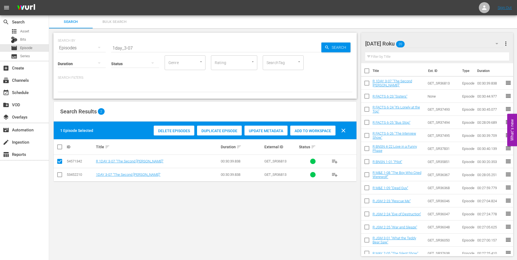
click at [434, 41] on div "[DATE] Roku 20" at bounding box center [434, 43] width 139 height 15
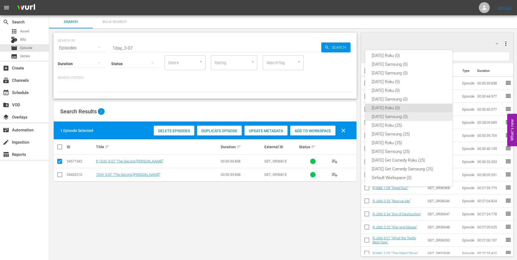
click at [386, 113] on div "[DATE] Samsung (0)" at bounding box center [409, 116] width 74 height 9
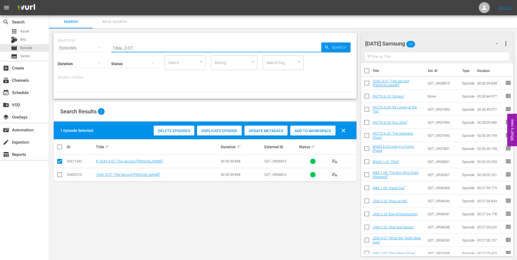
click at [130, 49] on input "1day_3-07" at bounding box center [216, 47] width 210 height 13
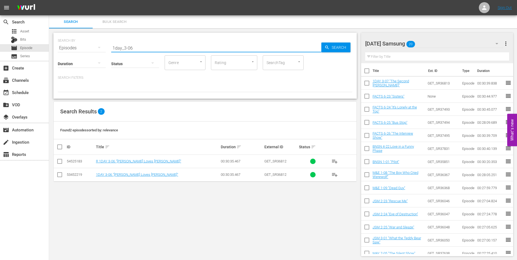
click at [59, 173] on input "checkbox" at bounding box center [59, 176] width 7 height 7
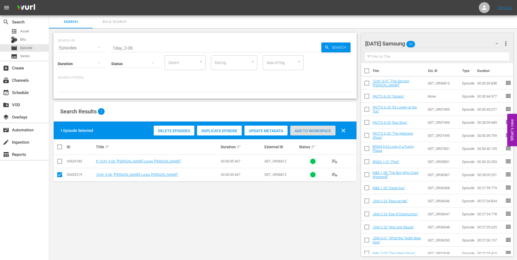
click at [311, 131] on span "Add to Workspace" at bounding box center [312, 131] width 45 height 4
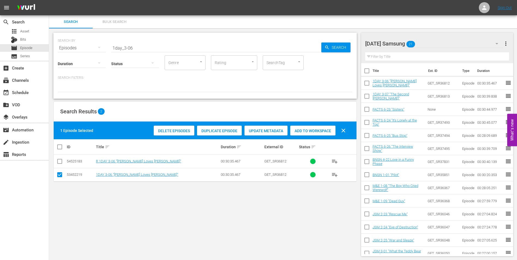
click at [434, 43] on div "[DATE] Samsung 21" at bounding box center [434, 43] width 139 height 15
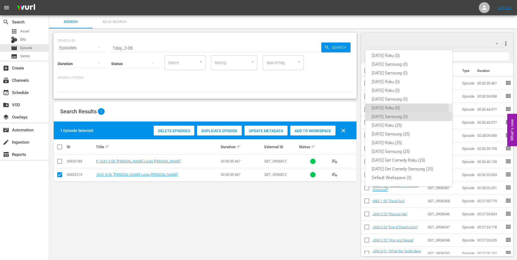
click at [382, 110] on div "[DATE] Roku (0)" at bounding box center [409, 108] width 74 height 9
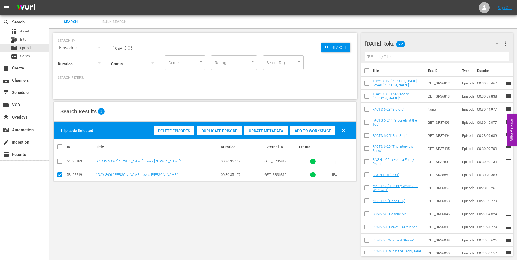
click at [62, 175] on input "checkbox" at bounding box center [59, 176] width 7 height 7
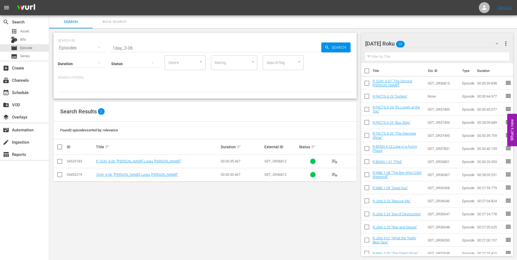
click at [60, 164] on input "checkbox" at bounding box center [59, 162] width 7 height 7
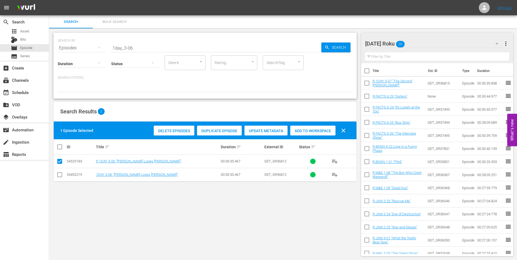
click at [324, 130] on span "Add to Workspace" at bounding box center [312, 131] width 45 height 4
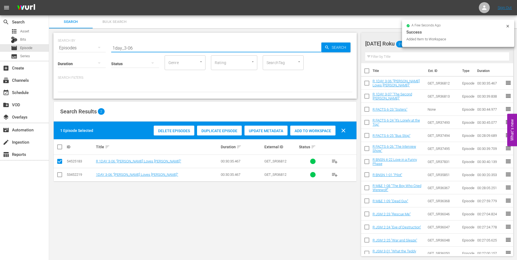
drag, startPoint x: 142, startPoint y: 48, endPoint x: 56, endPoint y: 47, distance: 85.9
click at [56, 47] on div "SEARCH BY Search By Episodes Search ID, Title, Description, Keywords, or Catego…" at bounding box center [205, 66] width 304 height 66
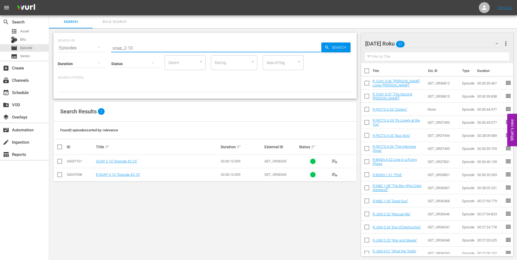
click at [60, 176] on input "checkbox" at bounding box center [59, 176] width 7 height 7
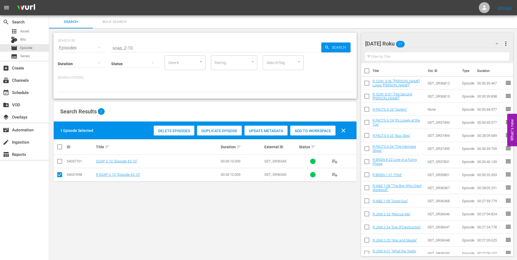
click at [314, 129] on span "Add to Workspace" at bounding box center [312, 131] width 45 height 4
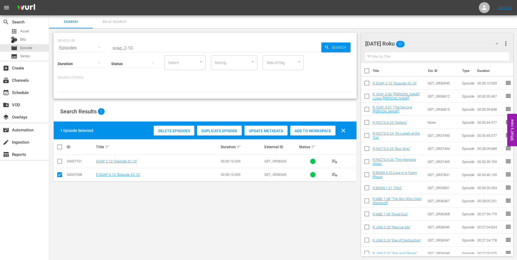
click at [427, 42] on div "[DATE] Roku 22" at bounding box center [434, 43] width 139 height 15
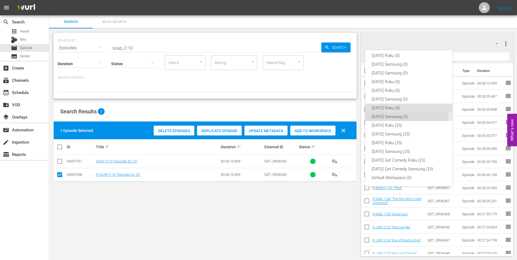
click at [384, 117] on div "[DATE] Samsung (0)" at bounding box center [409, 116] width 74 height 9
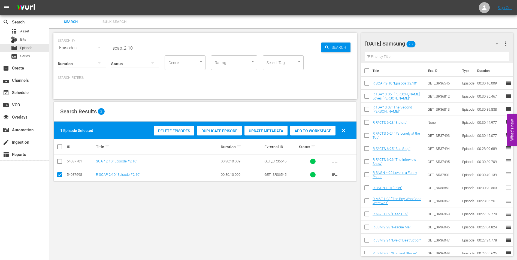
drag, startPoint x: 59, startPoint y: 175, endPoint x: 59, endPoint y: 169, distance: 5.7
click at [59, 174] on input "checkbox" at bounding box center [59, 176] width 7 height 7
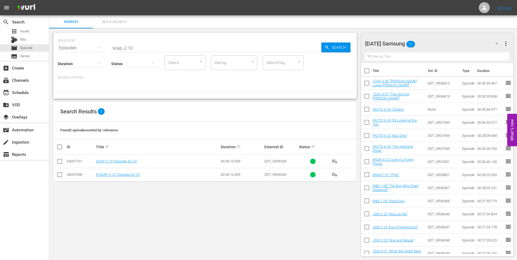
click at [59, 161] on input "checkbox" at bounding box center [59, 162] width 7 height 7
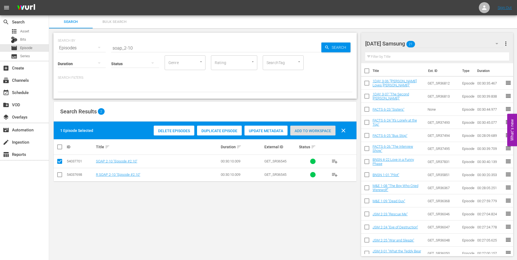
click at [303, 133] on span "Add to Workspace" at bounding box center [312, 131] width 45 height 4
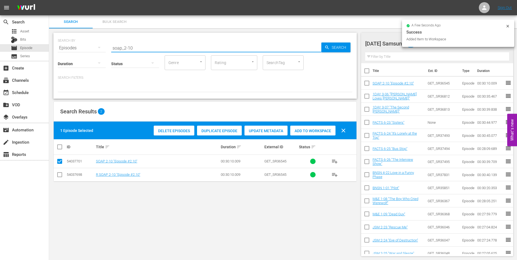
drag, startPoint x: 128, startPoint y: 49, endPoint x: 158, endPoint y: 52, distance: 30.1
click at [154, 51] on div "SEARCH BY Search By Episodes Search ID, Title, Description, Keywords, or Catego…" at bounding box center [205, 66] width 304 height 66
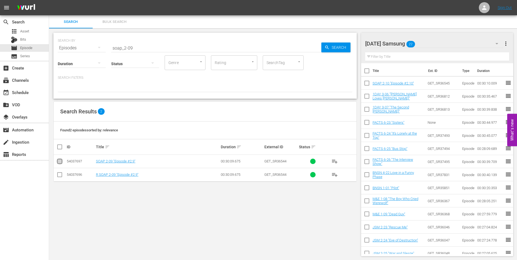
click at [59, 163] on input "checkbox" at bounding box center [59, 162] width 7 height 7
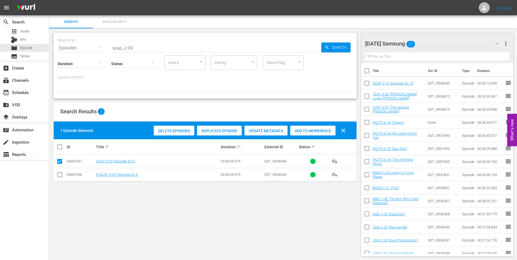
click at [327, 130] on span "Add to Workspace" at bounding box center [312, 131] width 45 height 4
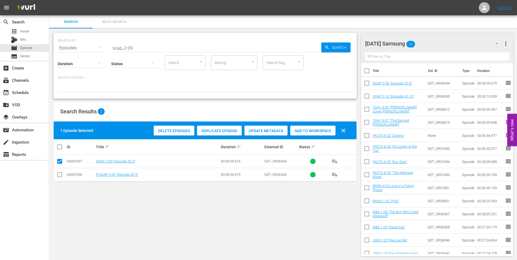
click at [443, 41] on div "[DATE] Samsung 23" at bounding box center [434, 43] width 139 height 15
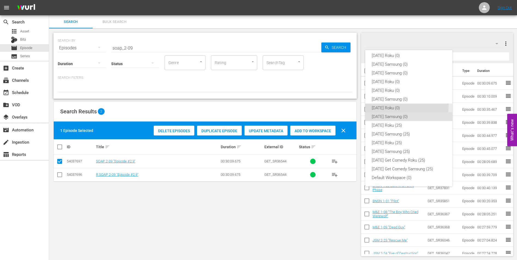
click at [395, 106] on div "[DATE] Roku (0)" at bounding box center [409, 108] width 74 height 9
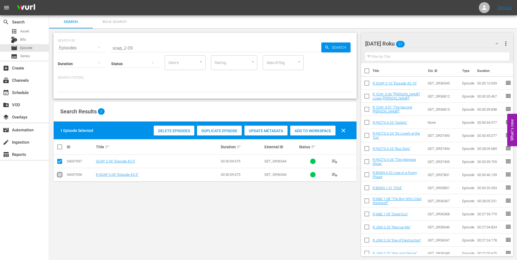
click at [61, 176] on input "checkbox" at bounding box center [59, 176] width 7 height 7
click at [60, 161] on input "checkbox" at bounding box center [59, 162] width 7 height 7
click at [298, 132] on span "Add to Workspace" at bounding box center [312, 131] width 45 height 4
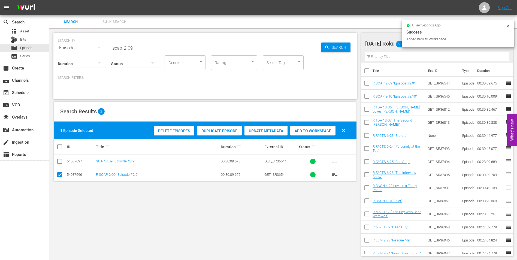
drag, startPoint x: 151, startPoint y: 49, endPoint x: 58, endPoint y: 42, distance: 93.5
click at [58, 42] on div "SEARCH BY Search By Episodes Search ID, Title, Description, Keywords, or Catego…" at bounding box center [205, 45] width 295 height 20
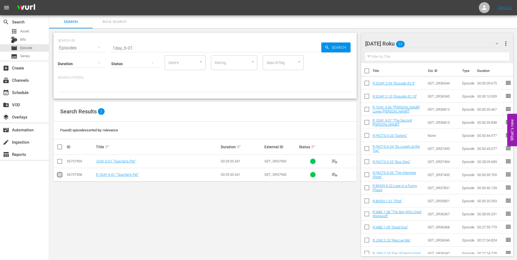
click at [59, 175] on input "checkbox" at bounding box center [59, 176] width 7 height 7
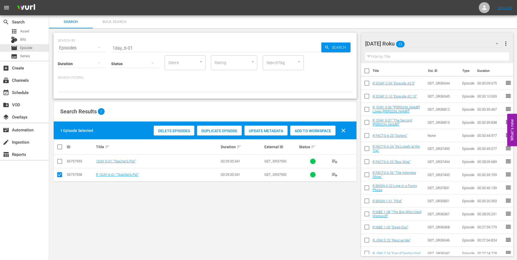
click at [318, 132] on span "Add to Workspace" at bounding box center [312, 131] width 45 height 4
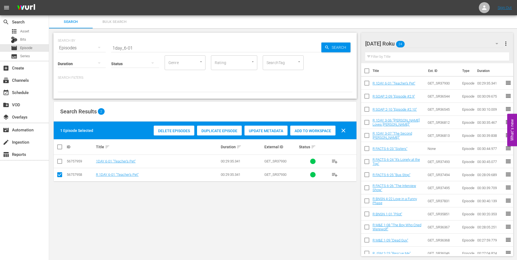
click at [429, 39] on div "[DATE] Roku 24" at bounding box center [434, 43] width 139 height 15
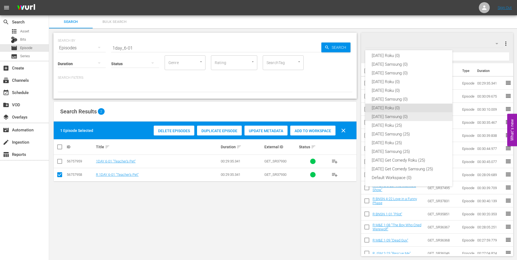
click at [386, 118] on div "[DATE] Samsung (0)" at bounding box center [409, 116] width 74 height 9
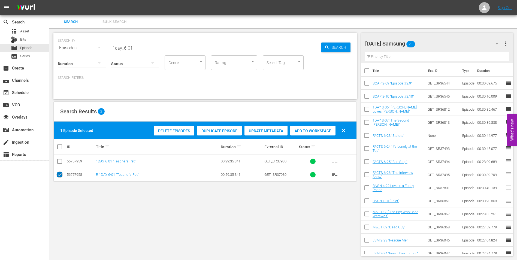
click at [61, 174] on input "checkbox" at bounding box center [59, 176] width 7 height 7
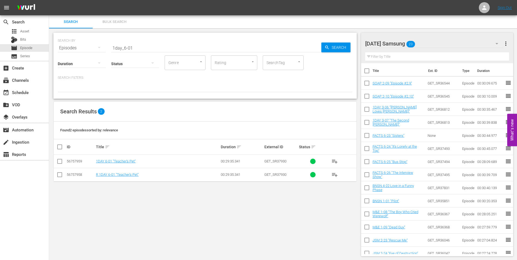
click at [60, 159] on input "checkbox" at bounding box center [59, 162] width 7 height 7
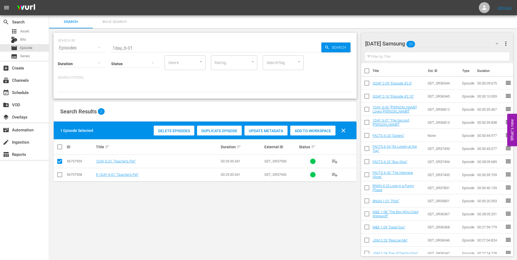
click at [307, 129] on span "Add to Workspace" at bounding box center [312, 131] width 45 height 4
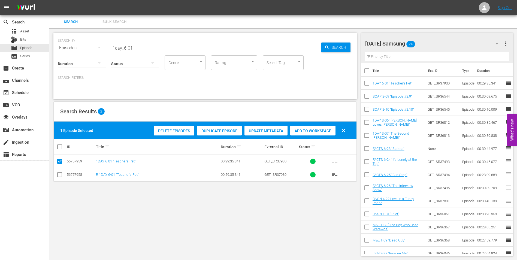
drag, startPoint x: 147, startPoint y: 50, endPoint x: 60, endPoint y: 46, distance: 87.7
click at [60, 46] on div "SEARCH BY Search By Episodes Search ID, Title, Description, Keywords, or Catego…" at bounding box center [205, 45] width 295 height 20
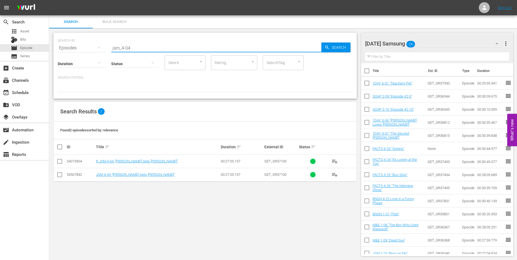
click at [60, 177] on input "checkbox" at bounding box center [59, 176] width 7 height 7
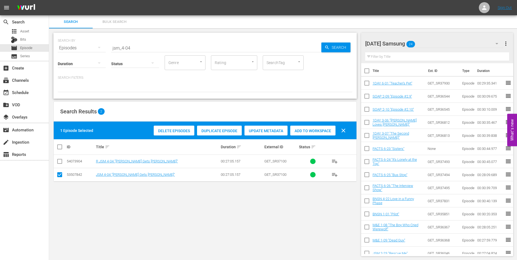
click at [311, 130] on span "Add to Workspace" at bounding box center [312, 131] width 45 height 4
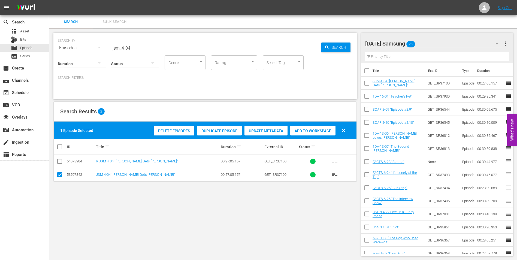
click at [432, 41] on div "[DATE] Samsung 25" at bounding box center [434, 43] width 139 height 15
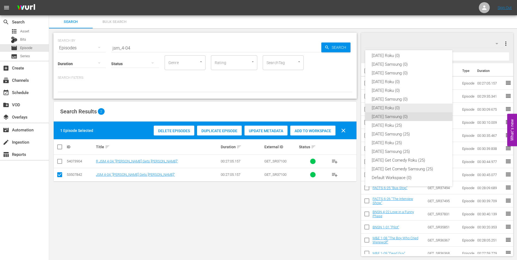
click at [383, 104] on div "[DATE] Roku (0)" at bounding box center [409, 108] width 74 height 9
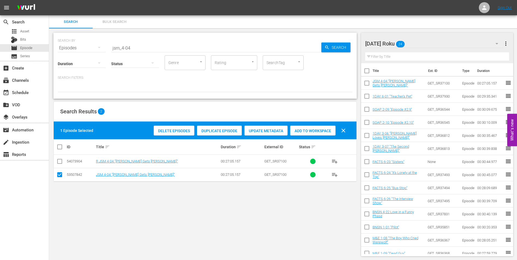
click at [57, 177] on input "checkbox" at bounding box center [59, 176] width 7 height 7
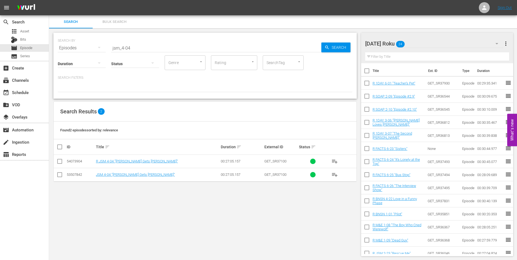
click at [59, 162] on input "checkbox" at bounding box center [59, 162] width 7 height 7
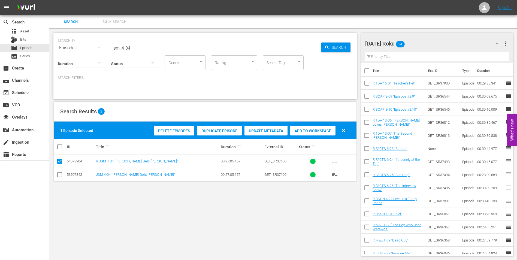
click at [319, 129] on span "Add to Workspace" at bounding box center [312, 131] width 45 height 4
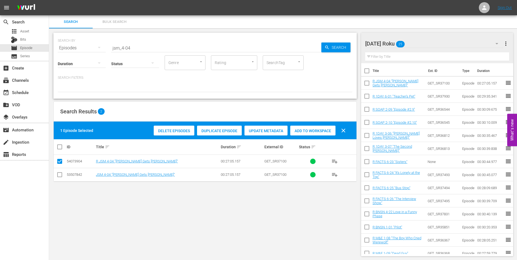
click at [441, 42] on div "[DATE] Roku 25" at bounding box center [434, 43] width 139 height 15
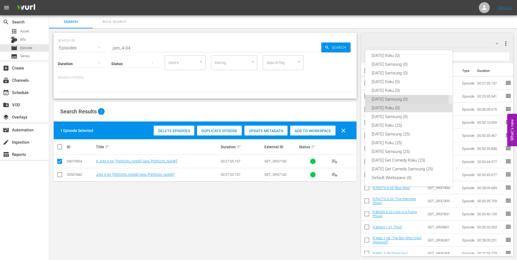
click at [393, 98] on div "[DATE] Samsung (0)" at bounding box center [409, 99] width 74 height 9
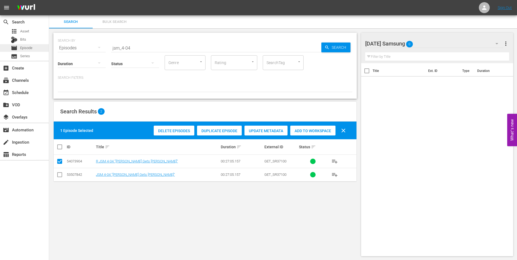
drag, startPoint x: 144, startPoint y: 47, endPoint x: 41, endPoint y: 47, distance: 102.8
click at [49, 0] on div "search Search apps Asset Bits movie Episode subtitles Series add_box Create sub…" at bounding box center [283, 0] width 468 height 0
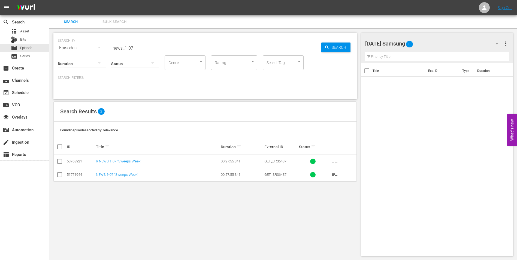
click at [60, 176] on input "checkbox" at bounding box center [59, 176] width 7 height 7
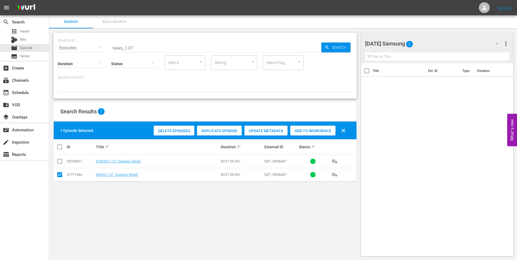
click at [322, 131] on span "Add to Workspace" at bounding box center [312, 131] width 45 height 4
click at [438, 43] on div "[DATE] Samsung 1" at bounding box center [434, 43] width 139 height 15
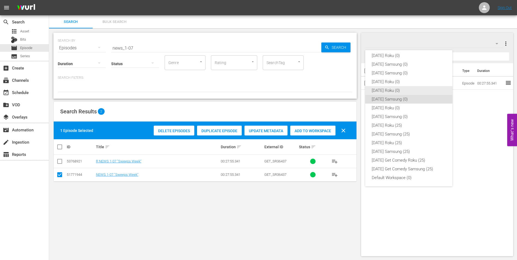
click at [378, 91] on div "[DATE] Roku (0)" at bounding box center [409, 90] width 74 height 9
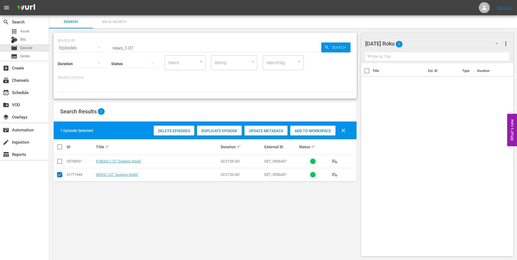
click at [59, 175] on input "checkbox" at bounding box center [59, 176] width 7 height 7
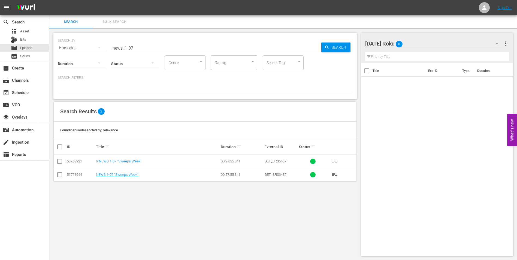
click at [59, 163] on input "checkbox" at bounding box center [59, 162] width 7 height 7
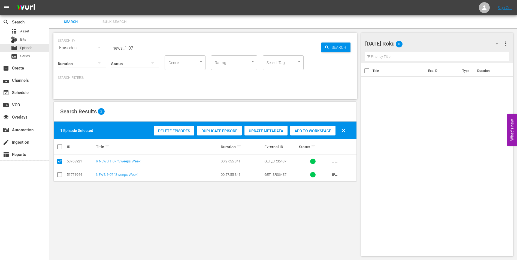
click at [310, 129] on span "Add to Workspace" at bounding box center [312, 131] width 45 height 4
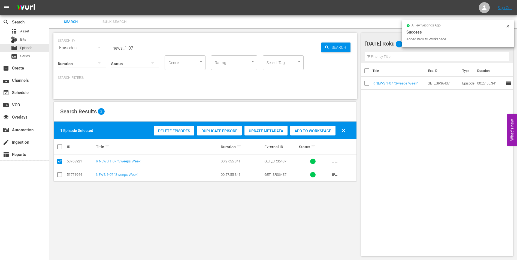
drag, startPoint x: 131, startPoint y: 47, endPoint x: 147, endPoint y: 49, distance: 16.5
click at [147, 49] on input "news_1-07" at bounding box center [216, 47] width 210 height 13
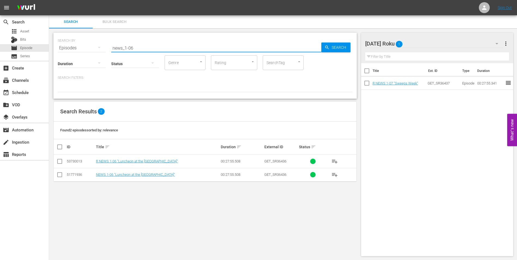
click at [60, 161] on input "checkbox" at bounding box center [59, 162] width 7 height 7
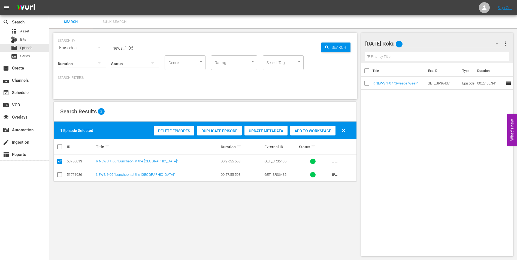
click at [327, 132] on span "Add to Workspace" at bounding box center [312, 131] width 45 height 4
click at [426, 43] on div "[DATE] Roku 2" at bounding box center [434, 43] width 139 height 15
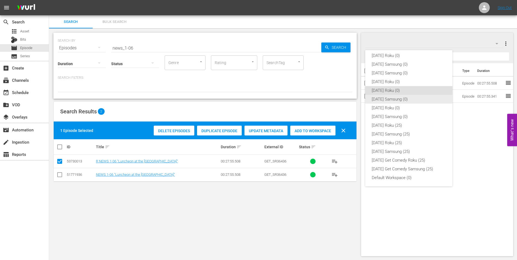
click at [383, 100] on div "[DATE] Samsung (0)" at bounding box center [409, 99] width 74 height 9
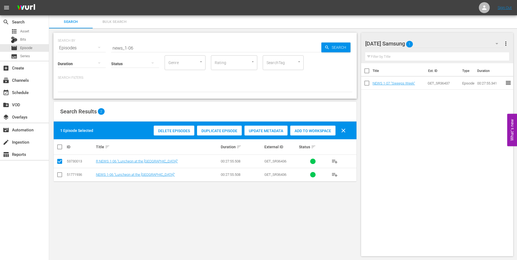
click at [57, 175] on td at bounding box center [60, 174] width 12 height 13
click at [59, 175] on input "checkbox" at bounding box center [59, 176] width 7 height 7
click at [59, 165] on input "checkbox" at bounding box center [59, 162] width 7 height 7
click at [312, 130] on span "Add to Workspace" at bounding box center [312, 131] width 45 height 4
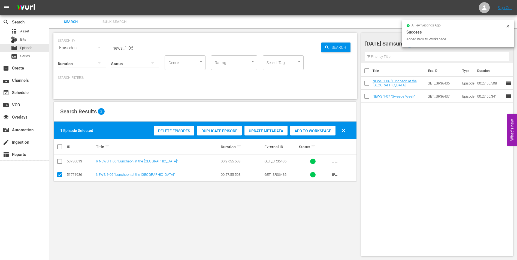
drag, startPoint x: 131, startPoint y: 47, endPoint x: 158, endPoint y: 52, distance: 27.9
click at [158, 52] on div "SEARCH BY Search By Episodes Search ID, Title, Description, Keywords, or Catego…" at bounding box center [205, 66] width 304 height 66
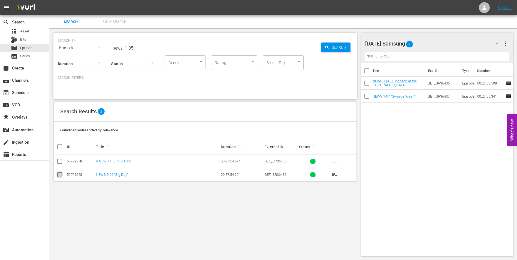
click at [61, 175] on input "checkbox" at bounding box center [59, 176] width 7 height 7
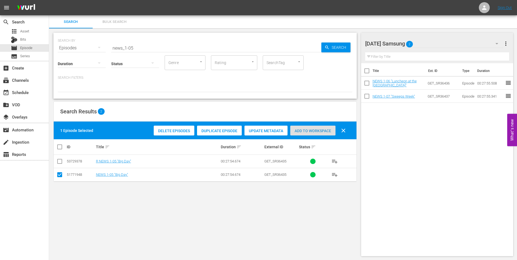
click at [325, 129] on span "Add to Workspace" at bounding box center [312, 131] width 45 height 4
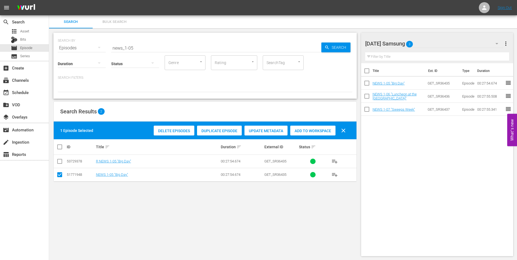
click at [425, 44] on div "[DATE] Samsung 3" at bounding box center [434, 43] width 139 height 15
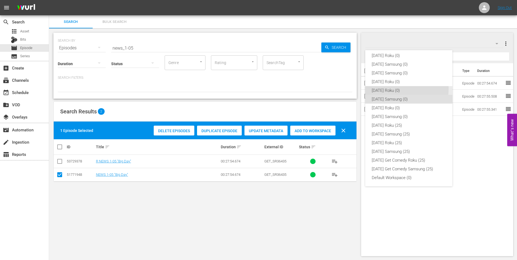
click at [381, 89] on div "[DATE] Roku (0)" at bounding box center [409, 90] width 74 height 9
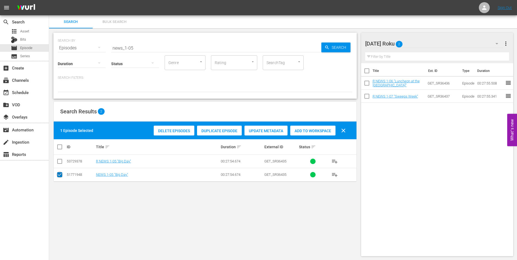
click at [57, 176] on input "checkbox" at bounding box center [59, 176] width 7 height 7
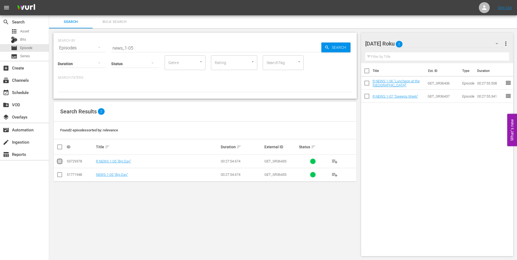
click at [58, 163] on input "checkbox" at bounding box center [59, 162] width 7 height 7
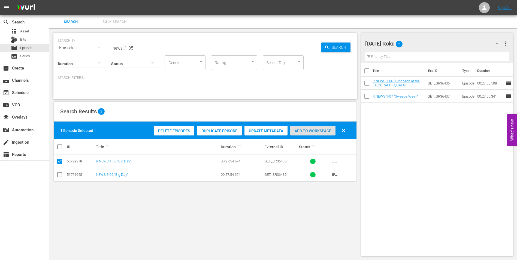
click at [298, 130] on span "Add to Workspace" at bounding box center [312, 131] width 45 height 4
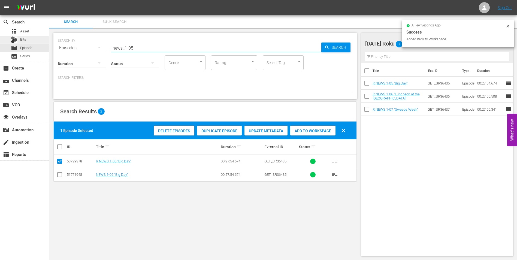
drag, startPoint x: 151, startPoint y: 49, endPoint x: 25, endPoint y: 41, distance: 125.7
click at [49, 0] on div "search Search apps Asset Bits movie Episode subtitles Series add_box Create sub…" at bounding box center [283, 0] width 468 height 0
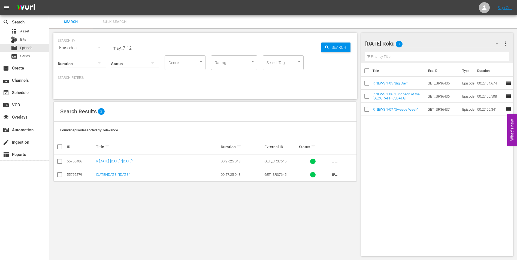
click at [59, 164] on input "checkbox" at bounding box center [59, 162] width 7 height 7
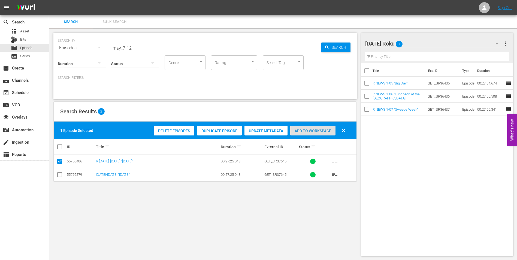
click at [317, 133] on span "Add to Workspace" at bounding box center [312, 131] width 45 height 4
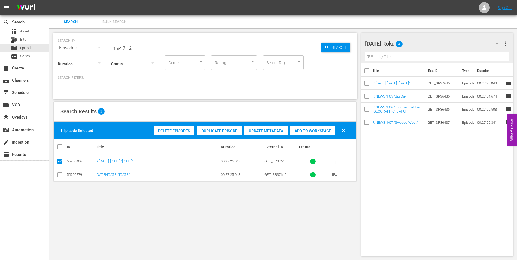
click at [420, 44] on div "[DATE] Roku 4" at bounding box center [434, 43] width 139 height 15
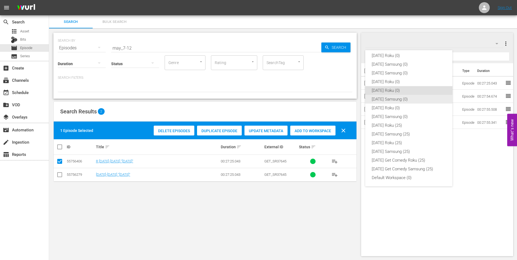
click at [385, 98] on div "[DATE] Samsung (0)" at bounding box center [409, 99] width 74 height 9
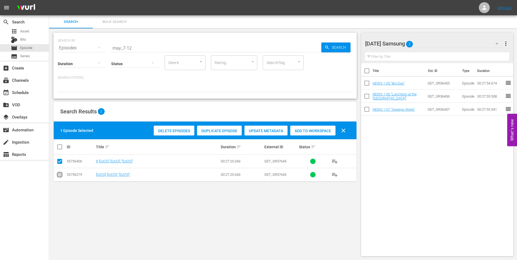
click at [60, 174] on input "checkbox" at bounding box center [59, 176] width 7 height 7
click at [61, 161] on input "checkbox" at bounding box center [59, 162] width 7 height 7
click at [317, 126] on div "Add to Workspace" at bounding box center [312, 131] width 45 height 10
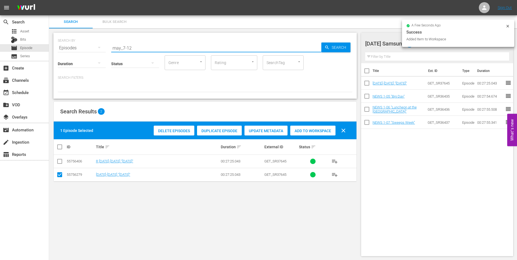
click at [133, 49] on input "may_7-12" at bounding box center [216, 47] width 210 height 13
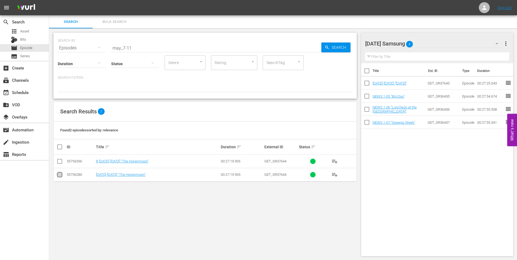
click at [59, 175] on input "checkbox" at bounding box center [59, 176] width 7 height 7
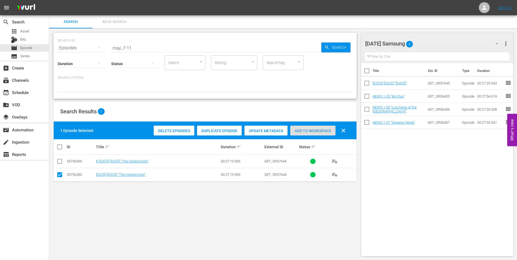
click at [329, 130] on span "Add to Workspace" at bounding box center [312, 131] width 45 height 4
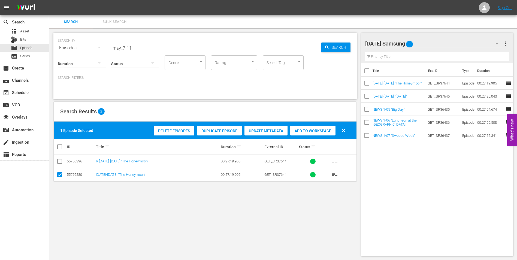
click at [429, 45] on div "[DATE] Samsung 5" at bounding box center [434, 43] width 139 height 15
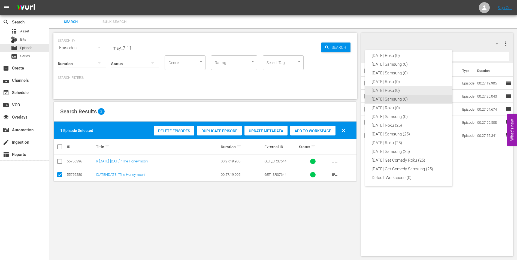
click at [393, 92] on div "[DATE] Roku (0)" at bounding box center [409, 90] width 74 height 9
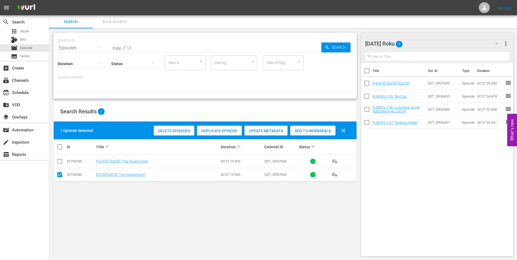
click at [61, 176] on input "checkbox" at bounding box center [59, 176] width 7 height 7
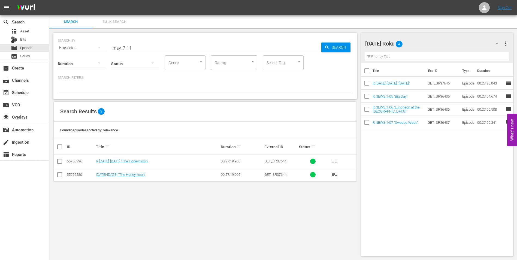
click at [59, 164] on input "checkbox" at bounding box center [59, 162] width 7 height 7
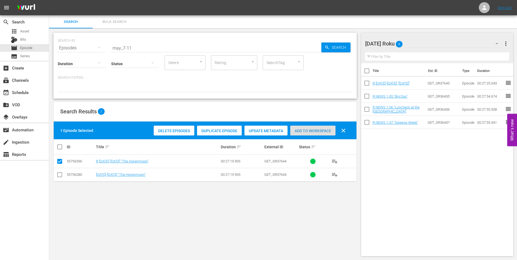
click at [317, 131] on span "Add to Workspace" at bounding box center [312, 131] width 45 height 4
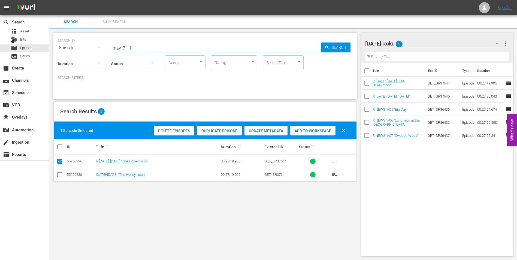
drag, startPoint x: 129, startPoint y: 47, endPoint x: 139, endPoint y: 48, distance: 10.1
click at [137, 48] on input "may_7-11" at bounding box center [216, 47] width 210 height 13
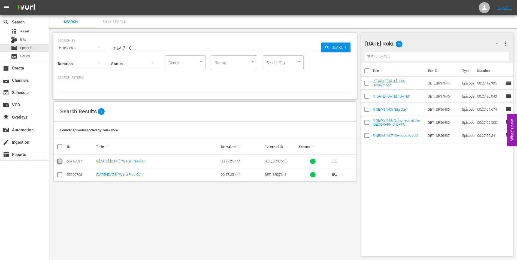
click at [59, 163] on input "checkbox" at bounding box center [59, 162] width 7 height 7
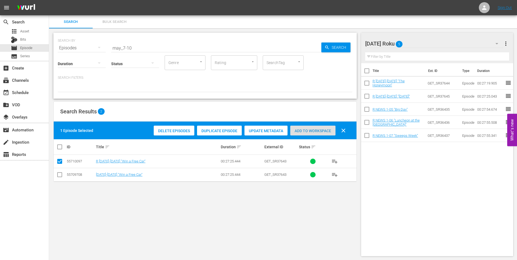
click at [322, 131] on span "Add to Workspace" at bounding box center [312, 131] width 45 height 4
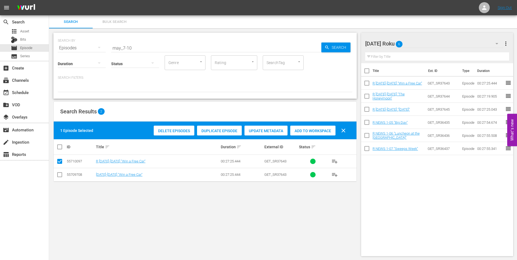
click at [420, 44] on div "[DATE] Roku 6" at bounding box center [434, 43] width 139 height 15
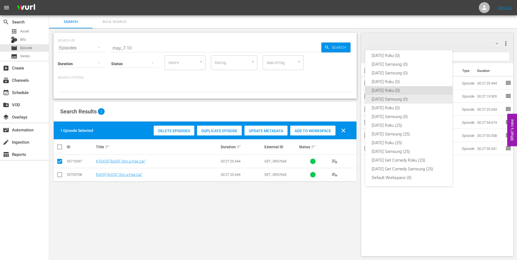
click at [382, 100] on div "[DATE] Samsung (0)" at bounding box center [409, 99] width 74 height 9
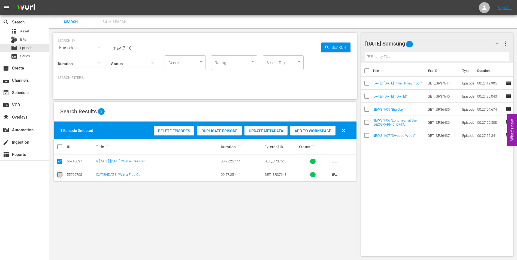
drag, startPoint x: 60, startPoint y: 176, endPoint x: 59, endPoint y: 165, distance: 11.5
click at [60, 175] on input "checkbox" at bounding box center [59, 176] width 7 height 7
click at [59, 164] on input "checkbox" at bounding box center [59, 162] width 7 height 7
click at [312, 131] on span "Add to Workspace" at bounding box center [312, 131] width 45 height 4
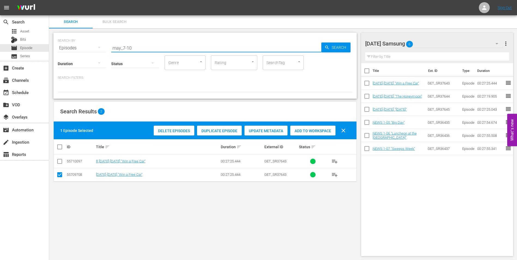
drag, startPoint x: 127, startPoint y: 49, endPoint x: 150, endPoint y: 52, distance: 22.5
click at [149, 52] on div "SEARCH BY Search By Episodes Search ID, Title, Description, Keywords, or Catego…" at bounding box center [205, 66] width 304 height 66
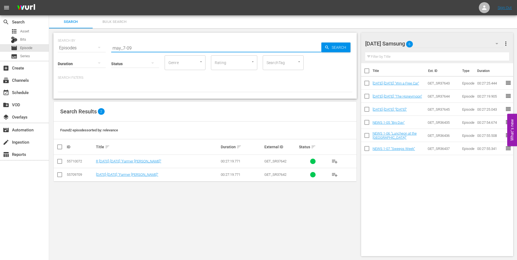
click at [61, 176] on input "checkbox" at bounding box center [59, 176] width 7 height 7
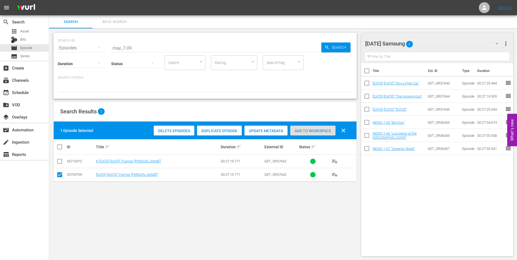
click at [308, 131] on span "Add to Workspace" at bounding box center [312, 131] width 45 height 4
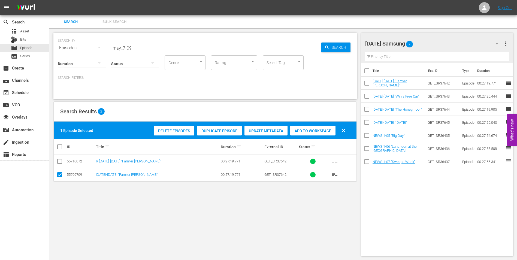
click at [434, 43] on div "[DATE] Samsung 7" at bounding box center [434, 43] width 139 height 15
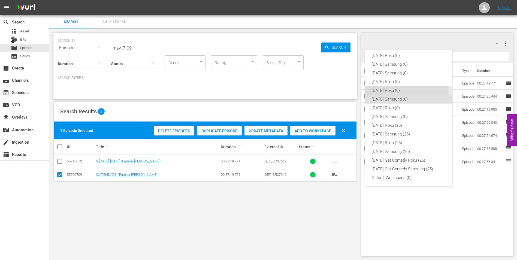
click at [386, 88] on div "[DATE] Roku (0)" at bounding box center [409, 90] width 74 height 9
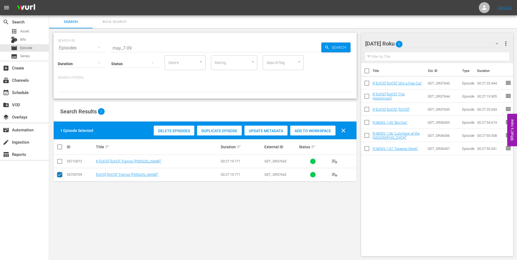
drag, startPoint x: 59, startPoint y: 176, endPoint x: 61, endPoint y: 165, distance: 11.6
click at [59, 175] on input "checkbox" at bounding box center [59, 176] width 7 height 7
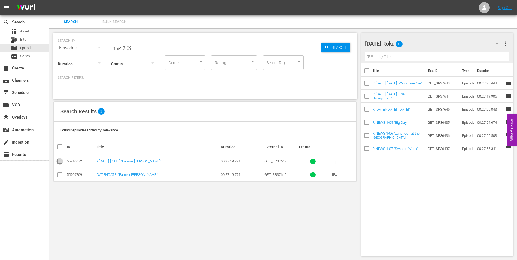
click at [60, 162] on input "checkbox" at bounding box center [59, 162] width 7 height 7
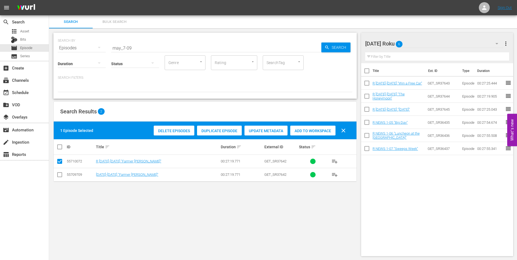
click at [307, 130] on span "Add to Workspace" at bounding box center [312, 131] width 45 height 4
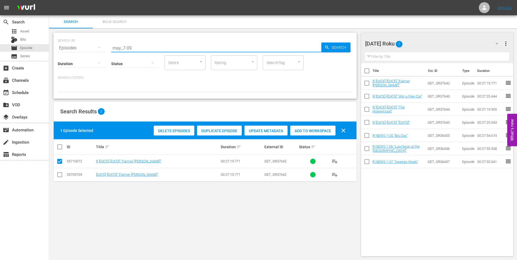
drag, startPoint x: 157, startPoint y: 49, endPoint x: 89, endPoint y: 45, distance: 68.0
click at [91, 45] on div "SEARCH BY Search By Episodes Search ID, Title, Description, Keywords, or Catego…" at bounding box center [205, 45] width 295 height 20
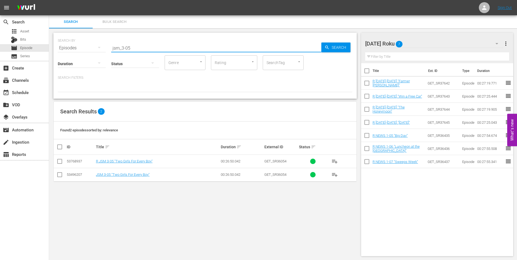
click at [60, 163] on input "checkbox" at bounding box center [59, 162] width 7 height 7
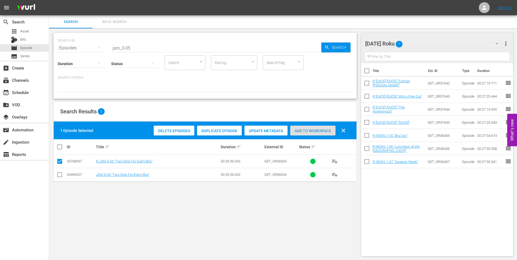
click at [313, 131] on span "Add to Workspace" at bounding box center [312, 131] width 45 height 4
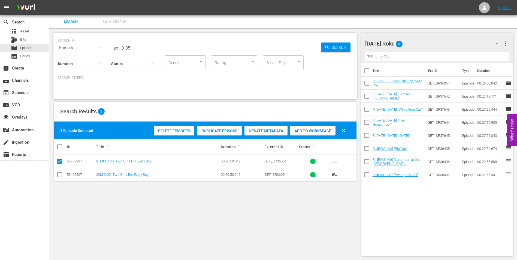
click at [426, 41] on div "[DATE] Roku 8" at bounding box center [434, 43] width 139 height 15
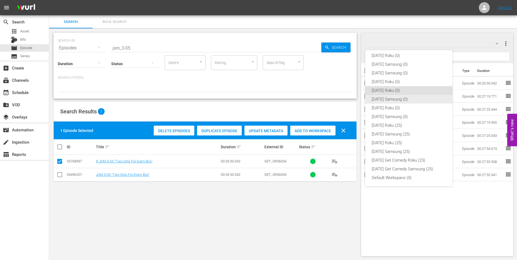
click at [394, 97] on div "[DATE] Samsung (0)" at bounding box center [409, 99] width 74 height 9
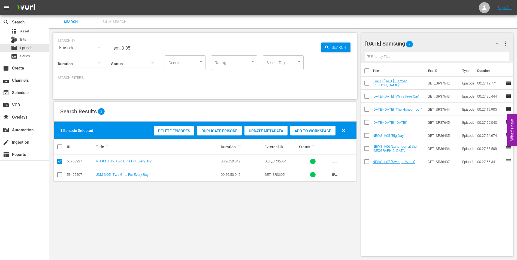
click at [59, 176] on input "checkbox" at bounding box center [59, 176] width 7 height 7
click at [61, 162] on input "checkbox" at bounding box center [59, 162] width 7 height 7
click at [306, 133] on div "Add to Workspace" at bounding box center [312, 131] width 45 height 10
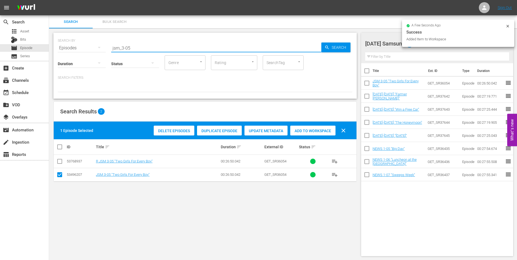
drag, startPoint x: 127, startPoint y: 47, endPoint x: 141, endPoint y: 49, distance: 14.9
click at [141, 49] on input "jsm_3-05" at bounding box center [216, 47] width 210 height 13
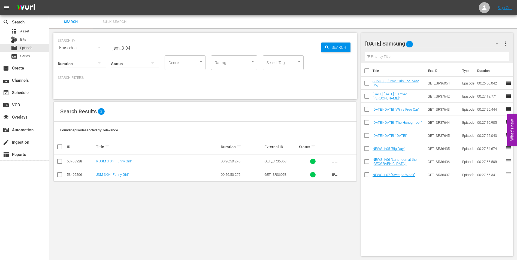
click at [57, 177] on input "checkbox" at bounding box center [59, 176] width 7 height 7
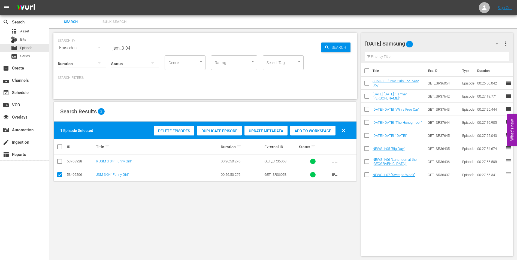
click at [308, 131] on span "Add to Workspace" at bounding box center [312, 131] width 45 height 4
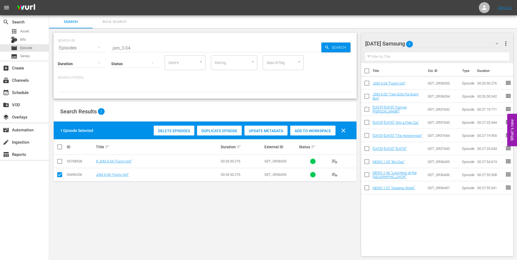
click at [428, 44] on div "[DATE] Samsung 9" at bounding box center [434, 43] width 139 height 15
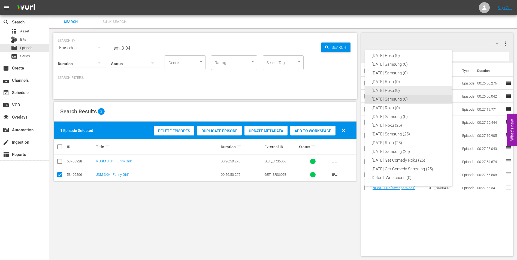
click at [386, 89] on div "[DATE] Roku (0)" at bounding box center [409, 90] width 74 height 9
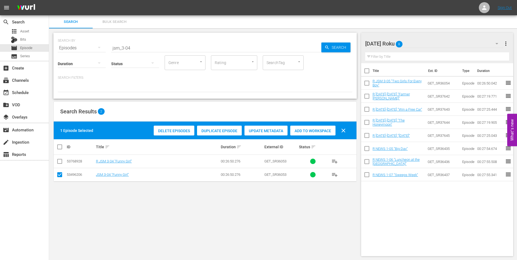
click at [58, 175] on input "checkbox" at bounding box center [59, 176] width 7 height 7
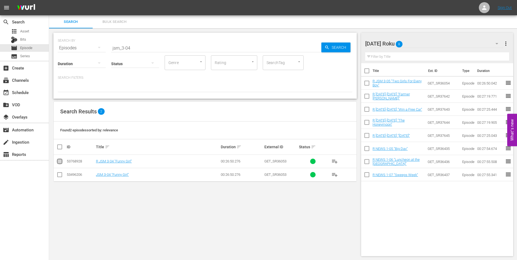
click at [59, 162] on input "checkbox" at bounding box center [59, 162] width 7 height 7
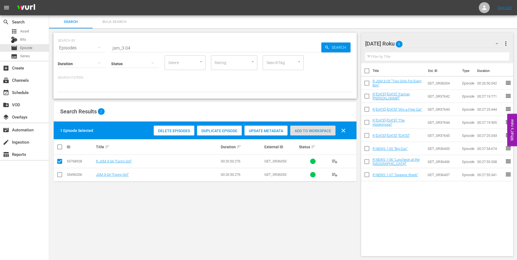
click at [308, 128] on div "Add to Workspace" at bounding box center [312, 131] width 45 height 10
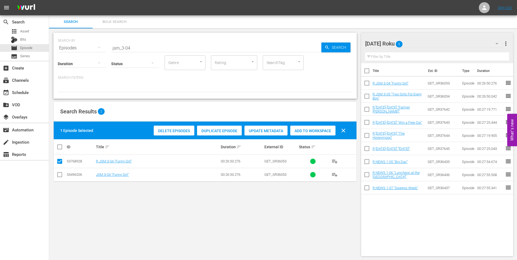
click at [411, 42] on div at bounding box center [388, 44] width 47 height 14
click at [406, 26] on div "Search Bulk Search" at bounding box center [283, 21] width 468 height 13
click at [428, 40] on div "[DATE] Roku 9" at bounding box center [434, 43] width 139 height 15
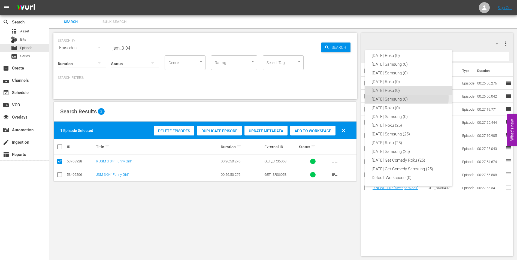
click at [392, 98] on div "[DATE] Samsung (0)" at bounding box center [409, 99] width 74 height 9
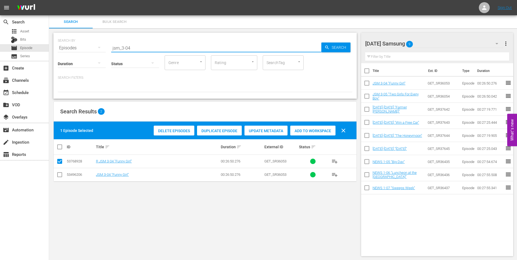
drag, startPoint x: 128, startPoint y: 48, endPoint x: 139, endPoint y: 49, distance: 10.2
click at [139, 49] on input "jsm_3-04" at bounding box center [216, 47] width 210 height 13
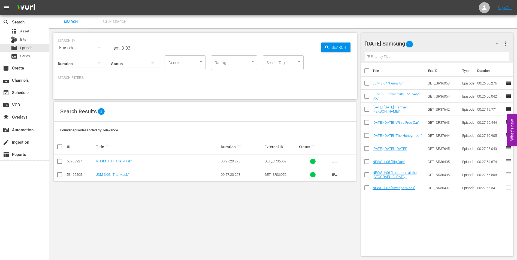
click at [60, 175] on input "checkbox" at bounding box center [59, 176] width 7 height 7
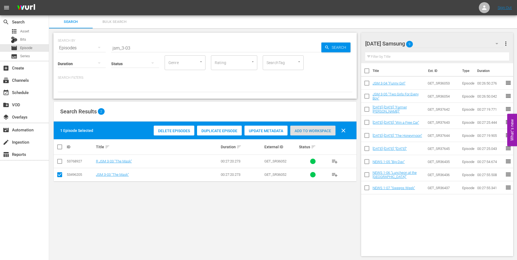
click at [323, 131] on span "Add to Workspace" at bounding box center [312, 131] width 45 height 4
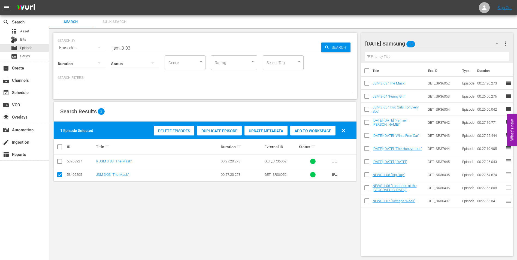
click at [436, 44] on div "[DATE] Samsung 10" at bounding box center [434, 43] width 139 height 15
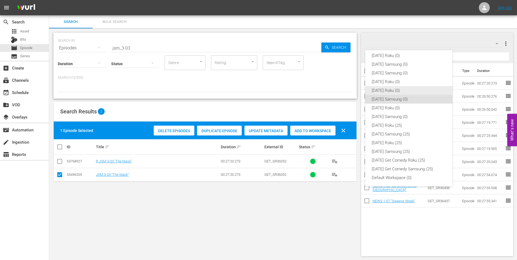
click at [390, 90] on div "[DATE] Roku (0)" at bounding box center [409, 90] width 74 height 9
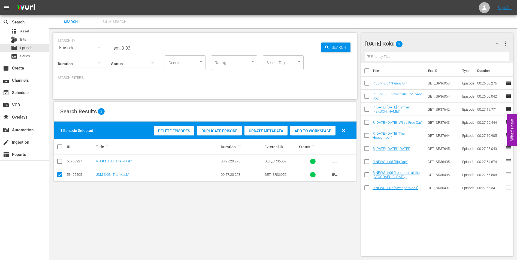
drag, startPoint x: 58, startPoint y: 173, endPoint x: 58, endPoint y: 161, distance: 12.5
click at [58, 172] on span at bounding box center [59, 175] width 7 height 7
click at [58, 157] on td at bounding box center [60, 161] width 12 height 13
click at [59, 162] on input "checkbox" at bounding box center [59, 162] width 7 height 7
click at [58, 176] on input "checkbox" at bounding box center [59, 176] width 7 height 7
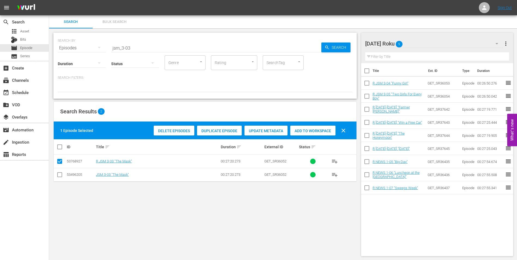
click at [313, 128] on div "Add to Workspace" at bounding box center [312, 131] width 45 height 10
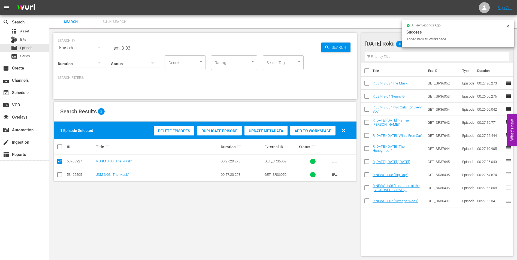
drag, startPoint x: 128, startPoint y: 47, endPoint x: 138, endPoint y: 49, distance: 9.6
click at [137, 49] on input "jsm_3-03" at bounding box center [216, 47] width 210 height 13
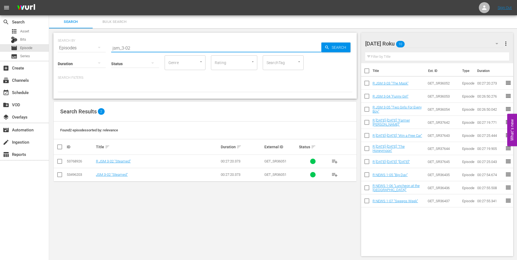
click at [58, 163] on input "checkbox" at bounding box center [59, 162] width 7 height 7
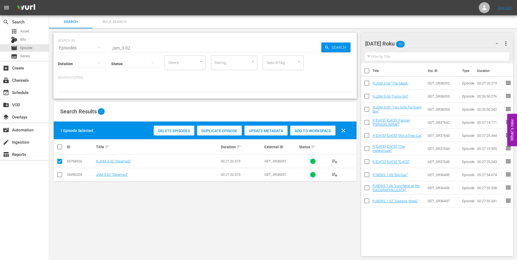
click at [311, 129] on span "Add to Workspace" at bounding box center [312, 131] width 45 height 4
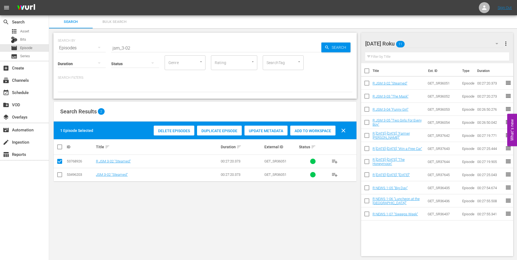
click at [427, 43] on div "[DATE] Roku 11" at bounding box center [434, 43] width 139 height 15
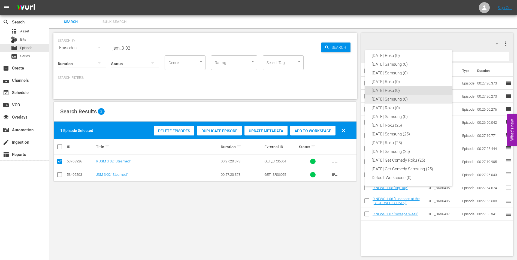
click at [375, 102] on div "[DATE] Samsung (0)" at bounding box center [409, 99] width 74 height 9
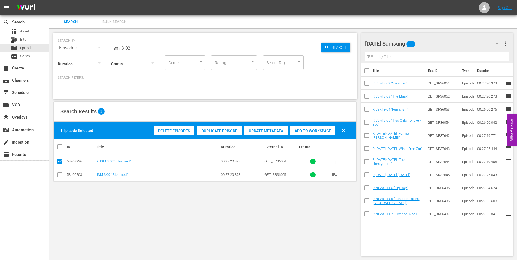
click at [59, 175] on input "checkbox" at bounding box center [59, 176] width 7 height 7
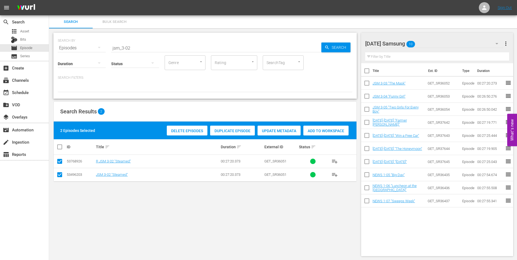
click at [59, 164] on input "checkbox" at bounding box center [59, 162] width 7 height 7
click at [312, 127] on div "Add to Workspace" at bounding box center [312, 131] width 45 height 10
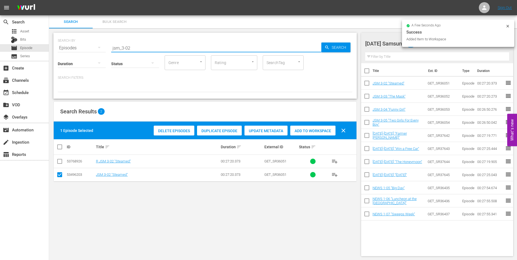
drag, startPoint x: 120, startPoint y: 45, endPoint x: 72, endPoint y: 41, distance: 47.9
click at [72, 41] on div "SEARCH BY Search By Episodes Search ID, Title, Description, Keywords, or Catego…" at bounding box center [205, 45] width 295 height 20
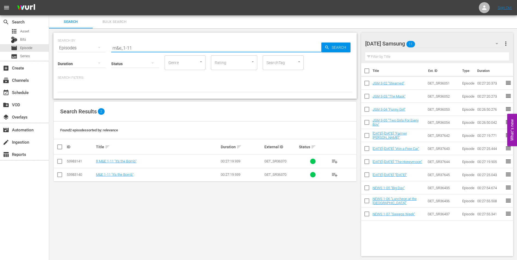
click at [58, 174] on input "checkbox" at bounding box center [59, 176] width 7 height 7
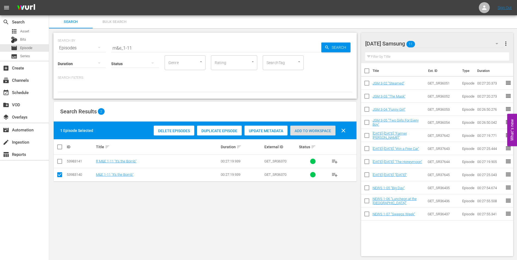
click at [321, 129] on span "Add to Workspace" at bounding box center [312, 131] width 45 height 4
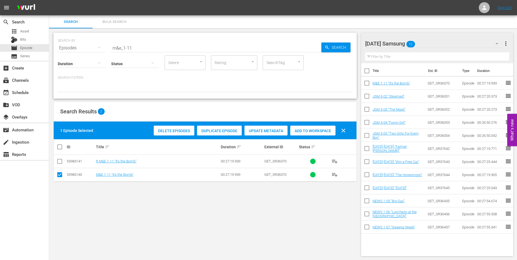
click at [440, 45] on div "[DATE] Samsung 12" at bounding box center [434, 43] width 139 height 15
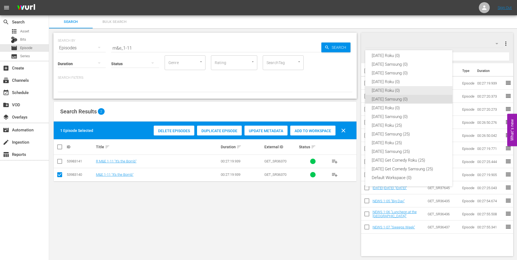
click at [394, 90] on div "[DATE] Roku (0)" at bounding box center [409, 90] width 74 height 9
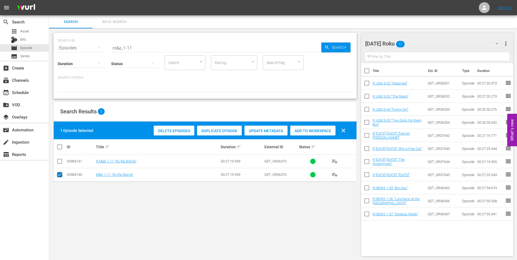
click at [60, 178] on input "checkbox" at bounding box center [59, 176] width 7 height 7
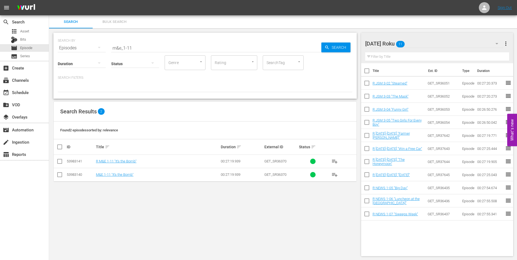
click at [59, 163] on input "checkbox" at bounding box center [59, 162] width 7 height 7
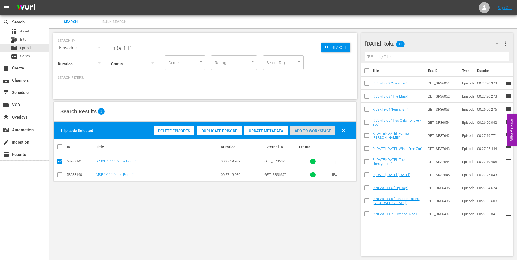
click at [302, 129] on span "Add to Workspace" at bounding box center [312, 131] width 45 height 4
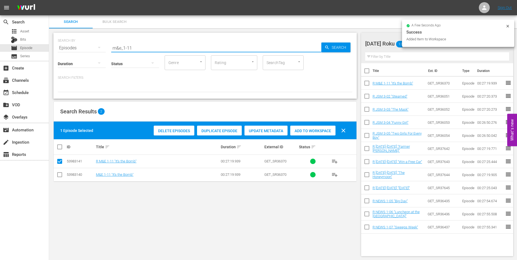
drag, startPoint x: 130, startPoint y: 46, endPoint x: 142, endPoint y: 50, distance: 12.7
click at [142, 49] on input "m&e_1-11" at bounding box center [216, 47] width 210 height 13
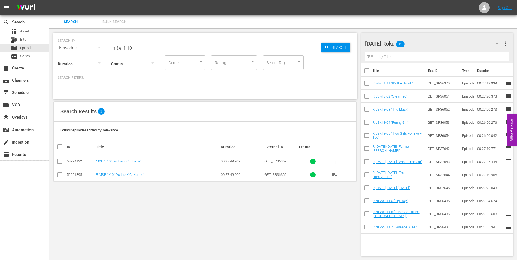
click at [59, 175] on input "checkbox" at bounding box center [59, 176] width 7 height 7
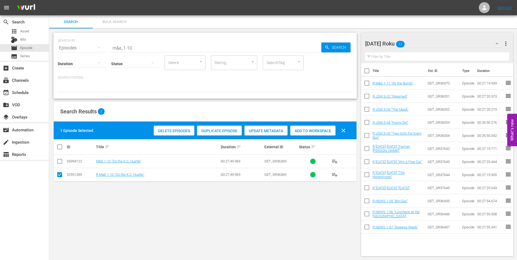
click at [312, 130] on span "Add to Workspace" at bounding box center [312, 131] width 45 height 4
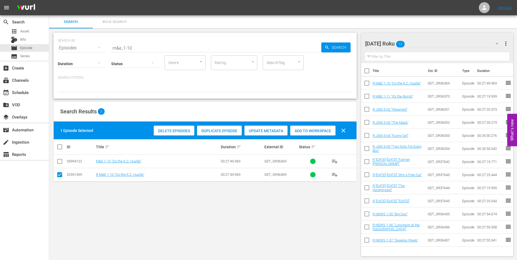
click at [419, 41] on div "[DATE] Roku 13" at bounding box center [434, 43] width 139 height 15
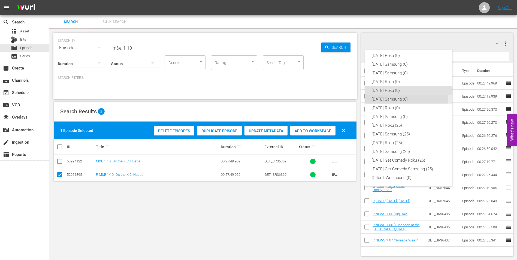
click at [376, 99] on div "[DATE] Samsung (0)" at bounding box center [409, 99] width 74 height 9
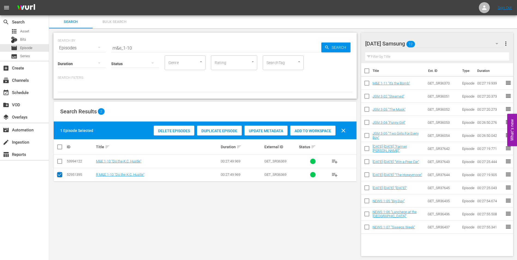
click at [61, 176] on input "checkbox" at bounding box center [59, 176] width 7 height 7
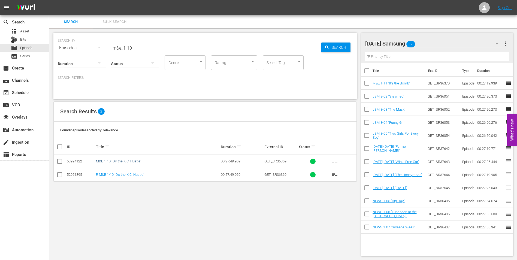
drag, startPoint x: 59, startPoint y: 161, endPoint x: 99, endPoint y: 163, distance: 39.9
click at [60, 161] on input "checkbox" at bounding box center [59, 162] width 7 height 7
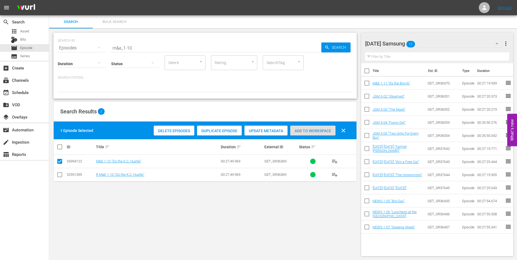
click at [320, 130] on span "Add to Workspace" at bounding box center [312, 131] width 45 height 4
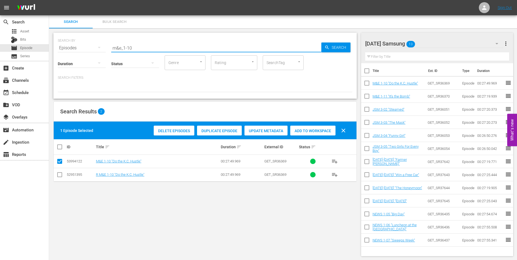
drag, startPoint x: 139, startPoint y: 47, endPoint x: 59, endPoint y: 49, distance: 80.2
click at [60, 49] on div "SEARCH BY Search By Episodes Search ID, Title, Description, Keywords, or Catego…" at bounding box center [205, 45] width 295 height 20
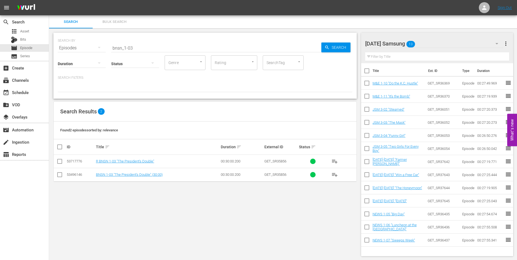
click at [315, 211] on div "SEARCH BY Search By Episodes Search ID, Title, Description, Keywords, or Catego…" at bounding box center [205, 144] width 312 height 232
drag, startPoint x: 159, startPoint y: 46, endPoint x: 105, endPoint y: 49, distance: 53.8
click at [105, 49] on div "SEARCH BY Search By Episodes Search ID, Title, Description, Keywords, or Catego…" at bounding box center [205, 45] width 295 height 20
click at [58, 175] on input "checkbox" at bounding box center [59, 176] width 7 height 7
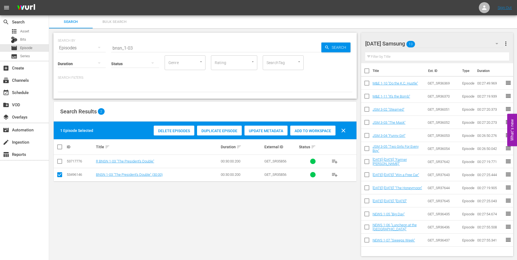
drag, startPoint x: 313, startPoint y: 132, endPoint x: 340, endPoint y: 110, distance: 35.1
click at [313, 132] on span "Add to Workspace" at bounding box center [312, 131] width 45 height 4
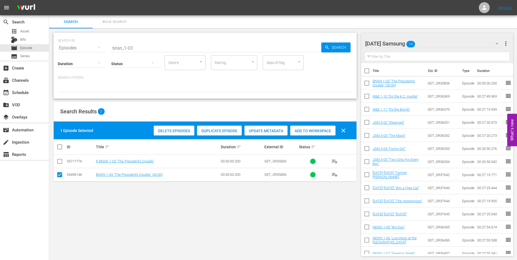
click at [432, 40] on div "[DATE] Samsung 14" at bounding box center [434, 43] width 139 height 15
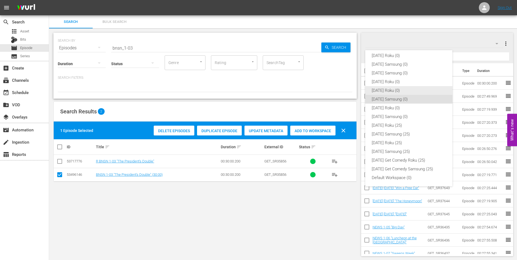
click at [379, 91] on div "[DATE] Roku (0)" at bounding box center [409, 90] width 74 height 9
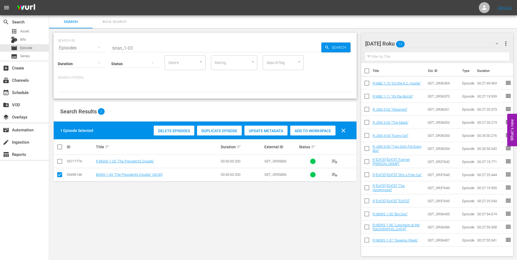
click at [59, 176] on input "checkbox" at bounding box center [59, 176] width 7 height 7
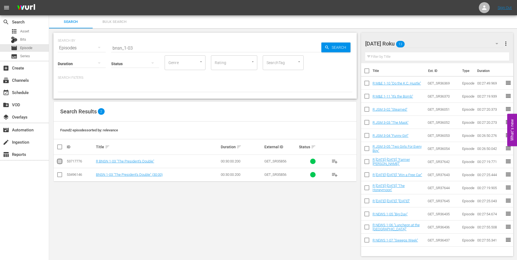
click at [59, 163] on input "checkbox" at bounding box center [59, 162] width 7 height 7
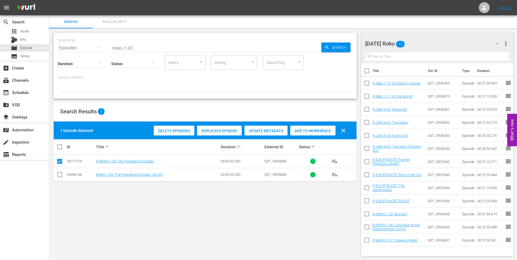
click at [312, 131] on span "Add to Workspace" at bounding box center [312, 131] width 45 height 4
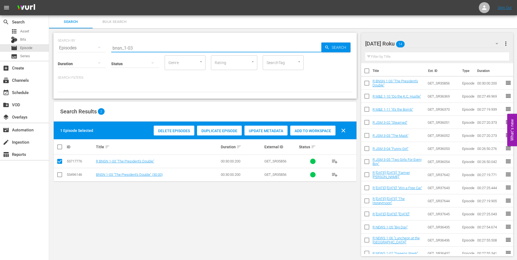
drag, startPoint x: 129, startPoint y: 49, endPoint x: 149, endPoint y: 50, distance: 20.0
click at [148, 50] on div "SEARCH BY Search By Episodes Search ID, Title, Description, Keywords, or Catego…" at bounding box center [205, 66] width 304 height 66
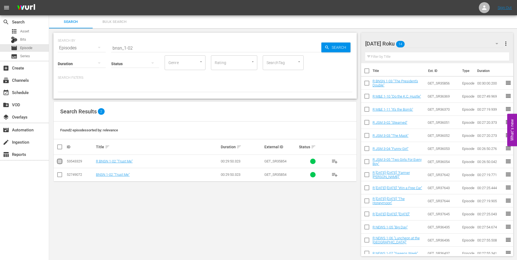
click at [61, 164] on input "checkbox" at bounding box center [59, 162] width 7 height 7
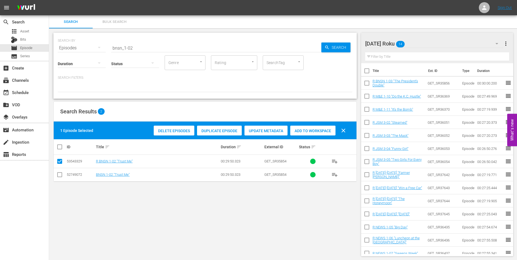
click at [316, 133] on div "Add to Workspace" at bounding box center [312, 131] width 45 height 10
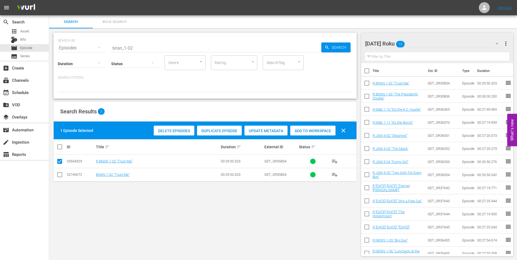
click at [418, 44] on div "[DATE] Roku 15" at bounding box center [434, 43] width 139 height 15
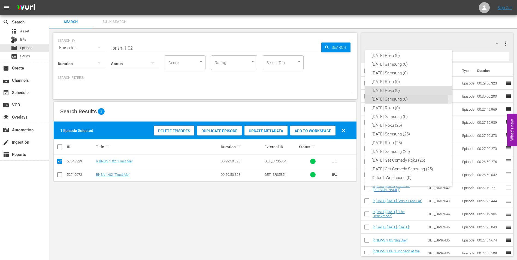
click at [383, 100] on div "[DATE] Samsung (0)" at bounding box center [409, 99] width 74 height 9
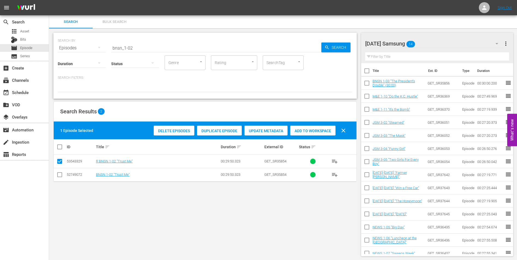
click at [58, 178] on input "checkbox" at bounding box center [59, 176] width 7 height 7
click at [59, 160] on input "checkbox" at bounding box center [59, 162] width 7 height 7
click at [311, 130] on span "Add to Workspace" at bounding box center [312, 131] width 45 height 4
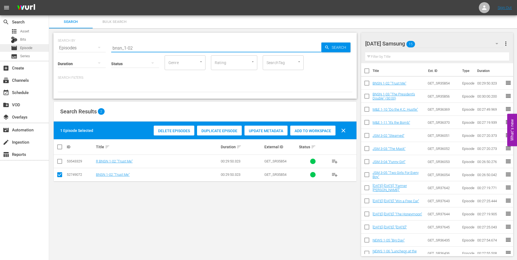
drag, startPoint x: 157, startPoint y: 49, endPoint x: 38, endPoint y: 46, distance: 118.6
click at [49, 0] on div "search Search apps Asset Bits movie Episode subtitles Series add_box Create sub…" at bounding box center [283, 0] width 468 height 0
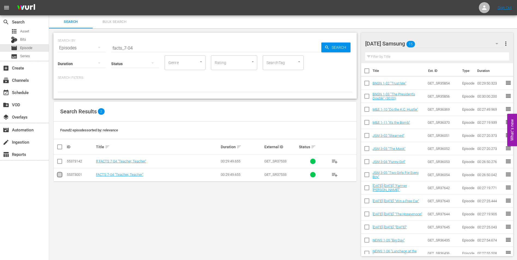
click at [60, 178] on input "checkbox" at bounding box center [59, 176] width 7 height 7
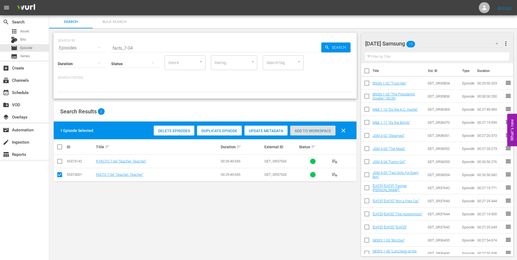
click at [321, 133] on div "Add to Workspace" at bounding box center [312, 131] width 45 height 10
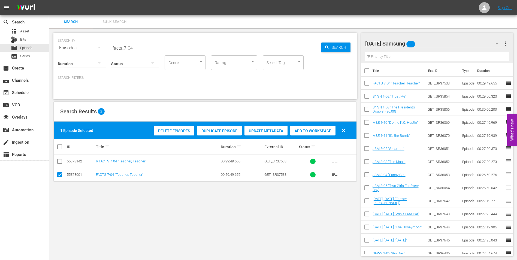
click at [430, 44] on div "[DATE] Samsung 16" at bounding box center [434, 43] width 139 height 15
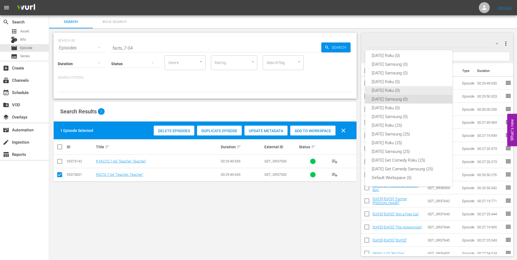
click at [391, 92] on div "[DATE] Roku (0)" at bounding box center [409, 90] width 74 height 9
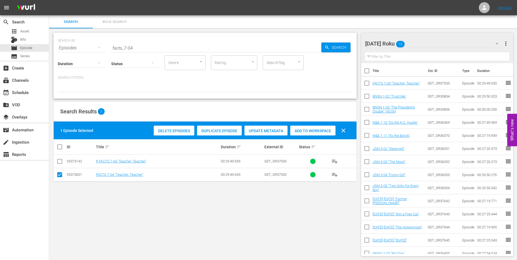
click at [60, 174] on input "checkbox" at bounding box center [59, 176] width 7 height 7
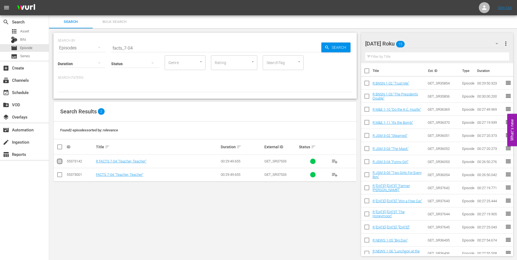
click at [57, 163] on input "checkbox" at bounding box center [59, 162] width 7 height 7
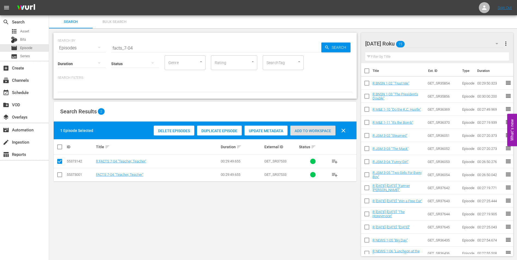
click at [321, 127] on div "Add to Workspace" at bounding box center [312, 131] width 45 height 10
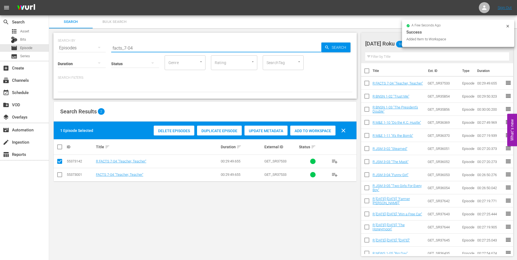
drag, startPoint x: 131, startPoint y: 46, endPoint x: 152, endPoint y: 47, distance: 21.3
click at [152, 47] on input "facts_7-04" at bounding box center [216, 47] width 210 height 13
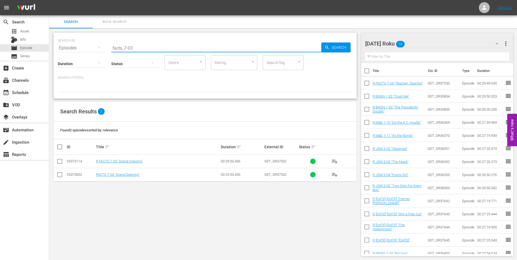
click at [62, 163] on input "checkbox" at bounding box center [59, 162] width 7 height 7
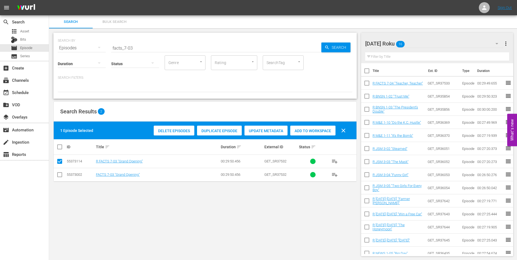
click at [324, 131] on span "Add to Workspace" at bounding box center [312, 131] width 45 height 4
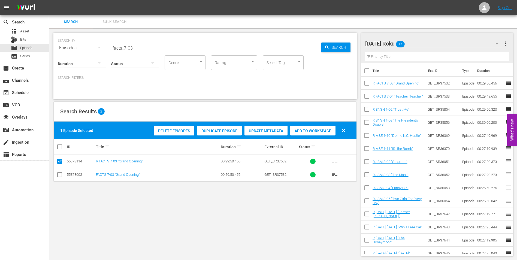
click at [422, 41] on div "[DATE] Roku 17" at bounding box center [434, 43] width 139 height 15
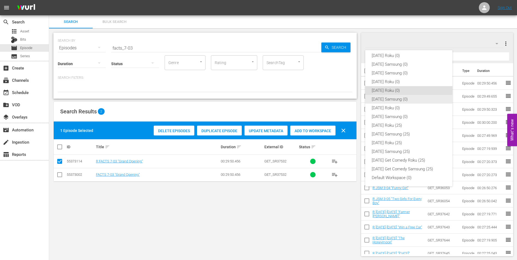
click at [387, 99] on div "[DATE] Samsung (0)" at bounding box center [409, 99] width 74 height 9
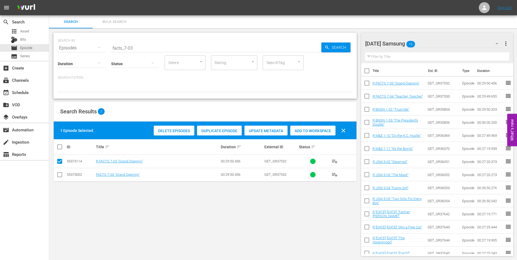
drag, startPoint x: 59, startPoint y: 176, endPoint x: 60, endPoint y: 167, distance: 9.3
click at [59, 176] on input "checkbox" at bounding box center [59, 176] width 7 height 7
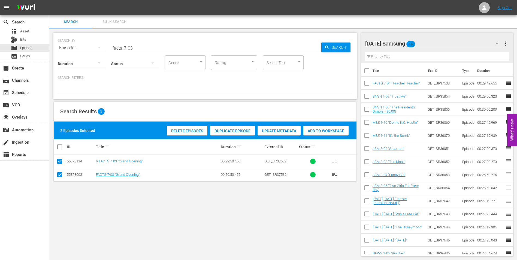
click at [60, 163] on input "checkbox" at bounding box center [59, 162] width 7 height 7
click at [322, 129] on span "Add to Workspace" at bounding box center [312, 131] width 45 height 4
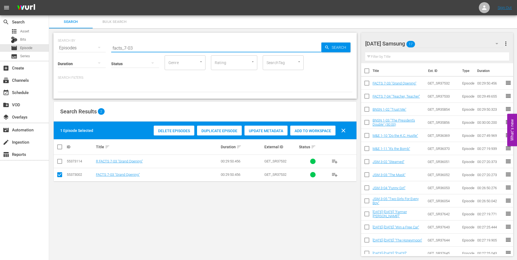
click at [130, 48] on input "facts_7-03" at bounding box center [216, 47] width 210 height 13
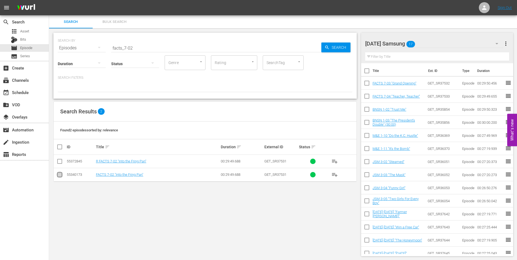
click at [60, 176] on input "checkbox" at bounding box center [59, 176] width 7 height 7
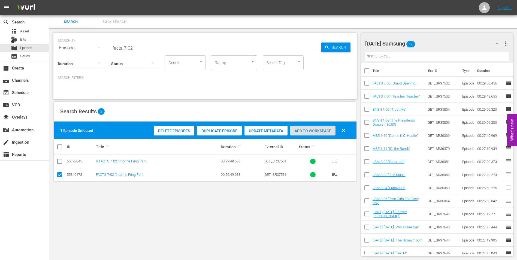
click at [312, 128] on div "Add to Workspace" at bounding box center [312, 131] width 45 height 10
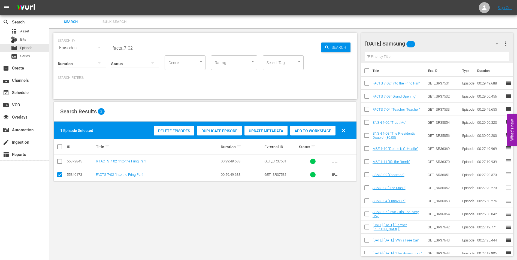
click at [431, 39] on div "[DATE] Samsung 18" at bounding box center [434, 43] width 139 height 15
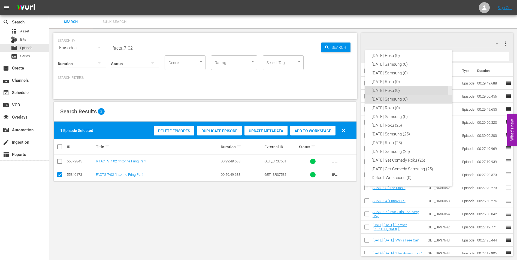
click at [384, 91] on div "[DATE] Roku (0)" at bounding box center [409, 90] width 74 height 9
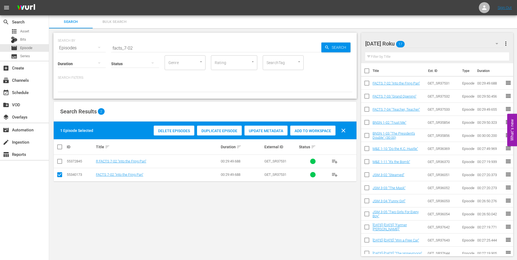
click at [57, 176] on input "checkbox" at bounding box center [59, 176] width 7 height 7
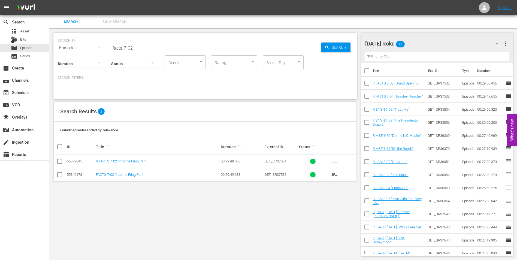
click at [61, 162] on input "checkbox" at bounding box center [59, 162] width 7 height 7
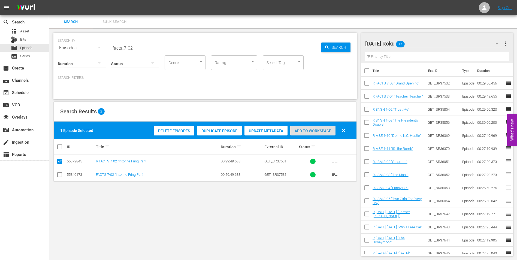
click at [307, 129] on span "Add to Workspace" at bounding box center [312, 131] width 45 height 4
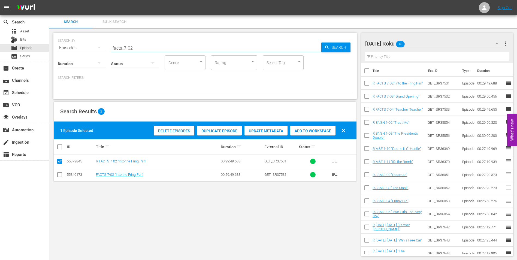
drag, startPoint x: 131, startPoint y: 48, endPoint x: 154, endPoint y: 52, distance: 23.8
click at [153, 52] on div "SEARCH BY Search By Episodes Search ID, Title, Description, Keywords, or Catego…" at bounding box center [205, 66] width 304 height 66
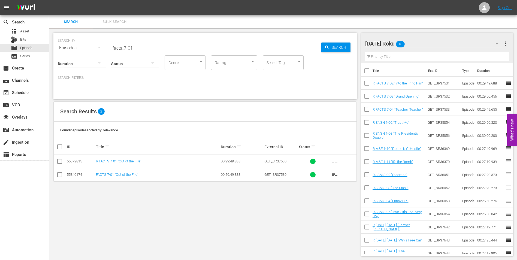
click at [58, 173] on input "checkbox" at bounding box center [59, 176] width 7 height 7
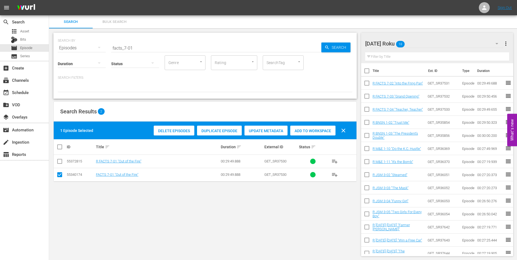
click at [301, 133] on span "Add to Workspace" at bounding box center [312, 131] width 45 height 4
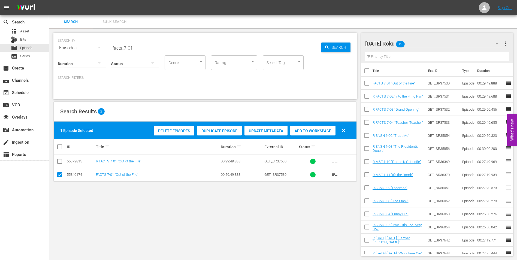
click at [419, 45] on div "[DATE] Roku 19" at bounding box center [434, 43] width 139 height 15
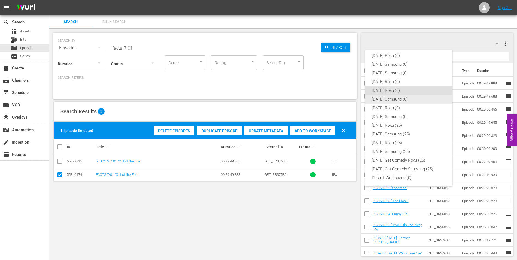
click at [387, 99] on div "[DATE] Samsung (0)" at bounding box center [409, 99] width 74 height 9
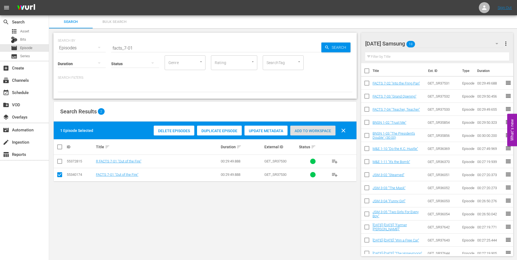
click at [314, 129] on span "Add to Workspace" at bounding box center [312, 131] width 45 height 4
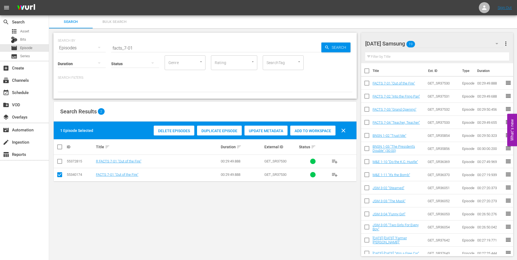
click at [431, 40] on div "[DATE] Samsung 19" at bounding box center [434, 43] width 139 height 15
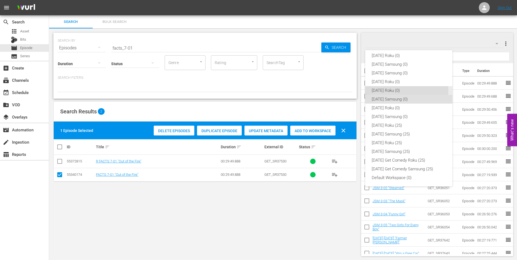
click at [392, 90] on div "[DATE] Roku (0)" at bounding box center [409, 90] width 74 height 9
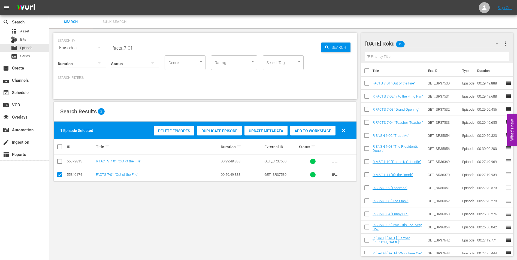
click at [59, 172] on icon at bounding box center [59, 175] width 7 height 7
click at [59, 162] on input "checkbox" at bounding box center [59, 162] width 7 height 7
click at [59, 176] on input "checkbox" at bounding box center [59, 176] width 7 height 7
click at [330, 130] on span "Add to Workspace" at bounding box center [312, 131] width 45 height 4
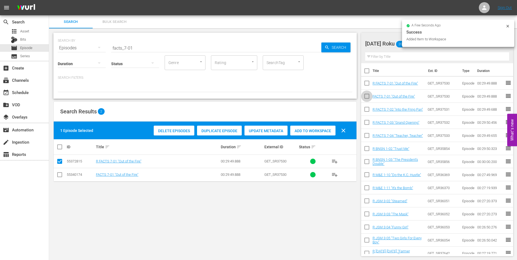
click at [364, 96] on input "checkbox" at bounding box center [366, 97] width 11 height 11
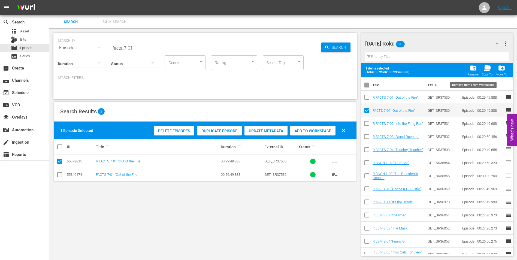
click at [471, 72] on div "folder_delete Remove" at bounding box center [473, 70] width 11 height 12
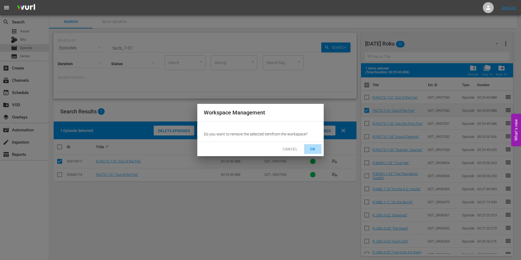
click at [317, 149] on span "OK" at bounding box center [313, 149] width 9 height 7
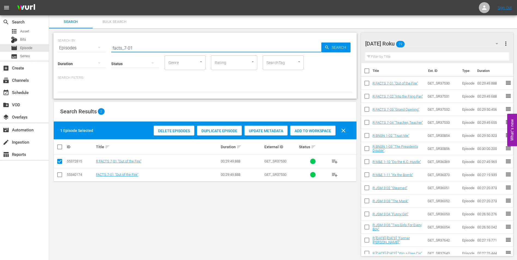
drag, startPoint x: 148, startPoint y: 48, endPoint x: 86, endPoint y: 42, distance: 62.8
click at [89, 42] on div "SEARCH BY Search By Episodes Search ID, Title, Description, Keywords, or Catego…" at bounding box center [205, 45] width 295 height 20
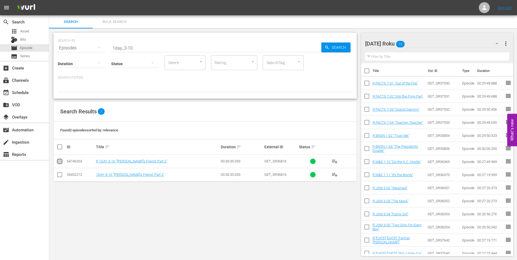
click at [60, 162] on input "checkbox" at bounding box center [59, 162] width 7 height 7
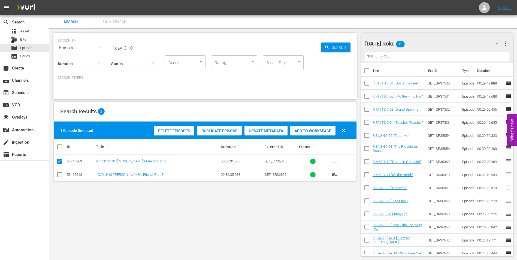
click at [311, 131] on span "Add to Workspace" at bounding box center [312, 131] width 45 height 4
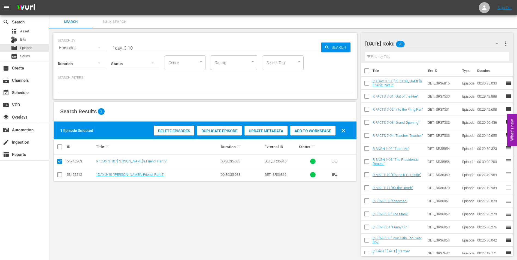
click at [425, 42] on div "[DATE] Roku 20" at bounding box center [434, 43] width 139 height 15
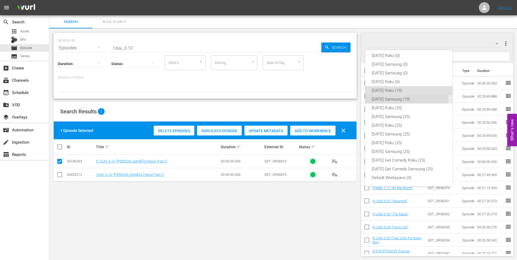
click at [390, 100] on div "[DATE] Samsung (19)" at bounding box center [409, 99] width 74 height 9
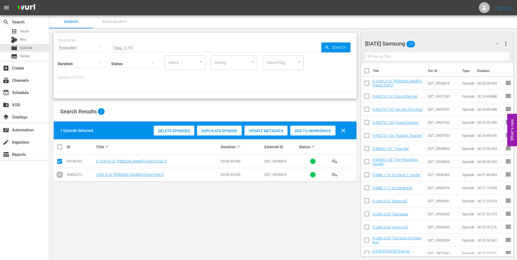
click at [60, 176] on input "checkbox" at bounding box center [59, 176] width 7 height 7
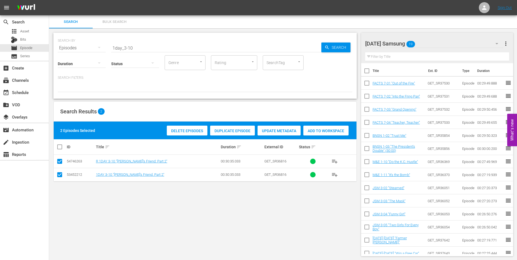
click at [59, 163] on input "checkbox" at bounding box center [59, 162] width 7 height 7
click at [312, 129] on span "Add to Workspace" at bounding box center [312, 131] width 45 height 4
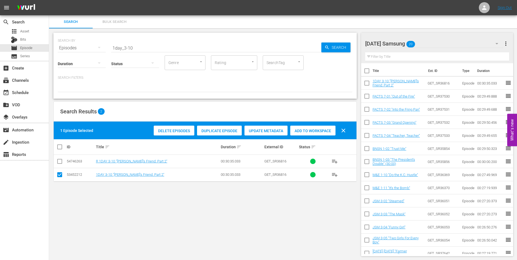
click at [426, 40] on div "[DATE] Samsung 20" at bounding box center [434, 43] width 139 height 15
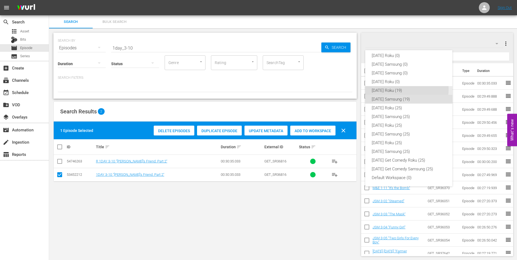
click at [395, 89] on div "[DATE] Roku (19)" at bounding box center [409, 90] width 74 height 9
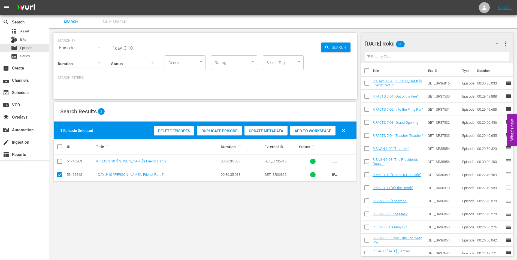
drag, startPoint x: 128, startPoint y: 45, endPoint x: 148, endPoint y: 47, distance: 20.5
click at [147, 47] on input "1day_3-10" at bounding box center [216, 47] width 210 height 13
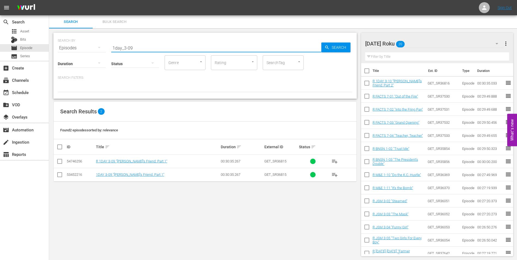
click at [58, 160] on input "checkbox" at bounding box center [59, 162] width 7 height 7
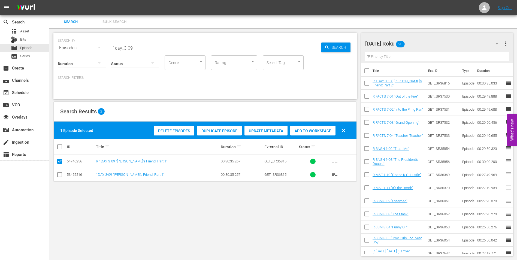
click at [320, 136] on div "Delete Episodes Duplicate Episode Update Metadata Add to Workspace clear" at bounding box center [251, 130] width 198 height 13
click at [322, 132] on span "Add to Workspace" at bounding box center [312, 131] width 45 height 4
click at [434, 40] on div "[DATE] Roku 21" at bounding box center [434, 43] width 139 height 15
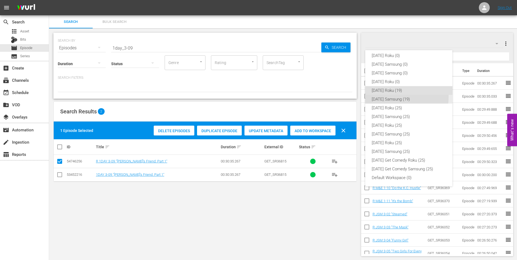
click at [390, 97] on div "[DATE] Samsung (19)" at bounding box center [409, 99] width 74 height 9
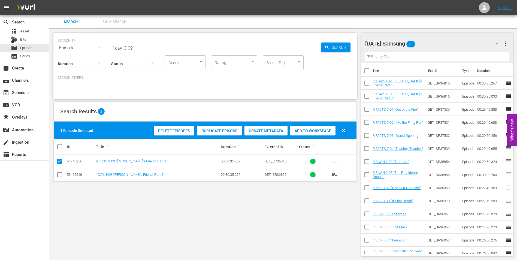
click at [60, 176] on input "checkbox" at bounding box center [59, 176] width 7 height 7
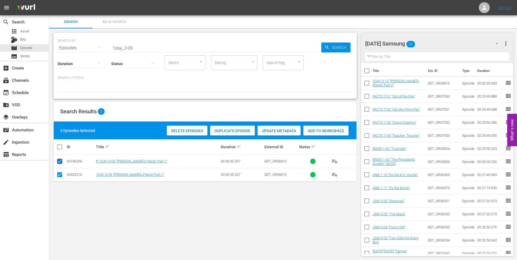
click at [59, 163] on input "checkbox" at bounding box center [59, 162] width 7 height 7
click at [331, 130] on span "Add to Workspace" at bounding box center [312, 131] width 45 height 4
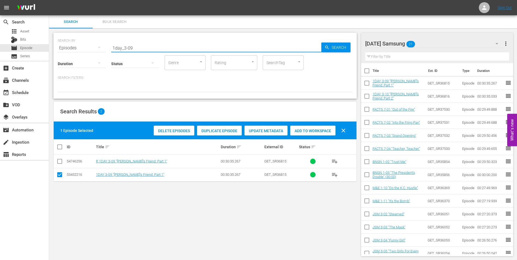
drag, startPoint x: 112, startPoint y: 47, endPoint x: 155, endPoint y: 47, distance: 43.6
click at [155, 47] on input "1day_3-09" at bounding box center [216, 47] width 210 height 13
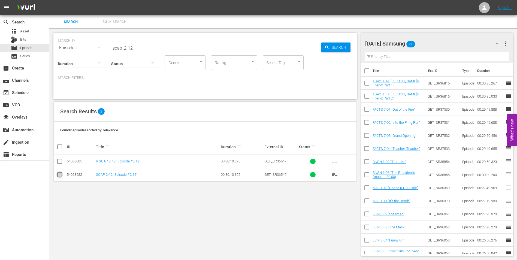
click at [59, 175] on input "checkbox" at bounding box center [59, 176] width 7 height 7
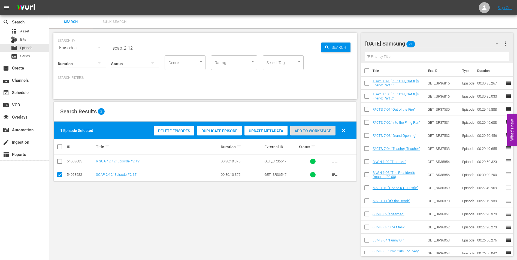
click at [308, 132] on span "Add to Workspace" at bounding box center [312, 131] width 45 height 4
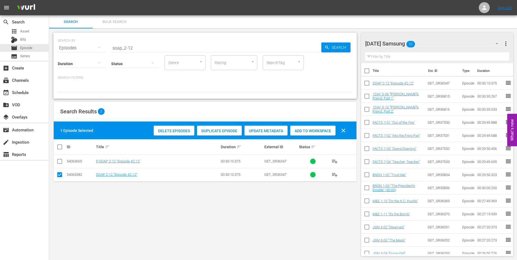
click at [428, 44] on div "[DATE] Samsung 22" at bounding box center [434, 43] width 139 height 15
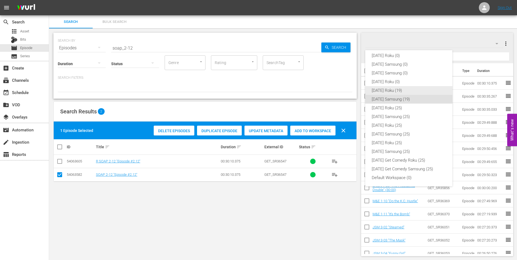
click at [396, 91] on div "[DATE] Roku (19)" at bounding box center [409, 90] width 74 height 9
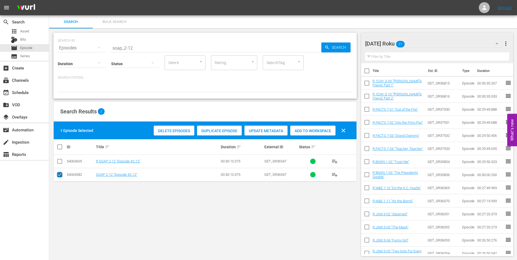
click at [59, 175] on input "checkbox" at bounding box center [59, 176] width 7 height 7
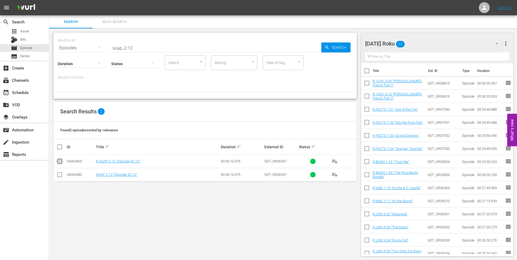
click at [59, 164] on input "checkbox" at bounding box center [59, 162] width 7 height 7
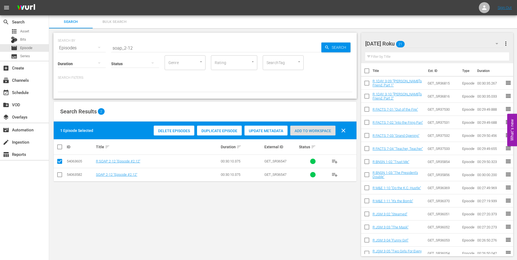
click at [309, 130] on span "Add to Workspace" at bounding box center [312, 131] width 45 height 4
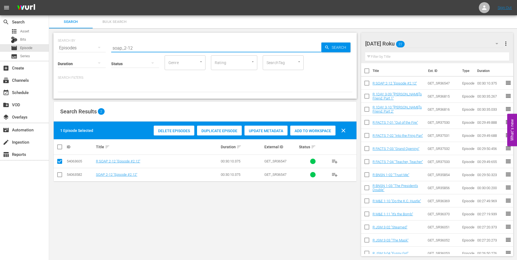
drag, startPoint x: 130, startPoint y: 47, endPoint x: 157, endPoint y: 48, distance: 27.3
click at [154, 49] on input "soap_2-12" at bounding box center [216, 47] width 210 height 13
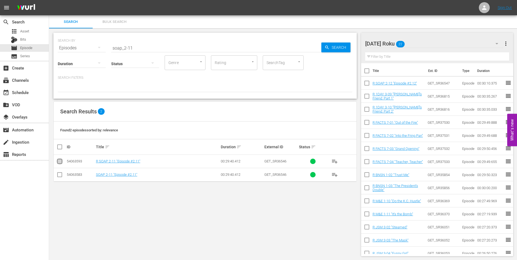
click at [60, 162] on input "checkbox" at bounding box center [59, 162] width 7 height 7
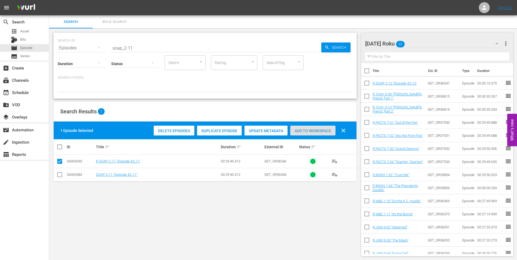
click at [310, 131] on span "Add to Workspace" at bounding box center [312, 131] width 45 height 4
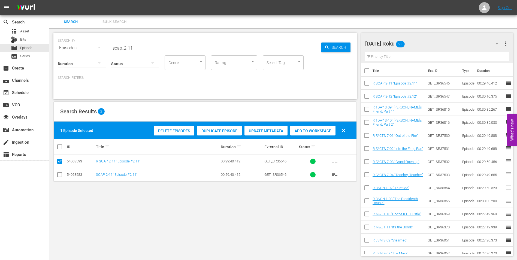
click at [417, 38] on div "[DATE] Roku 23" at bounding box center [434, 43] width 139 height 15
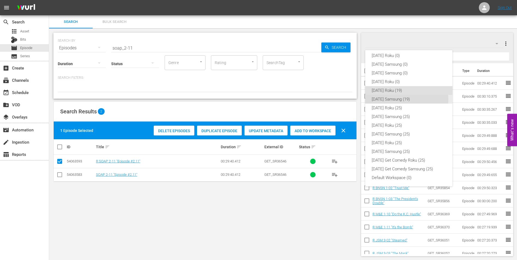
click at [382, 100] on div "[DATE] Samsung (19)" at bounding box center [409, 99] width 74 height 9
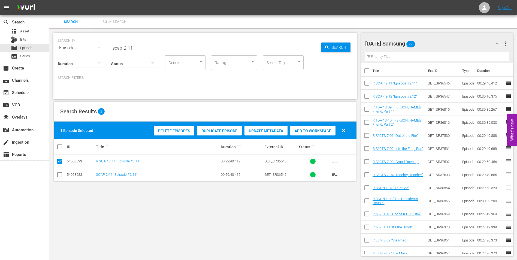
click at [60, 173] on input "checkbox" at bounding box center [59, 176] width 7 height 7
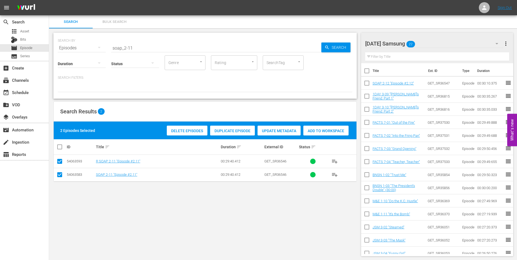
click at [60, 164] on input "checkbox" at bounding box center [59, 162] width 7 height 7
click at [323, 130] on span "Add to Workspace" at bounding box center [312, 131] width 45 height 4
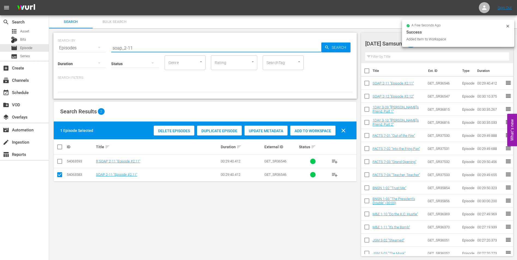
drag, startPoint x: 133, startPoint y: 47, endPoint x: 88, endPoint y: 48, distance: 45.0
click at [91, 48] on div "SEARCH BY Search By Episodes Search ID, Title, Description, Keywords, or Catego…" at bounding box center [205, 45] width 295 height 20
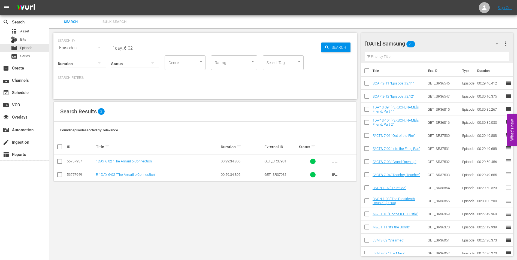
click at [61, 161] on input "checkbox" at bounding box center [59, 162] width 7 height 7
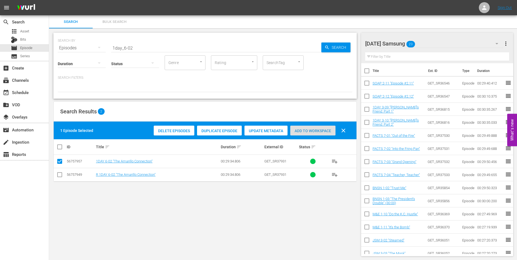
click at [315, 131] on span "Add to Workspace" at bounding box center [312, 131] width 45 height 4
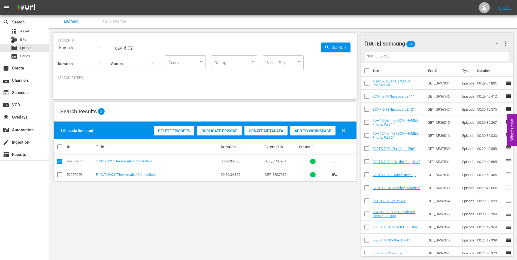
click at [428, 43] on div "[DATE] Samsung 24" at bounding box center [434, 43] width 139 height 15
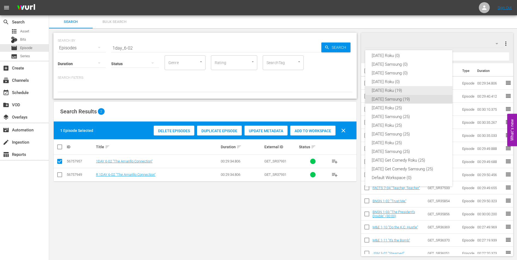
click at [383, 90] on div "[DATE] Roku (19)" at bounding box center [409, 90] width 74 height 9
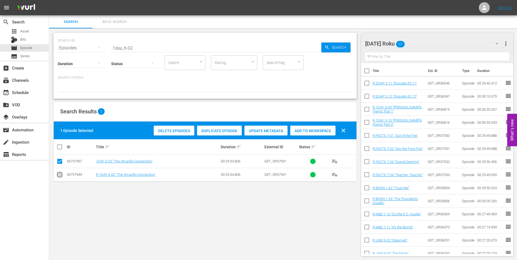
click at [60, 173] on input "checkbox" at bounding box center [59, 176] width 7 height 7
click at [60, 161] on input "checkbox" at bounding box center [59, 162] width 7 height 7
click at [322, 125] on div "Delete Episodes Duplicate Episode Update Metadata Add to Workspace clear" at bounding box center [251, 130] width 198 height 13
click at [321, 131] on span "Add to Workspace" at bounding box center [312, 131] width 45 height 4
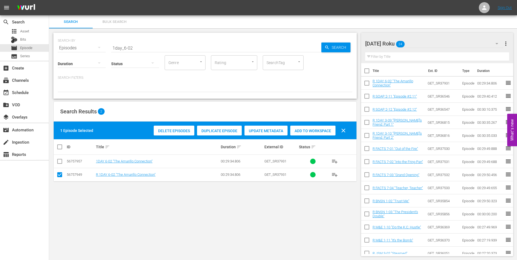
click at [424, 43] on div "[DATE] Roku 24" at bounding box center [434, 43] width 139 height 15
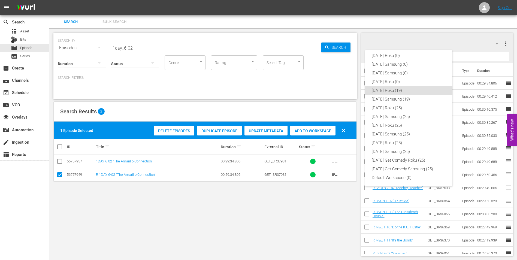
click at [317, 107] on div "[DATE] Roku (0) [DATE] Samsung (0) [DATE] Samsung (0) [DATE] Roku (0) [DATE] Ro…" at bounding box center [258, 130] width 517 height 260
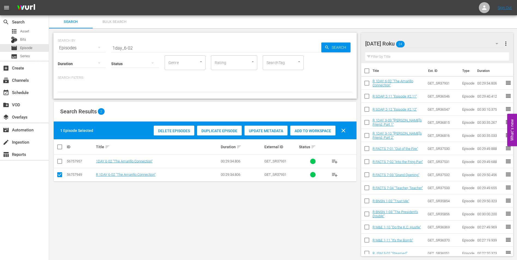
click at [433, 38] on div "[DATE] Roku 24" at bounding box center [434, 43] width 139 height 15
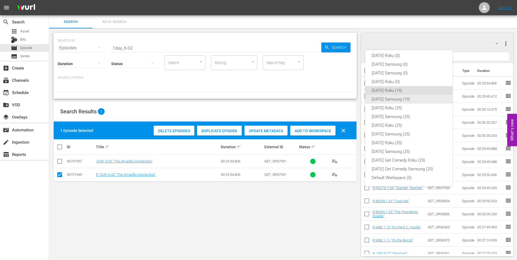
drag, startPoint x: 389, startPoint y: 82, endPoint x: 387, endPoint y: 98, distance: 15.4
click at [387, 98] on div "[DATE] Roku (0) [DATE] Samsung (0) [DATE] Samsung (0) [DATE] Roku (0) [DATE] Ro…" at bounding box center [408, 117] width 87 height 140
click at [387, 98] on div "[DATE] Samsung (19)" at bounding box center [409, 99] width 74 height 9
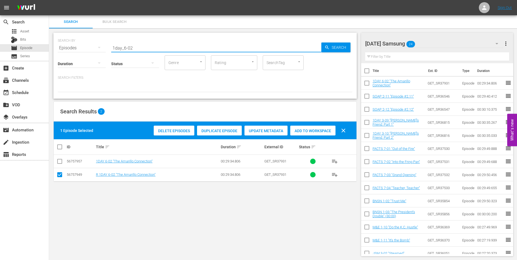
drag, startPoint x: 136, startPoint y: 49, endPoint x: 63, endPoint y: 46, distance: 72.6
click at [64, 46] on div "SEARCH BY Search By Episodes Search ID, Title, Description, Keywords, or Catego…" at bounding box center [205, 45] width 295 height 20
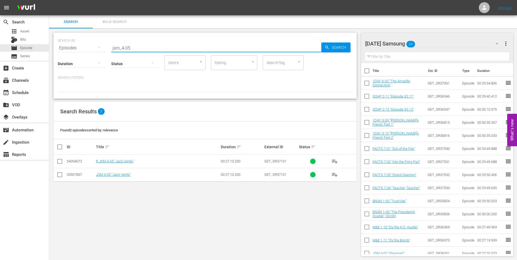
click at [61, 175] on input "checkbox" at bounding box center [59, 176] width 7 height 7
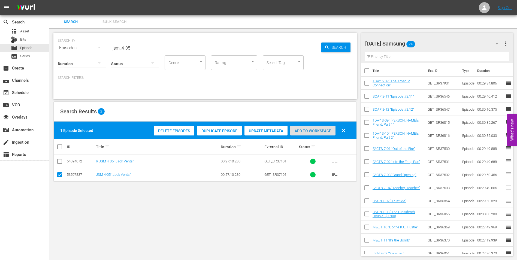
click at [320, 128] on div "Add to Workspace" at bounding box center [312, 131] width 45 height 10
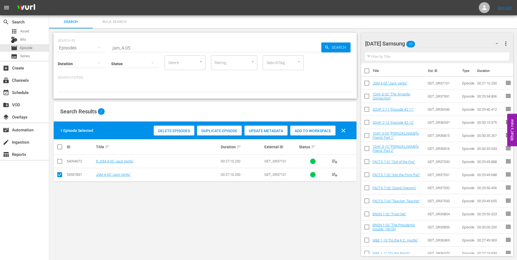
click at [432, 45] on div "[DATE] Samsung 25" at bounding box center [434, 43] width 139 height 15
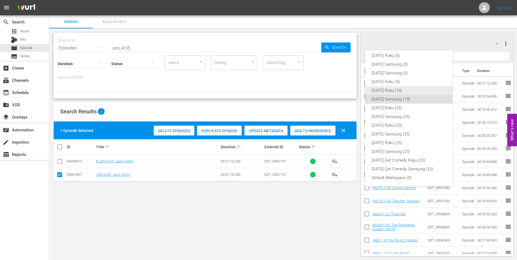
click at [392, 92] on div "[DATE] Roku (19)" at bounding box center [409, 90] width 74 height 9
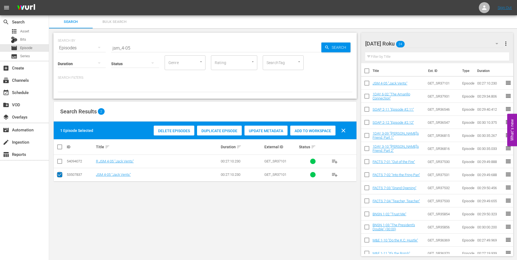
drag, startPoint x: 60, startPoint y: 176, endPoint x: 60, endPoint y: 168, distance: 8.2
click at [60, 176] on input "checkbox" at bounding box center [59, 176] width 7 height 7
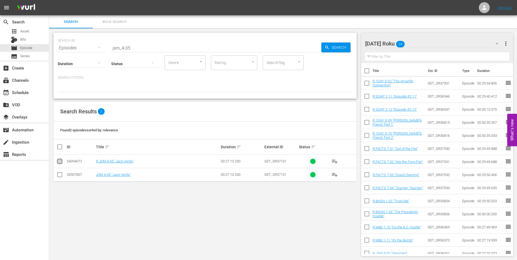
click at [59, 163] on input "checkbox" at bounding box center [59, 162] width 7 height 7
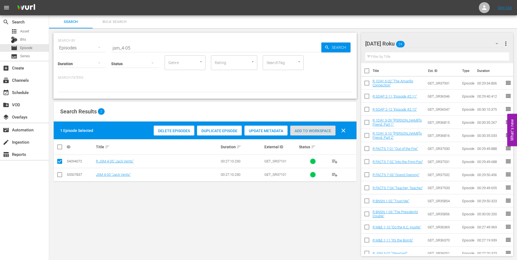
click at [305, 132] on span "Add to Workspace" at bounding box center [312, 131] width 45 height 4
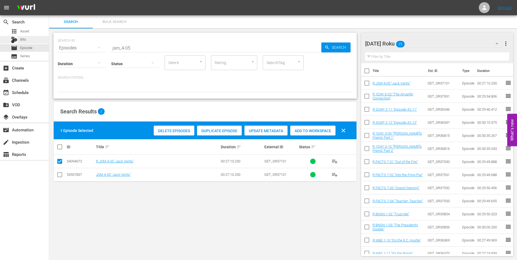
click at [24, 40] on span "Bits" at bounding box center [23, 39] width 6 height 5
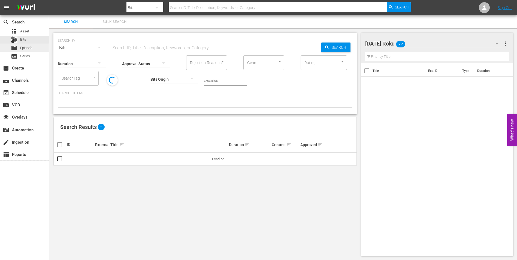
click at [24, 48] on span "Episode" at bounding box center [26, 47] width 12 height 5
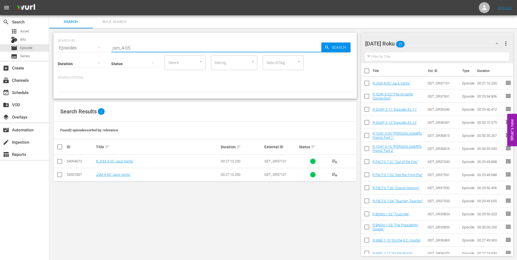
drag, startPoint x: 146, startPoint y: 47, endPoint x: 78, endPoint y: 43, distance: 68.6
click at [78, 43] on div "SEARCH BY Search By Episodes Search ID, Title, Description, Keywords, or Catego…" at bounding box center [205, 45] width 295 height 20
click at [434, 44] on div "[DATE] Roku 25" at bounding box center [434, 43] width 139 height 15
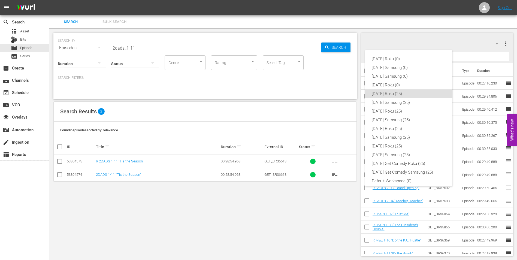
scroll to position [3, 0]
click at [26, 48] on div "[DATE] Roku (0) [DATE] Samsung (0) [DATE] Samsung (0) [DATE] Roku (0) [DATE] Ro…" at bounding box center [258, 130] width 517 height 260
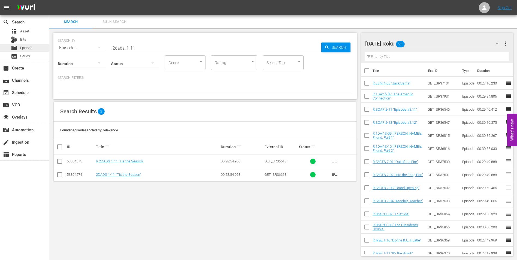
click at [25, 48] on span "Episode" at bounding box center [26, 47] width 12 height 5
click at [29, 38] on div "Bits" at bounding box center [24, 40] width 49 height 8
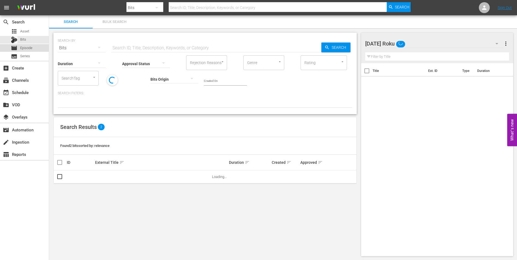
click at [28, 49] on span "Episode" at bounding box center [26, 47] width 12 height 5
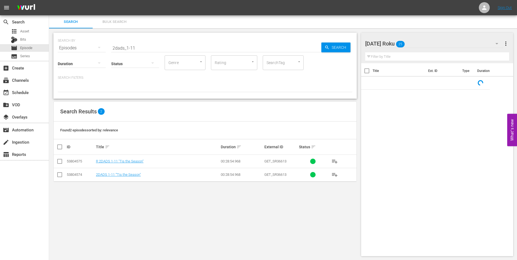
click at [419, 43] on div "[DATE] Roku 25" at bounding box center [434, 43] width 139 height 15
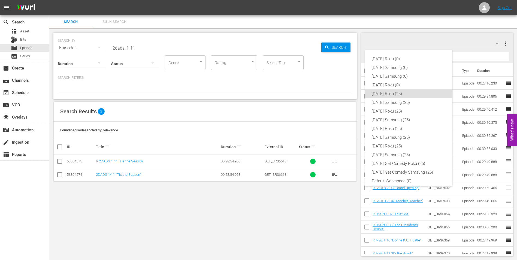
scroll to position [3, 0]
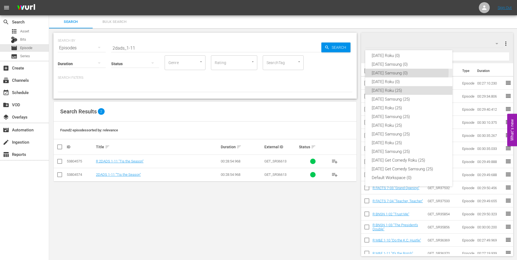
click at [401, 72] on div "[DATE] Samsung (0)" at bounding box center [409, 73] width 74 height 9
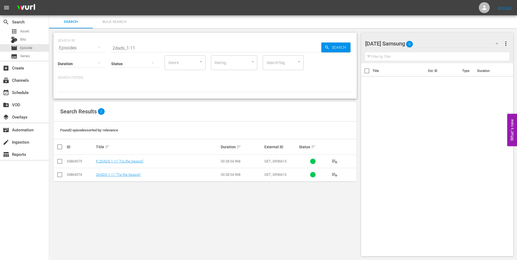
click at [60, 177] on input "checkbox" at bounding box center [59, 176] width 7 height 7
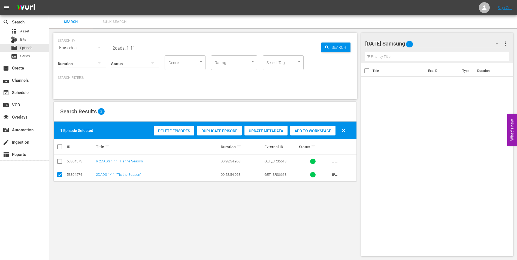
click at [301, 131] on span "Add to Workspace" at bounding box center [312, 131] width 45 height 4
click at [441, 39] on div "[DATE] Samsung 1" at bounding box center [434, 43] width 139 height 15
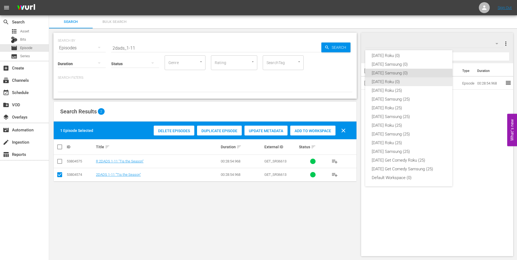
drag, startPoint x: 387, startPoint y: 62, endPoint x: 383, endPoint y: 82, distance: 21.0
click at [383, 82] on div "[DATE] Roku (0) [DATE] Samsung (0) [DATE] Samsung (0) [DATE] Roku (0) [DATE] Ro…" at bounding box center [408, 117] width 87 height 140
click at [383, 82] on div "[DATE] Roku (0)" at bounding box center [409, 81] width 74 height 9
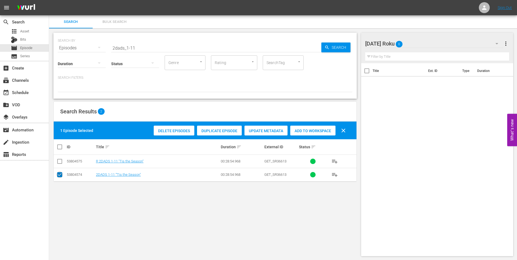
click at [58, 176] on input "checkbox" at bounding box center [59, 176] width 7 height 7
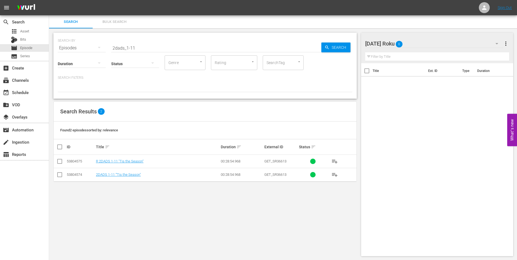
click at [58, 162] on input "checkbox" at bounding box center [59, 162] width 7 height 7
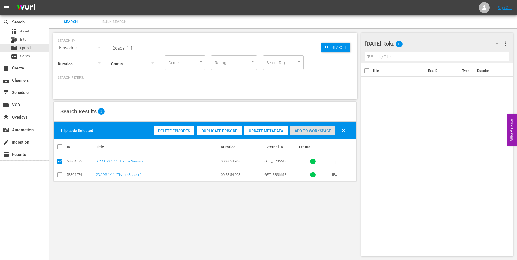
click at [317, 132] on span "Add to Workspace" at bounding box center [312, 131] width 45 height 4
click at [426, 41] on div "[DATE] Roku 1" at bounding box center [434, 43] width 139 height 15
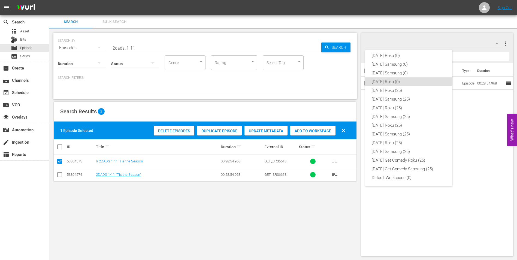
click at [332, 83] on div "[DATE] Roku (0) [DATE] Samsung (0) [DATE] Samsung (0) [DATE] Roku (0) [DATE] Ro…" at bounding box center [258, 130] width 517 height 260
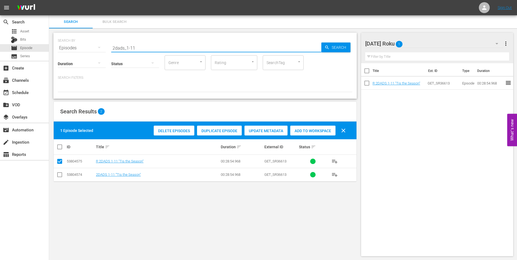
drag, startPoint x: 133, startPoint y: 46, endPoint x: 155, endPoint y: 49, distance: 22.3
click at [155, 49] on input "2dads_1-11" at bounding box center [216, 47] width 210 height 13
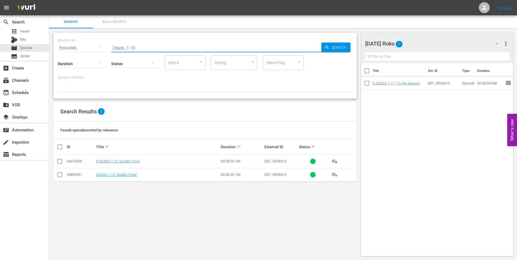
click at [59, 160] on input "checkbox" at bounding box center [59, 162] width 7 height 7
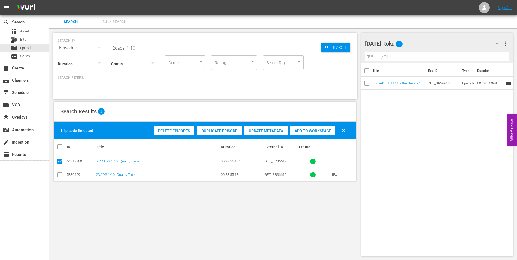
click at [319, 129] on span "Add to Workspace" at bounding box center [312, 131] width 45 height 4
click at [419, 43] on div "[DATE] Roku 2" at bounding box center [434, 43] width 139 height 15
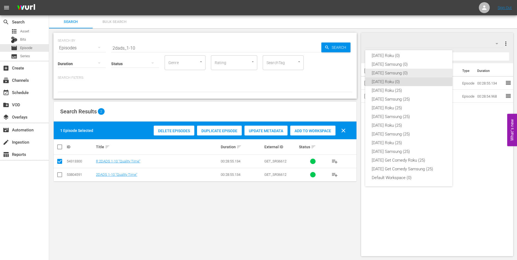
click at [395, 73] on div "[DATE] Samsung (0)" at bounding box center [409, 73] width 74 height 9
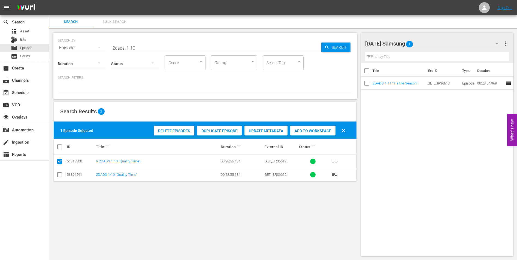
click at [62, 175] on input "checkbox" at bounding box center [59, 176] width 7 height 7
click at [60, 163] on input "checkbox" at bounding box center [59, 162] width 7 height 7
click at [317, 132] on span "Add to Workspace" at bounding box center [312, 131] width 45 height 4
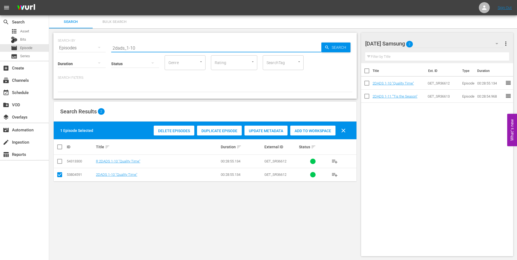
drag, startPoint x: 147, startPoint y: 49, endPoint x: 74, endPoint y: 42, distance: 73.7
click at [77, 43] on div "SEARCH BY Search By Episodes Search ID, Title, Description, Keywords, or Catego…" at bounding box center [205, 45] width 295 height 20
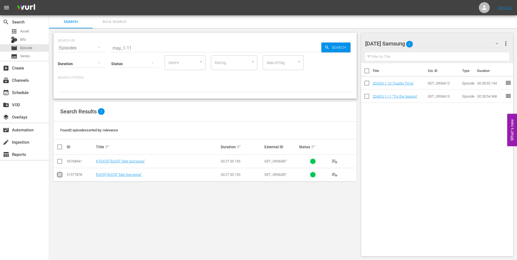
click at [62, 175] on input "checkbox" at bounding box center [59, 176] width 7 height 7
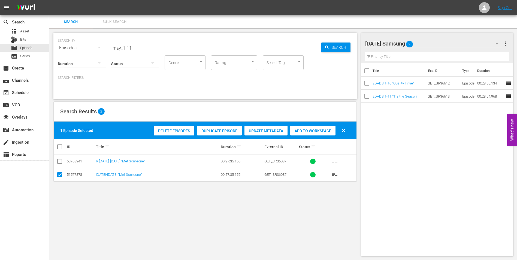
click at [326, 133] on span "Add to Workspace" at bounding box center [312, 131] width 45 height 4
click at [436, 42] on div "[DATE] Samsung 3" at bounding box center [434, 43] width 139 height 15
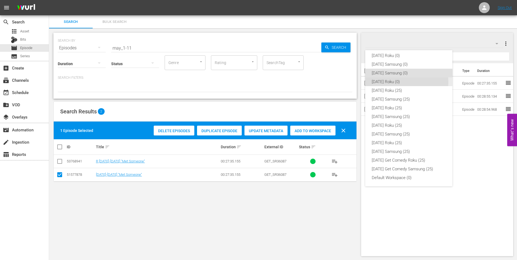
click at [386, 82] on div "[DATE] Roku (0)" at bounding box center [409, 81] width 74 height 9
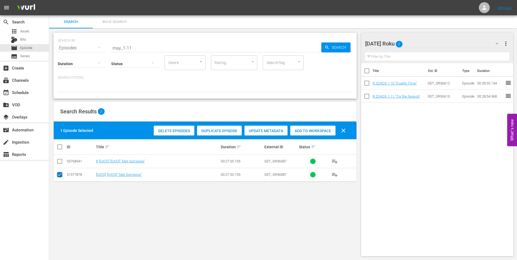
click at [60, 173] on input "checkbox" at bounding box center [59, 176] width 7 height 7
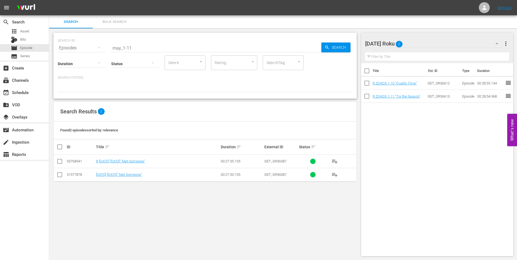
click at [60, 163] on input "checkbox" at bounding box center [59, 162] width 7 height 7
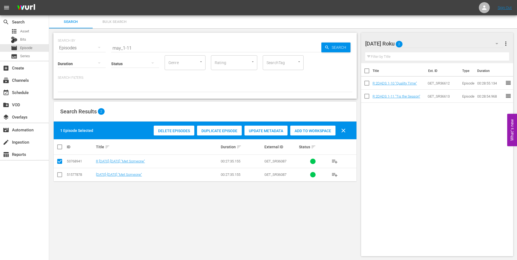
click at [297, 130] on span "Add to Workspace" at bounding box center [312, 131] width 45 height 4
click at [331, 199] on div "SEARCH BY Search By Episodes Search ID, Title, Description, Keywords, or Catego…" at bounding box center [205, 144] width 312 height 232
